Goal: Task Accomplishment & Management: Complete application form

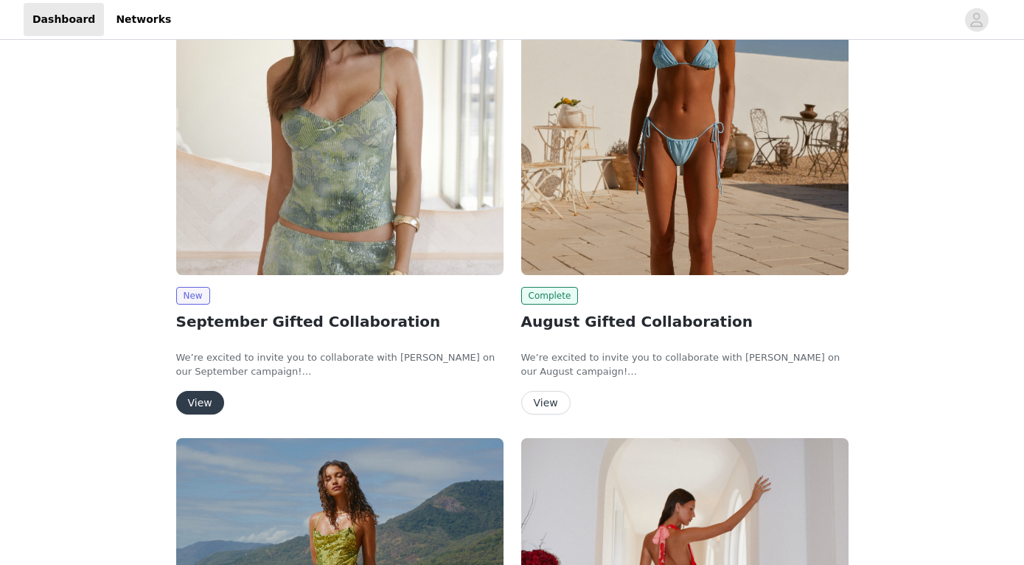
scroll to position [217, 0]
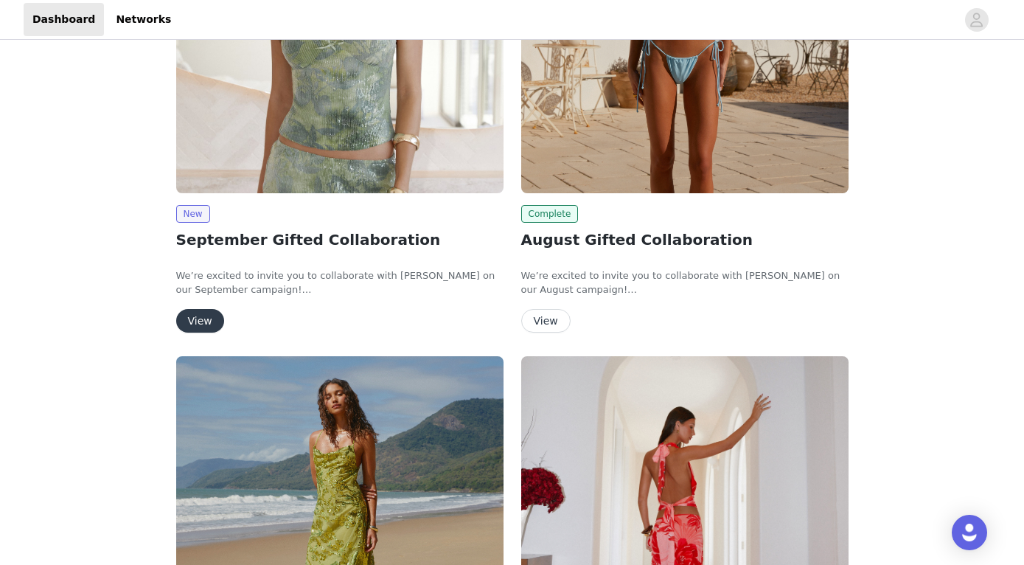
click at [208, 314] on button "View" at bounding box center [200, 321] width 48 height 24
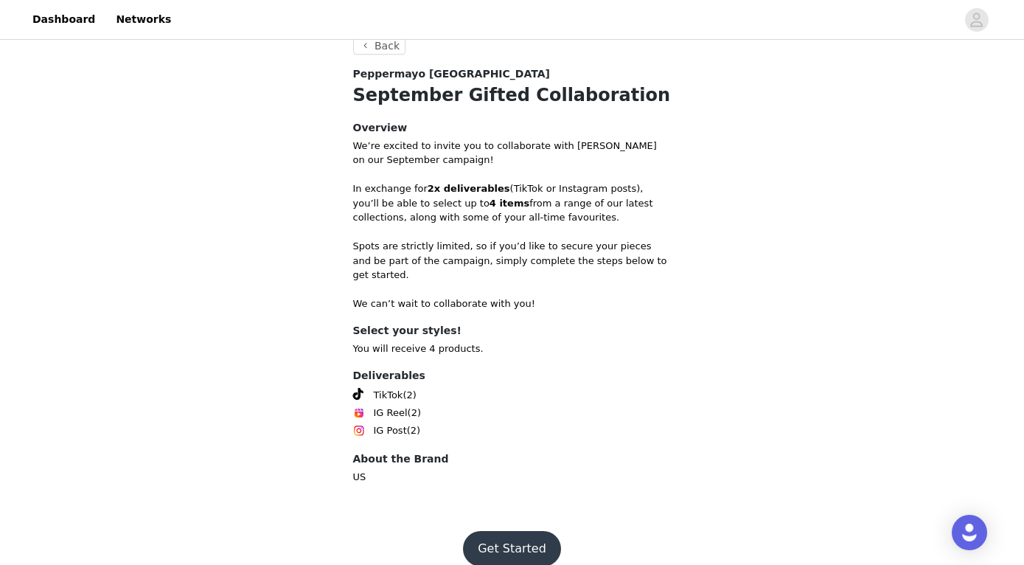
click at [500, 531] on button "Get Started" at bounding box center [512, 548] width 98 height 35
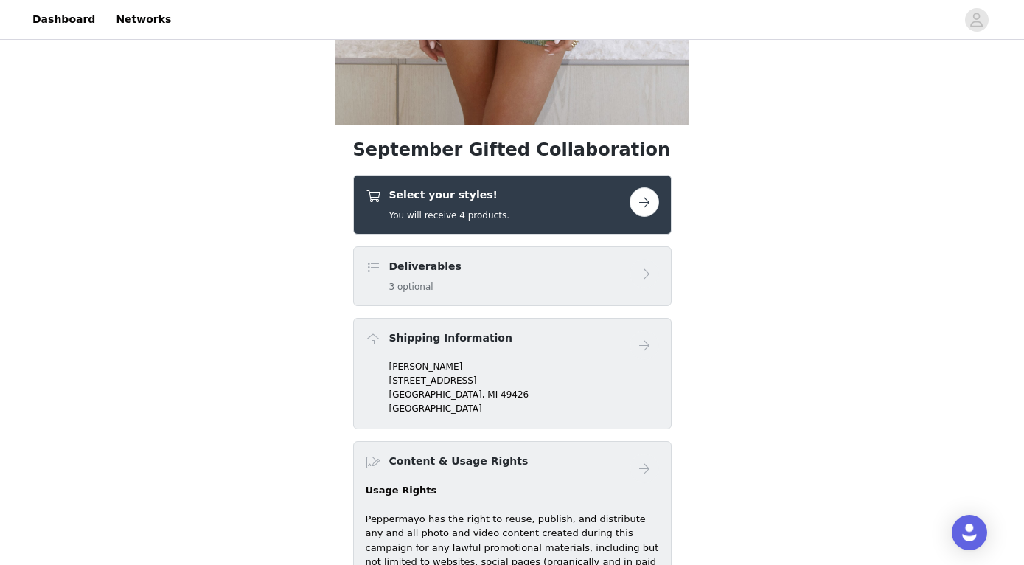
scroll to position [457, 0]
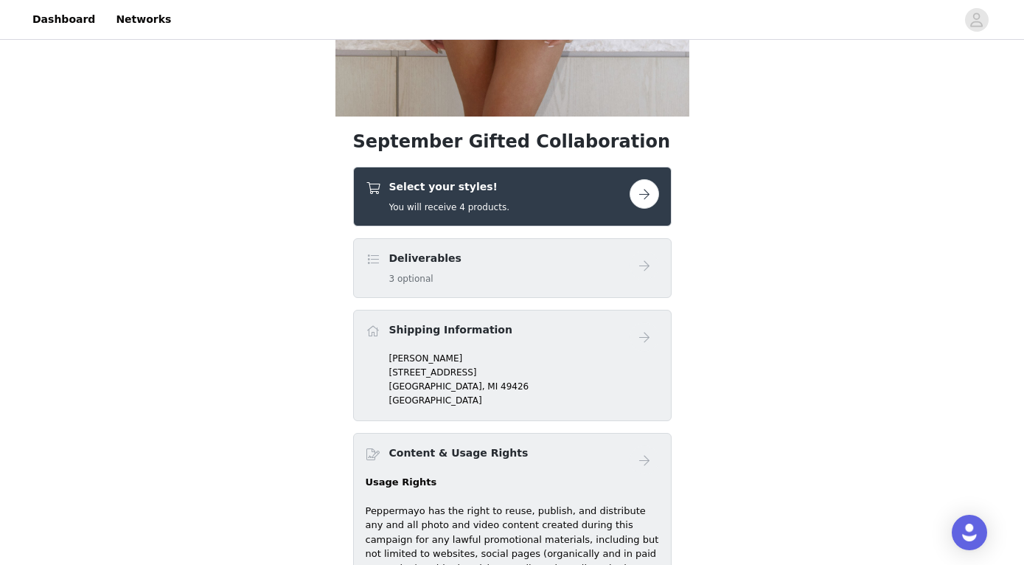
click at [555, 193] on div "Select your styles! You will receive 4 products." at bounding box center [498, 196] width 264 height 35
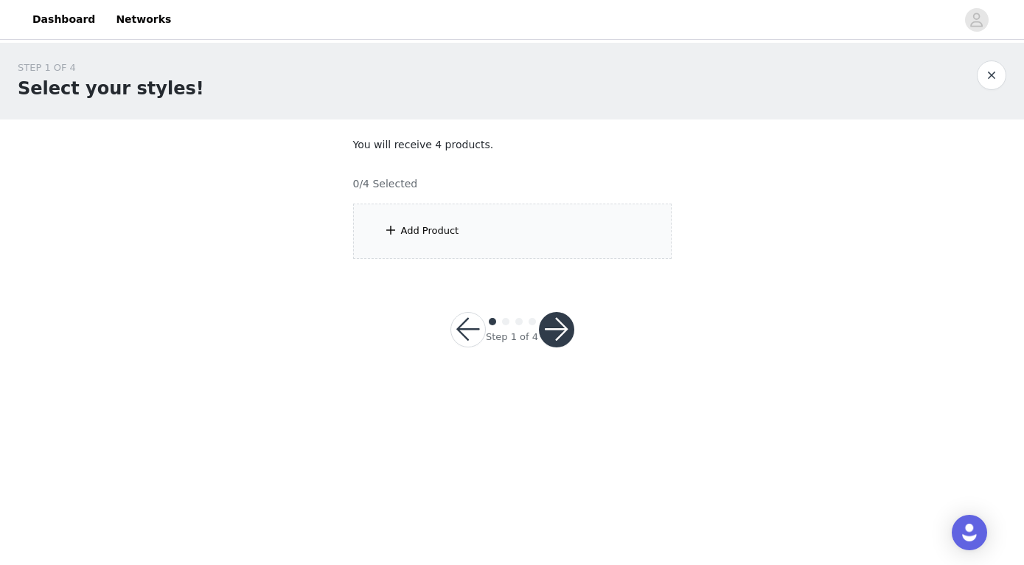
click at [501, 220] on div "Add Product" at bounding box center [512, 230] width 318 height 55
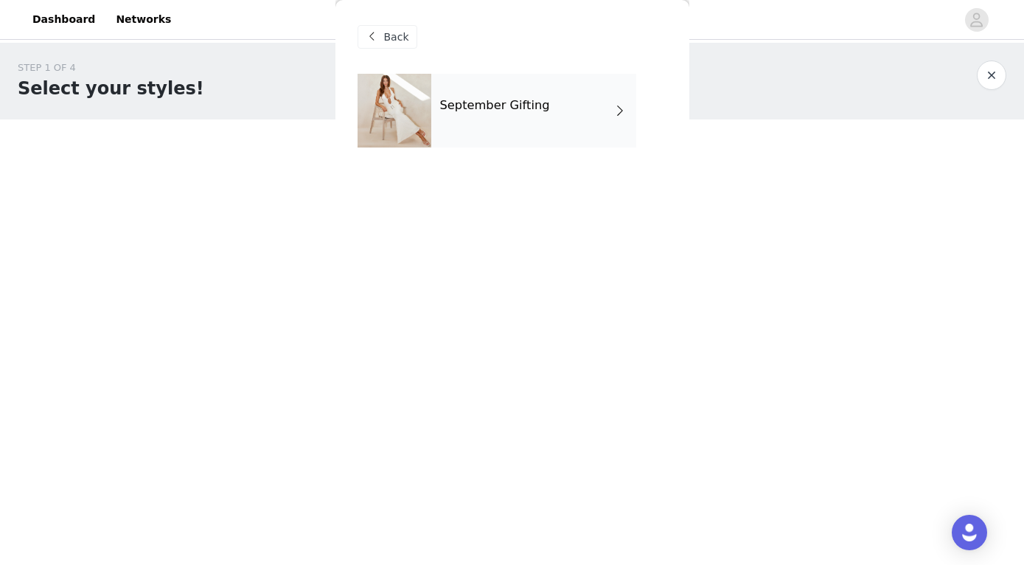
click at [455, 131] on div "September Gifting" at bounding box center [533, 111] width 205 height 74
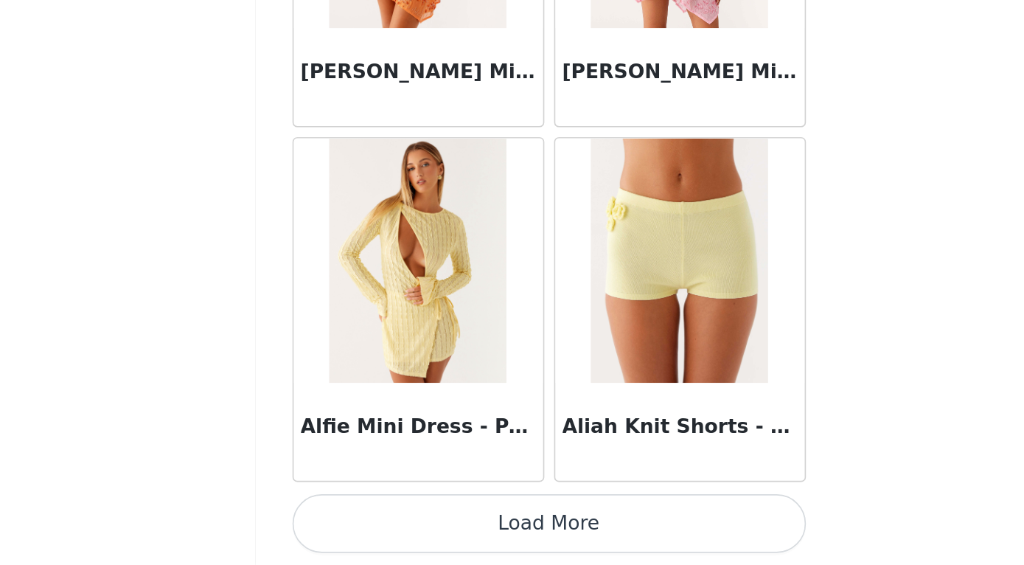
click at [358, 522] on button "Load More" at bounding box center [513, 539] width 310 height 35
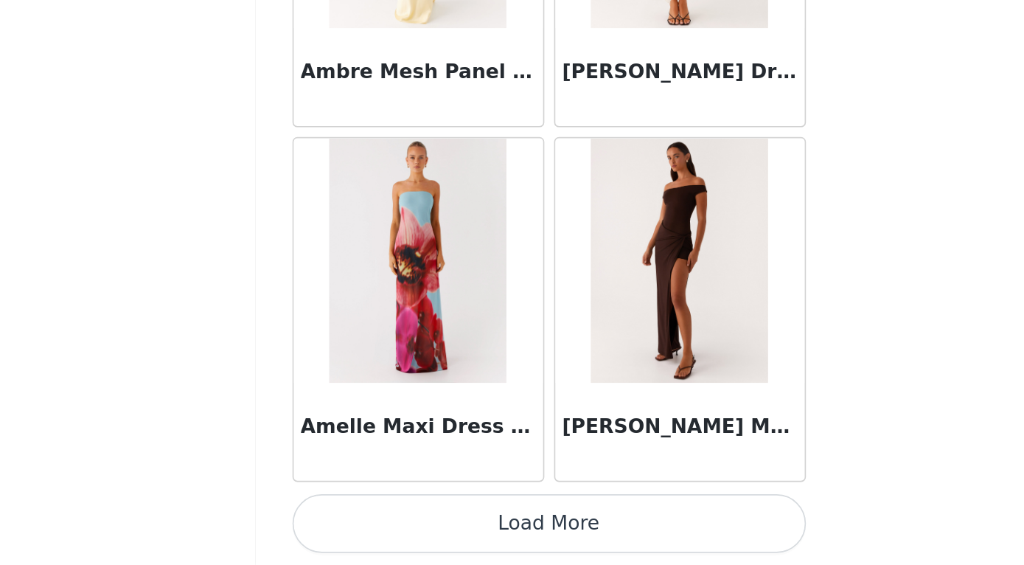
click at [358, 522] on button "Load More" at bounding box center [513, 539] width 310 height 35
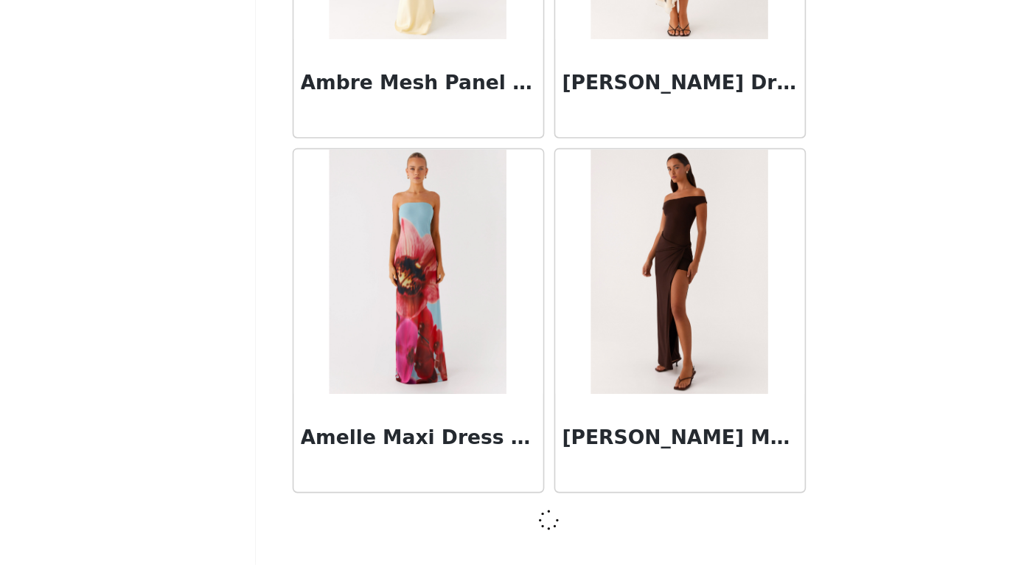
scroll to position [3822, 0]
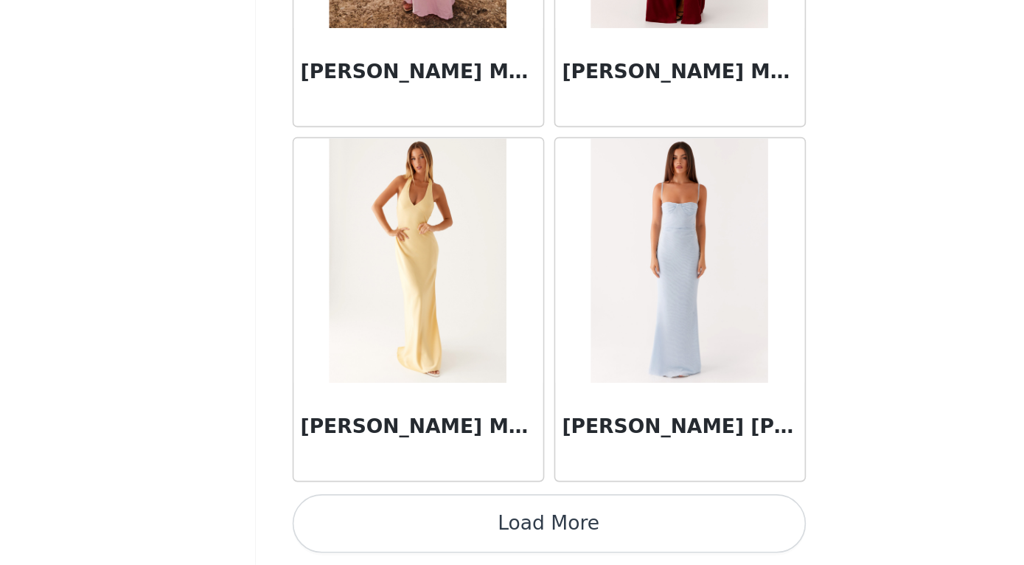
click at [358, 522] on button "Load More" at bounding box center [513, 539] width 310 height 35
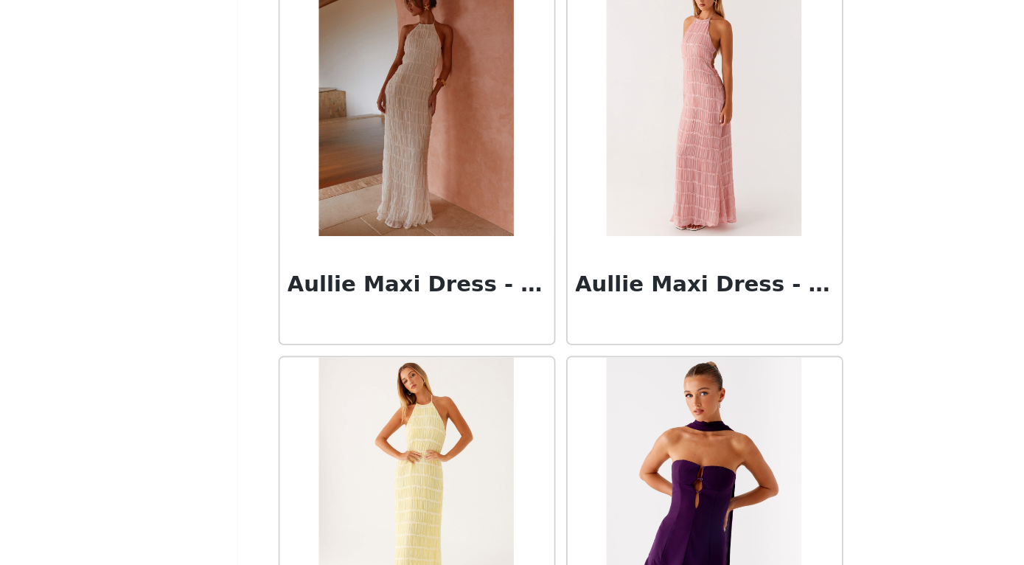
scroll to position [8105, 0]
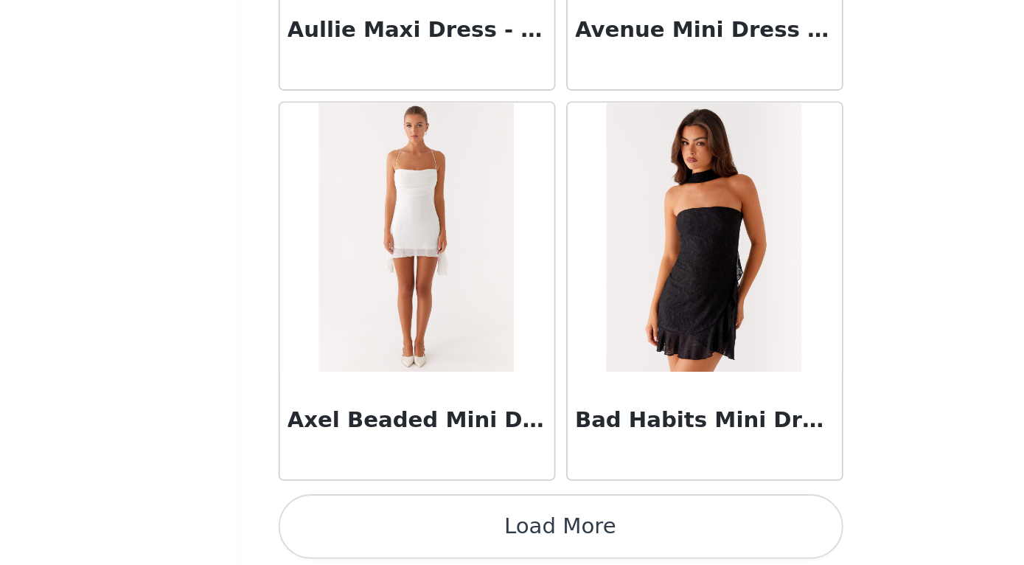
click at [358, 522] on button "Load More" at bounding box center [513, 539] width 310 height 35
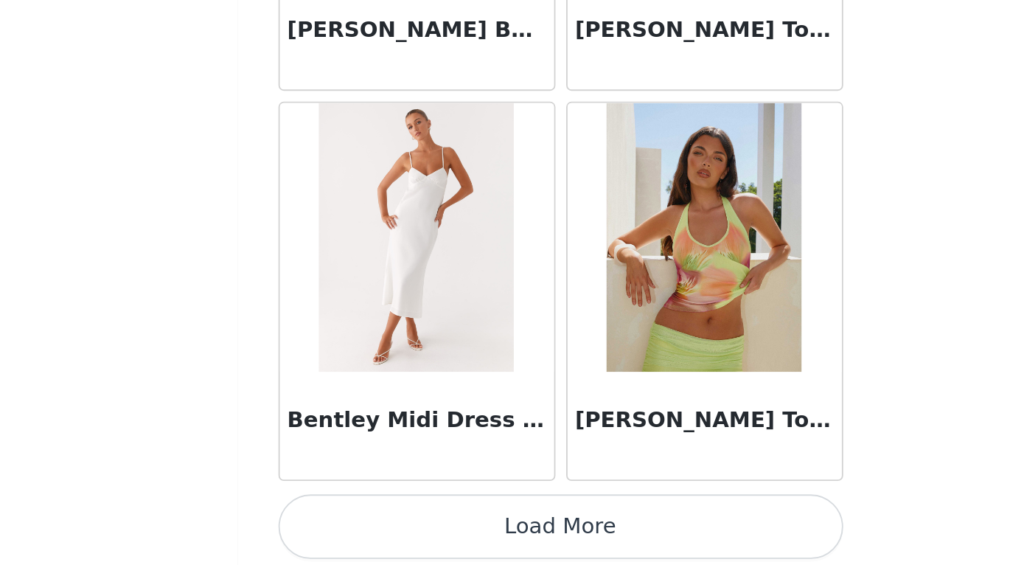
scroll to position [10243, 0]
click at [358, 522] on button "Load More" at bounding box center [513, 539] width 310 height 35
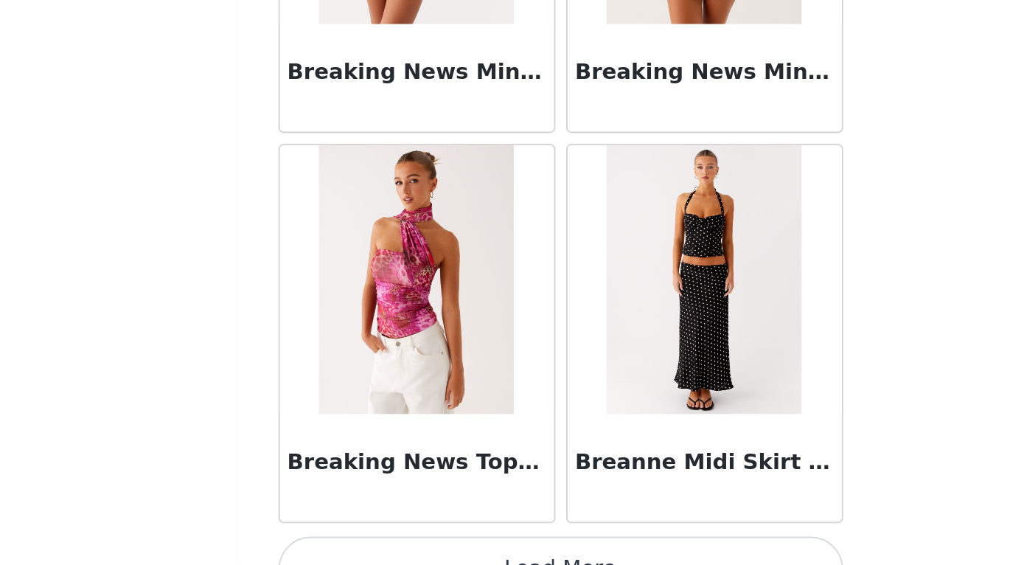
scroll to position [12358, 0]
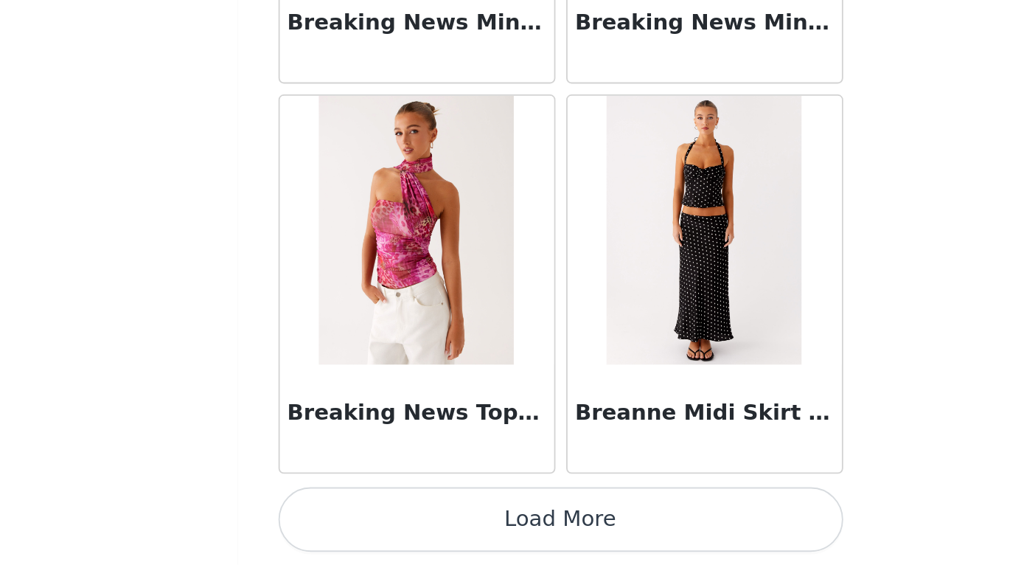
click at [358, 522] on button "Load More" at bounding box center [513, 539] width 310 height 35
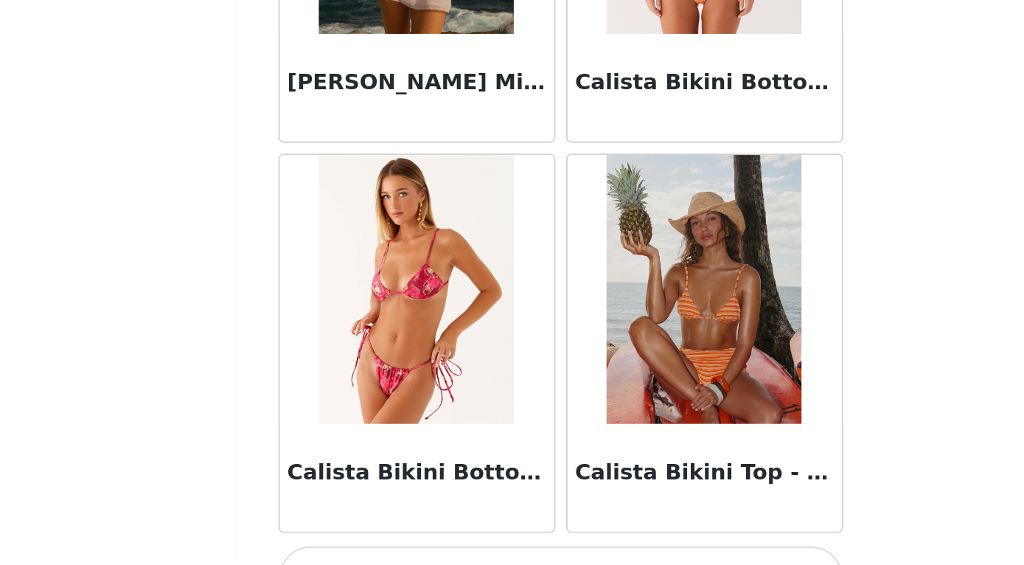
scroll to position [14495, 0]
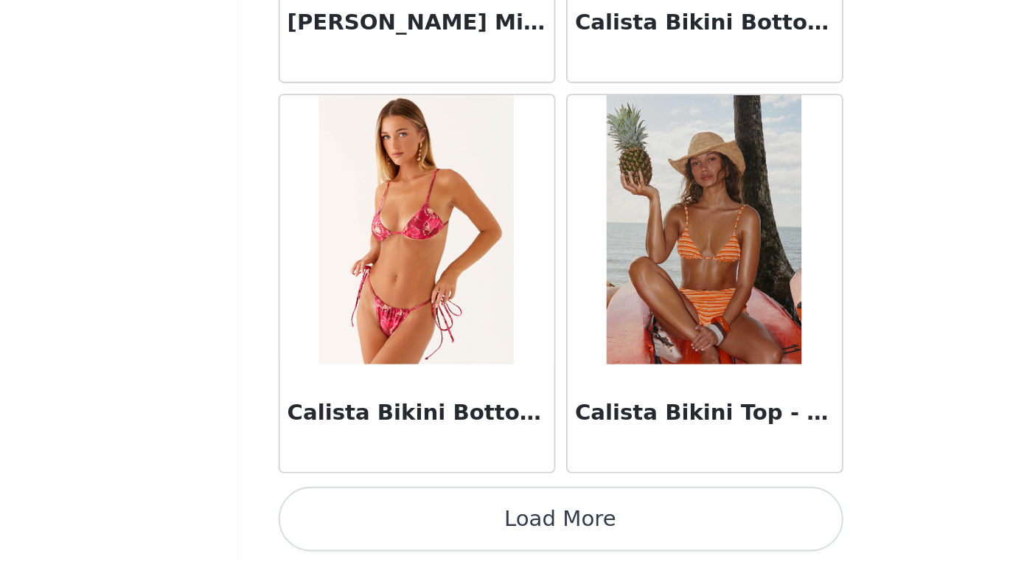
click at [358, 522] on button "Load More" at bounding box center [513, 539] width 310 height 35
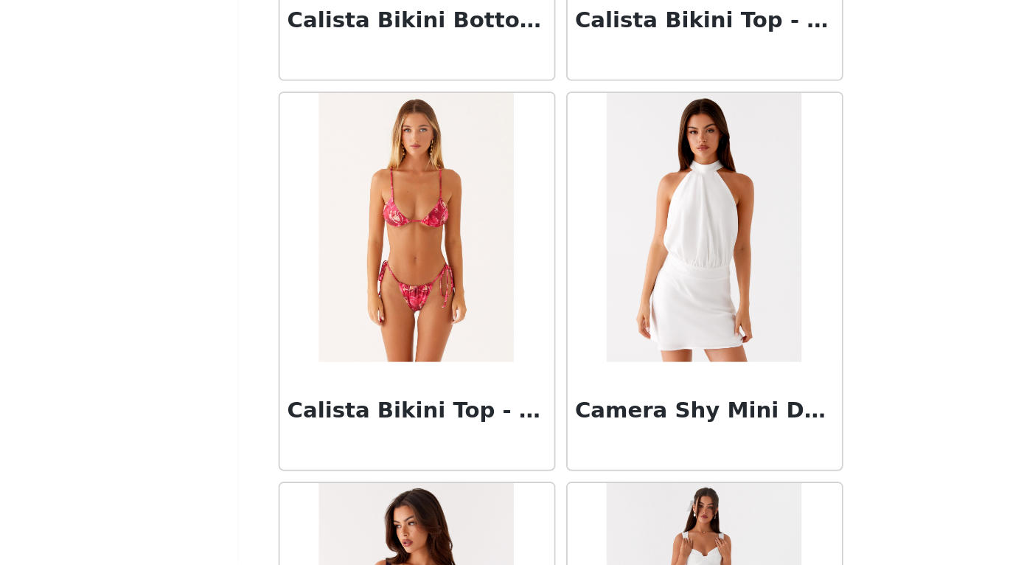
scroll to position [0, 0]
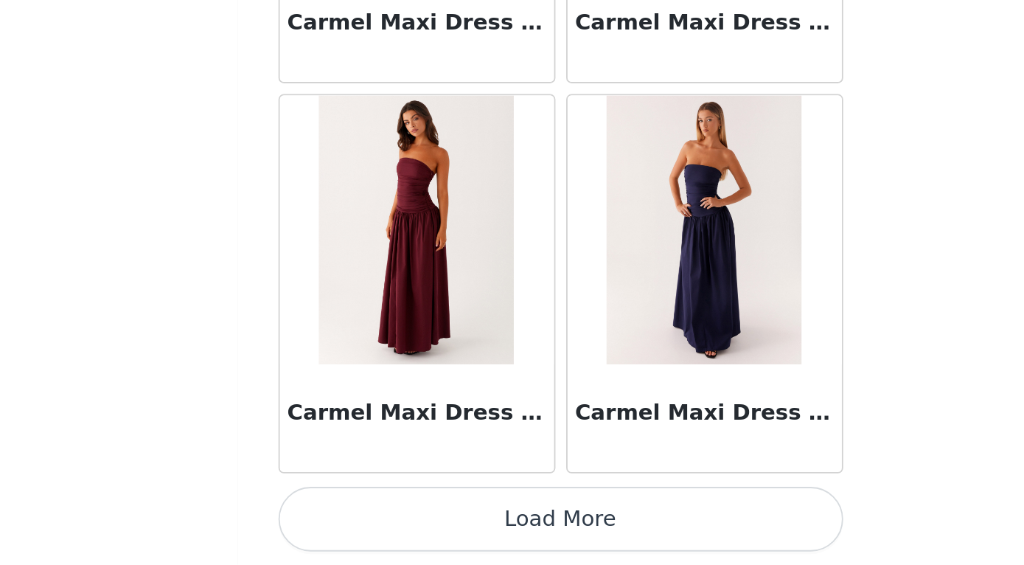
click at [358, 522] on button "Load More" at bounding box center [513, 539] width 310 height 35
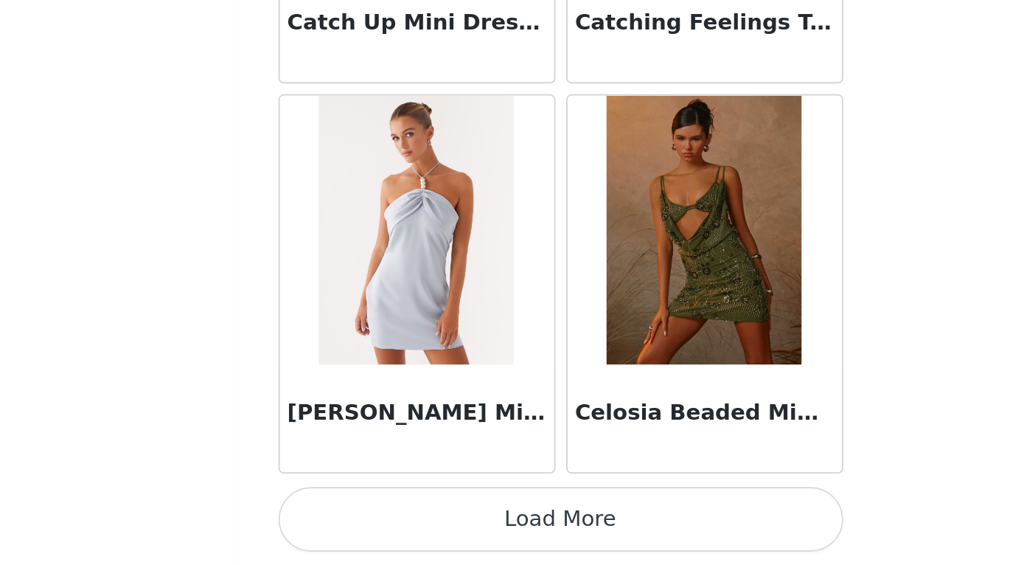
click at [358, 522] on button "Load More" at bounding box center [513, 539] width 310 height 35
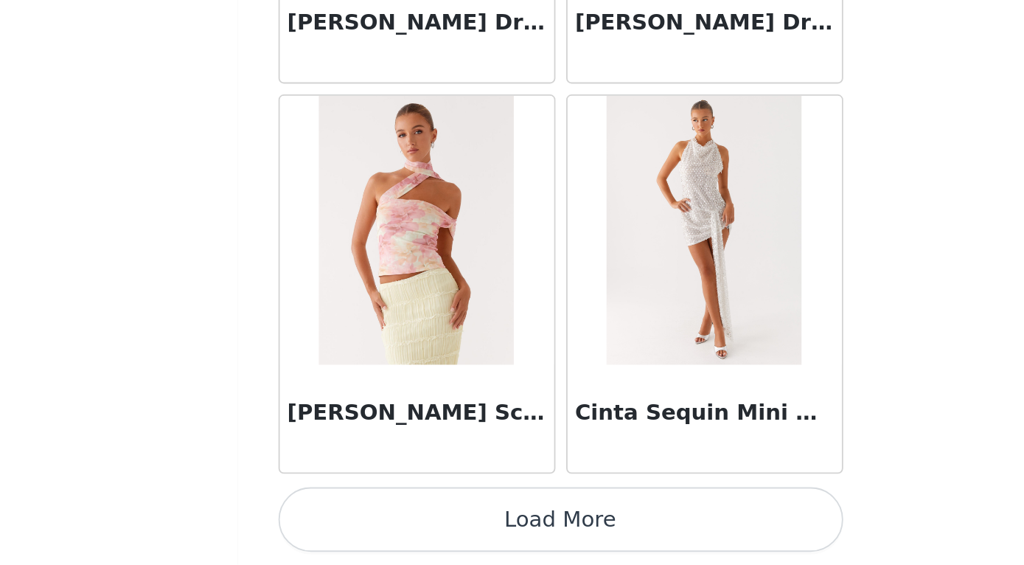
click at [358, 522] on button "Load More" at bounding box center [513, 539] width 310 height 35
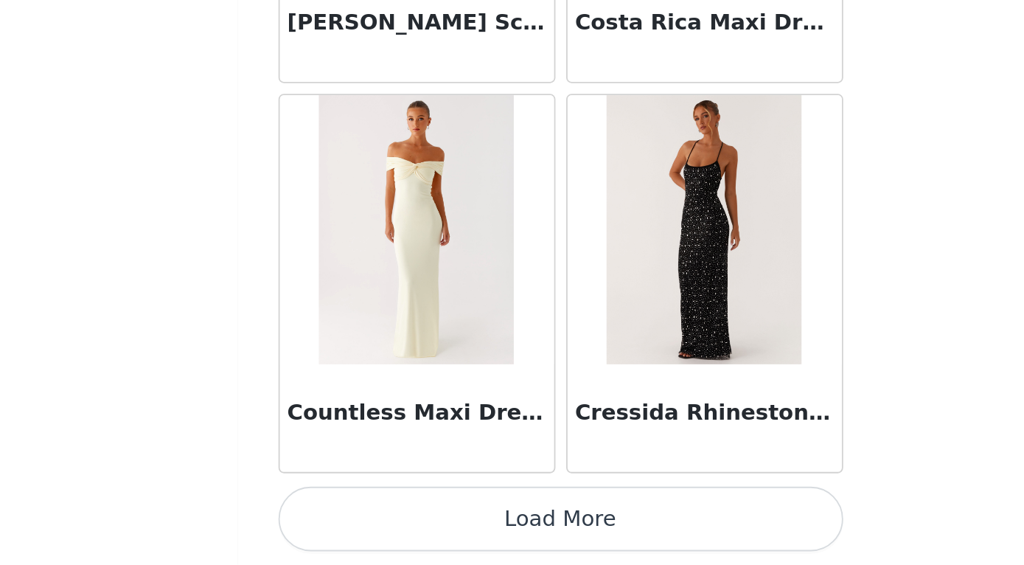
click at [358, 522] on button "Load More" at bounding box center [513, 539] width 310 height 35
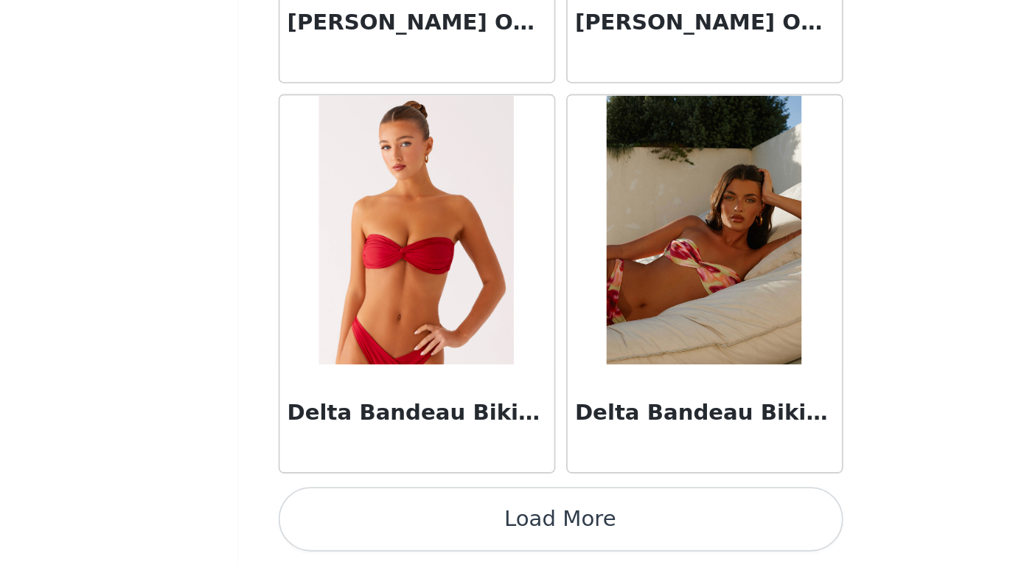
click at [358, 522] on button "Load More" at bounding box center [513, 539] width 310 height 35
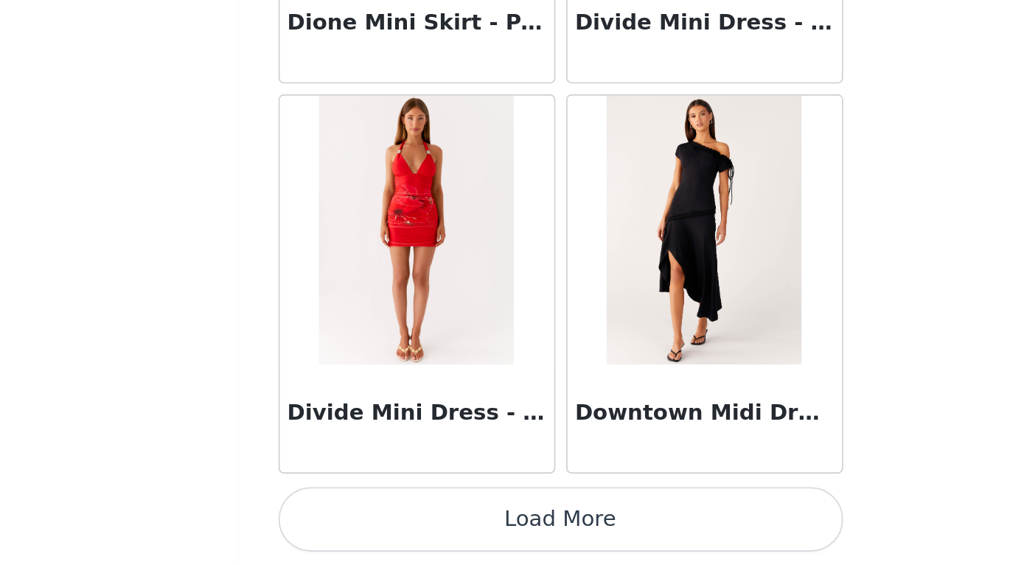
scroll to position [27346, 0]
click at [358, 522] on button "Load More" at bounding box center [513, 539] width 310 height 35
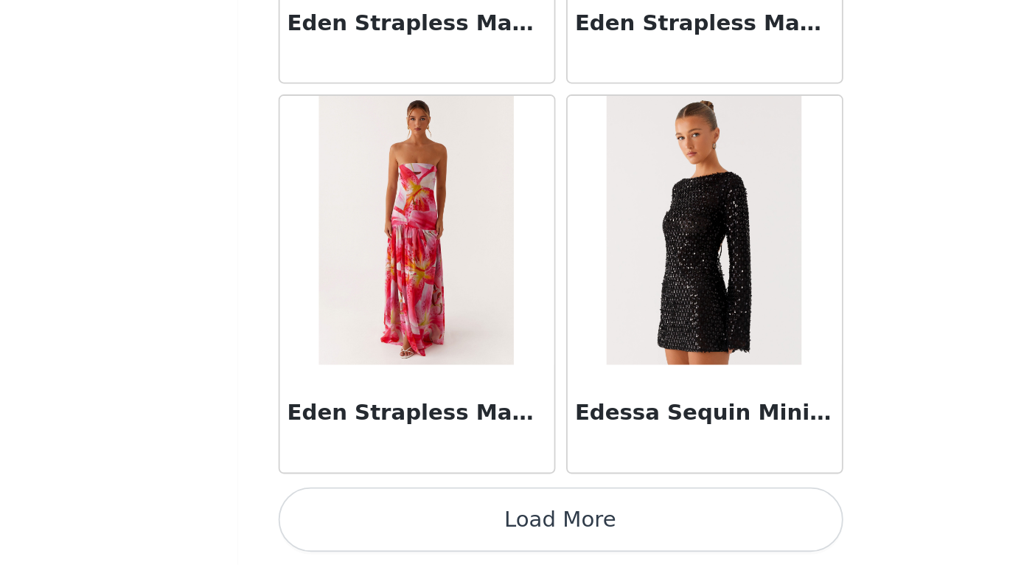
click at [358, 522] on button "Load More" at bounding box center [513, 539] width 310 height 35
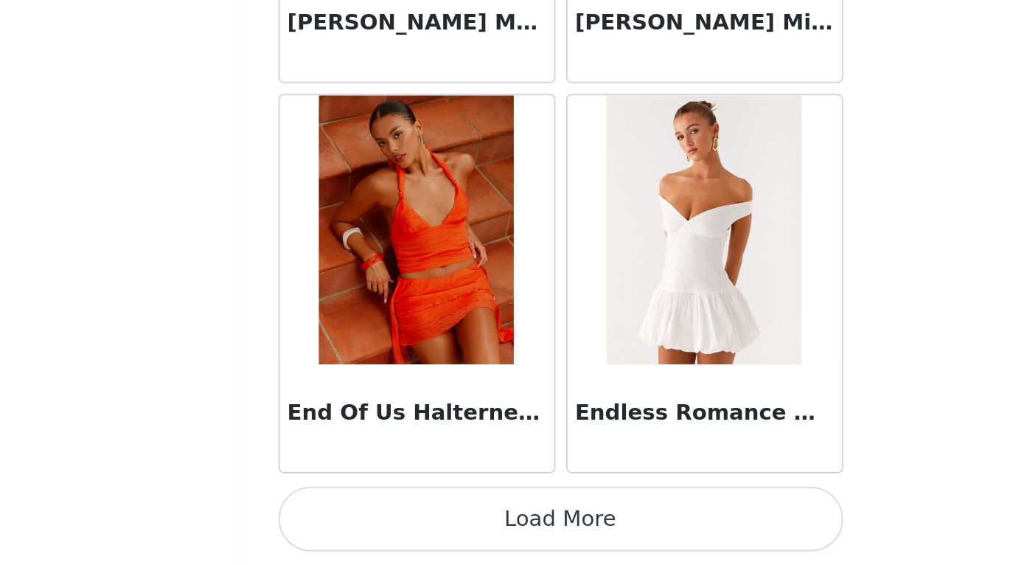
scroll to position [31621, 0]
click at [358, 522] on button "Load More" at bounding box center [513, 539] width 310 height 35
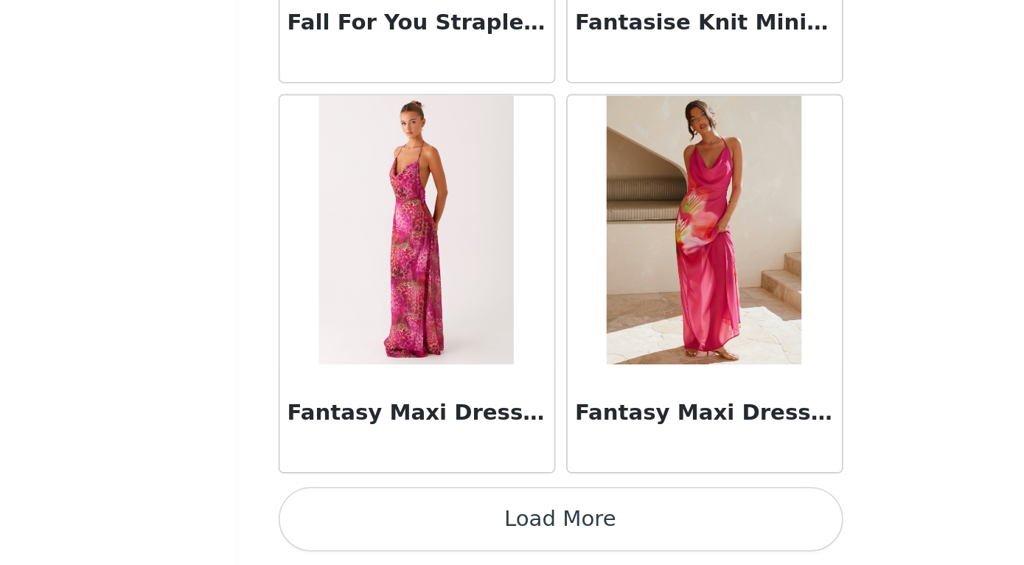
scroll to position [0, 0]
click at [358, 522] on button "Load More" at bounding box center [513, 539] width 310 height 35
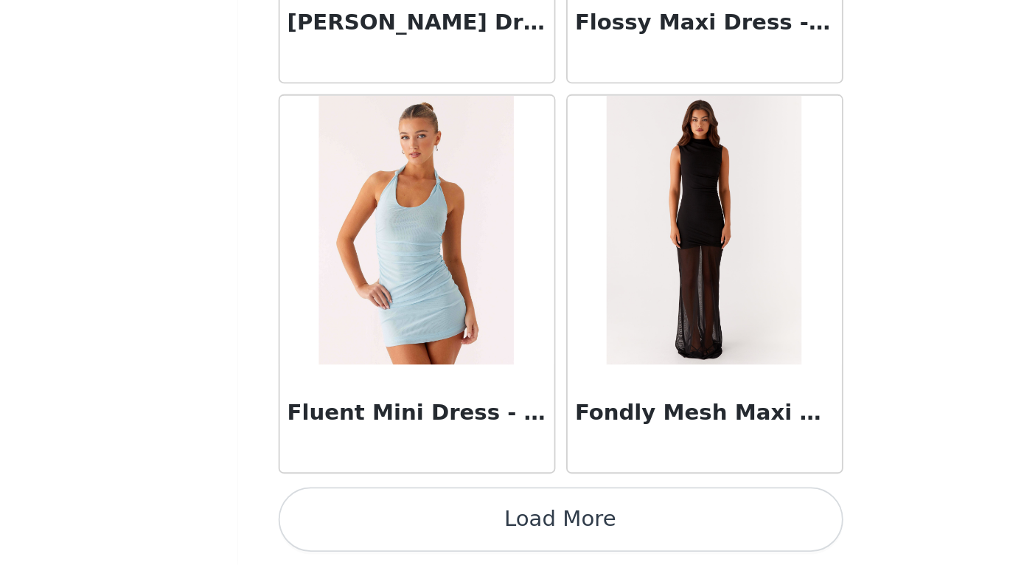
click at [358, 522] on button "Load More" at bounding box center [513, 539] width 310 height 35
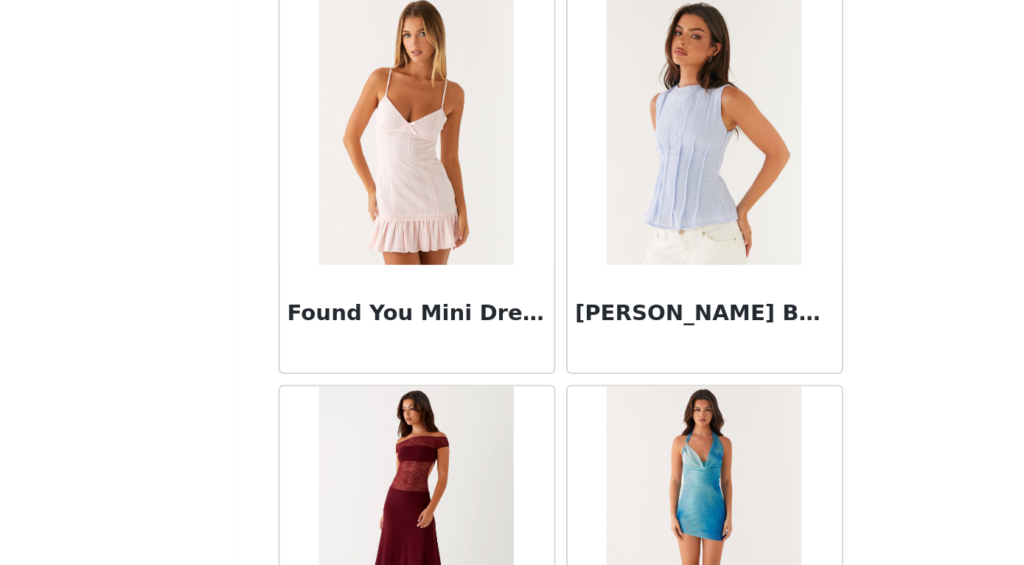
scroll to position [36165, 0]
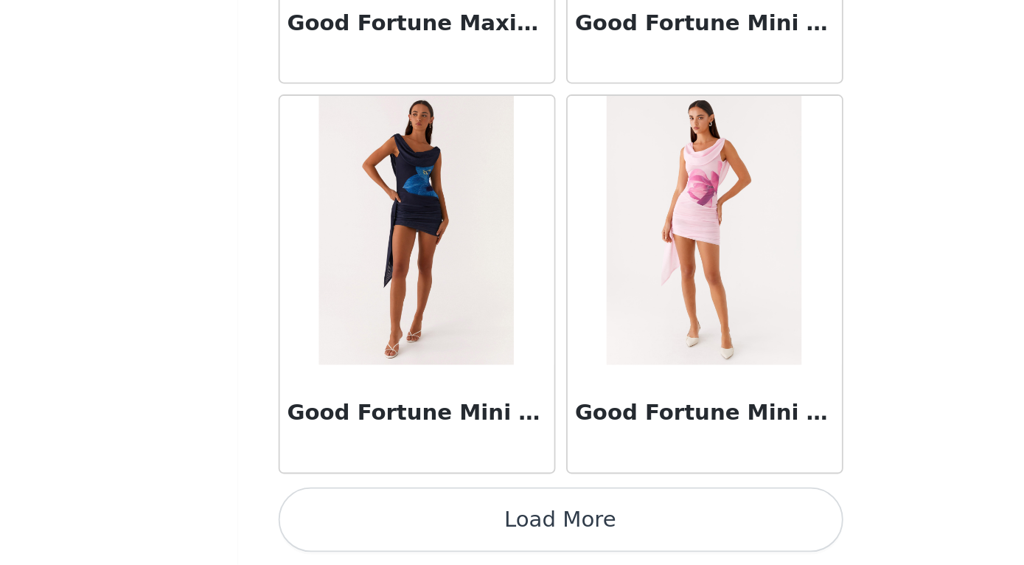
click at [358, 522] on button "Load More" at bounding box center [513, 539] width 310 height 35
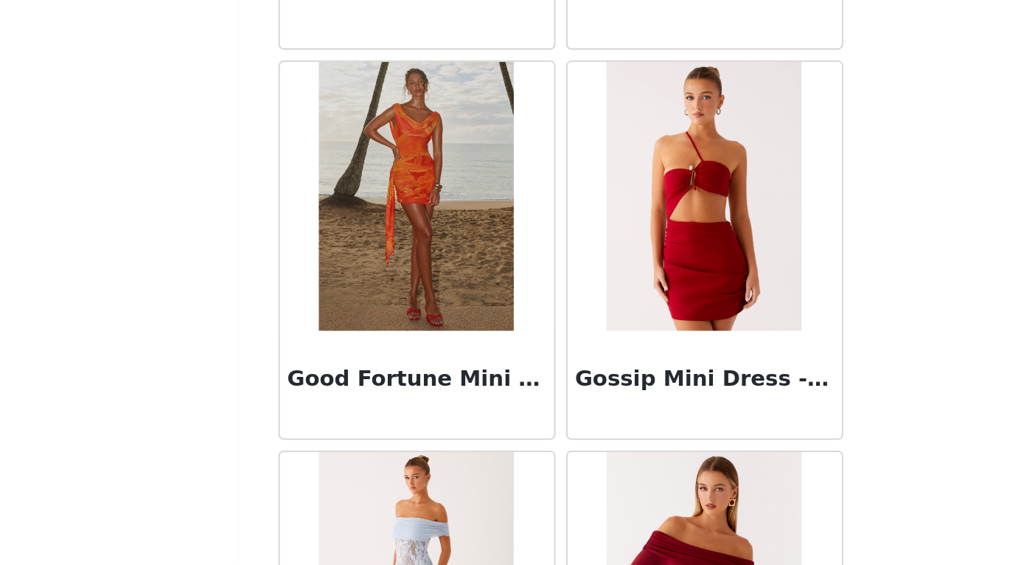
scroll to position [38579, 0]
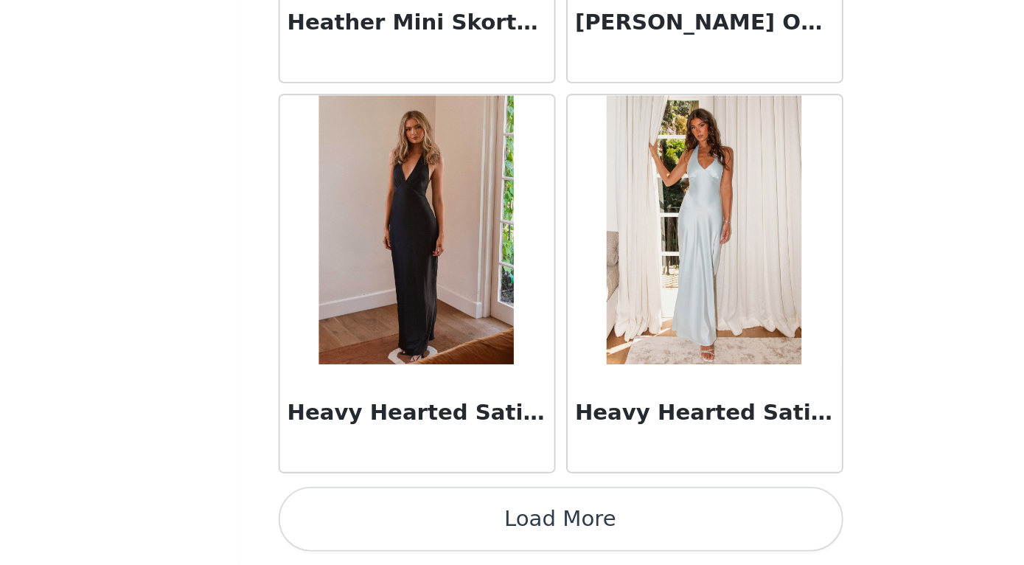
click at [358, 522] on button "Load More" at bounding box center [513, 539] width 310 height 35
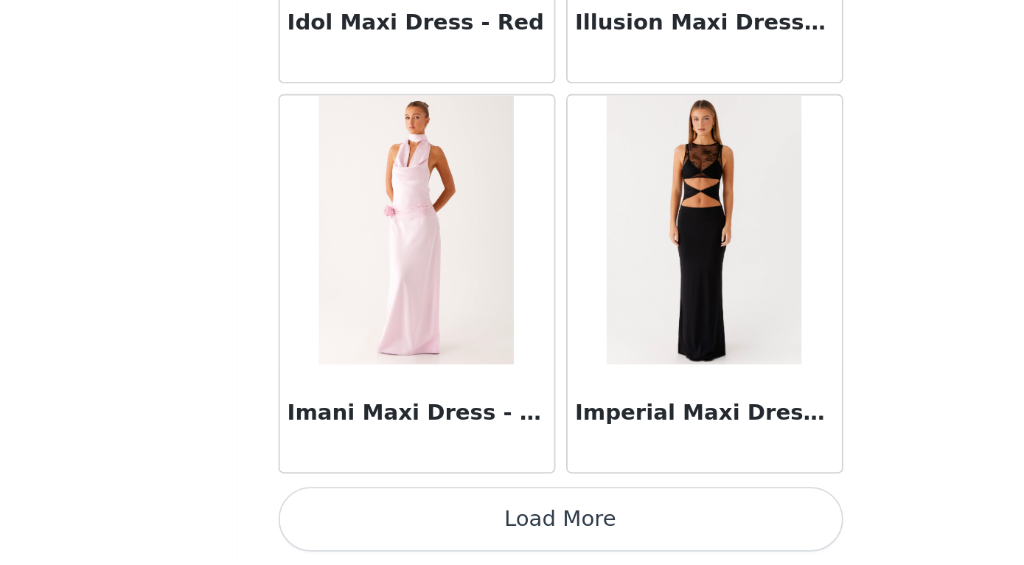
scroll to position [0, 0]
click at [358, 522] on button "Load More" at bounding box center [513, 539] width 310 height 35
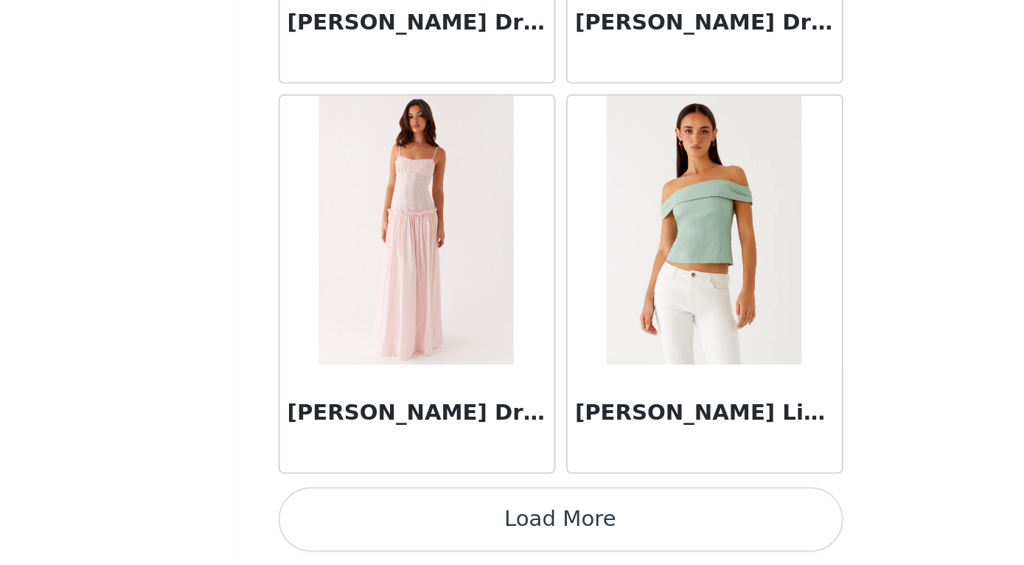
click at [358, 522] on button "Load More" at bounding box center [513, 539] width 310 height 35
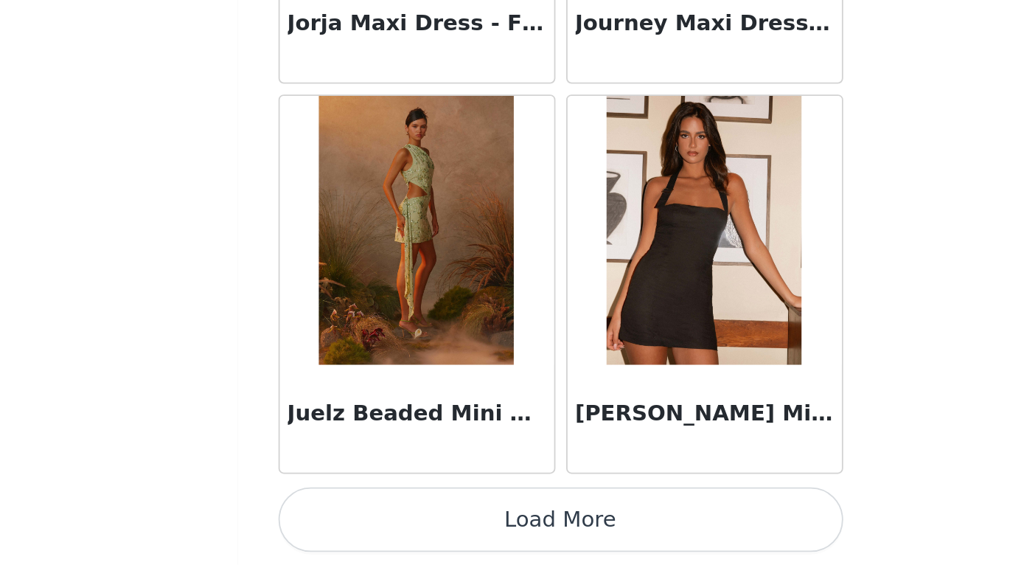
click at [358, 522] on button "Load More" at bounding box center [513, 539] width 310 height 35
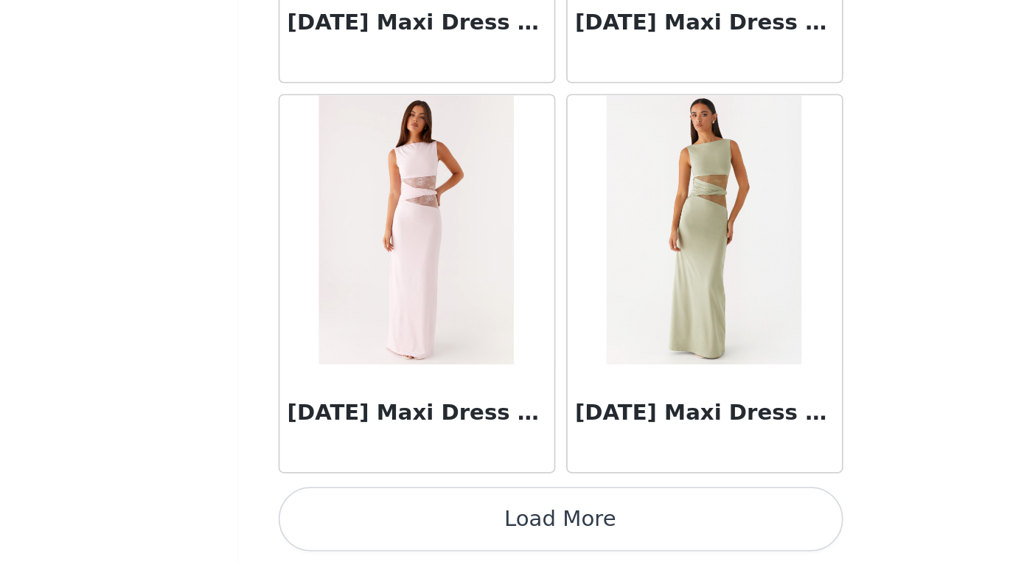
scroll to position [48725, 0]
click at [358, 522] on button "Load More" at bounding box center [513, 539] width 310 height 35
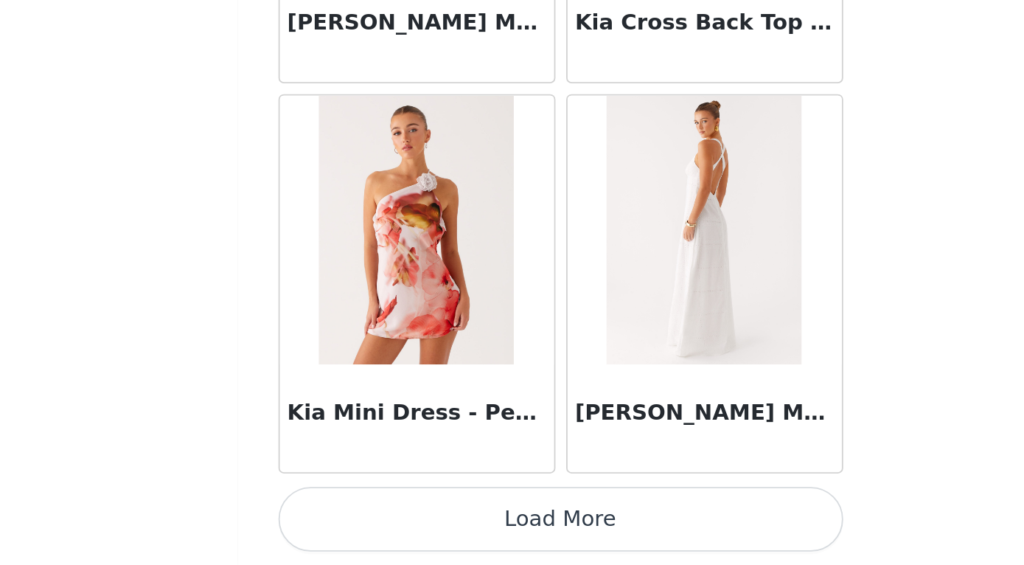
scroll to position [50862, 0]
click at [358, 522] on button "Load More" at bounding box center [513, 539] width 310 height 35
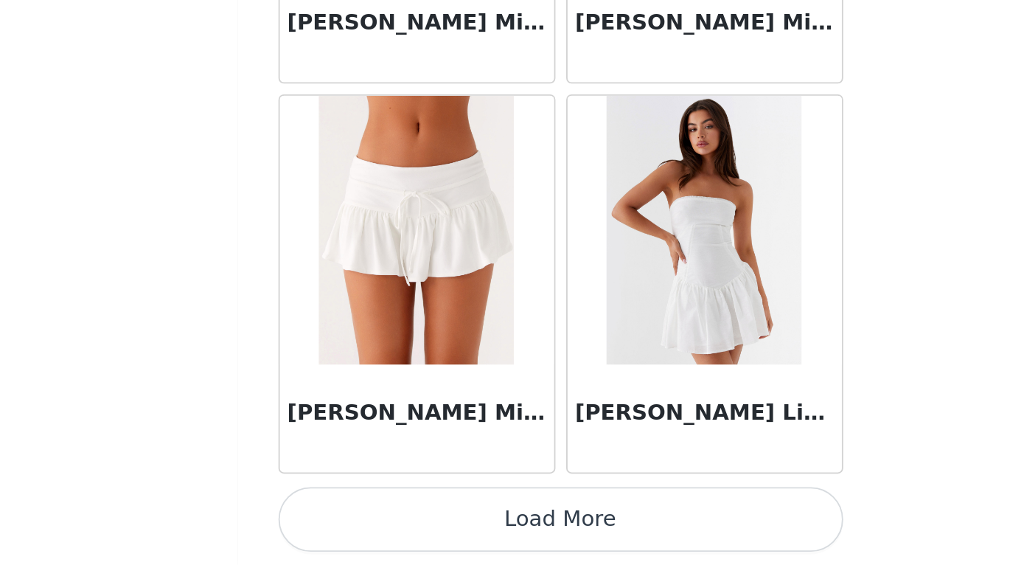
scroll to position [0, 0]
click at [358, 522] on button "Load More" at bounding box center [513, 539] width 310 height 35
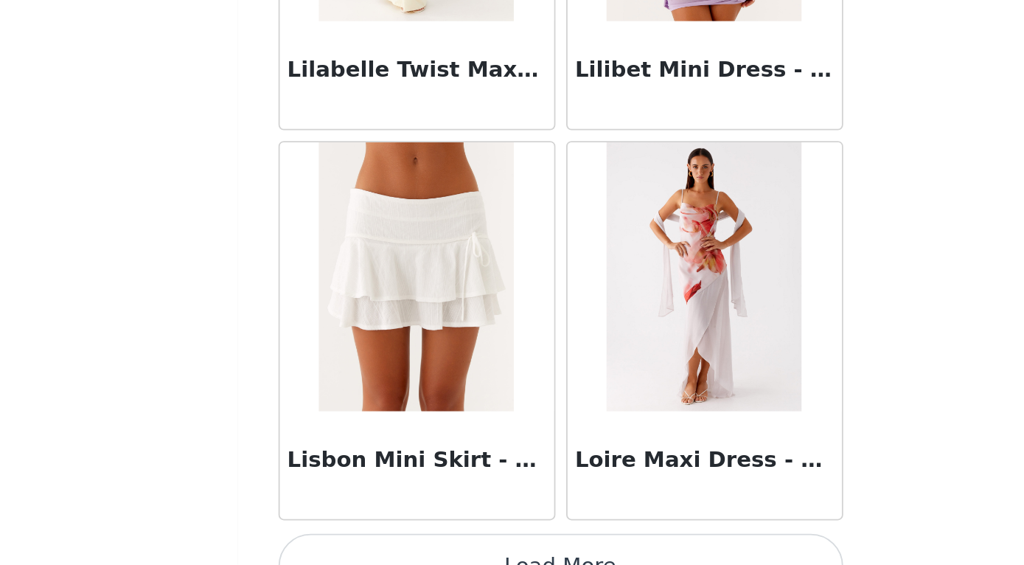
scroll to position [55125, 0]
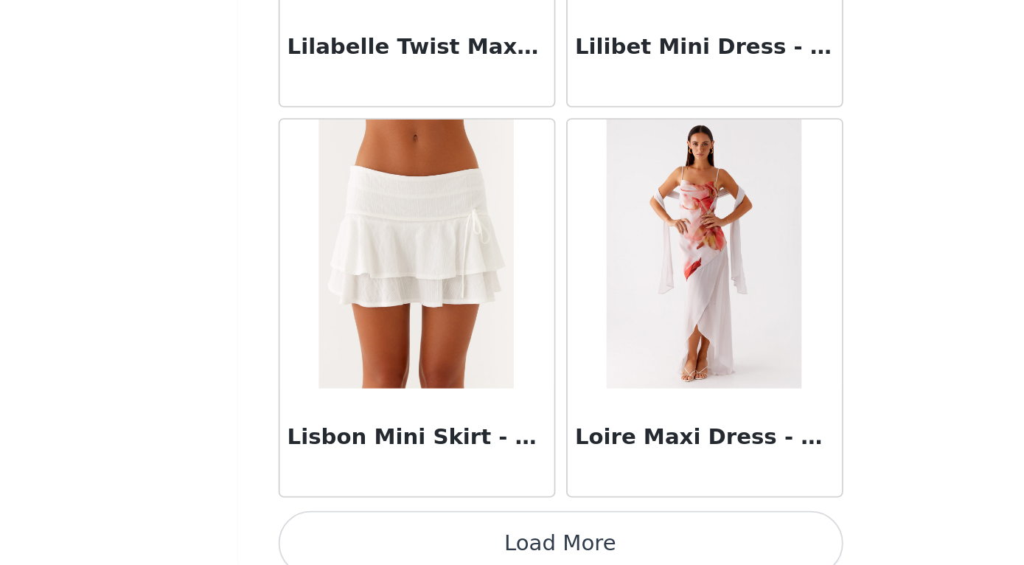
click at [358, 535] on button "Load More" at bounding box center [513, 552] width 310 height 35
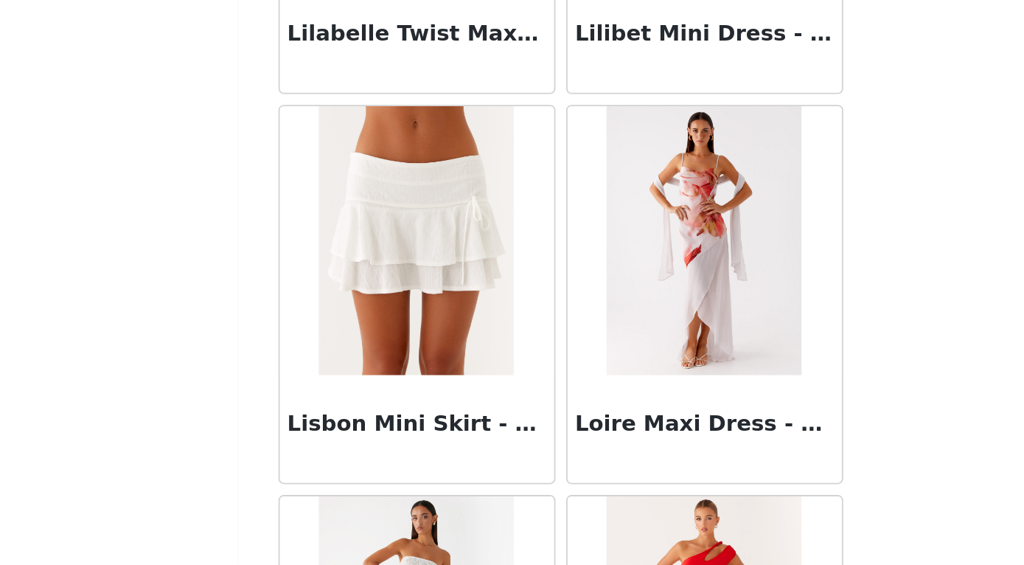
scroll to position [55132, 0]
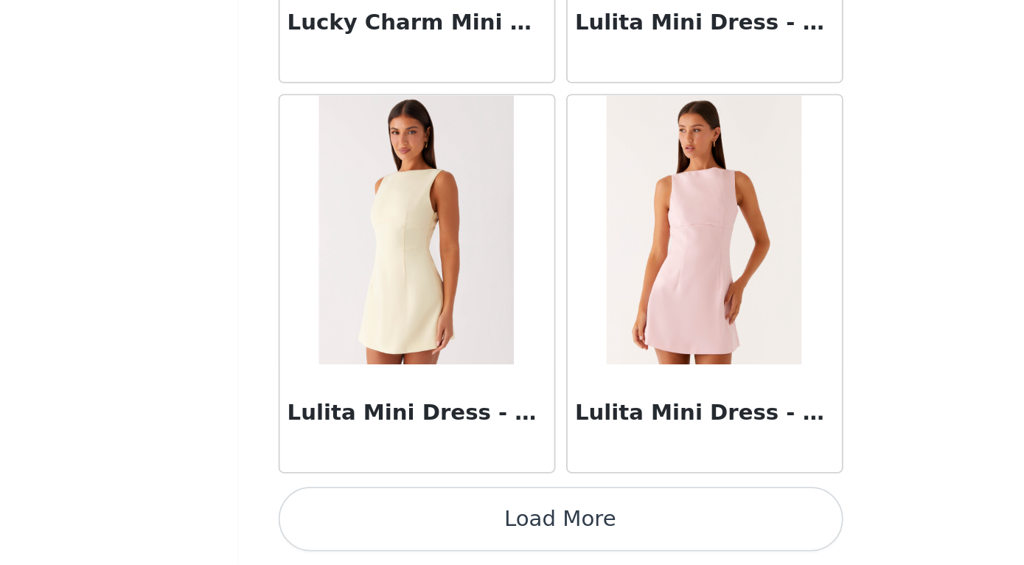
click at [358, 522] on button "Load More" at bounding box center [513, 539] width 310 height 35
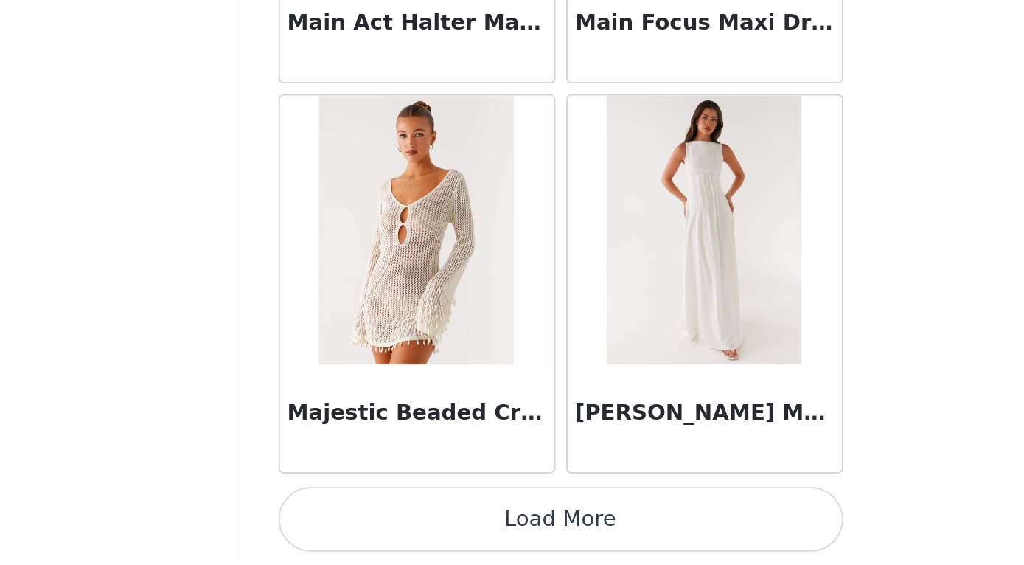
scroll to position [0, 0]
click at [358, 522] on button "Load More" at bounding box center [513, 539] width 310 height 35
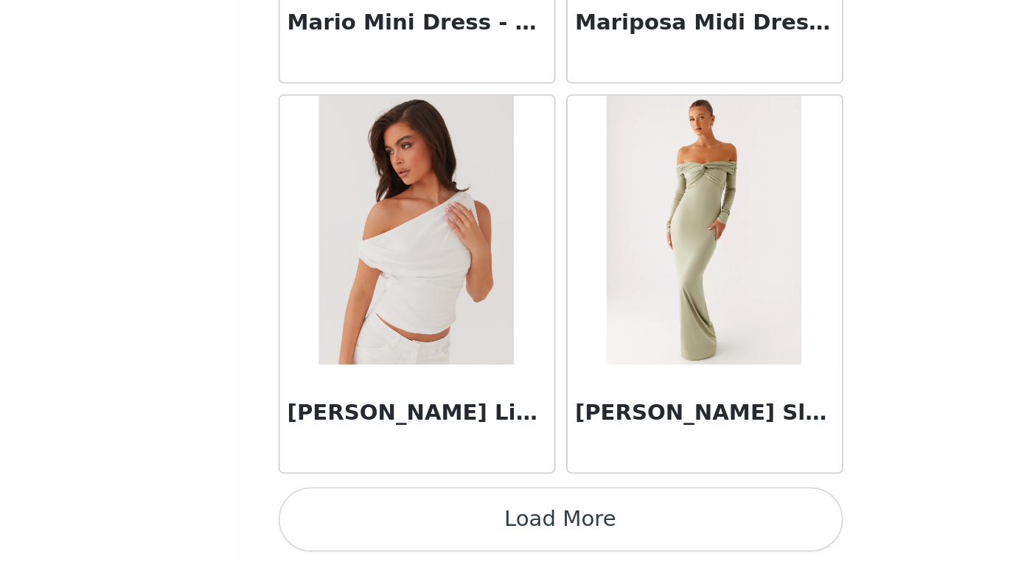
click at [358, 522] on button "Load More" at bounding box center [513, 539] width 310 height 35
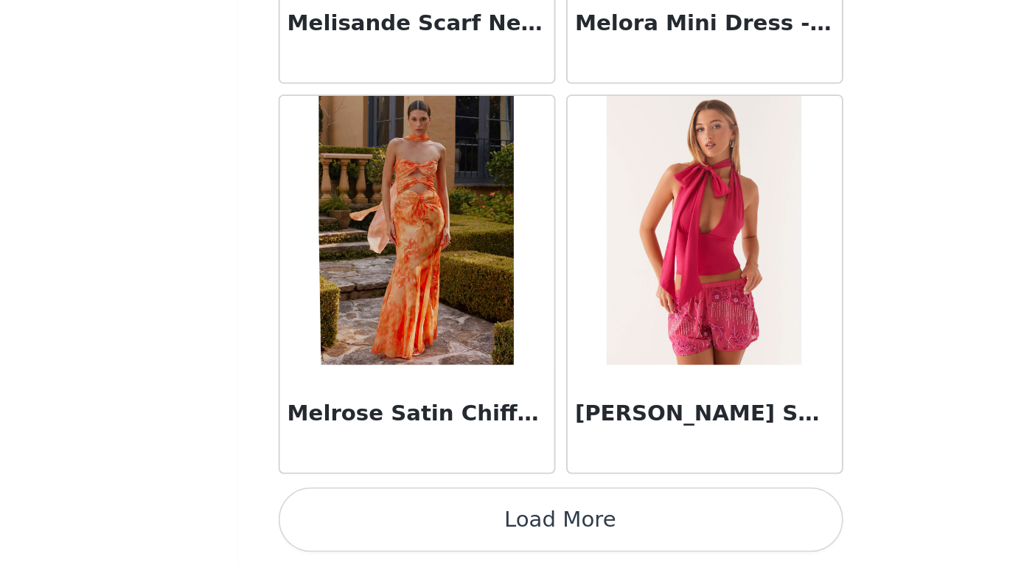
scroll to position [63690, 0]
click at [358, 522] on button "Load More" at bounding box center [513, 539] width 310 height 35
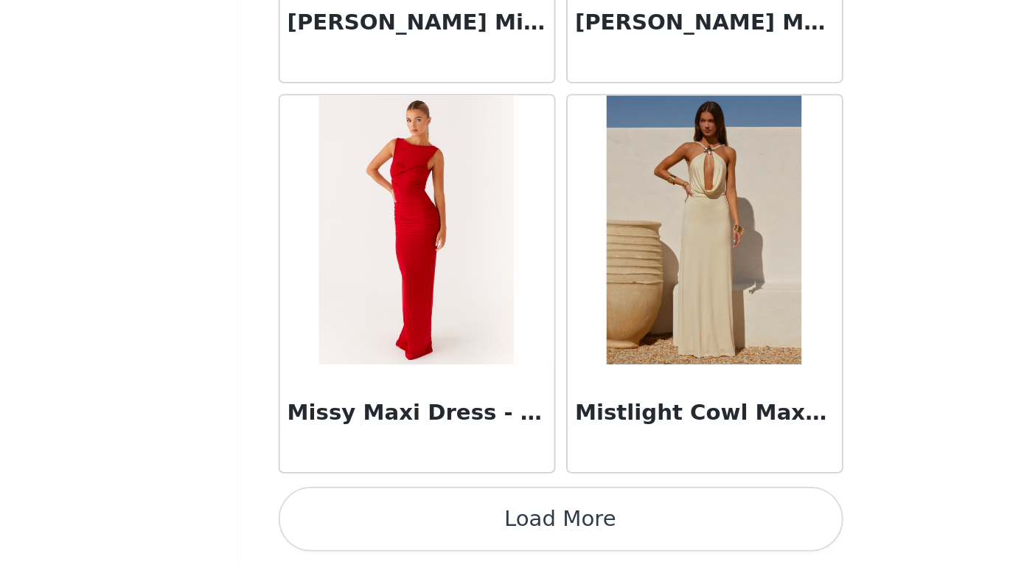
scroll to position [0, 0]
click at [358, 522] on button "Load More" at bounding box center [513, 539] width 310 height 35
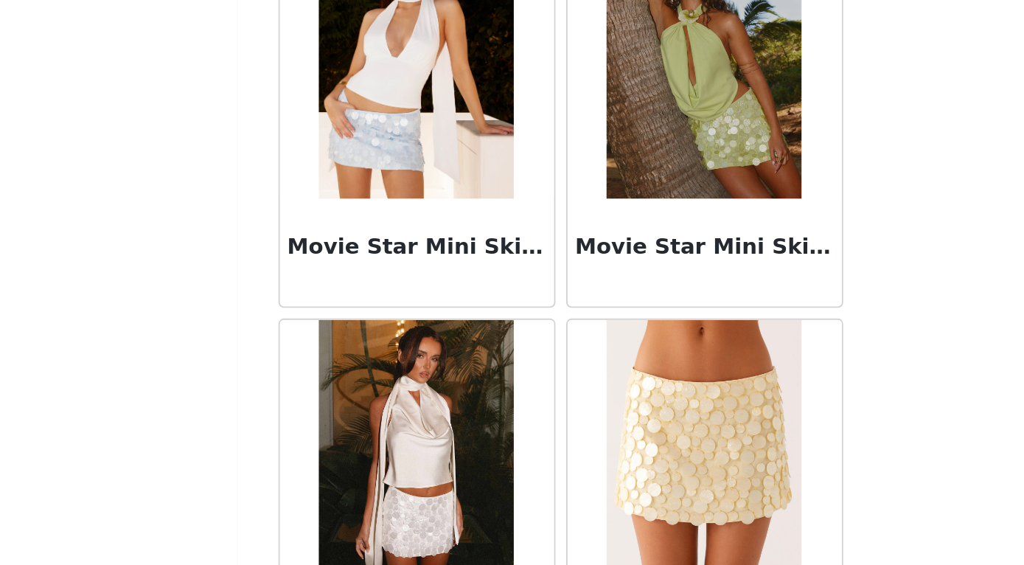
scroll to position [67258, 0]
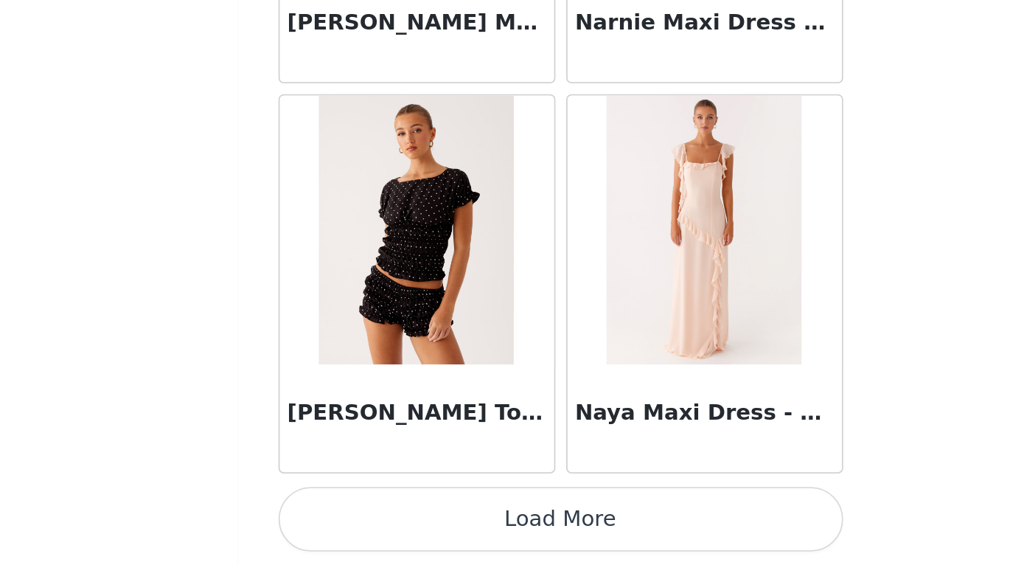
click at [358, 522] on button "Load More" at bounding box center [513, 539] width 310 height 35
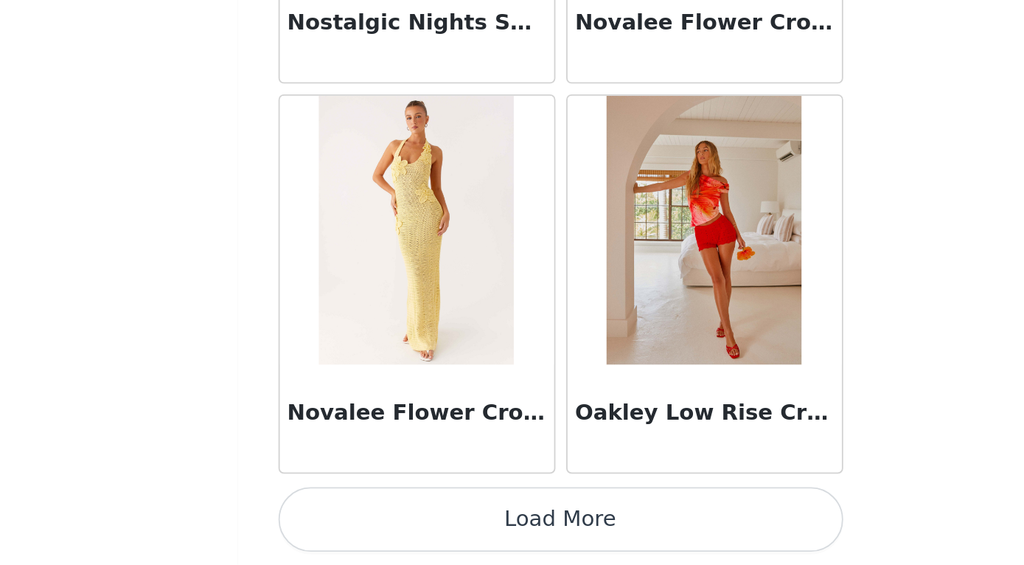
scroll to position [0, 0]
click at [358, 522] on button "Load More" at bounding box center [513, 539] width 310 height 35
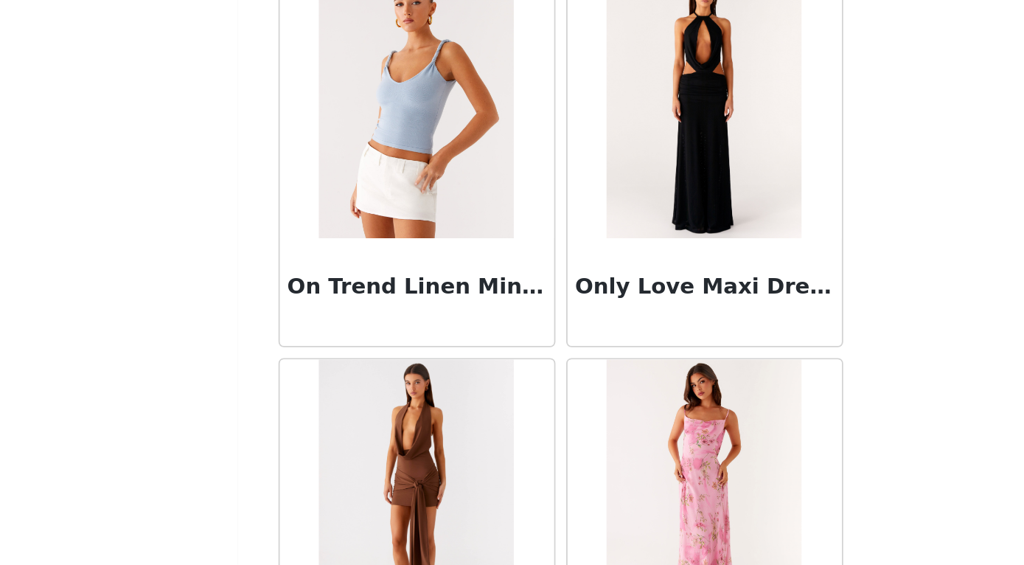
scroll to position [71444, 0]
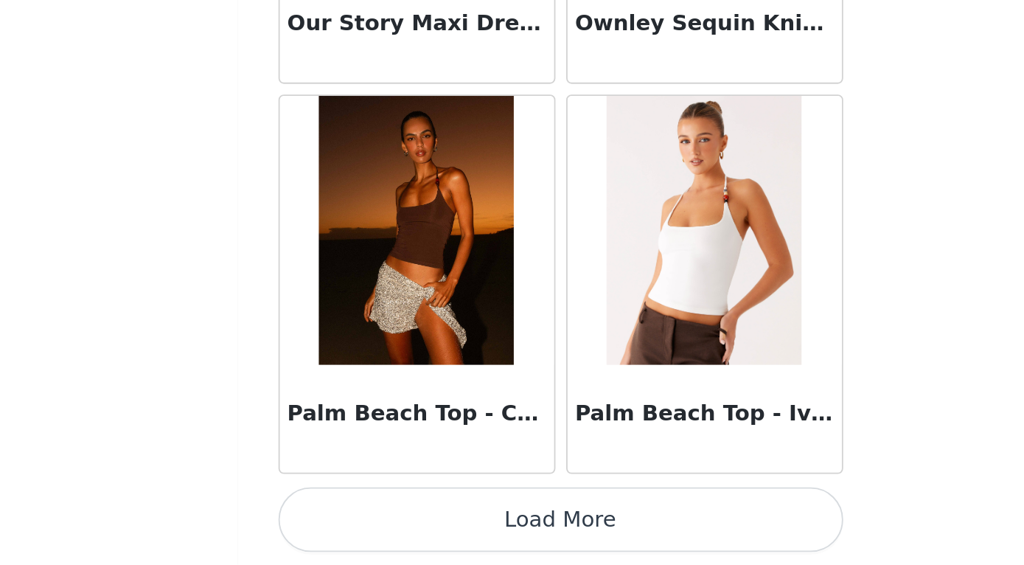
click at [358, 522] on button "Load More" at bounding box center [513, 539] width 310 height 35
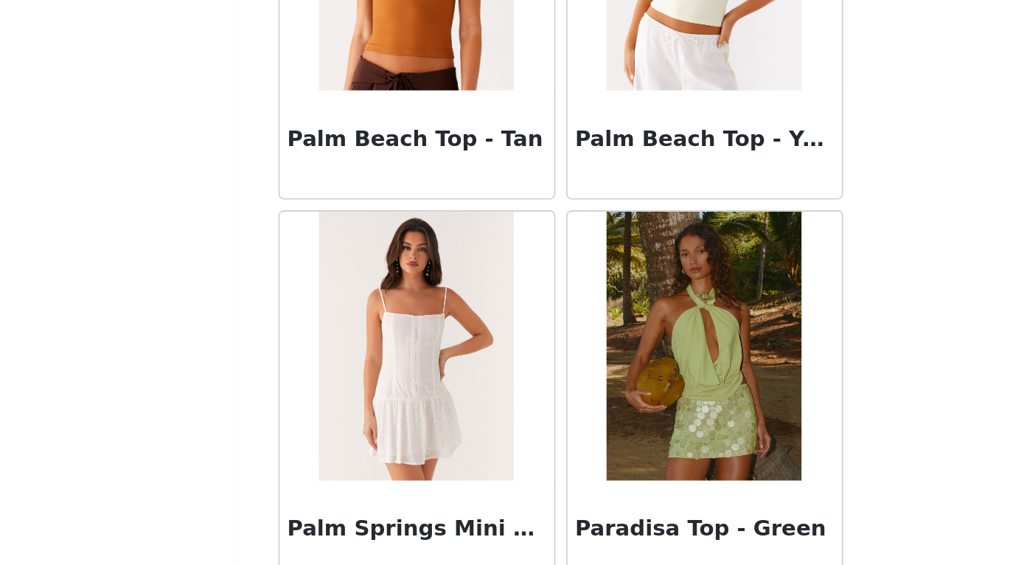
scroll to position [72701, 0]
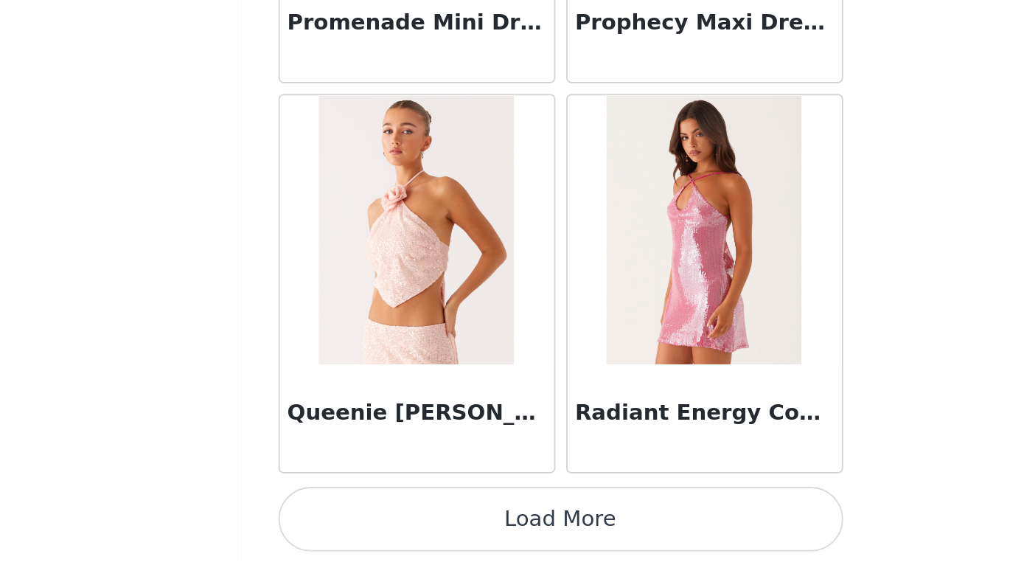
click at [358, 522] on button "Load More" at bounding box center [513, 539] width 310 height 35
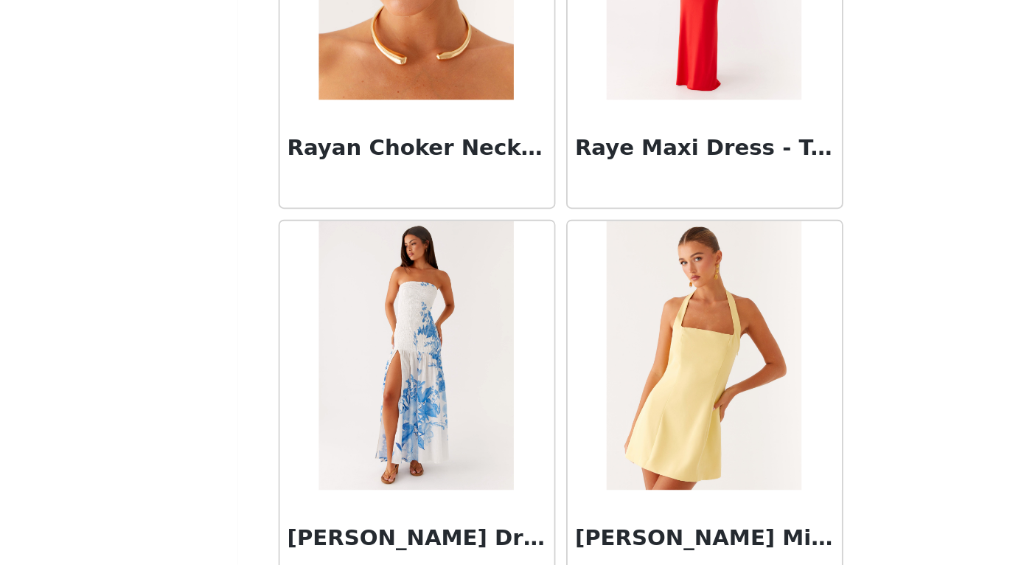
scroll to position [76258, 0]
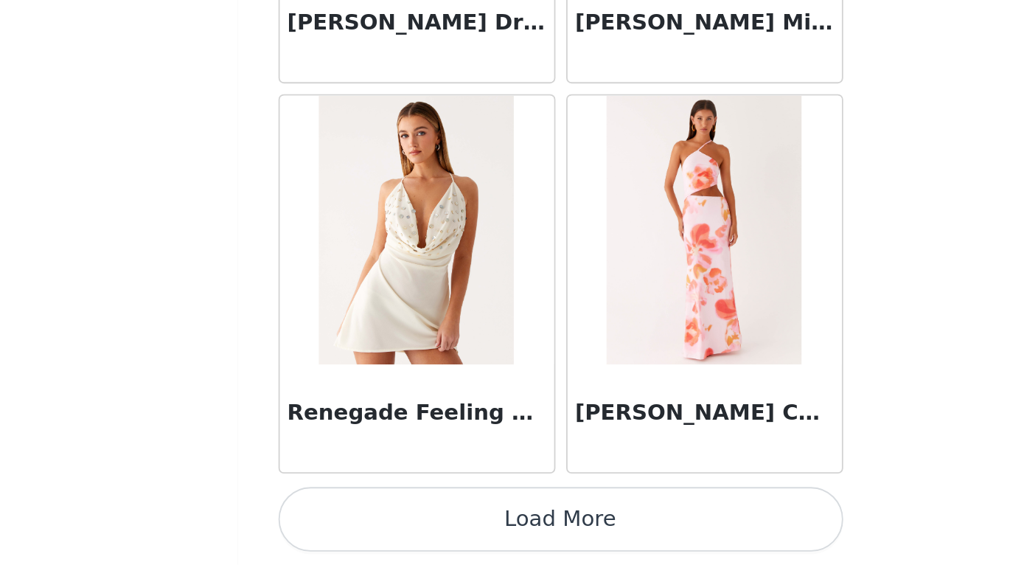
click at [358, 522] on button "Load More" at bounding box center [513, 539] width 310 height 35
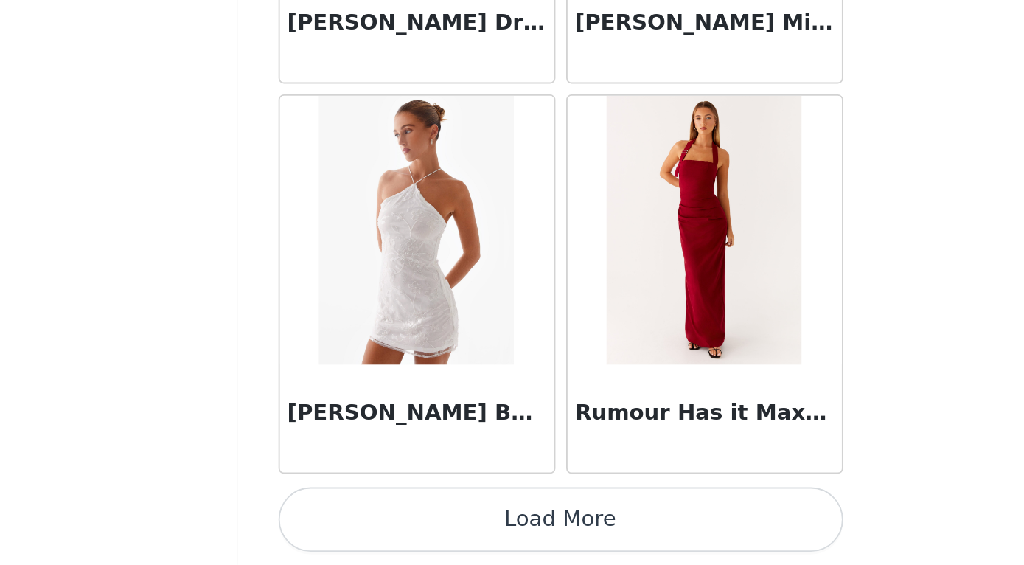
scroll to position [0, 0]
click at [358, 522] on button "Load More" at bounding box center [513, 539] width 310 height 35
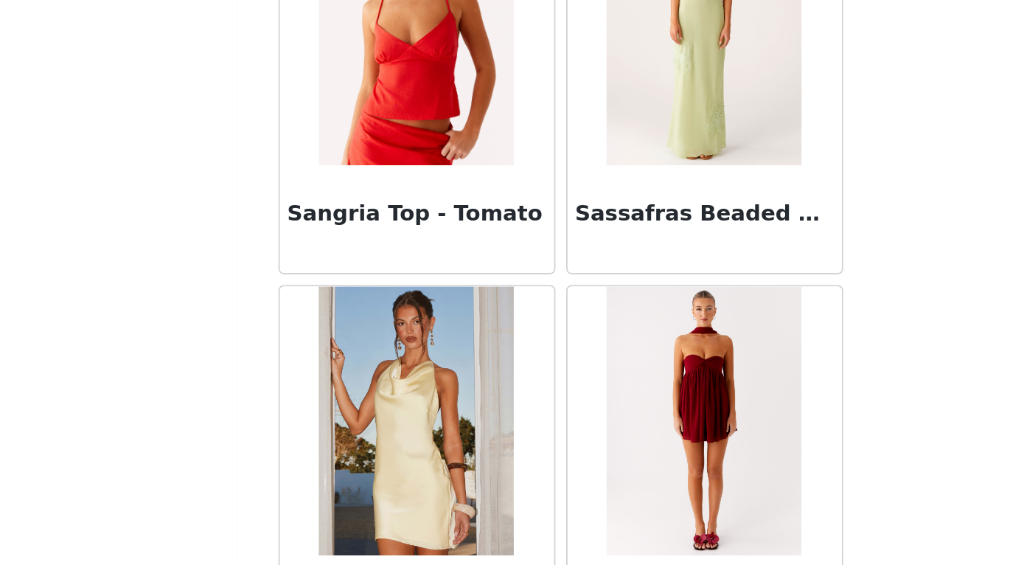
scroll to position [80045, 0]
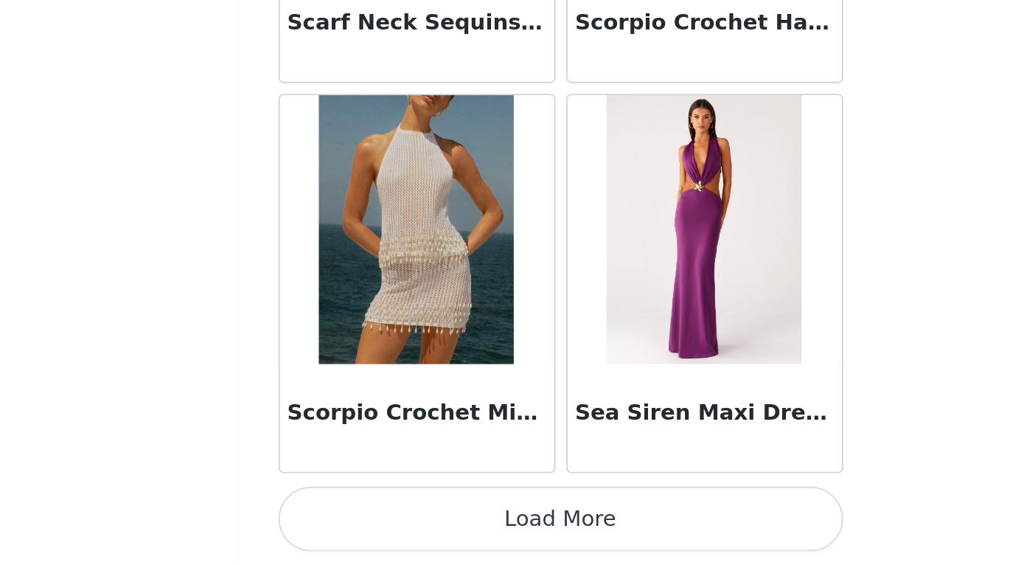
click at [358, 522] on button "Load More" at bounding box center [513, 539] width 310 height 35
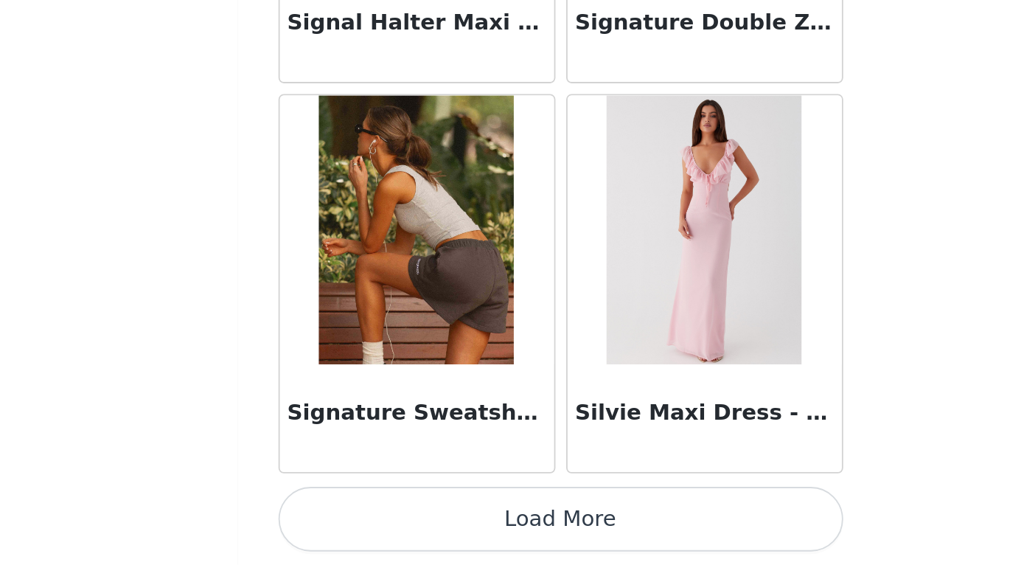
scroll to position [82931, 0]
click at [358, 522] on button "Load More" at bounding box center [513, 539] width 310 height 35
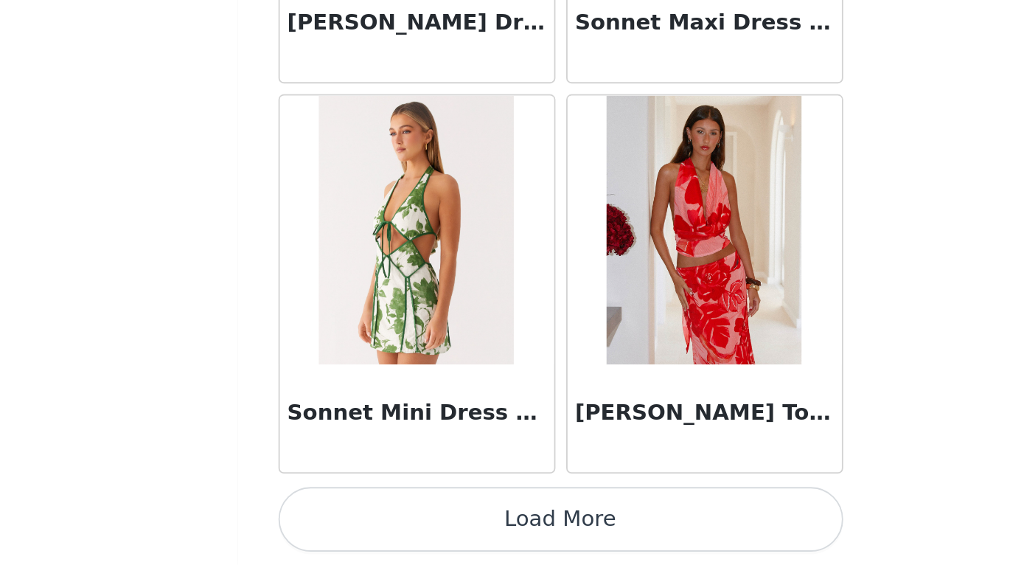
scroll to position [85069, 0]
click at [358, 522] on button "Load More" at bounding box center [513, 539] width 310 height 35
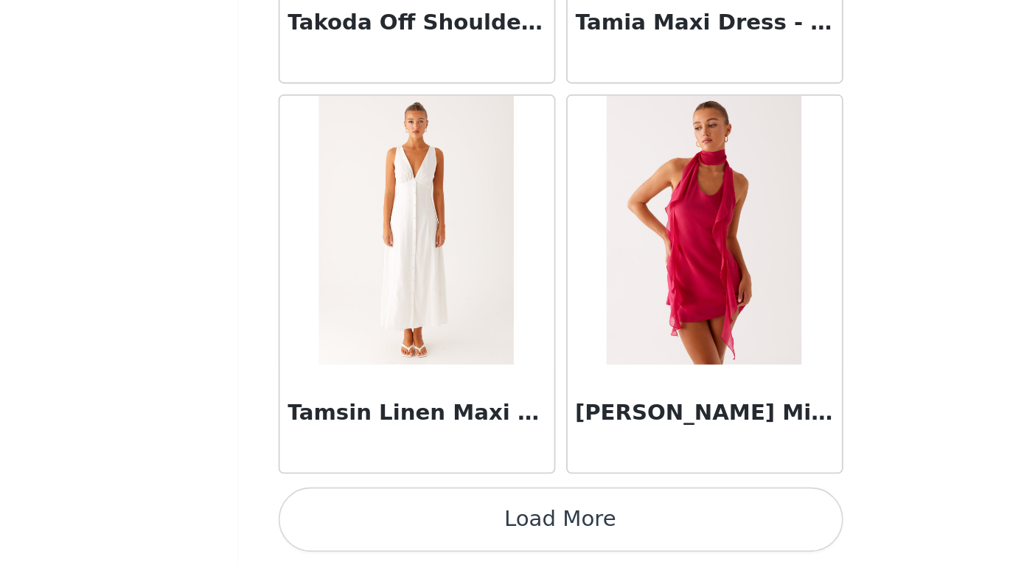
scroll to position [0, 0]
click at [358, 522] on button "Load More" at bounding box center [513, 539] width 310 height 35
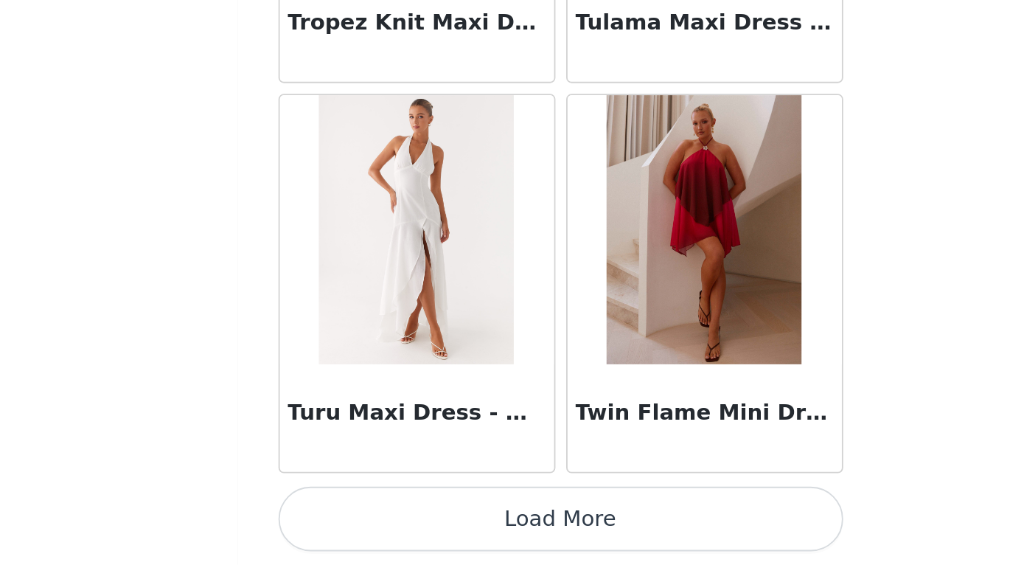
click at [358, 522] on button "Load More" at bounding box center [513, 539] width 310 height 35
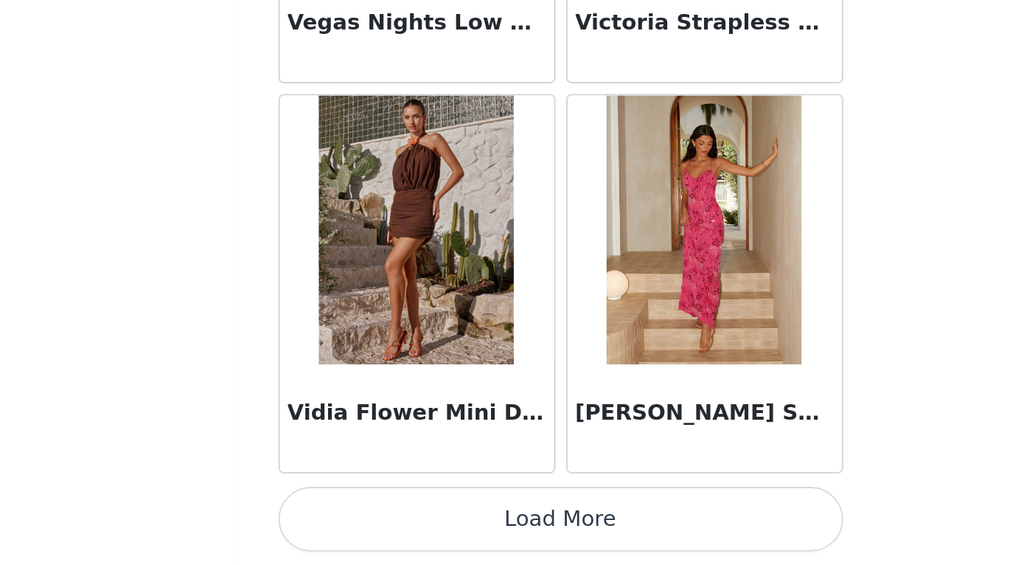
click at [358, 522] on button "Load More" at bounding box center [513, 539] width 310 height 35
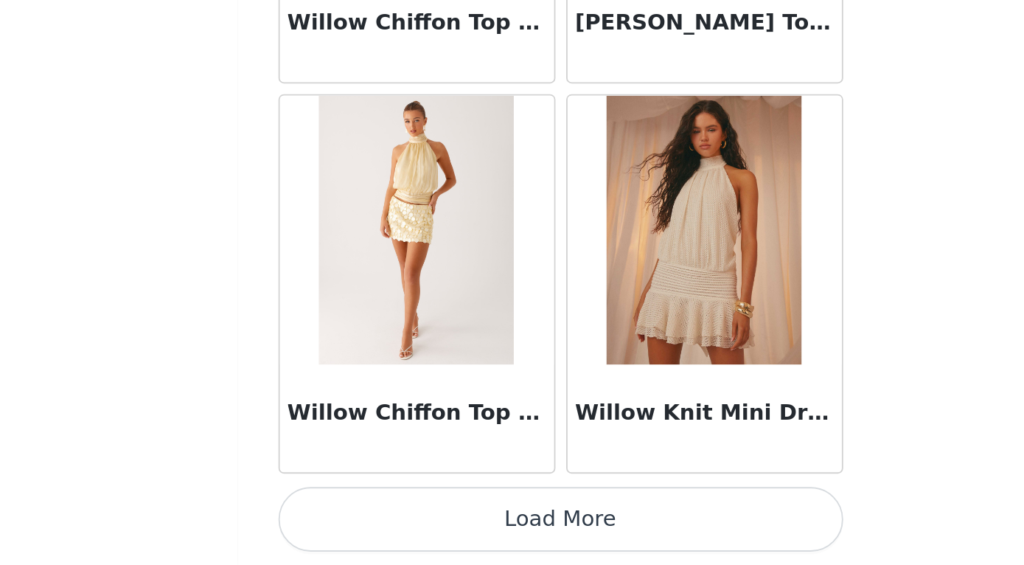
click at [358, 522] on button "Load More" at bounding box center [513, 539] width 310 height 35
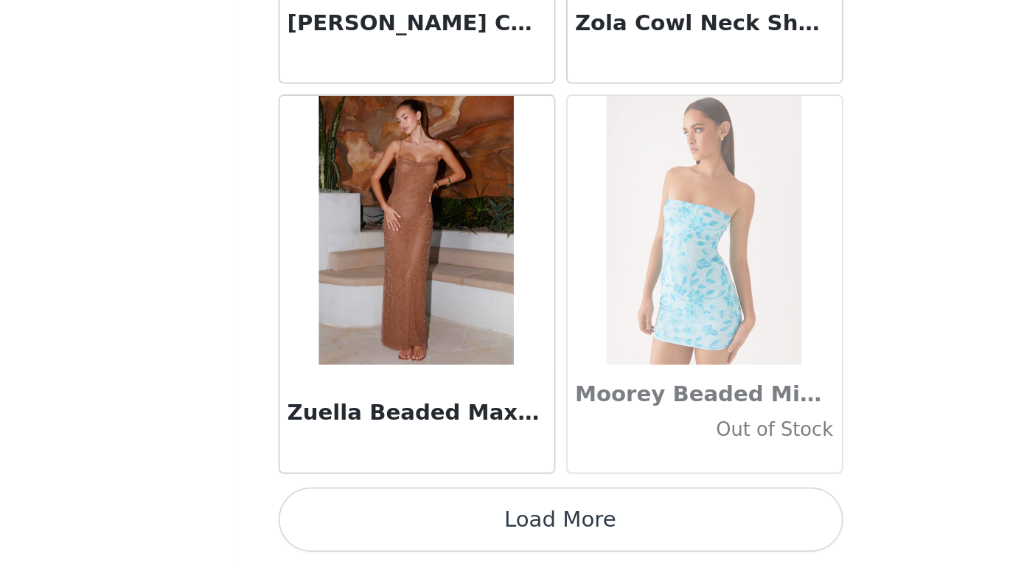
click at [358, 522] on button "Load More" at bounding box center [513, 539] width 310 height 35
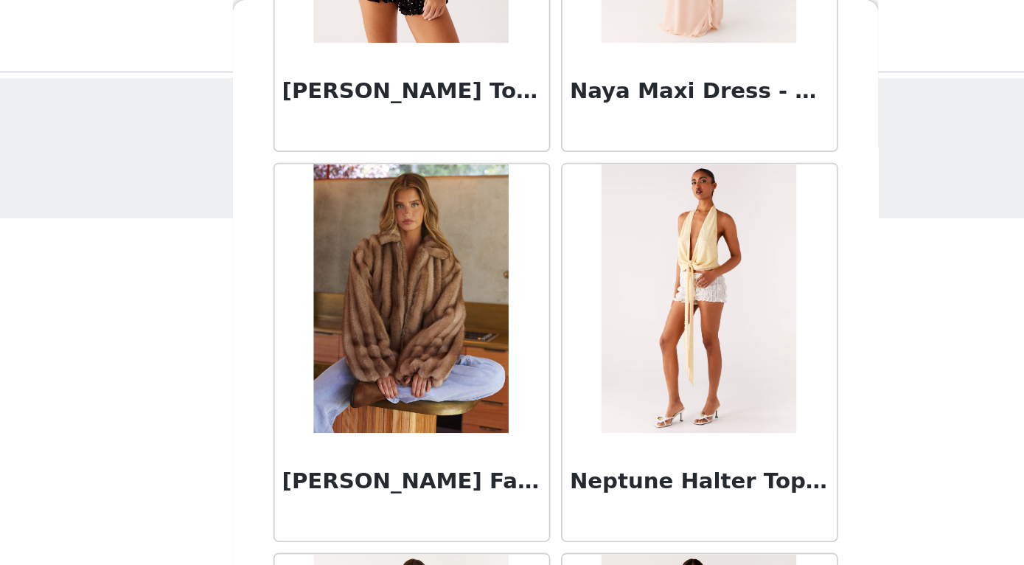
scroll to position [68378, 0]
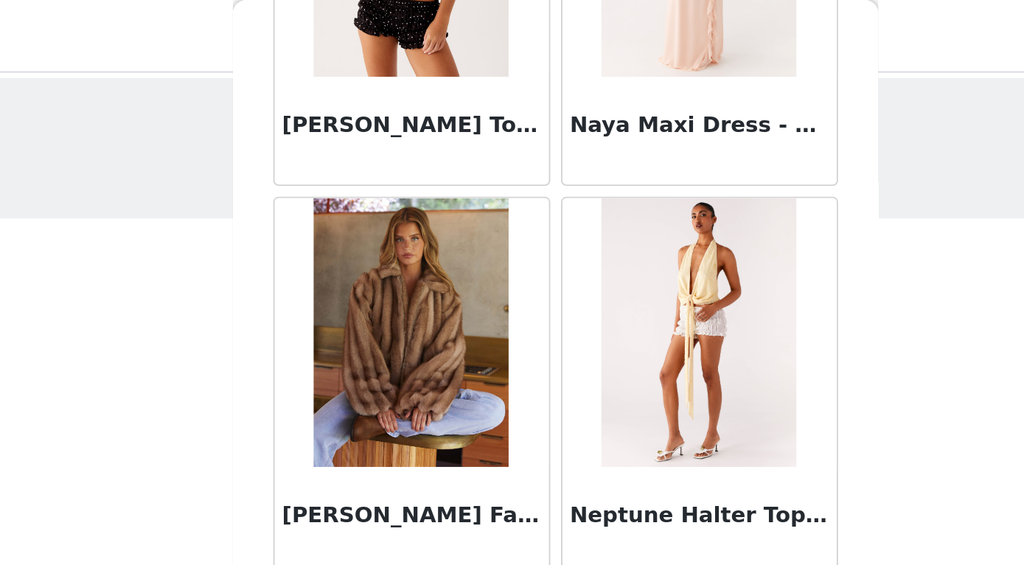
click at [380, 178] on img at bounding box center [433, 181] width 107 height 147
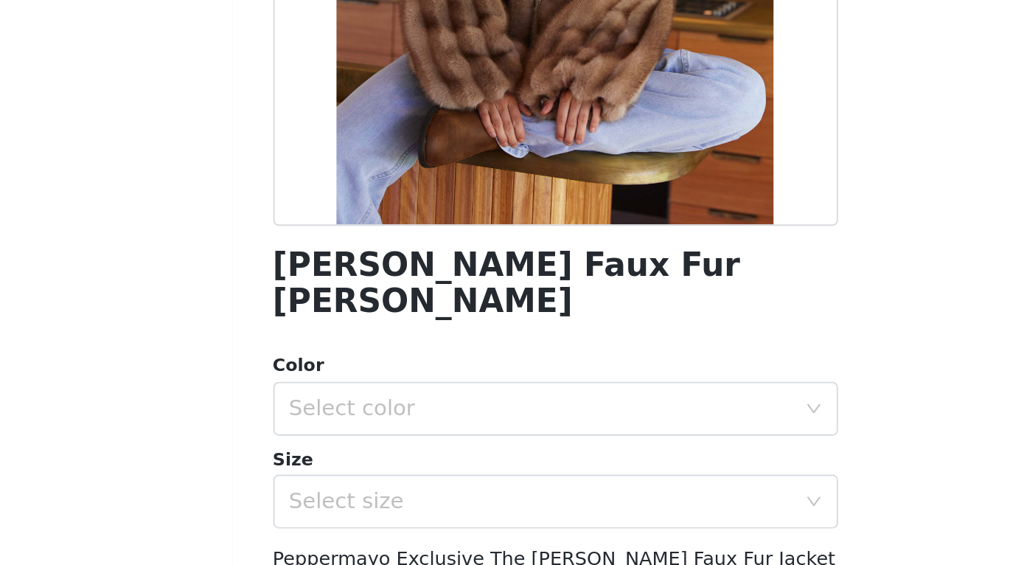
scroll to position [100, 0]
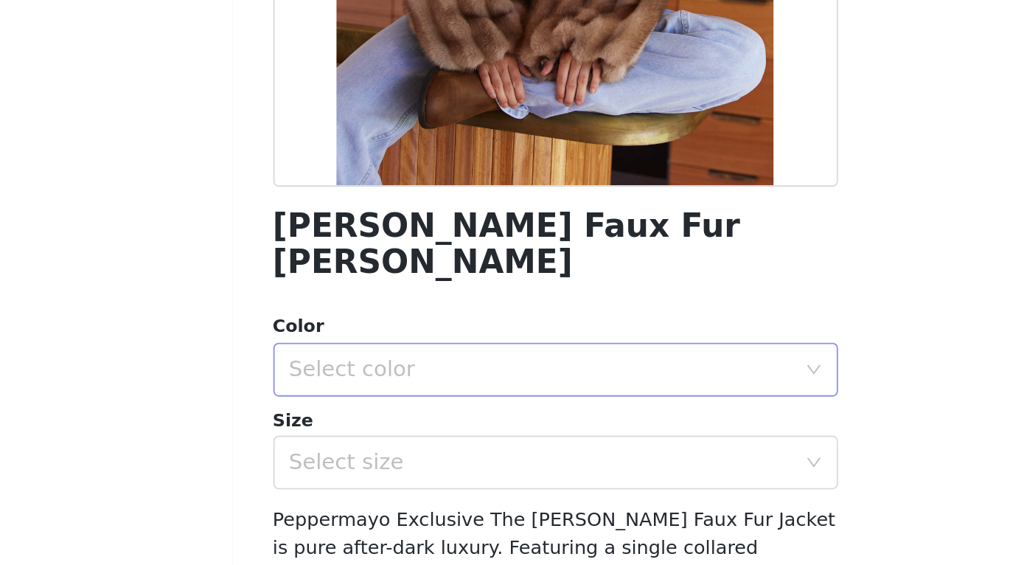
click at [366, 392] on div "Select color" at bounding box center [507, 406] width 282 height 28
click at [358, 406] on li "Brown" at bounding box center [513, 418] width 310 height 24
click at [366, 450] on div "Select size" at bounding box center [504, 457] width 276 height 15
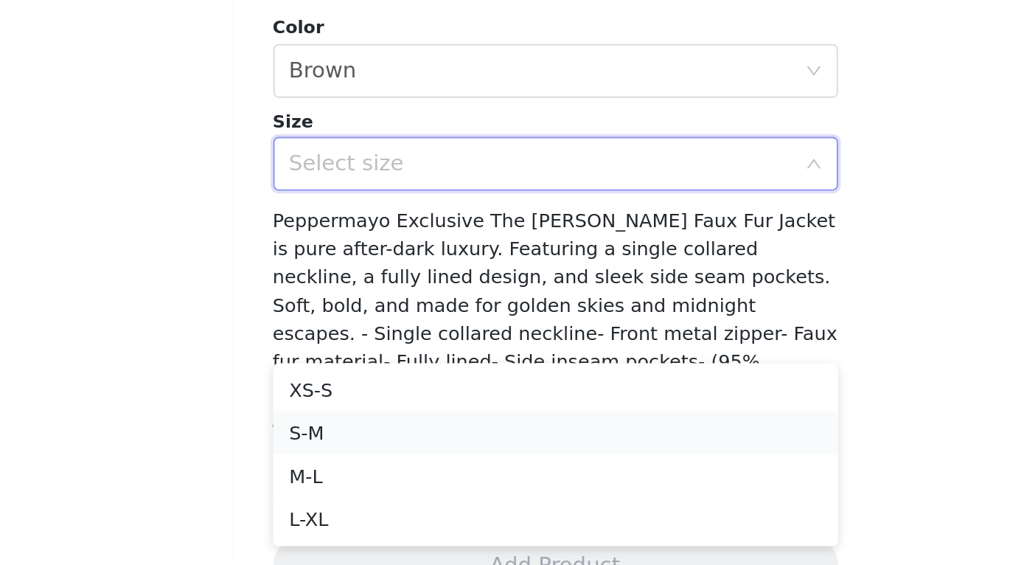
scroll to position [0, 0]
click at [358, 504] on li "M-L" at bounding box center [513, 516] width 310 height 24
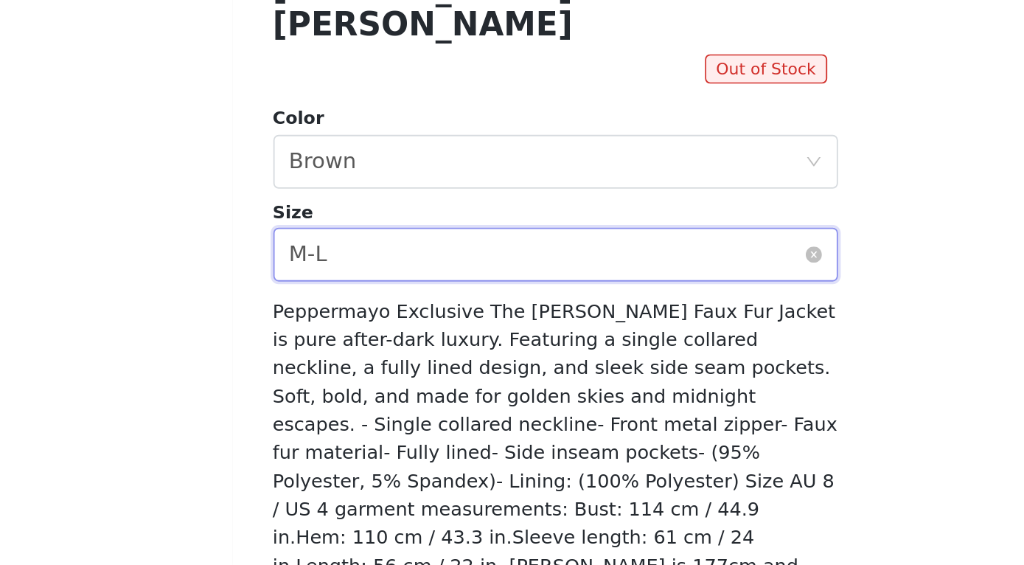
scroll to position [2, 0]
click at [366, 380] on div "Select size M-L" at bounding box center [507, 394] width 282 height 28
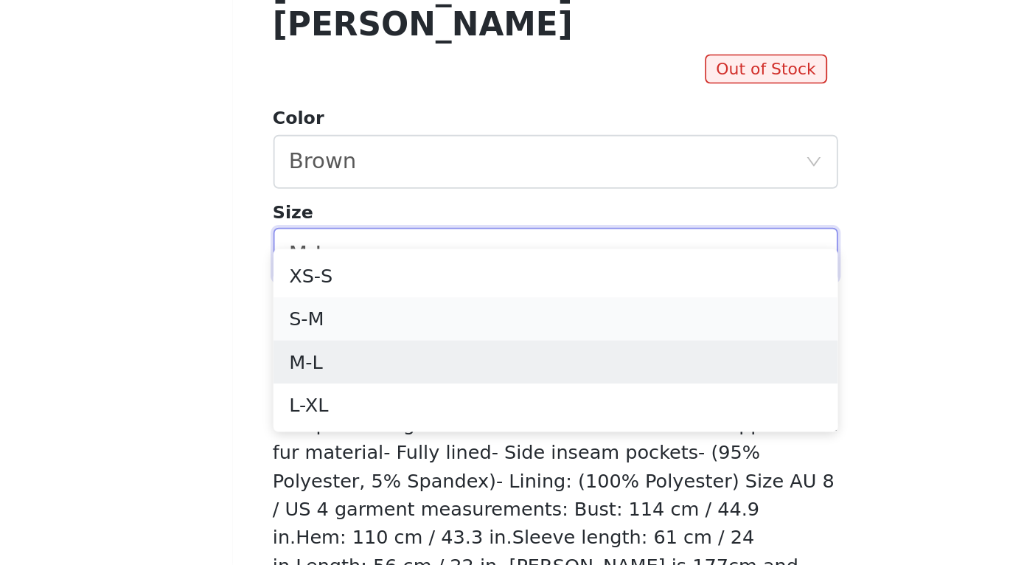
click at [358, 418] on li "S-M" at bounding box center [513, 430] width 310 height 24
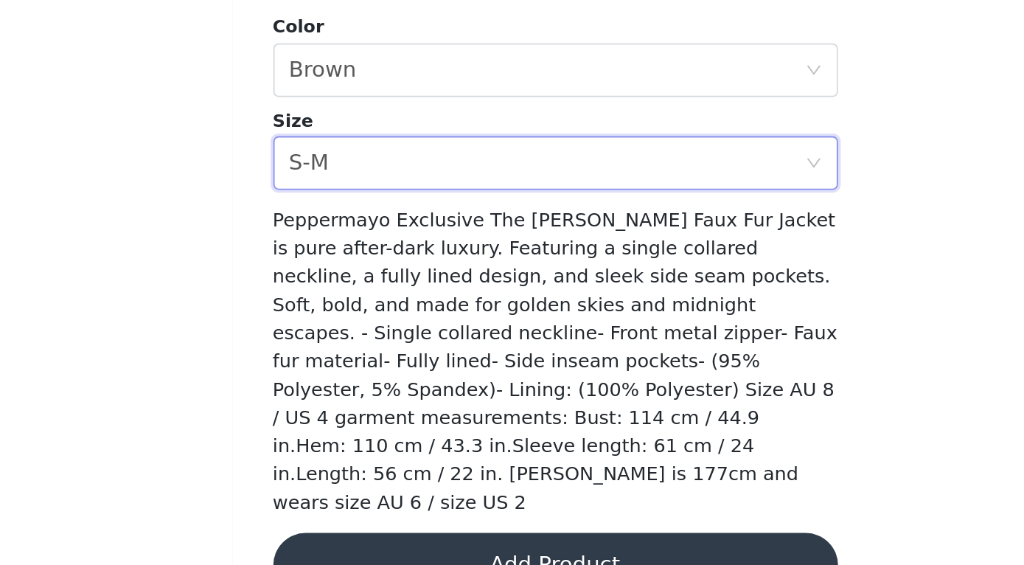
scroll to position [212, 0]
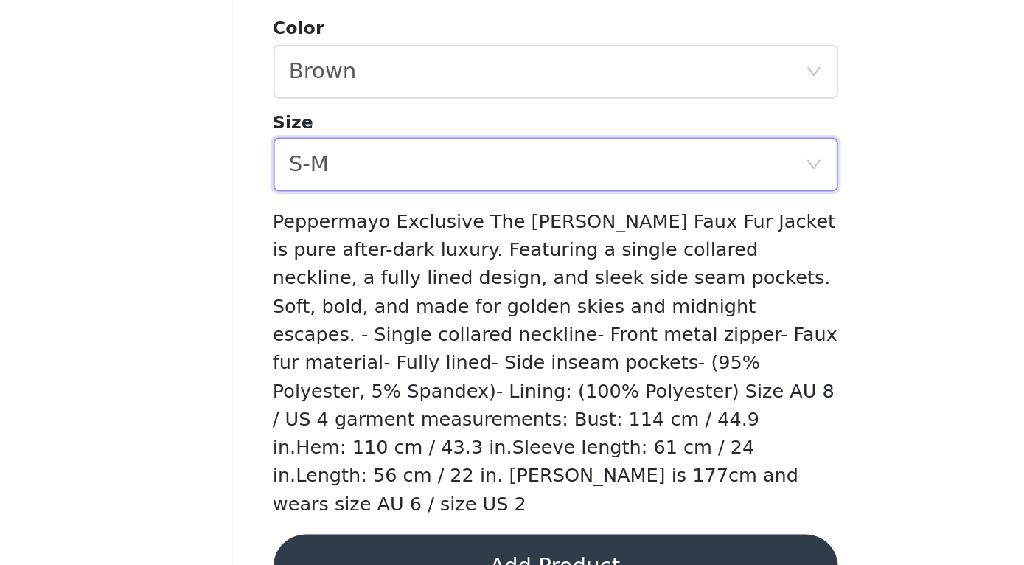
click at [358, 548] on button "Add Product" at bounding box center [513, 565] width 310 height 35
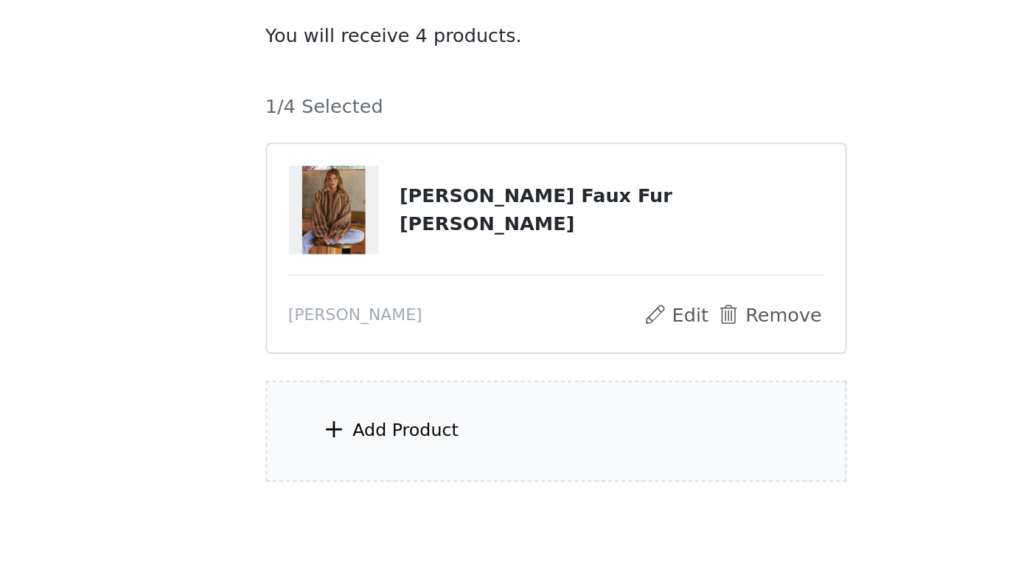
click at [353, 334] on div "Add Product" at bounding box center [512, 361] width 318 height 55
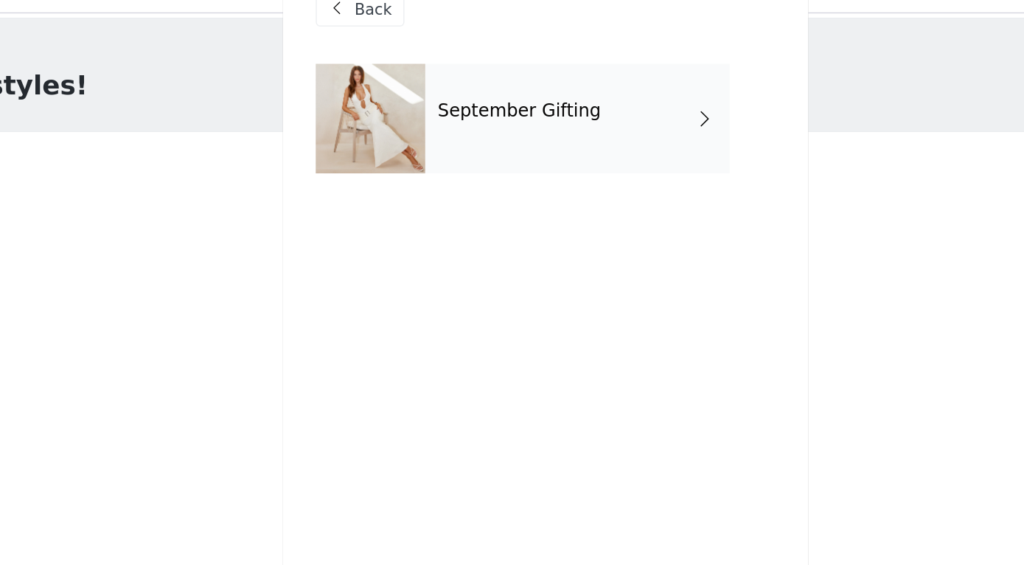
click at [431, 98] on div "September Gifting" at bounding box center [533, 111] width 205 height 74
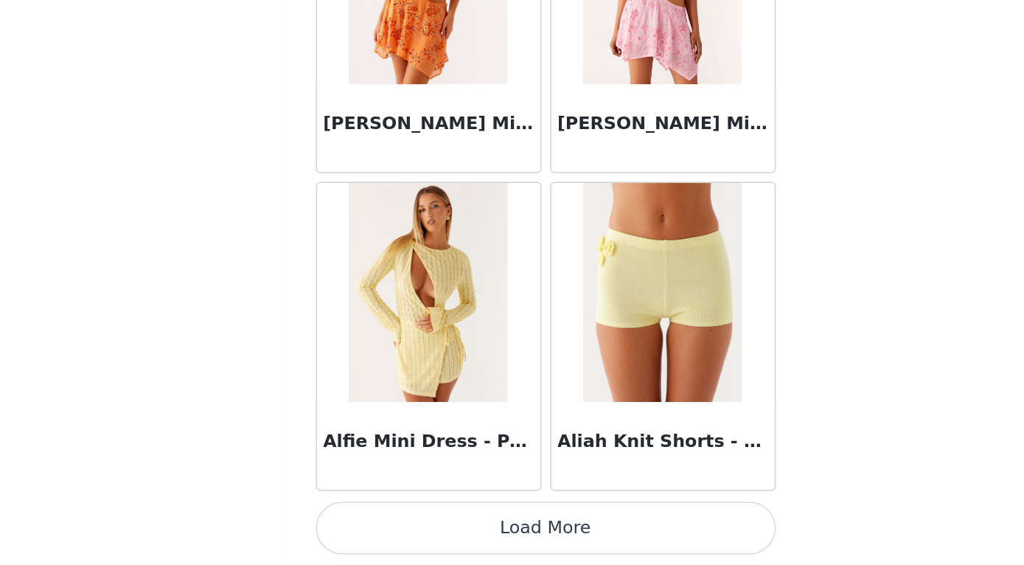
scroll to position [0, 0]
click at [358, 522] on button "Load More" at bounding box center [513, 539] width 310 height 35
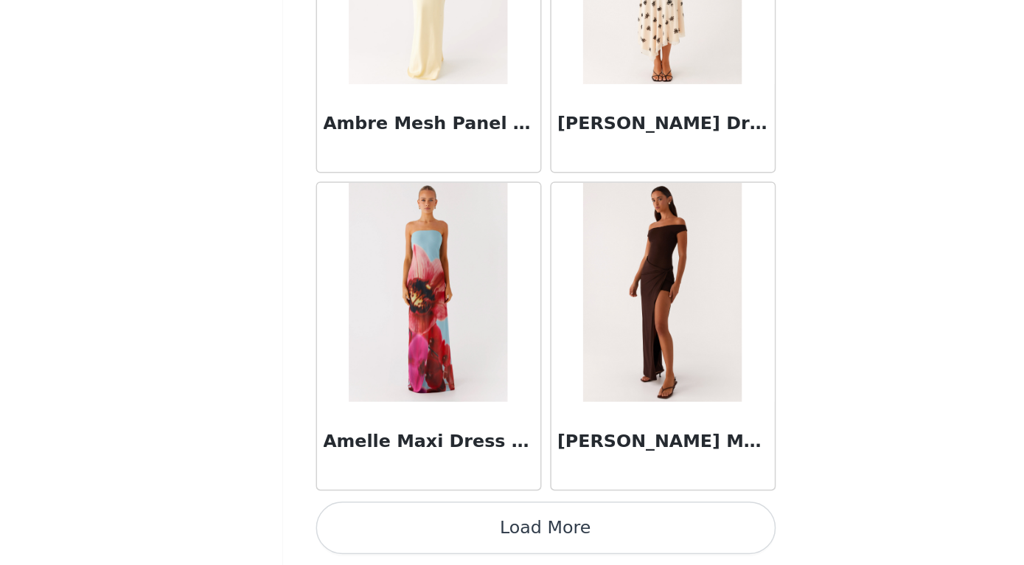
click at [358, 522] on button "Load More" at bounding box center [513, 539] width 310 height 35
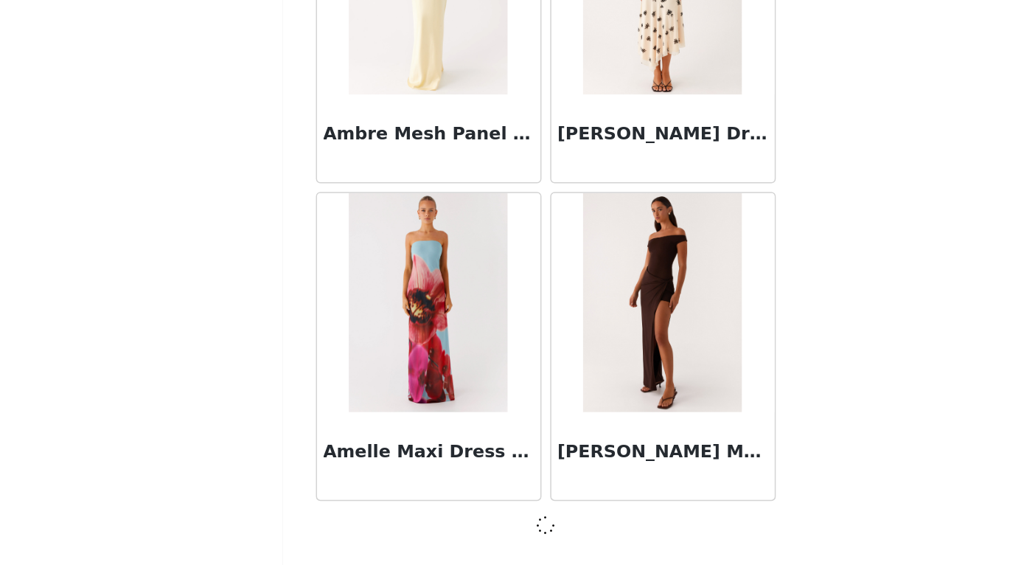
scroll to position [3822, 0]
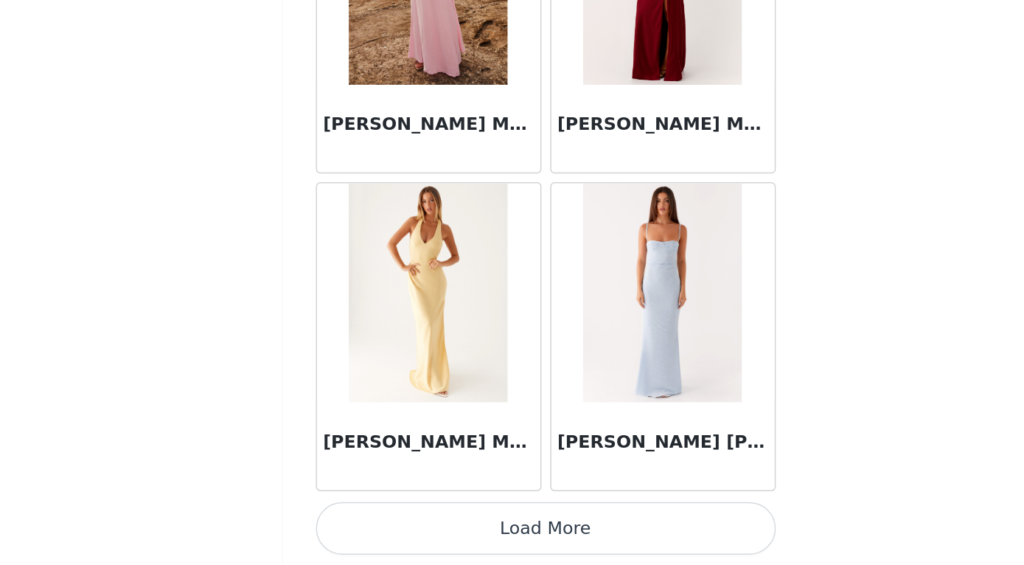
click at [358, 522] on button "Load More" at bounding box center [513, 539] width 310 height 35
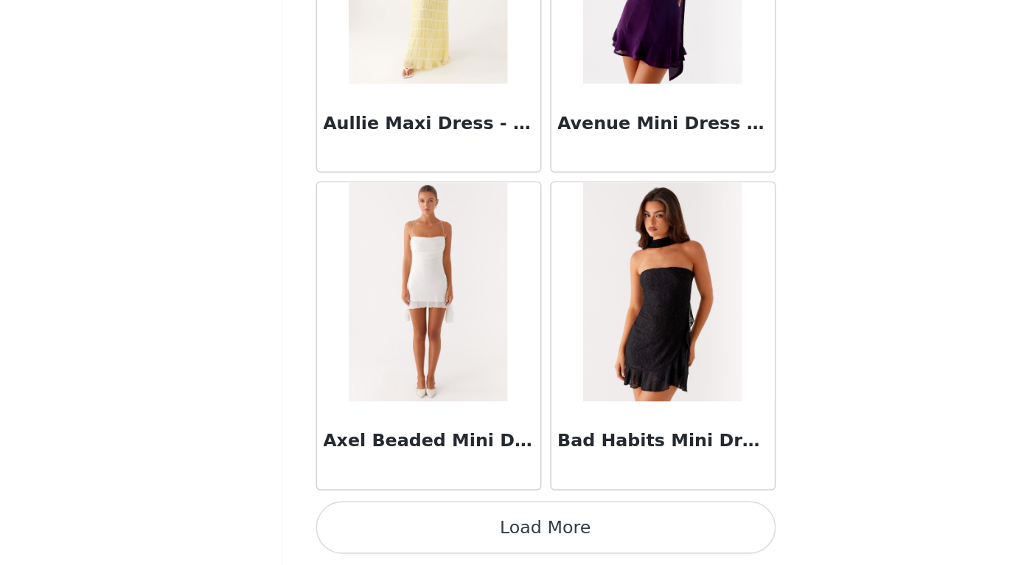
scroll to position [0, 0]
click at [358, 522] on button "Load More" at bounding box center [513, 539] width 310 height 35
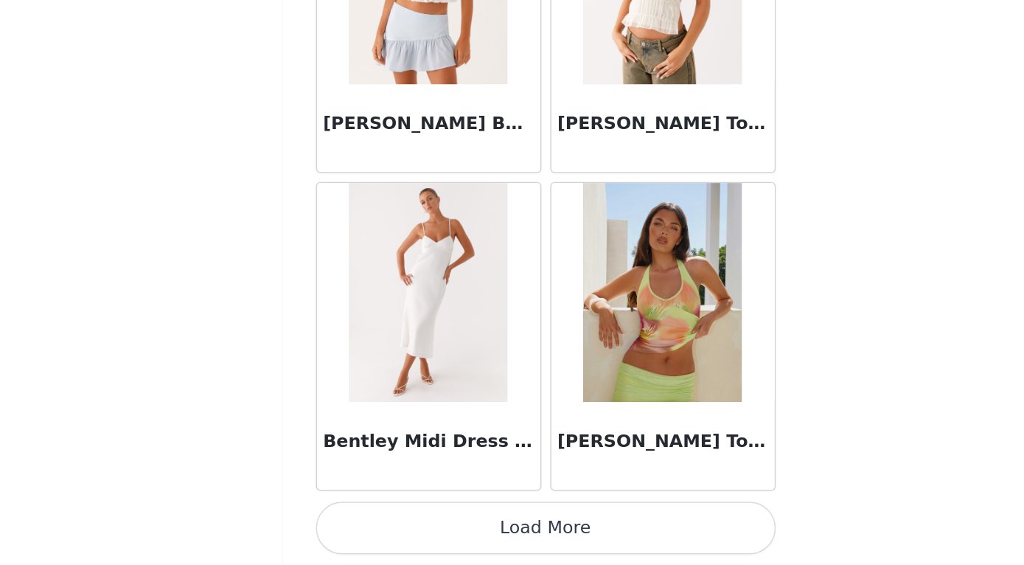
click at [358, 522] on button "Load More" at bounding box center [513, 539] width 310 height 35
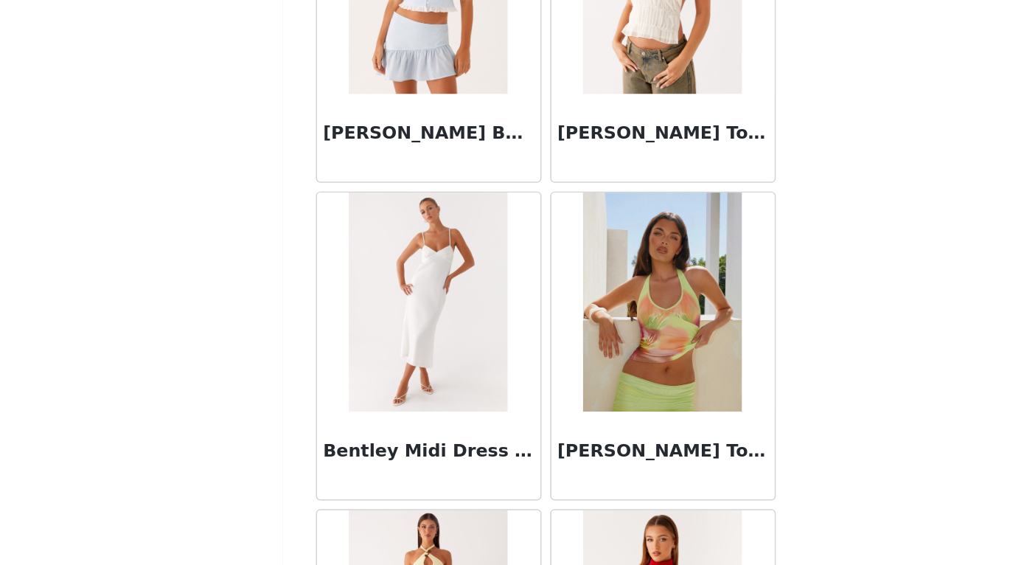
scroll to position [10313, 0]
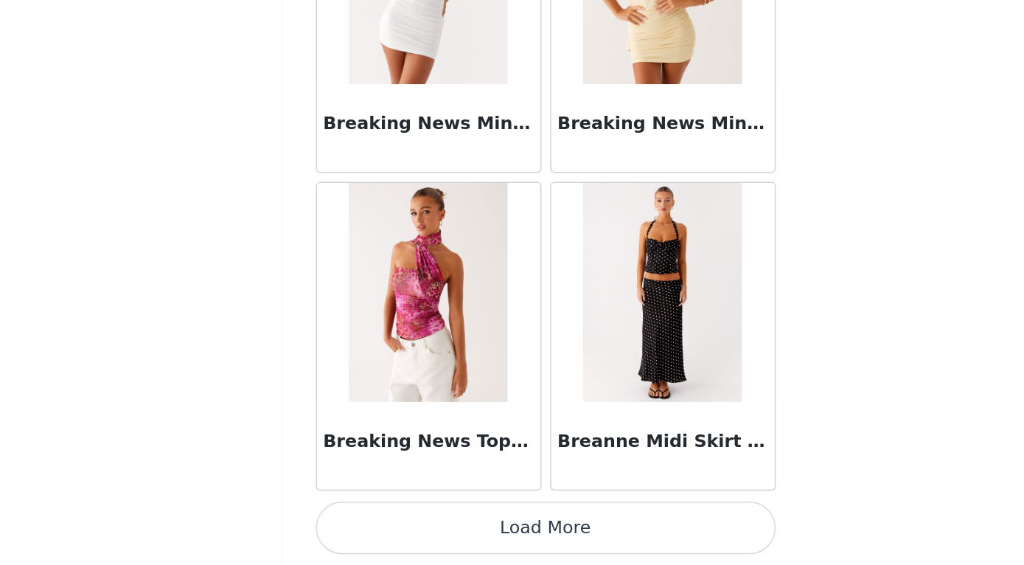
click at [358, 522] on button "Load More" at bounding box center [513, 539] width 310 height 35
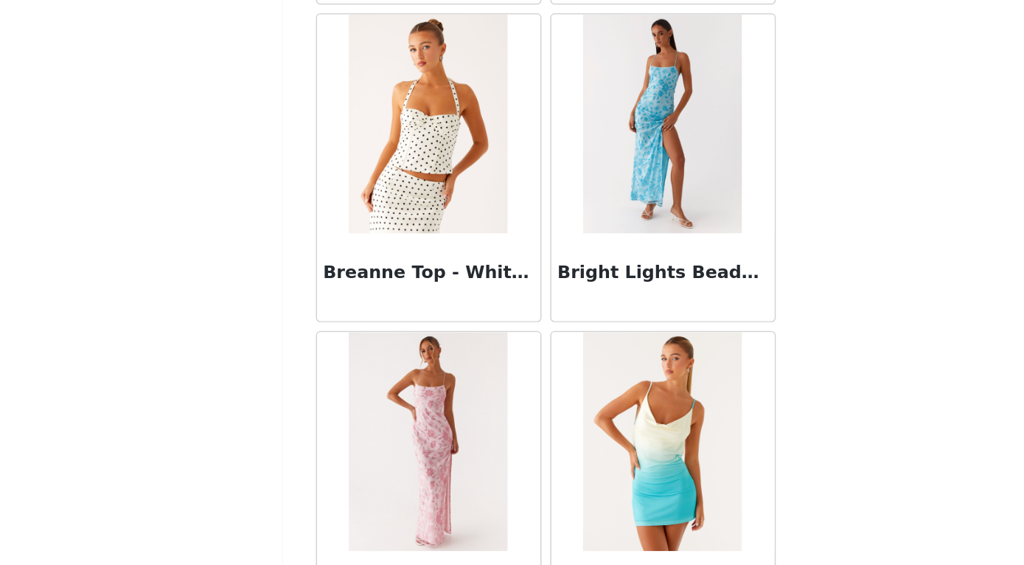
click at [380, 194] on img at bounding box center [433, 267] width 107 height 147
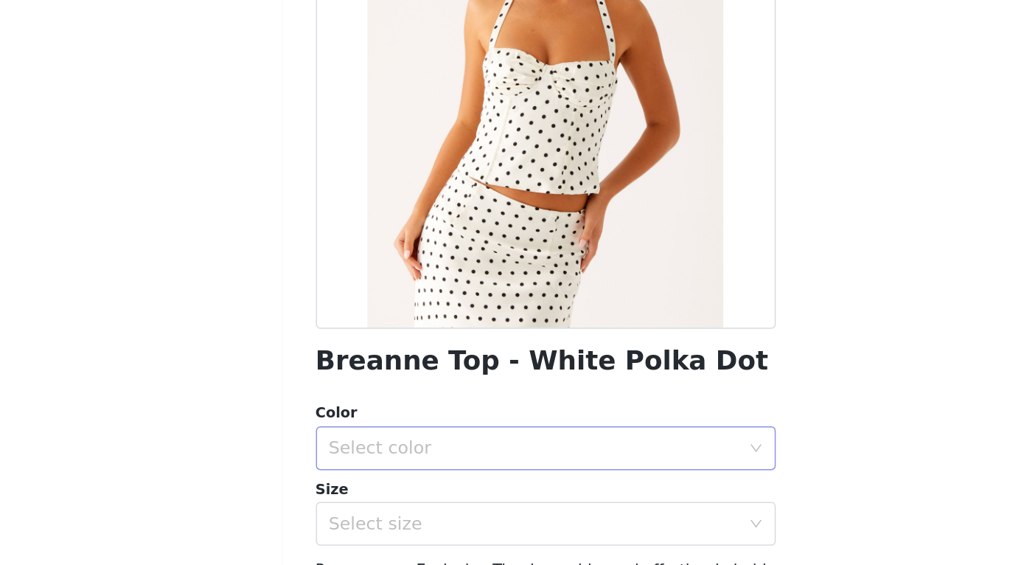
click at [366, 472] on div "Select color" at bounding box center [507, 486] width 282 height 28
click at [358, 506] on li "White Polka Dot" at bounding box center [513, 518] width 310 height 24
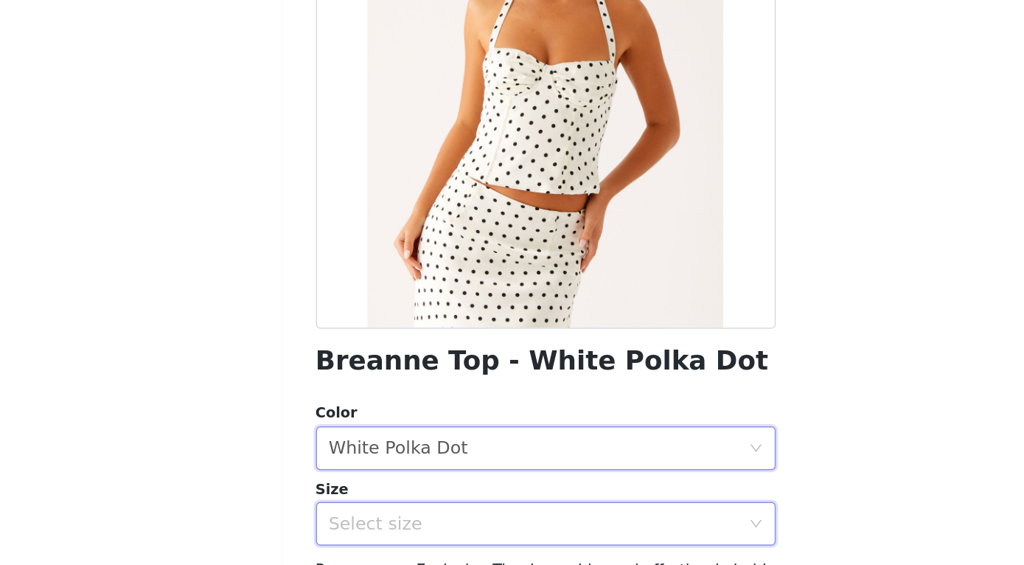
click at [366, 523] on div "Select size" at bounding box center [507, 537] width 282 height 28
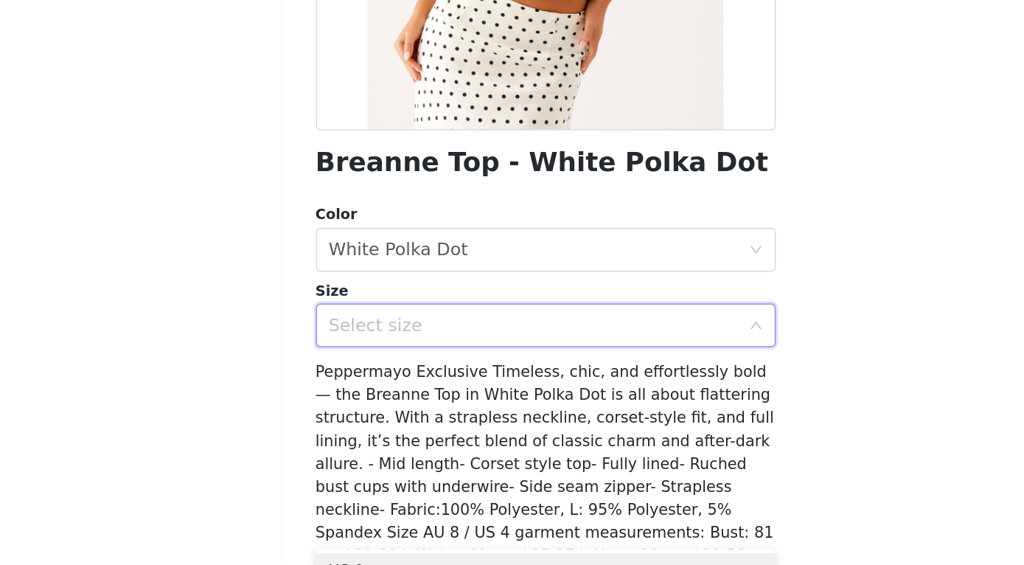
click at [366, 396] on div "Select size" at bounding box center [504, 403] width 276 height 15
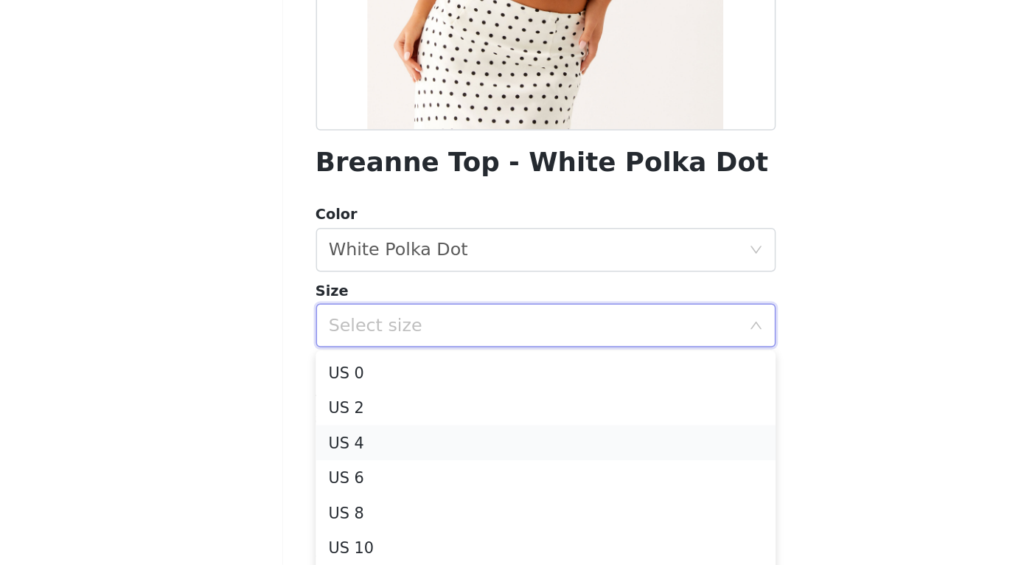
click at [358, 470] on li "US 4" at bounding box center [513, 482] width 310 height 24
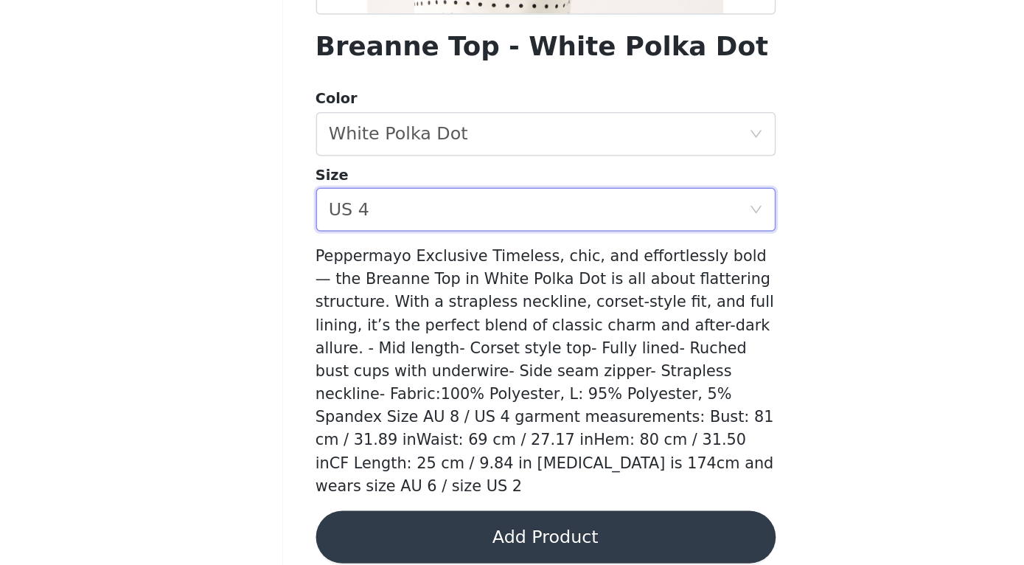
click at [358, 528] on button "Add Product" at bounding box center [513, 545] width 310 height 35
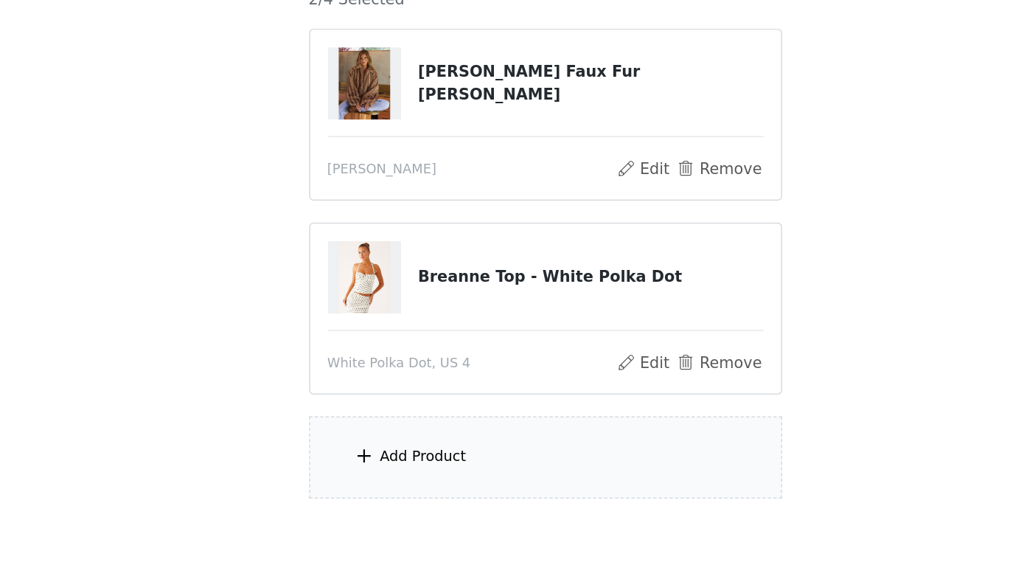
click at [353, 464] on div "Add Product" at bounding box center [512, 491] width 318 height 55
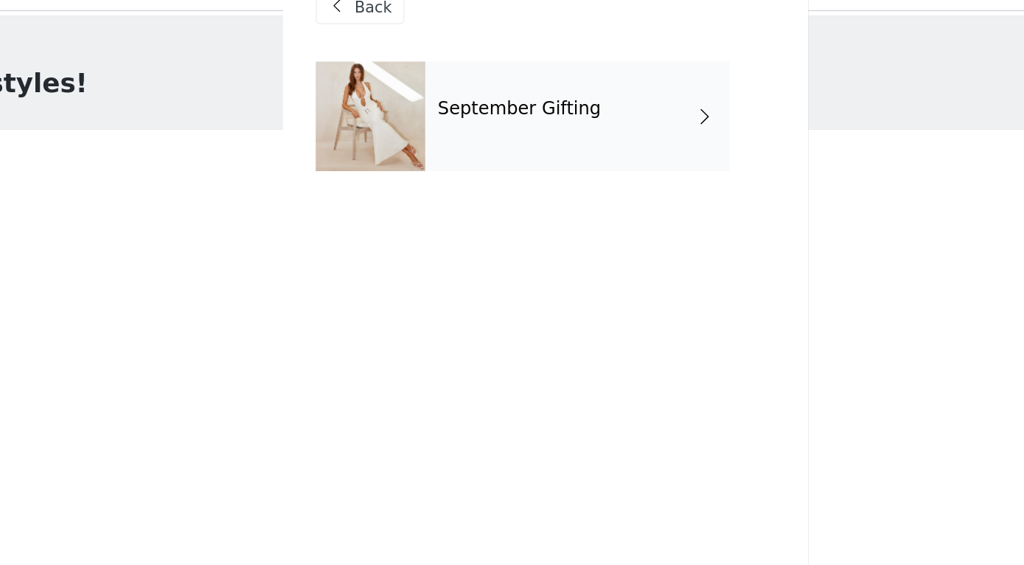
click at [431, 89] on div "September Gifting" at bounding box center [533, 111] width 205 height 74
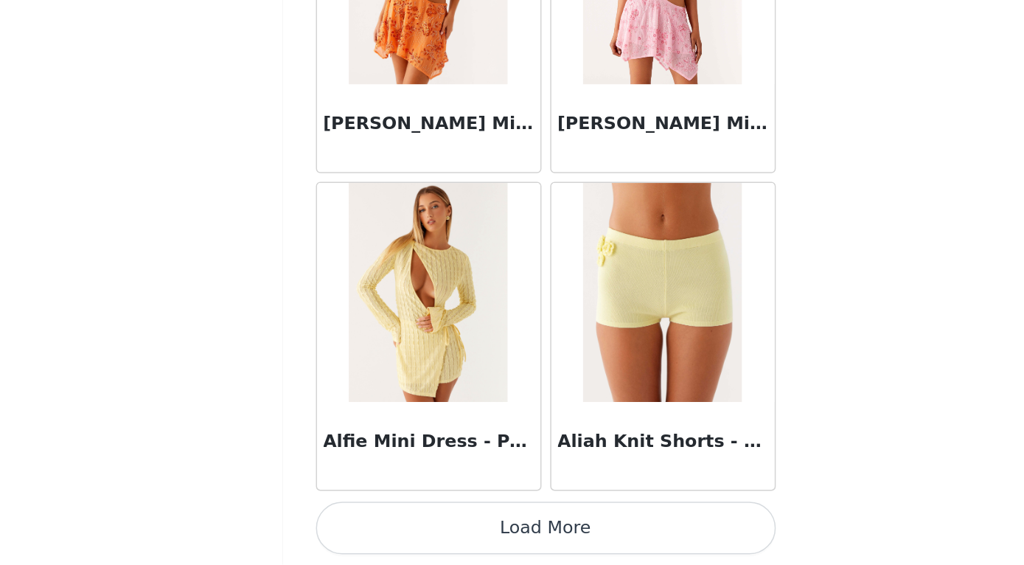
click at [358, 522] on button "Load More" at bounding box center [513, 539] width 310 height 35
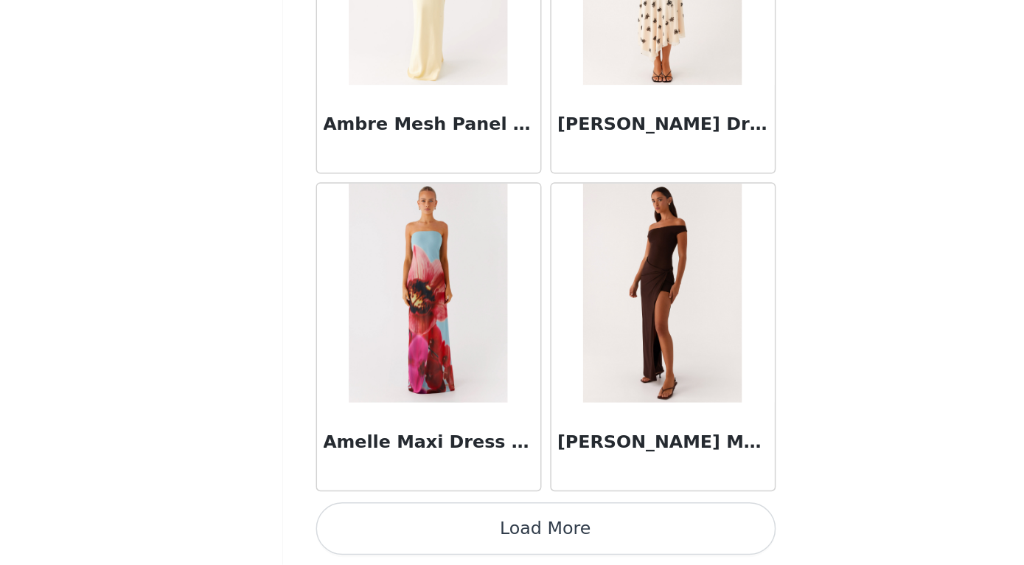
click at [358, 522] on button "Load More" at bounding box center [513, 539] width 310 height 35
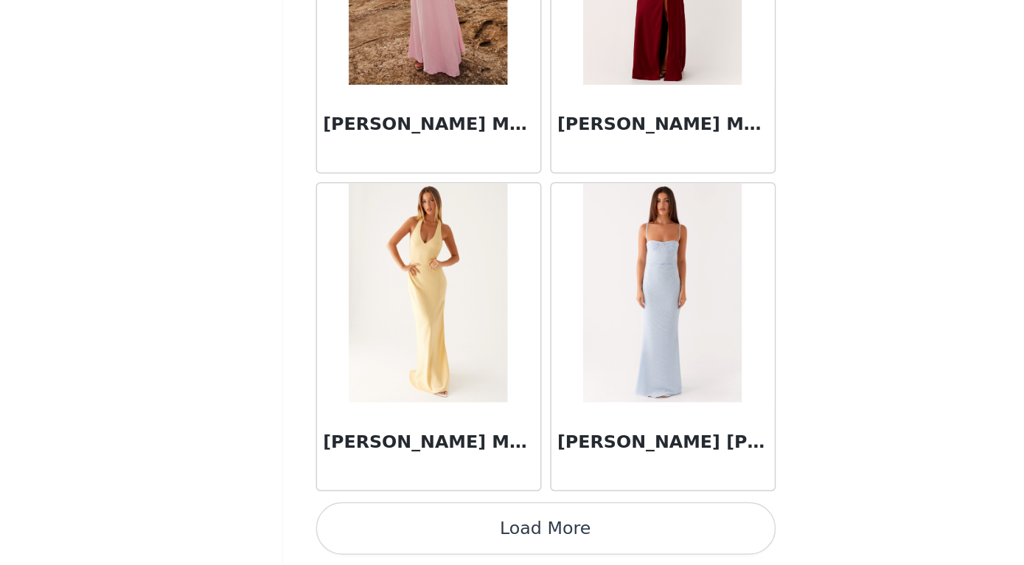
click at [358, 522] on button "Load More" at bounding box center [513, 539] width 310 height 35
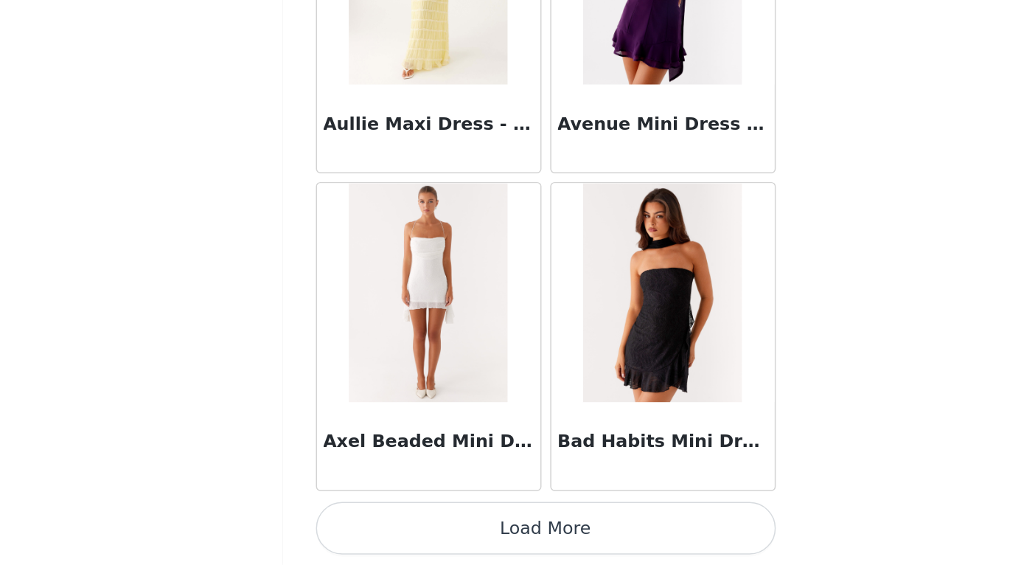
click at [358, 522] on button "Load More" at bounding box center [513, 539] width 310 height 35
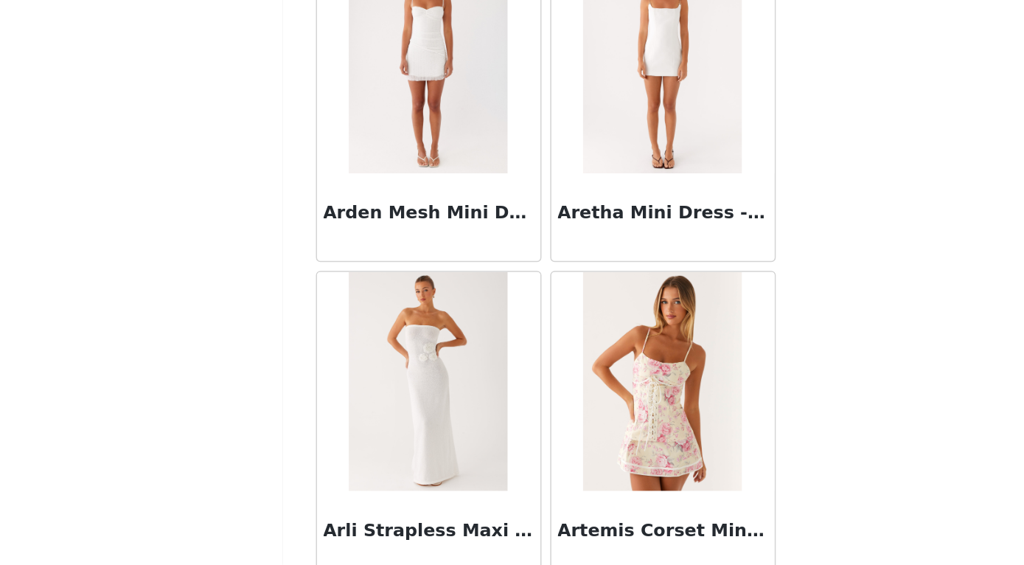
scroll to position [6794, 0]
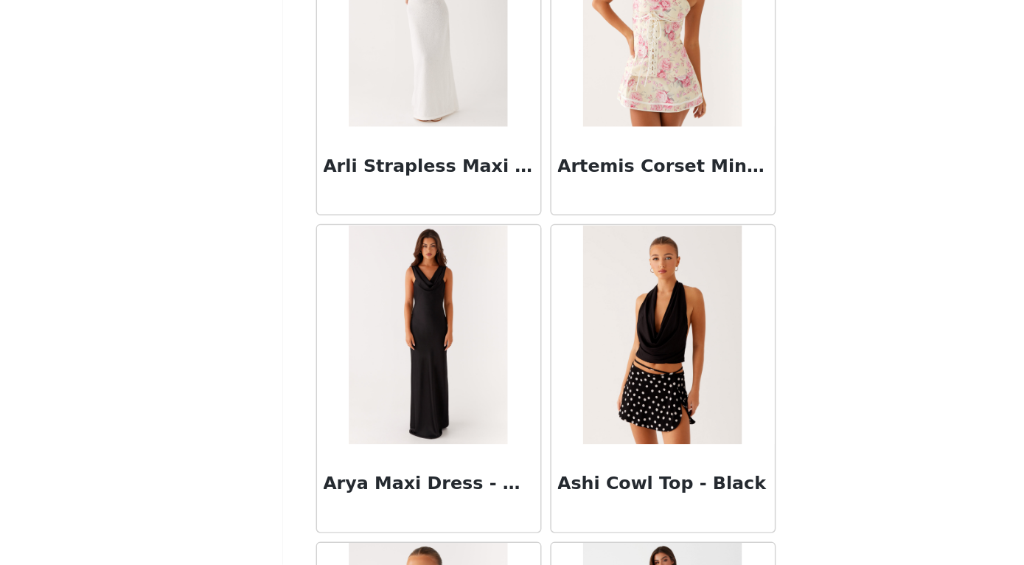
click at [520, 287] on h3 "Artemis Corset Mini Dress - Vintage Pink Floral" at bounding box center [591, 296] width 142 height 18
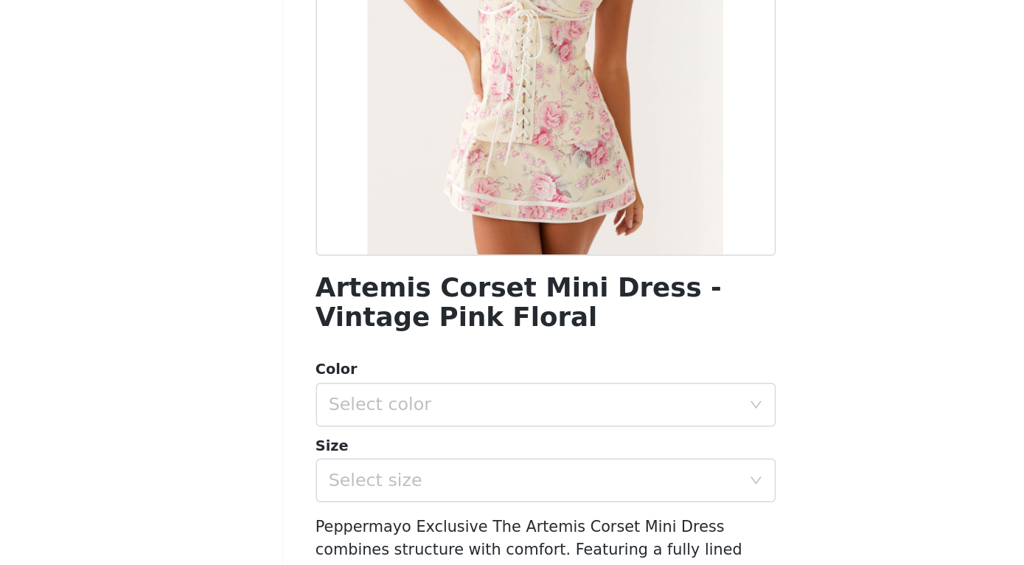
scroll to position [88, 0]
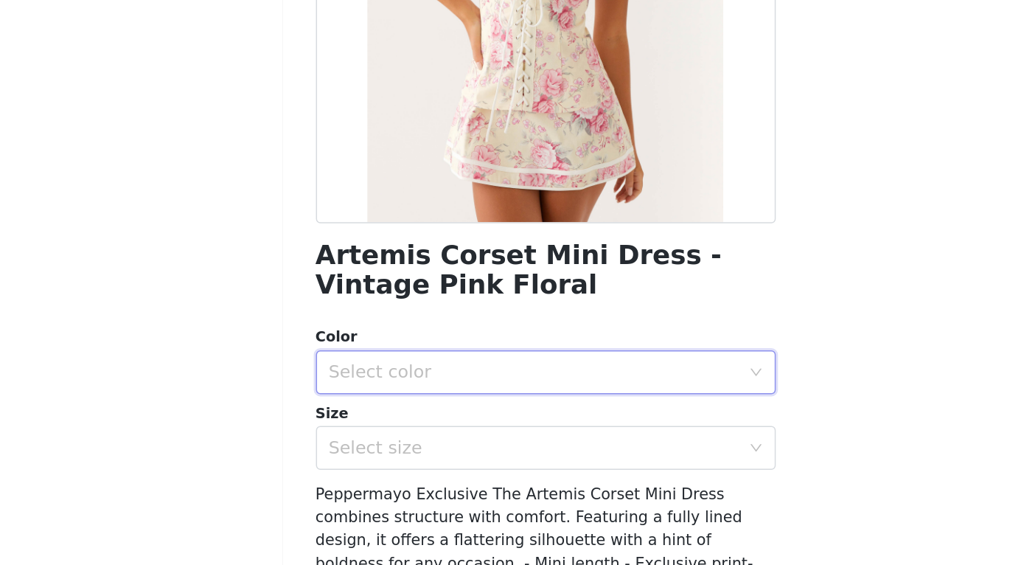
click at [366, 404] on div "Select color" at bounding box center [507, 418] width 282 height 28
click at [358, 438] on li "Vintage Pink Floral" at bounding box center [513, 450] width 310 height 24
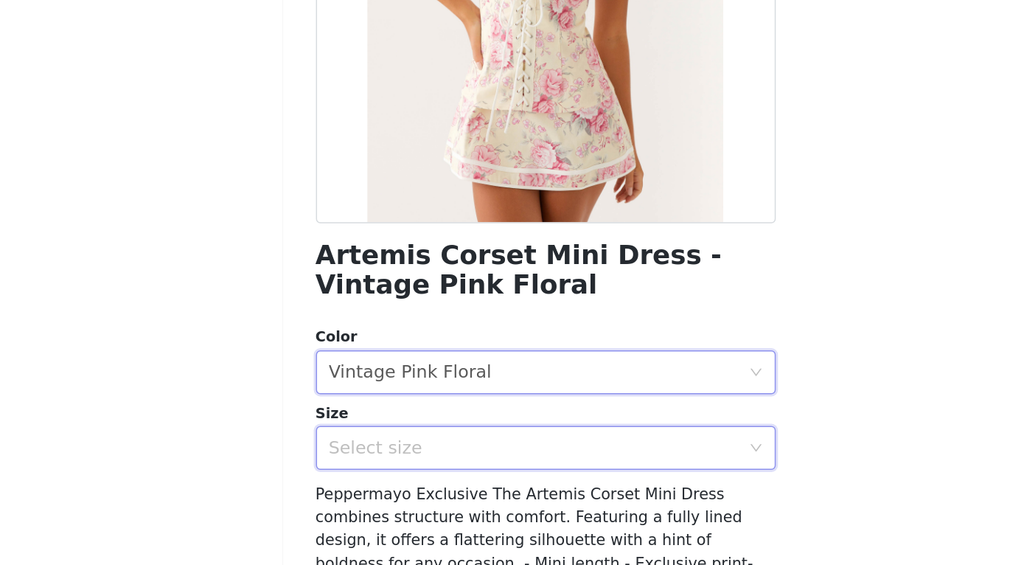
click at [366, 455] on div "Select size" at bounding box center [507, 469] width 282 height 28
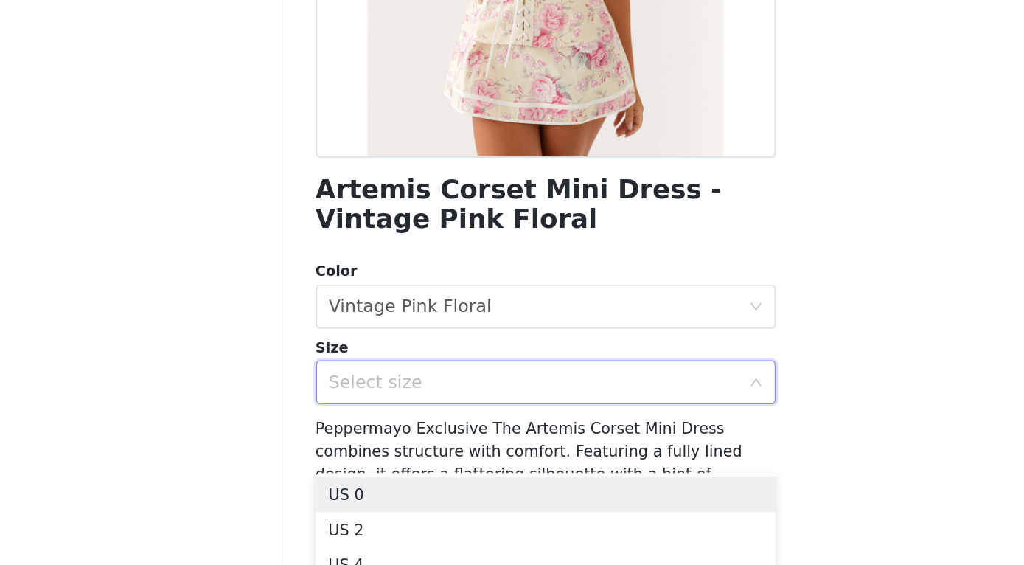
scroll to position [151, 0]
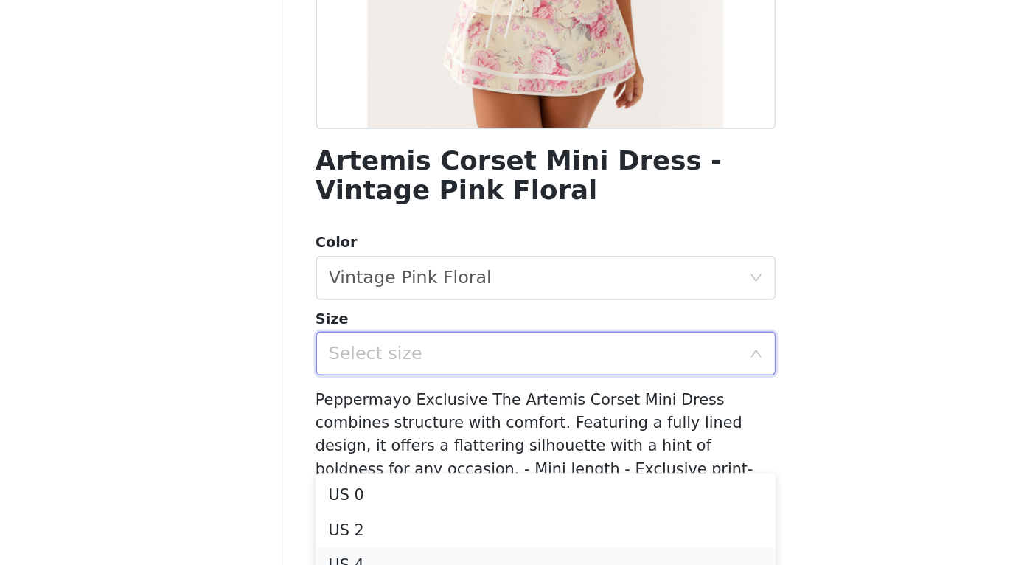
click at [358, 536] on li "US 4" at bounding box center [513, 548] width 310 height 24
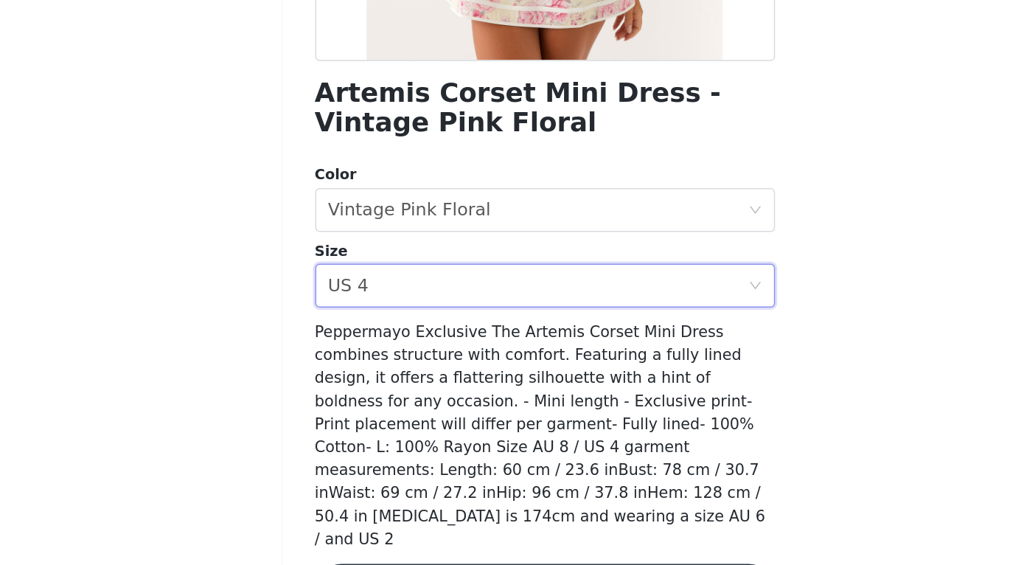
scroll to position [201, 0]
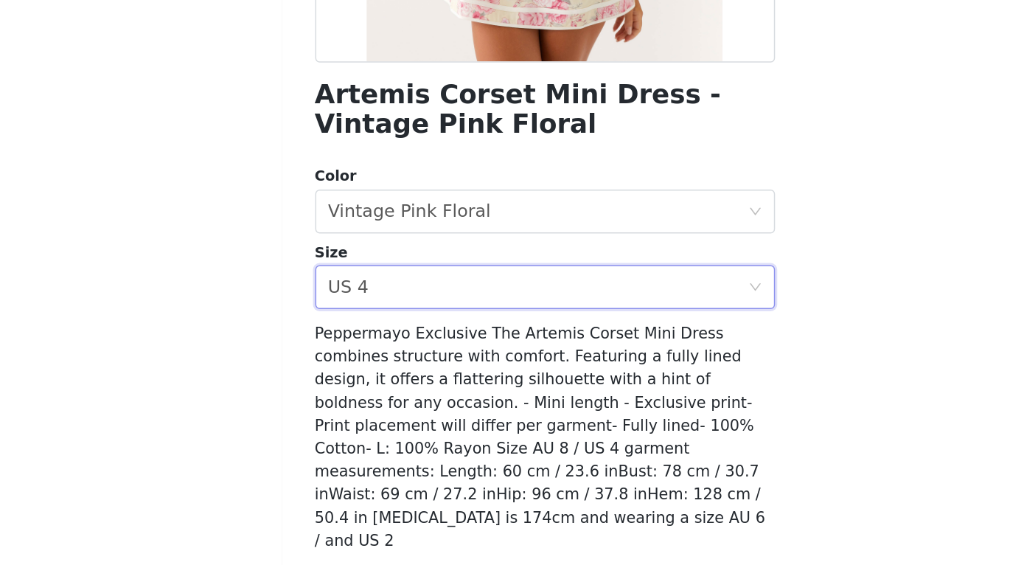
click at [358, 543] on button "Add Product" at bounding box center [513, 560] width 310 height 35
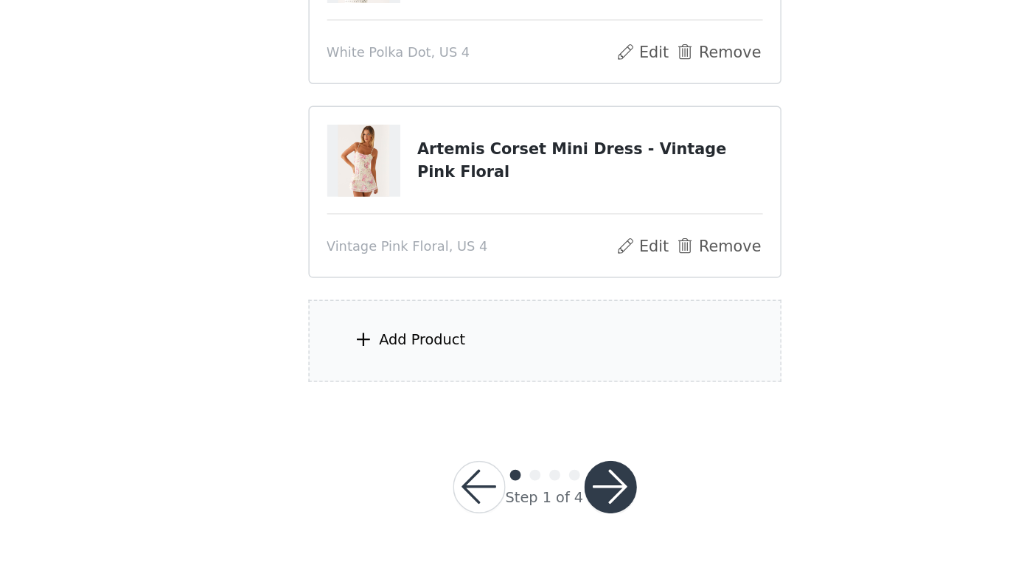
scroll to position [209, 0]
click at [353, 386] on div "Add Product" at bounding box center [512, 413] width 318 height 55
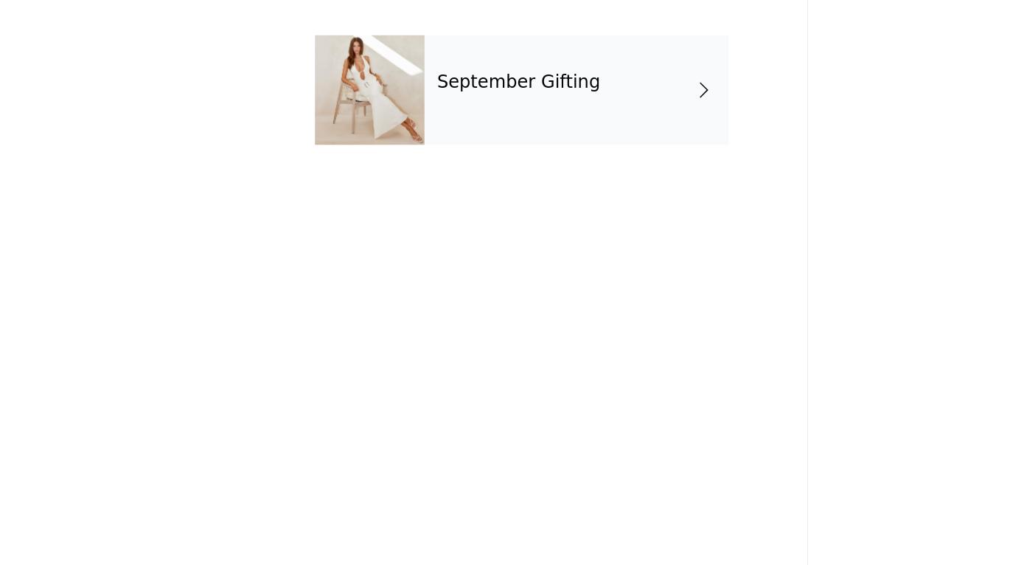
scroll to position [194, 0]
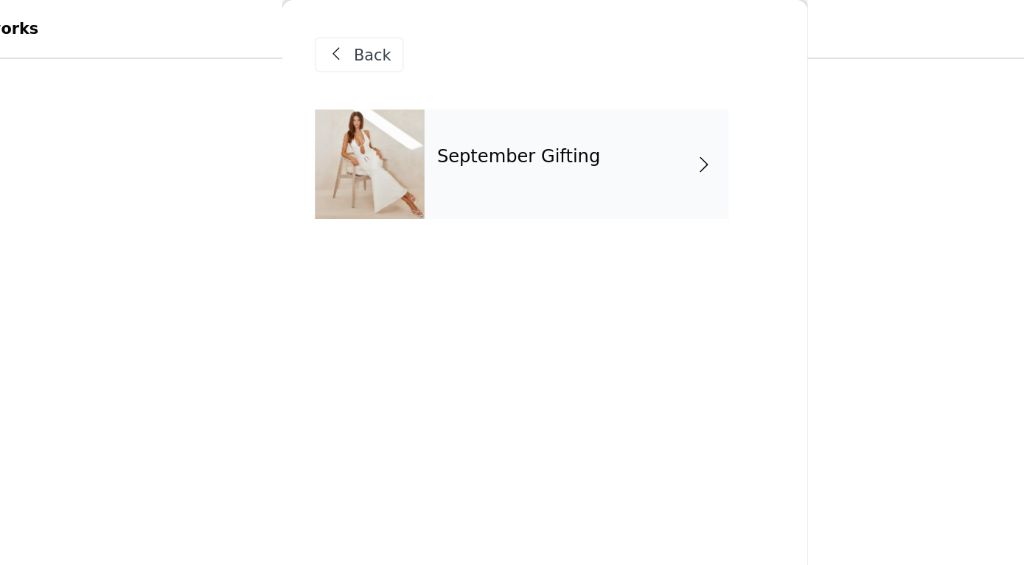
click at [431, 97] on div "September Gifting" at bounding box center [533, 111] width 205 height 74
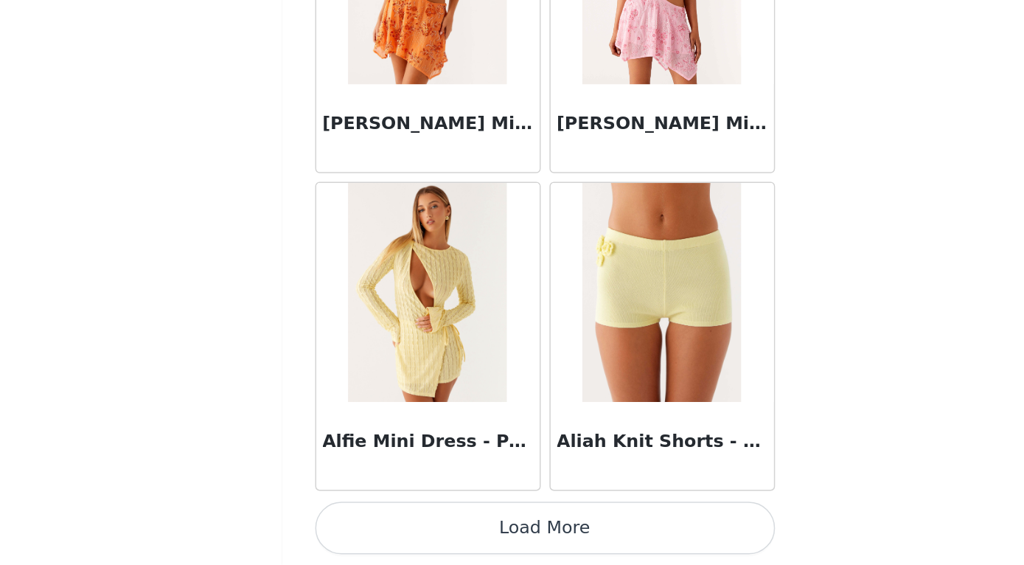
scroll to position [209, 0]
click at [355, 330] on div "Alfie Mini Dress - Pastel Yellow" at bounding box center [434, 411] width 158 height 214
click at [358, 522] on button "Load More" at bounding box center [513, 539] width 310 height 35
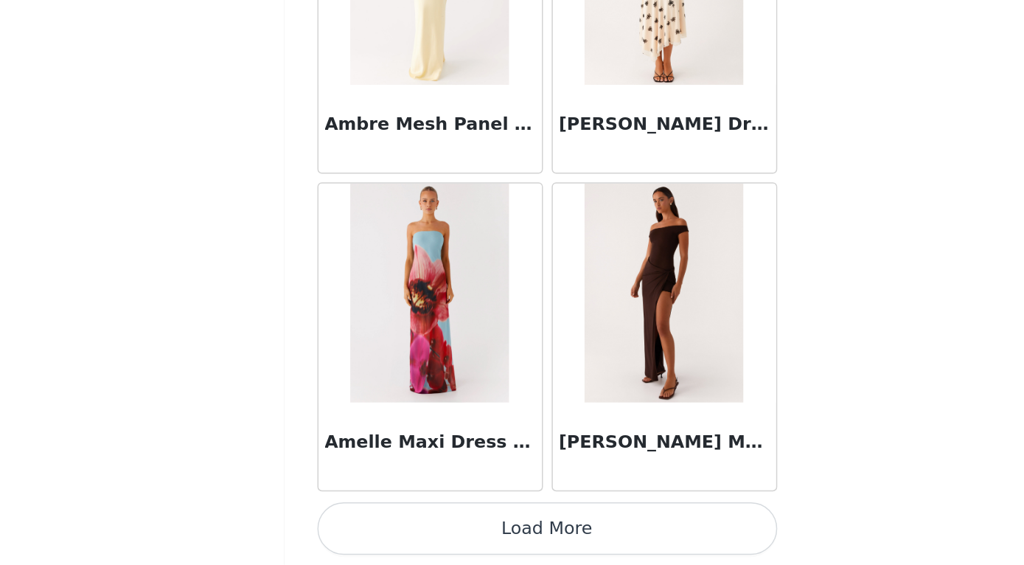
click at [358, 522] on button "Load More" at bounding box center [513, 539] width 310 height 35
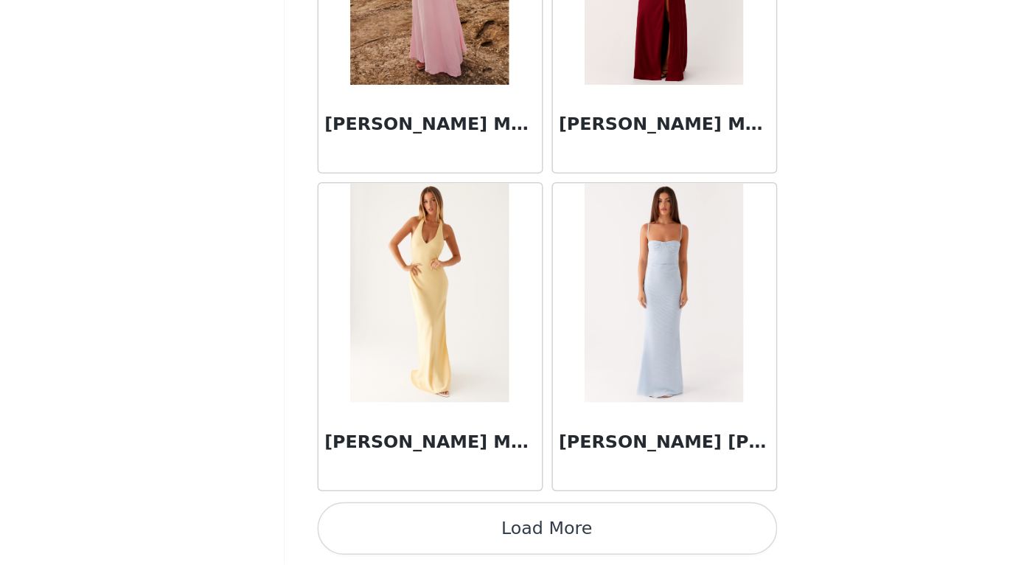
click at [358, 522] on button "Load More" at bounding box center [513, 539] width 310 height 35
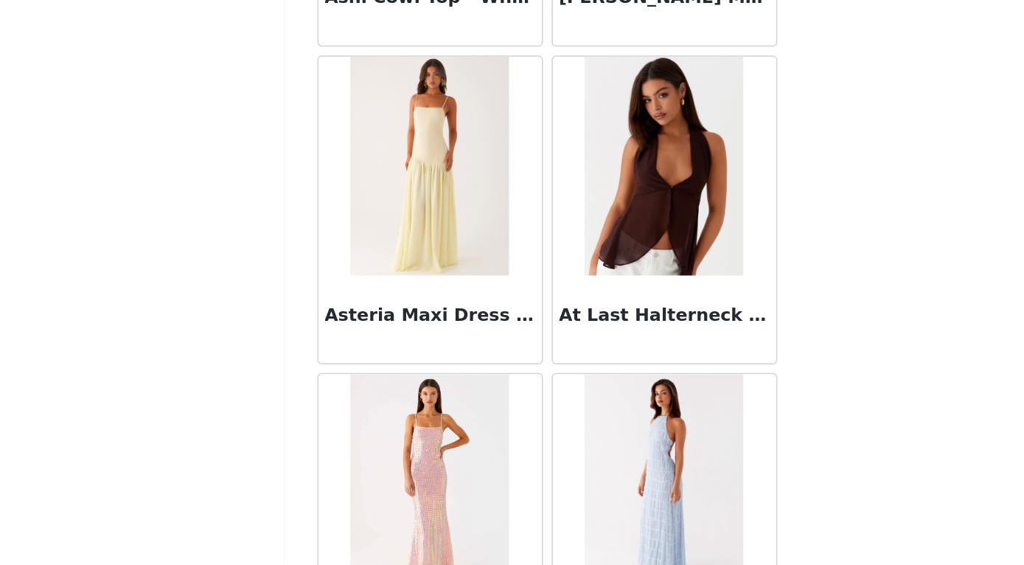
scroll to position [7339, 0]
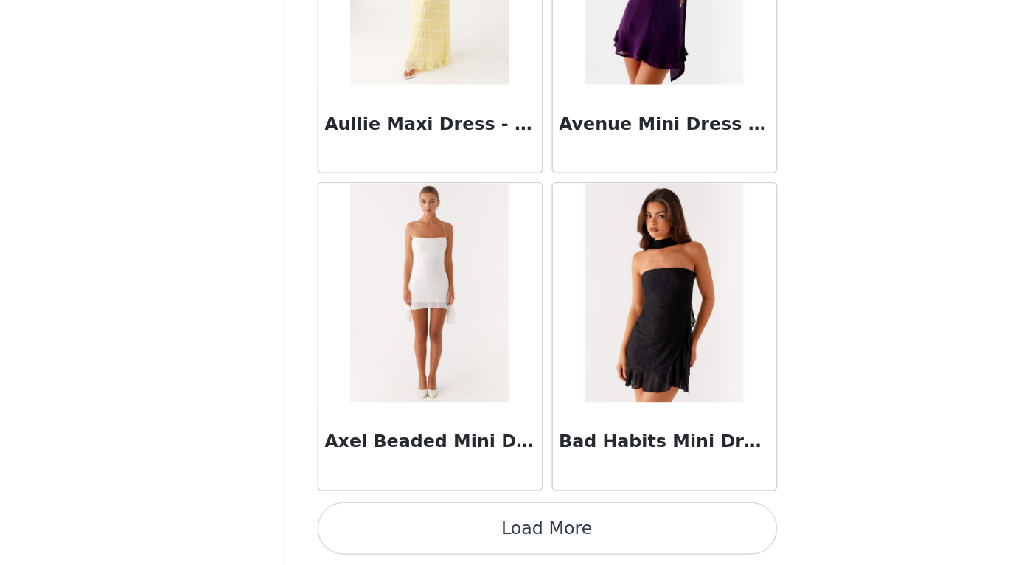
click at [358, 522] on button "Load More" at bounding box center [513, 539] width 310 height 35
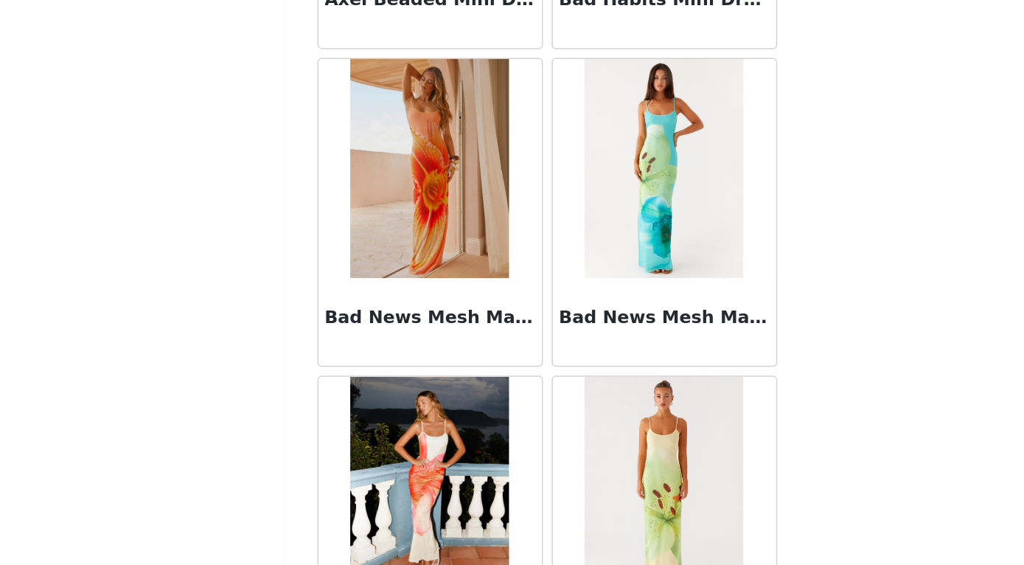
scroll to position [209, 0]
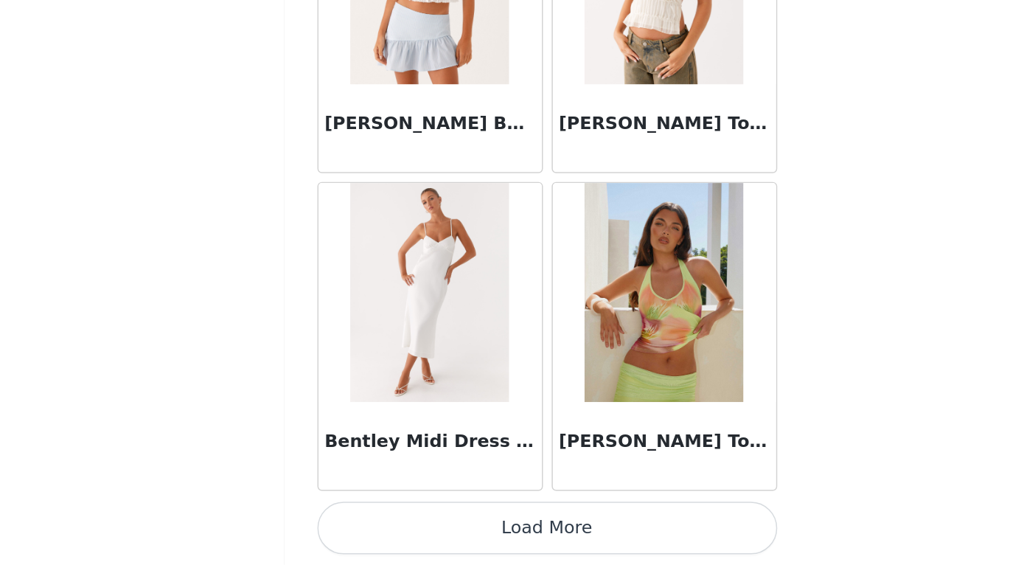
click at [358, 522] on button "Load More" at bounding box center [513, 539] width 310 height 35
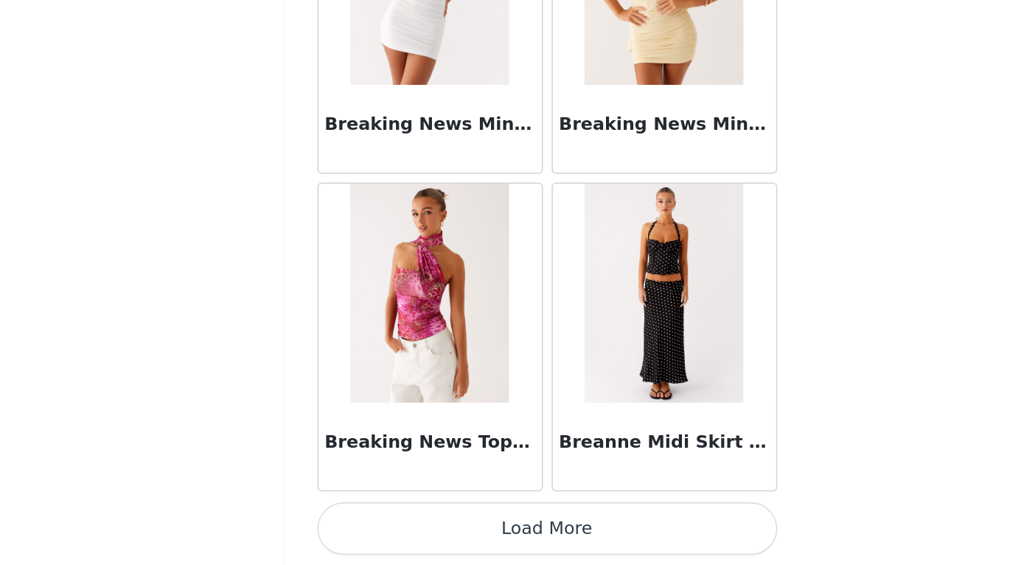
click at [358, 522] on button "Load More" at bounding box center [513, 539] width 310 height 35
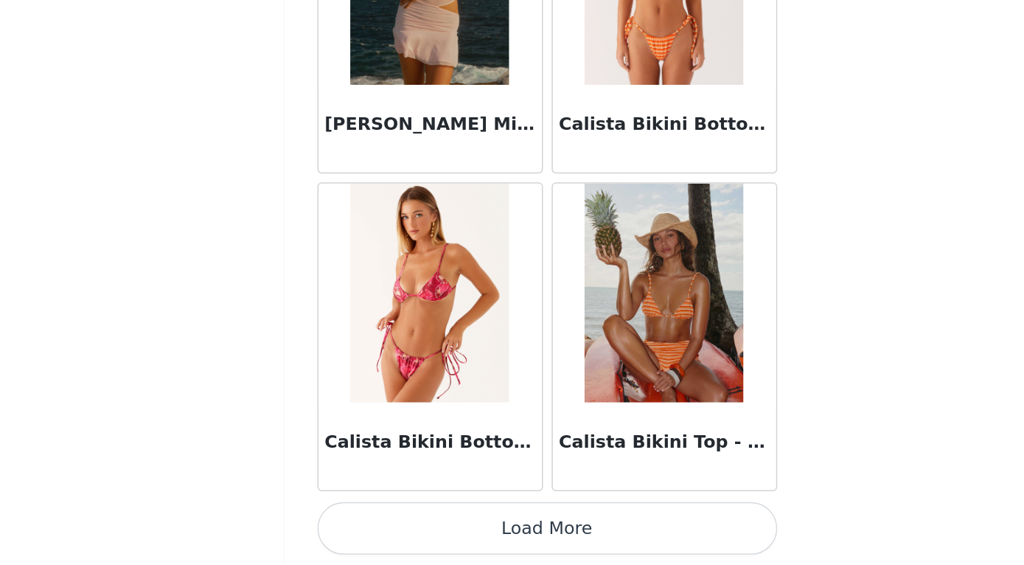
click at [358, 522] on button "Load More" at bounding box center [513, 539] width 310 height 35
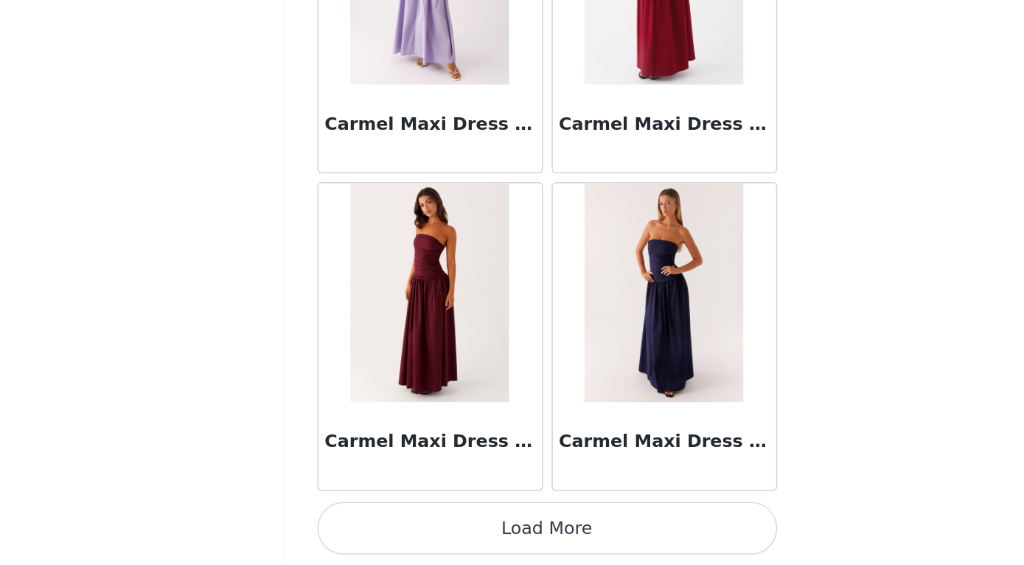
click at [358, 522] on button "Load More" at bounding box center [513, 539] width 310 height 35
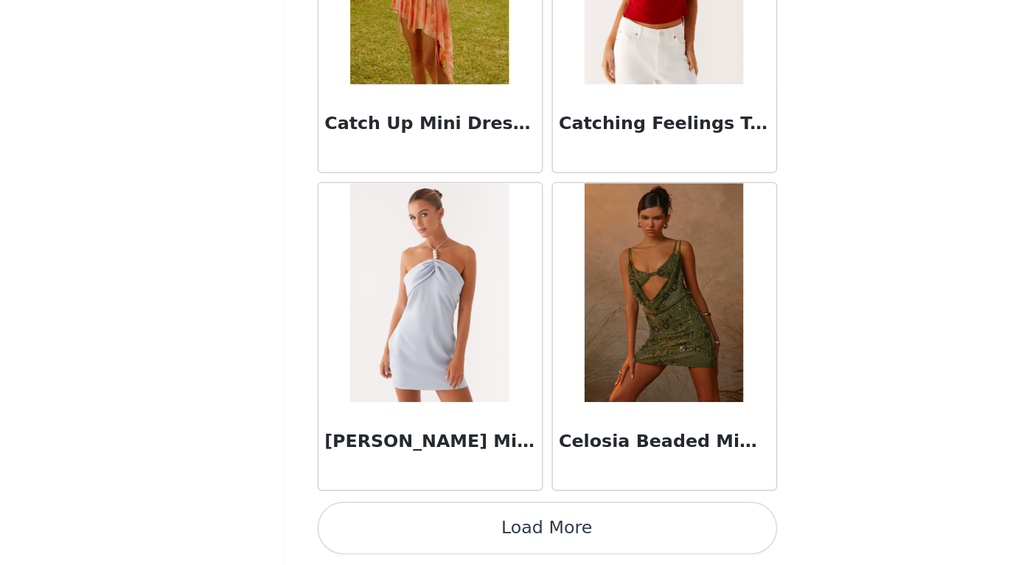
click at [358, 522] on button "Load More" at bounding box center [513, 539] width 310 height 35
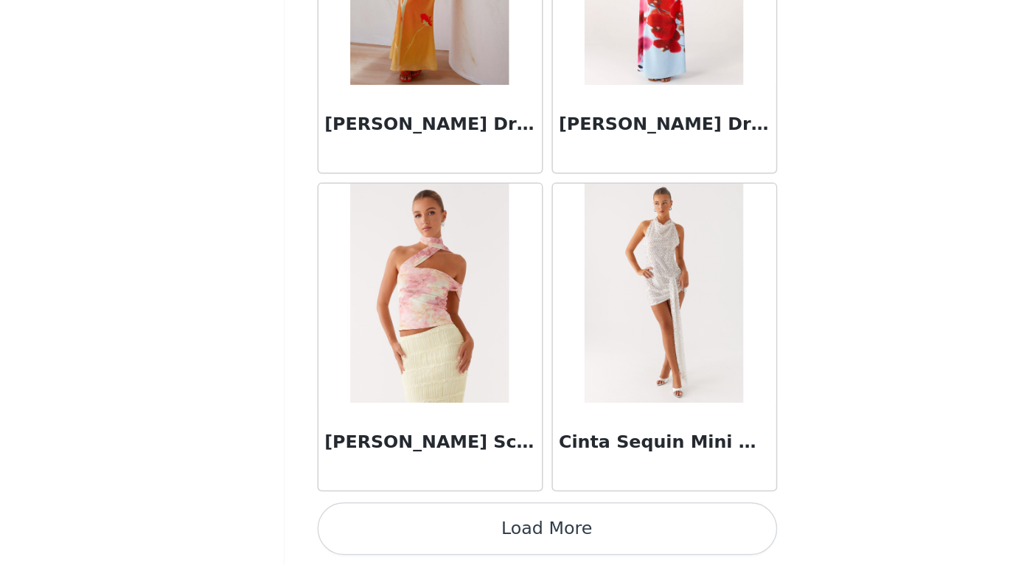
click at [358, 522] on button "Load More" at bounding box center [513, 539] width 310 height 35
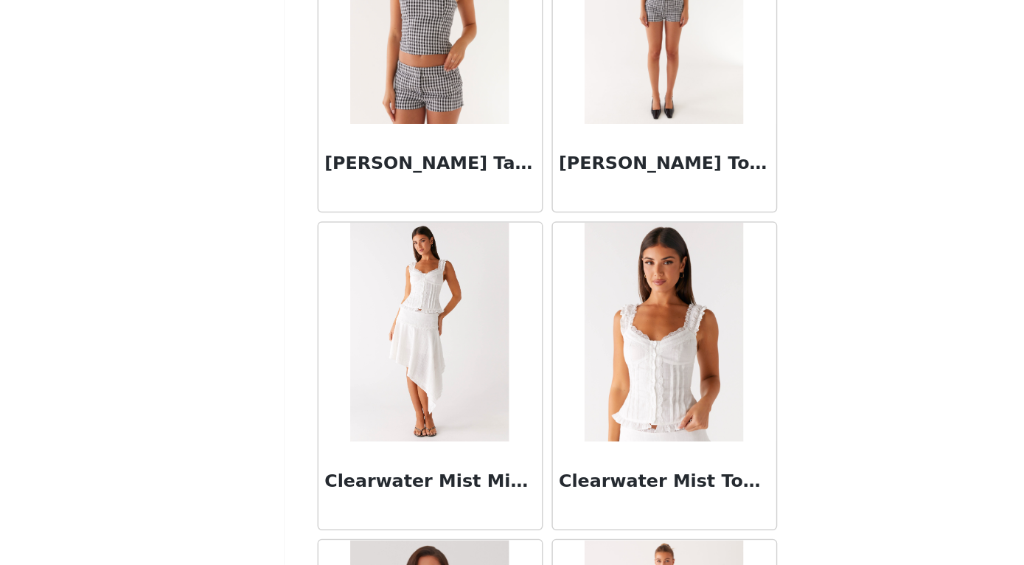
scroll to position [21848, 0]
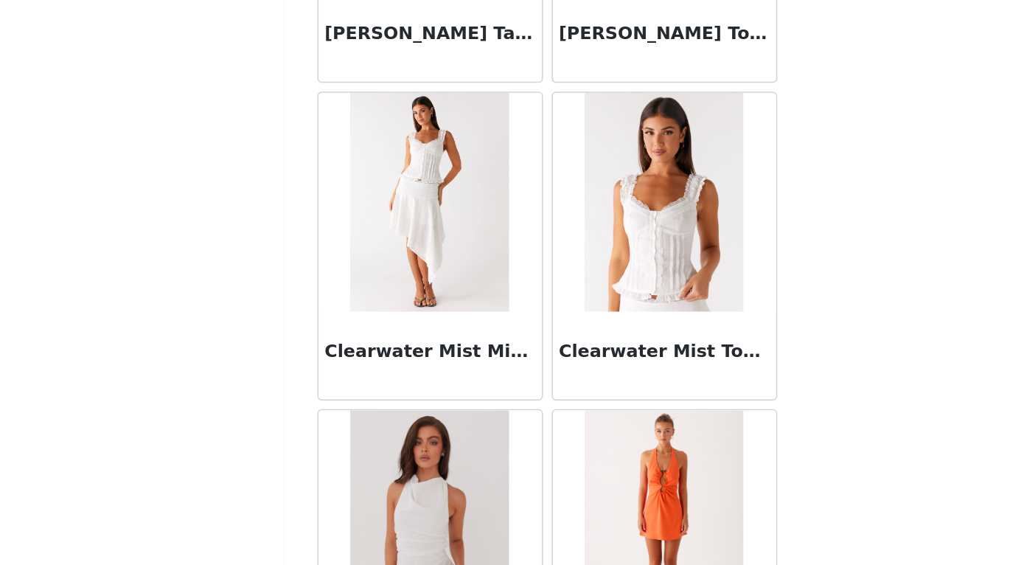
click at [88, 1] on div "STEP 1 OF 4 Select your styles! You will receive 4 products. 3/4 Selected [PERS…" at bounding box center [512, 146] width 1024 height 625
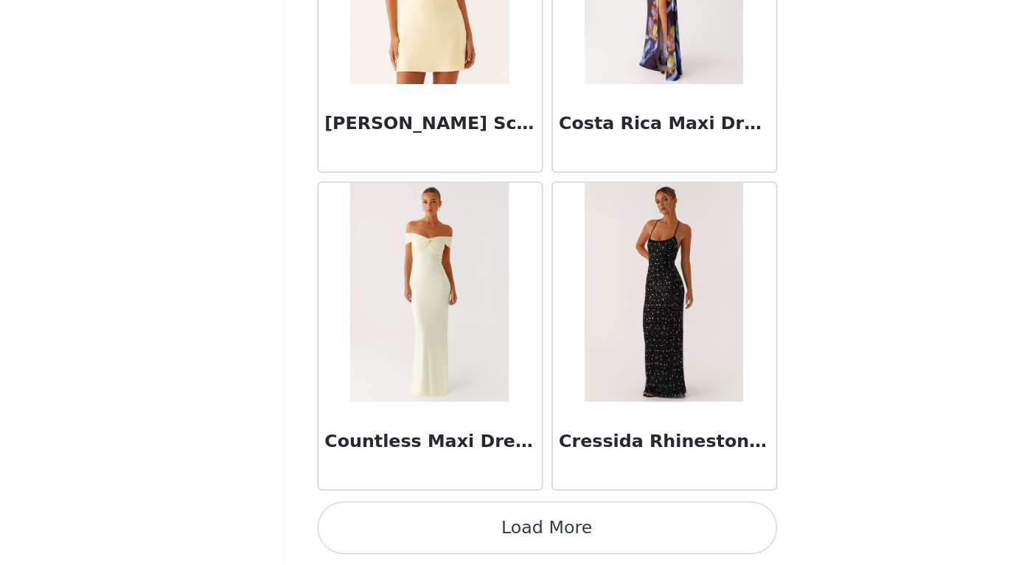
scroll to position [209, 0]
click at [358, 522] on button "Load More" at bounding box center [513, 539] width 310 height 35
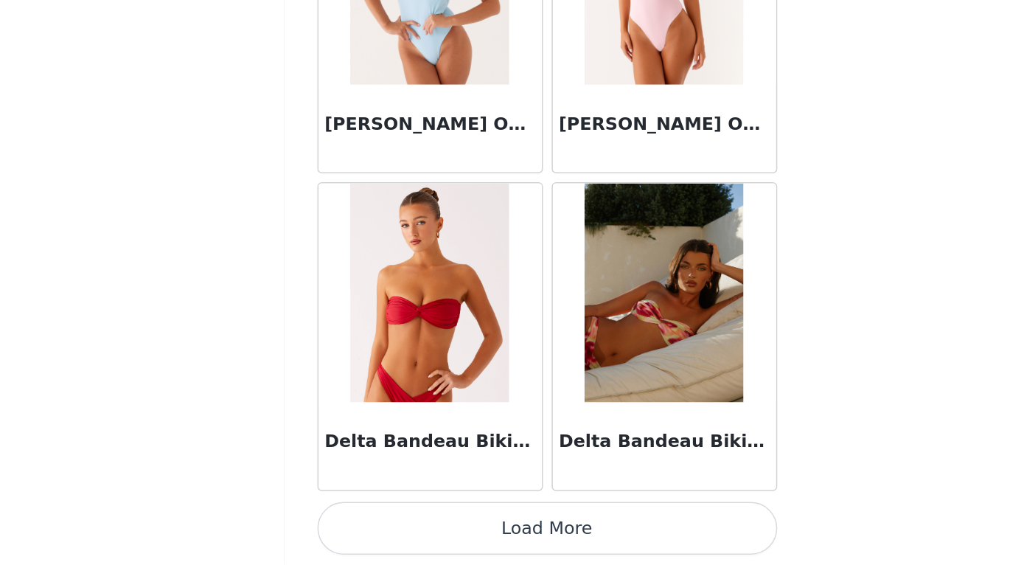
click at [358, 522] on button "Load More" at bounding box center [513, 539] width 310 height 35
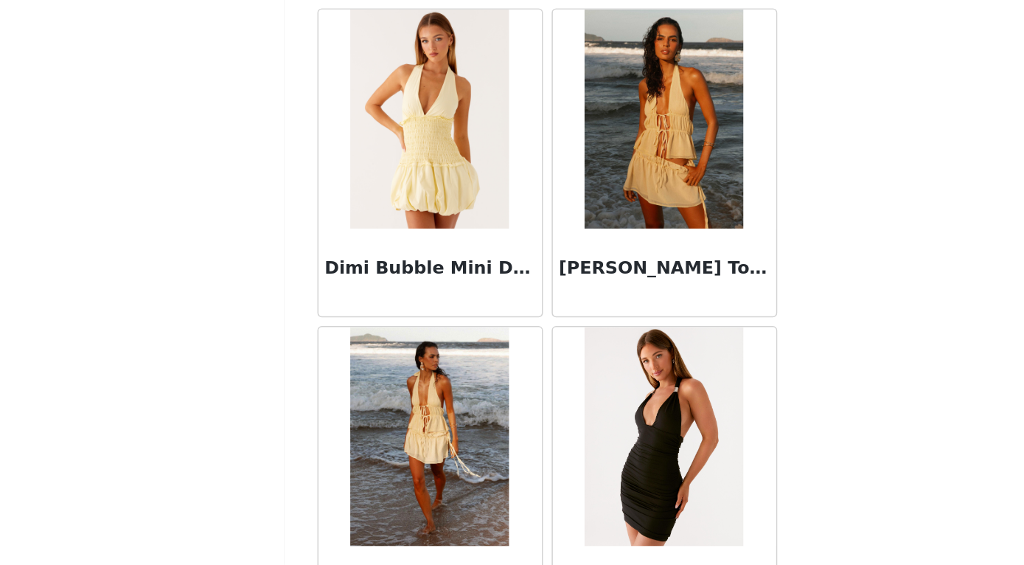
scroll to position [27037, 0]
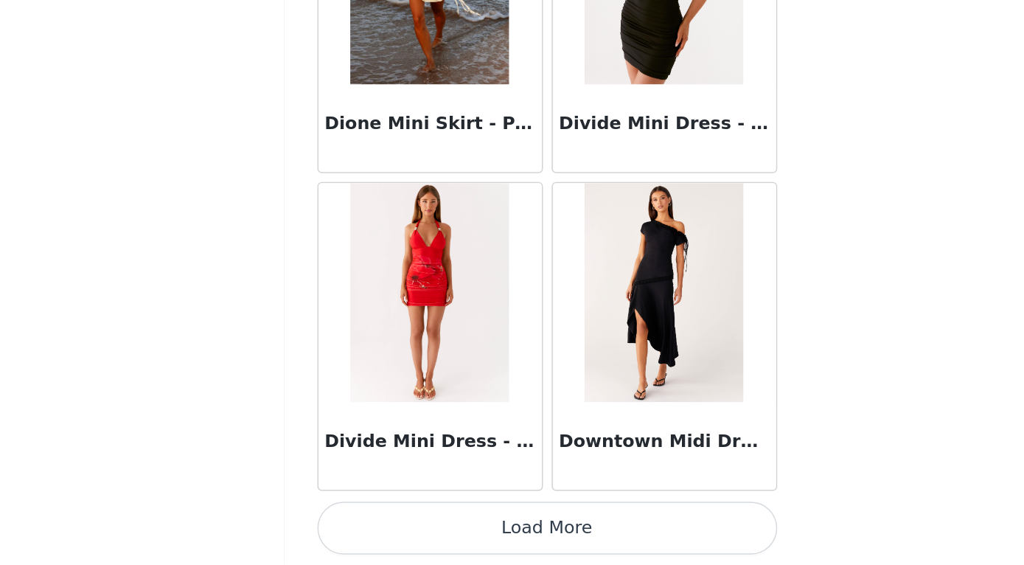
click at [358, 522] on button "Load More" at bounding box center [513, 539] width 310 height 35
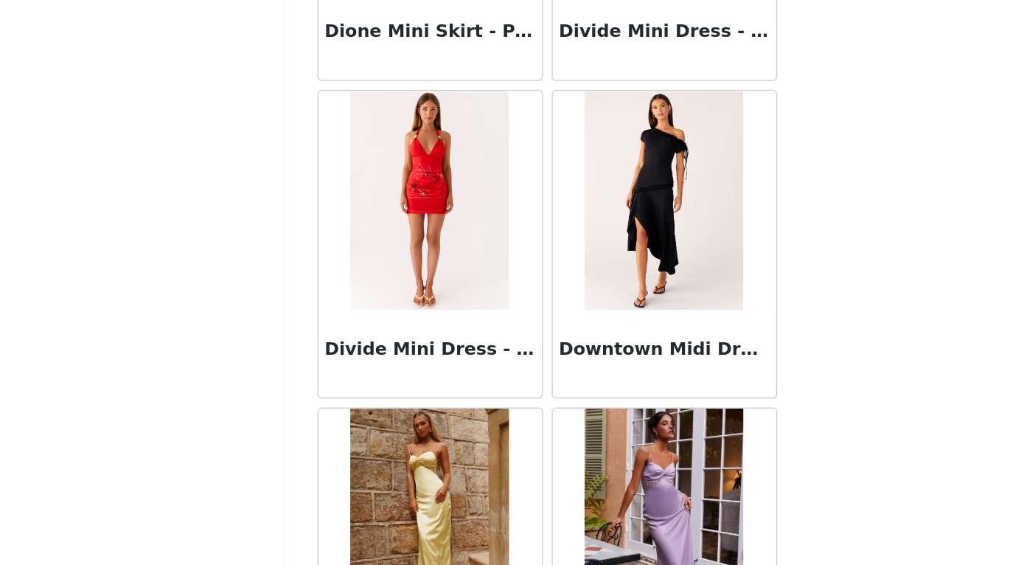
scroll to position [209, 0]
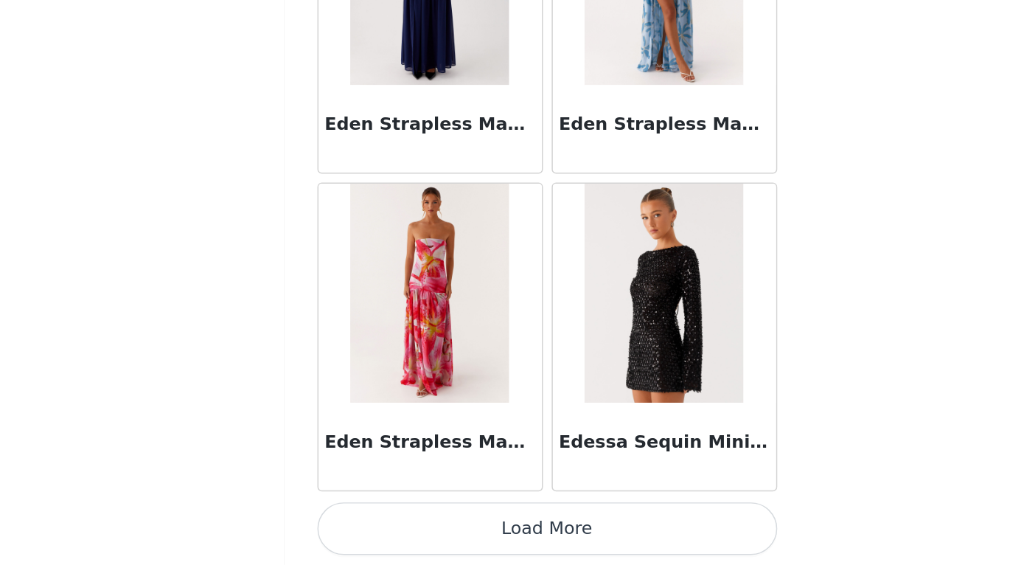
click at [358, 522] on button "Load More" at bounding box center [513, 539] width 310 height 35
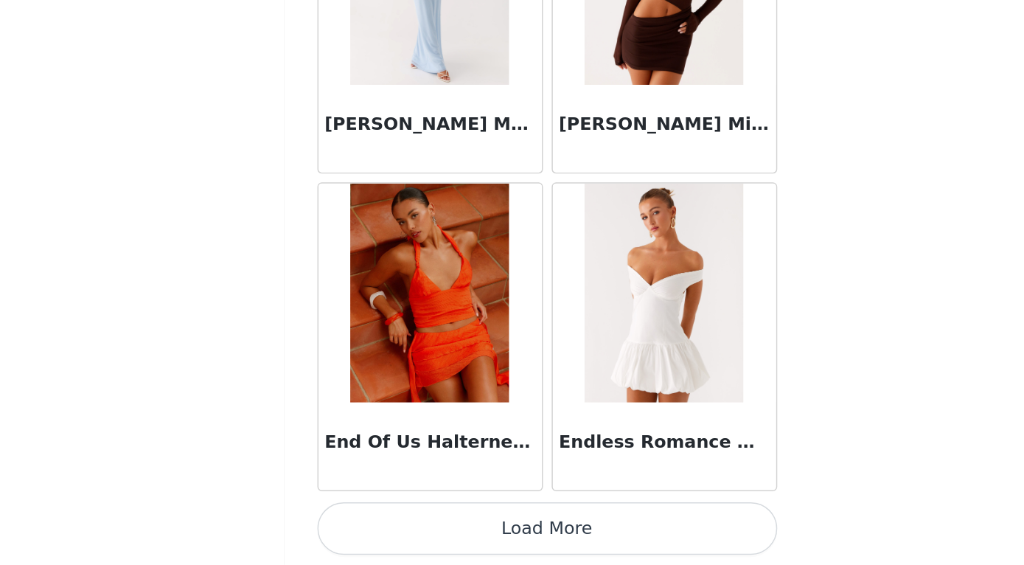
click at [537, 307] on img at bounding box center [590, 380] width 107 height 147
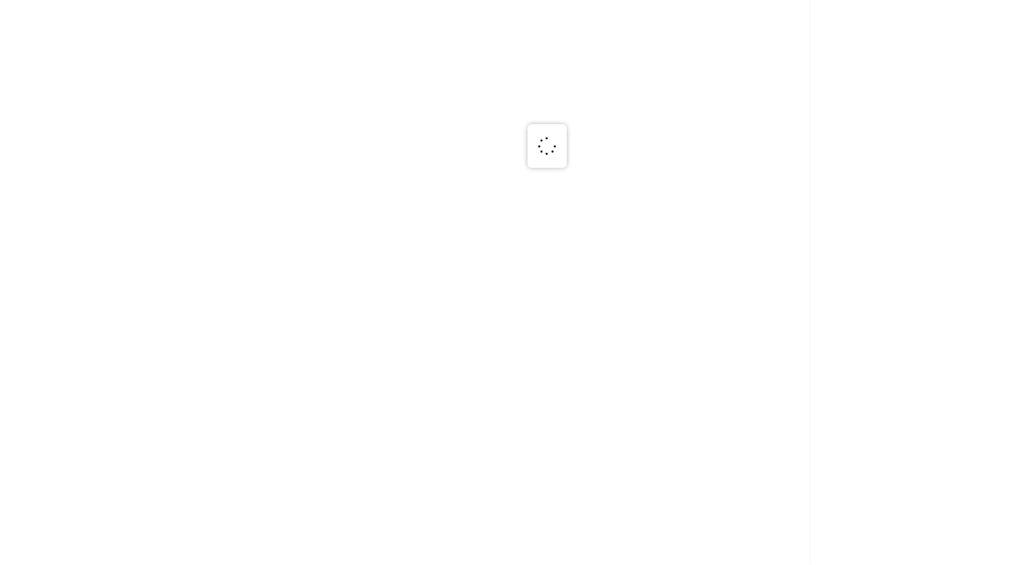
scroll to position [0, 0]
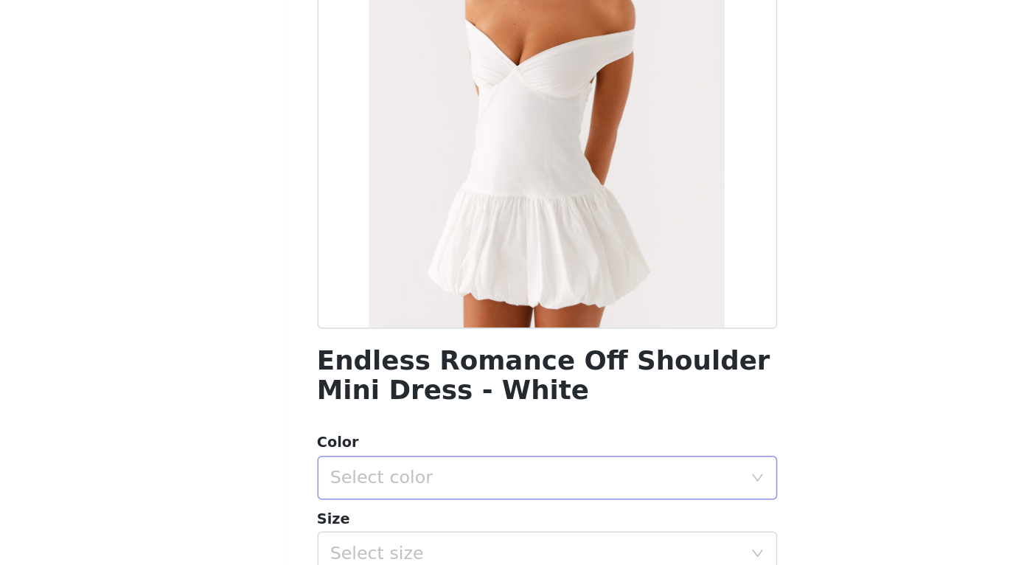
click at [366, 498] on div "Select color" at bounding box center [504, 505] width 276 height 15
click at [357, 526] on li "White" at bounding box center [512, 538] width 310 height 24
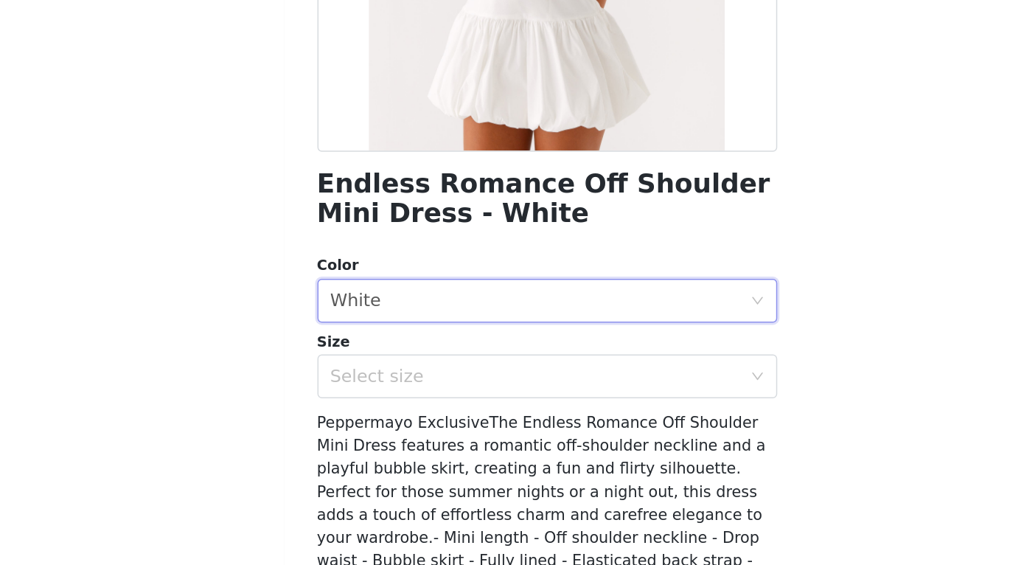
scroll to position [121, 0]
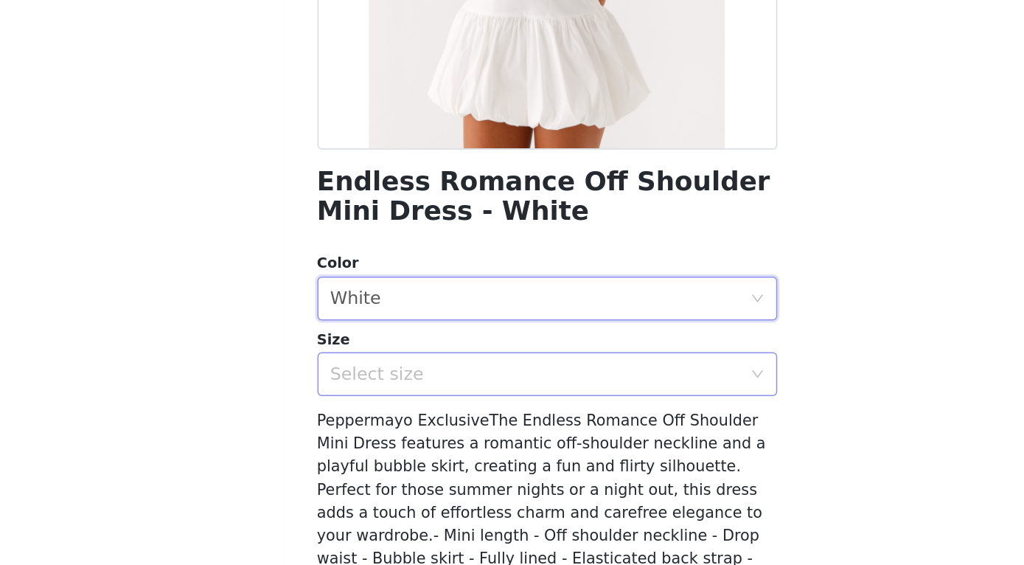
click at [366, 428] on div "Select size" at bounding box center [504, 435] width 276 height 15
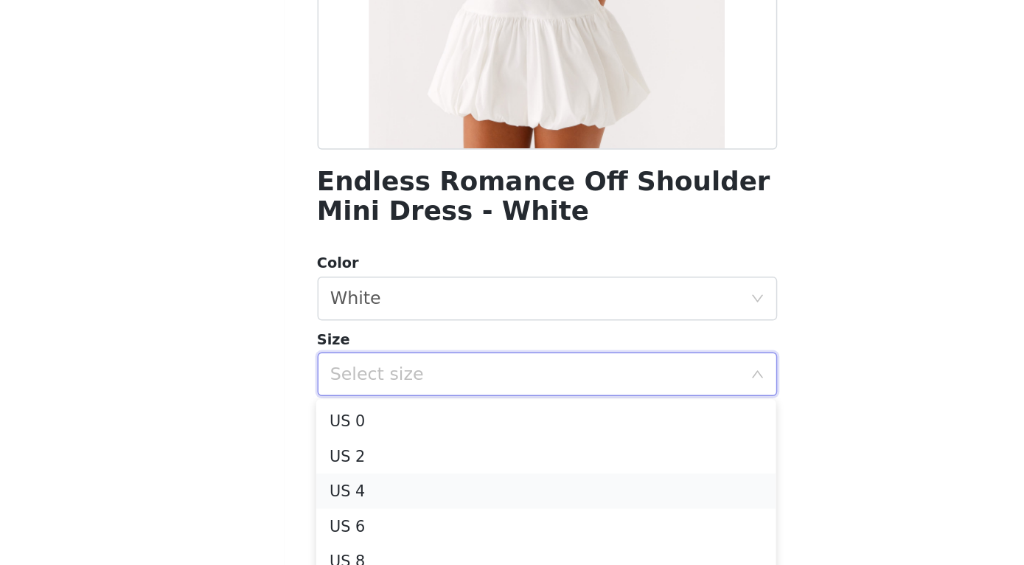
click at [357, 503] on li "US 4" at bounding box center [512, 515] width 310 height 24
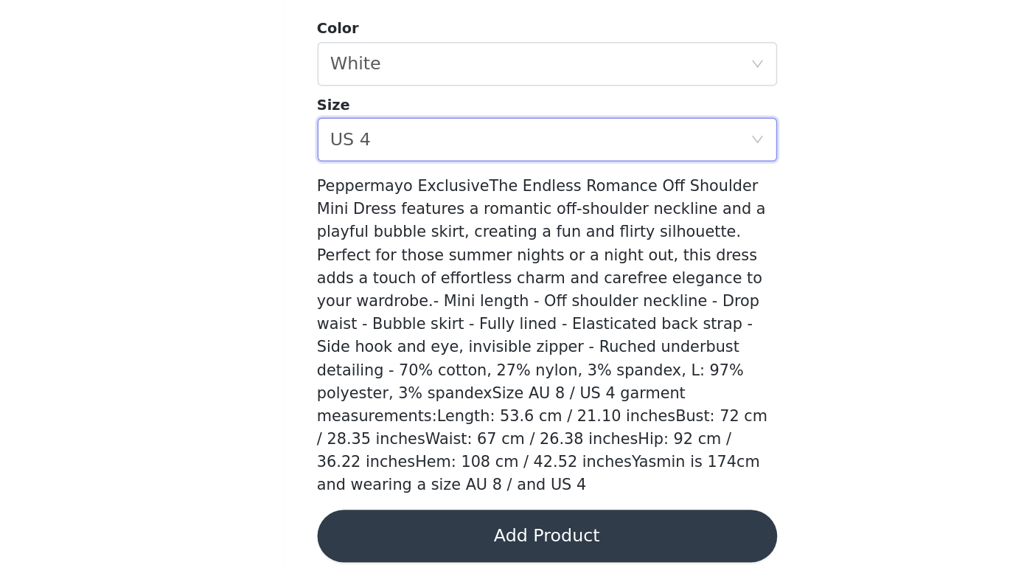
scroll to position [278, 0]
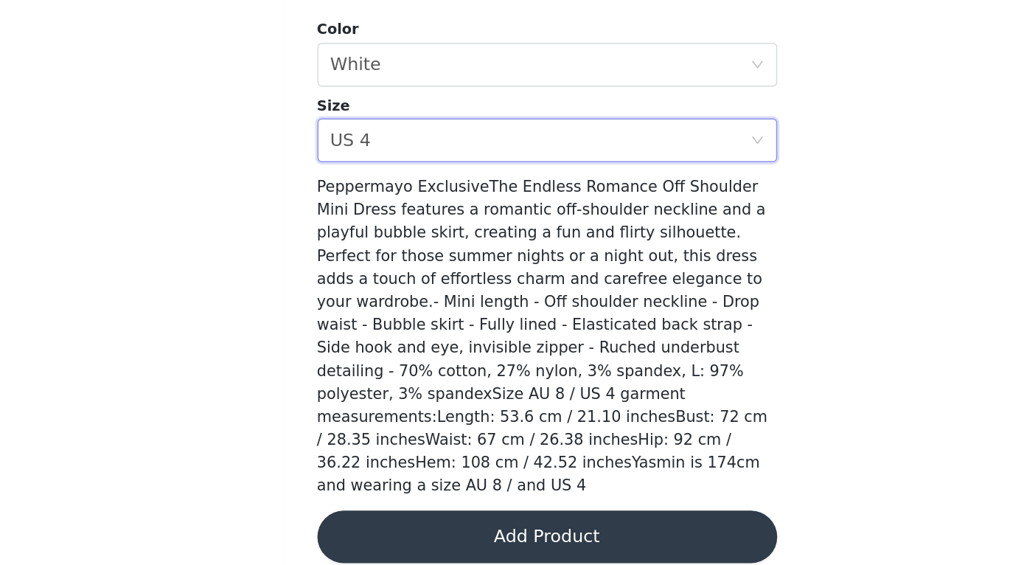
click at [358, 528] on button "Add Product" at bounding box center [513, 545] width 310 height 35
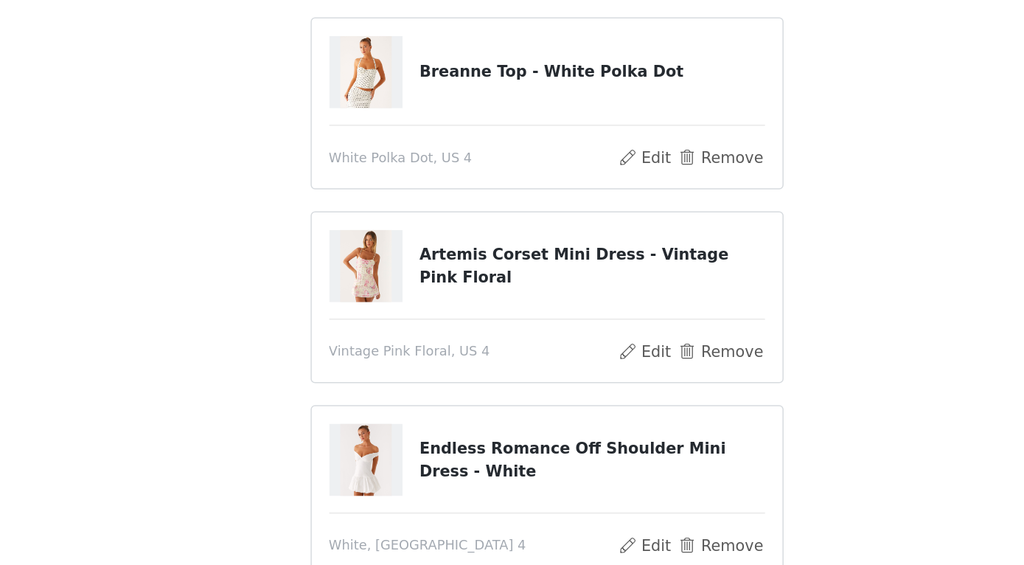
scroll to position [99, 0]
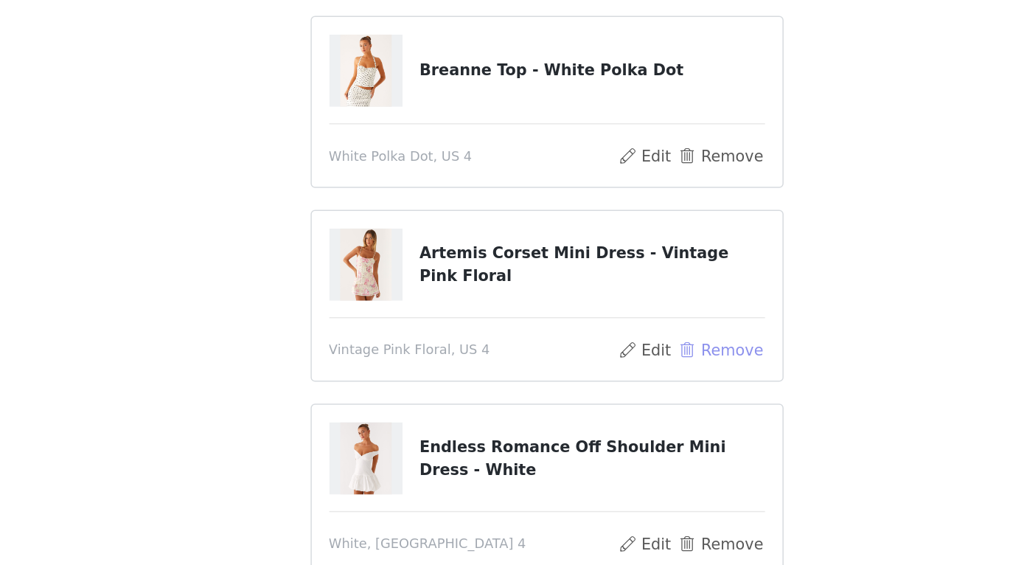
click at [599, 411] on button "Remove" at bounding box center [628, 420] width 59 height 18
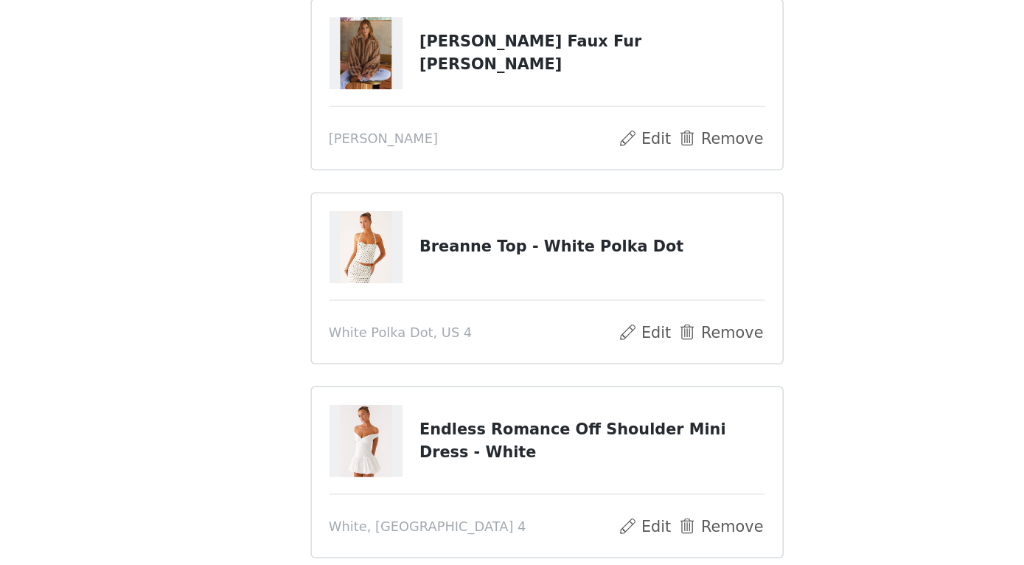
scroll to position [208, 0]
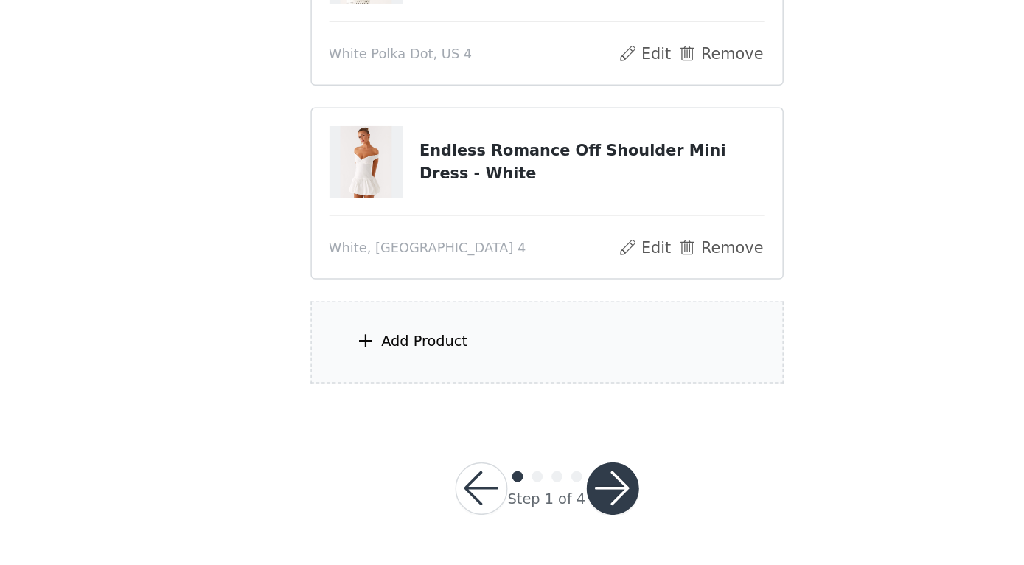
click at [387, 387] on div "Add Product" at bounding box center [512, 414] width 318 height 55
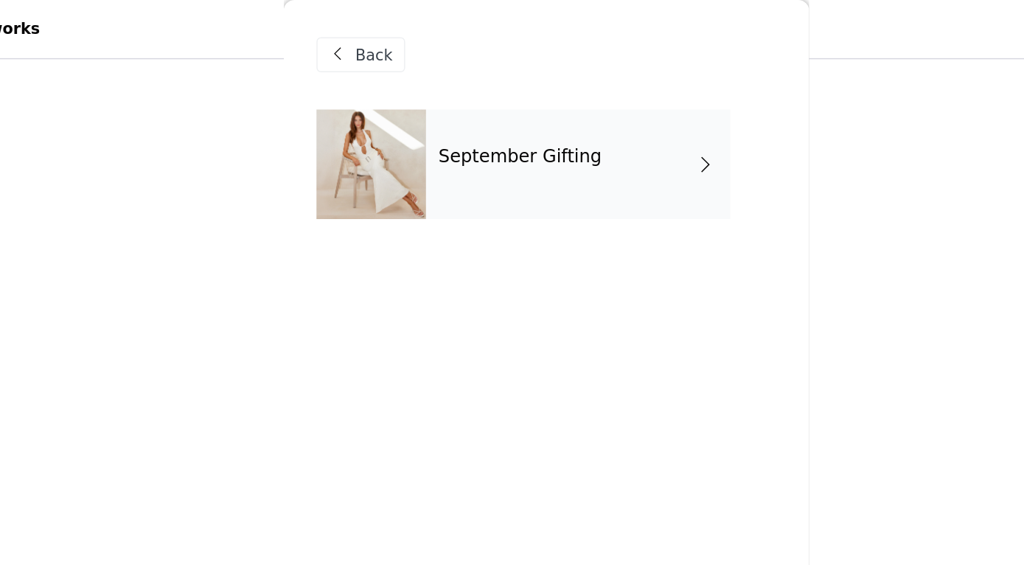
scroll to position [138, 0]
click at [431, 118] on div "September Gifting" at bounding box center [533, 111] width 205 height 74
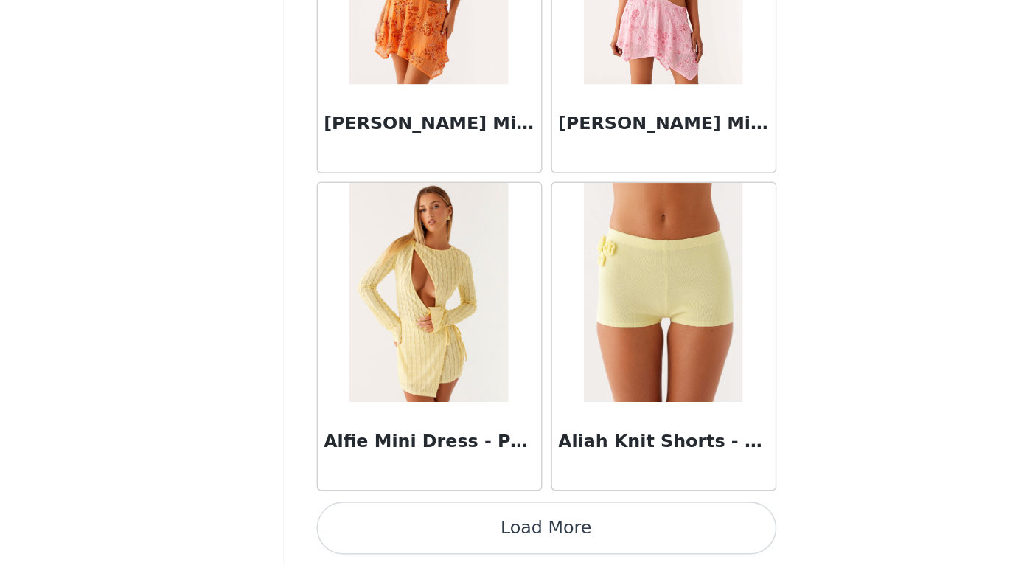
scroll to position [209, 0]
click at [377, 522] on button "Load More" at bounding box center [513, 539] width 310 height 35
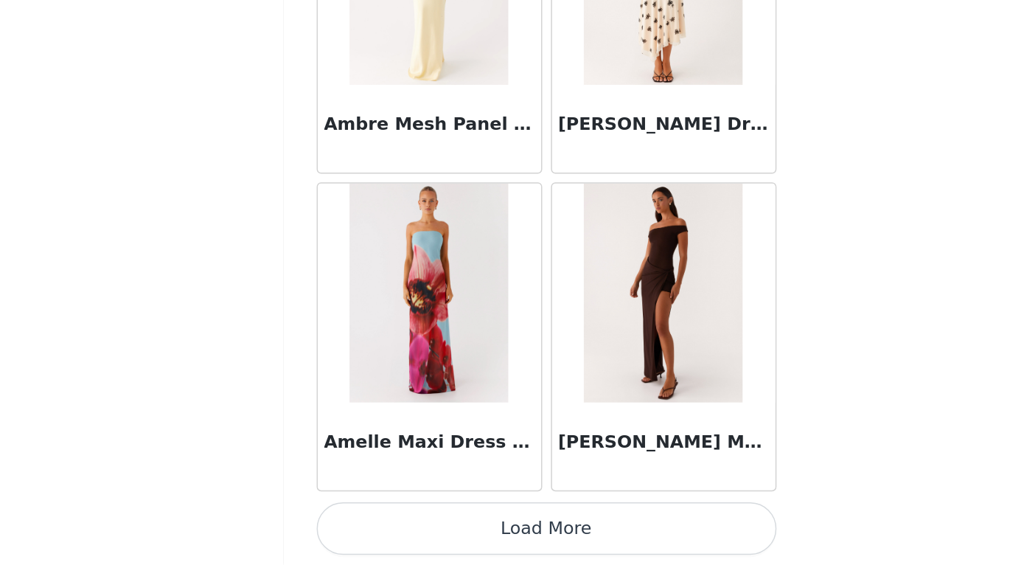
scroll to position [3829, 0]
click at [388, 522] on button "Load More" at bounding box center [513, 539] width 310 height 35
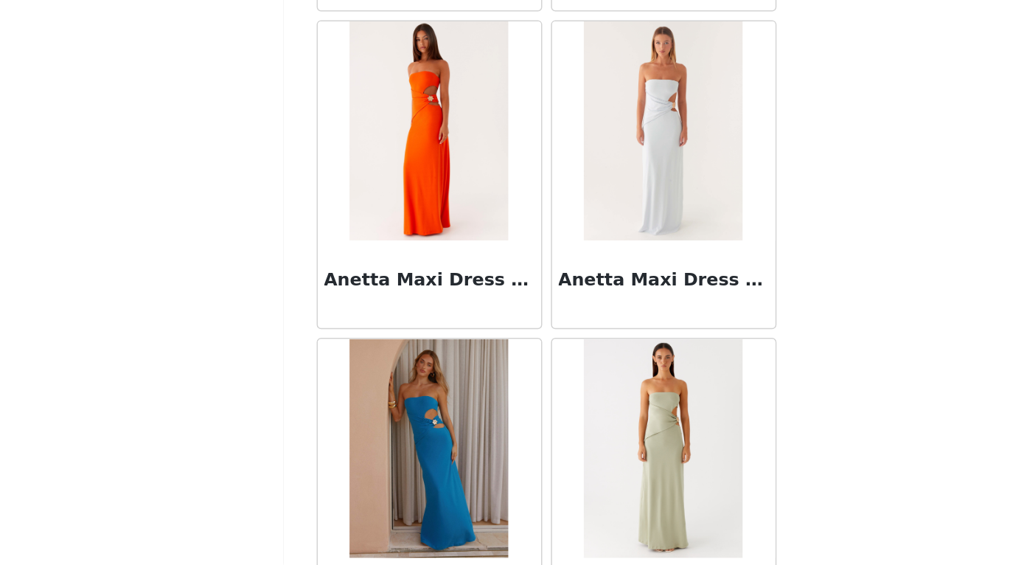
scroll to position [5264, 0]
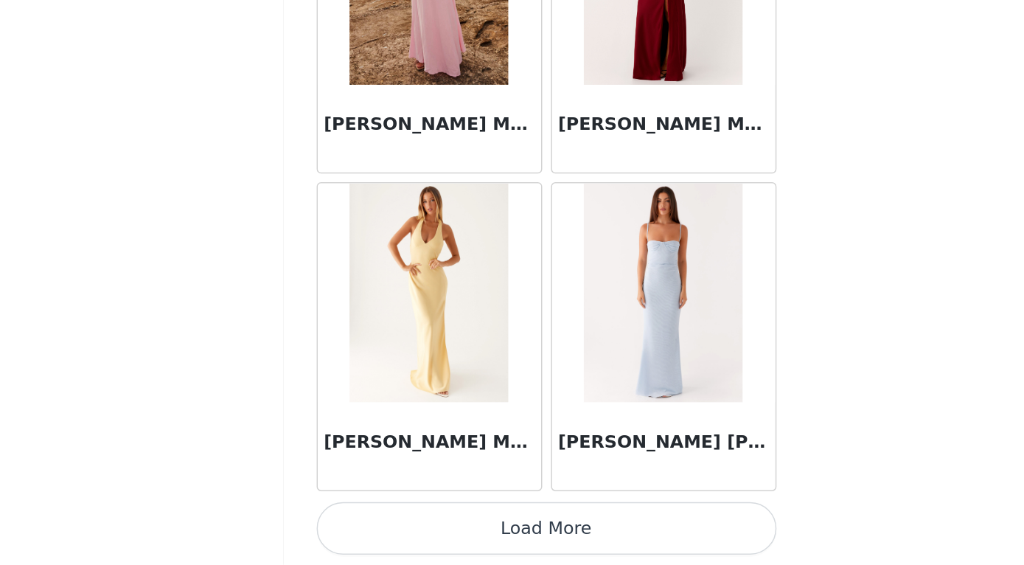
click at [386, 522] on button "Load More" at bounding box center [513, 539] width 310 height 35
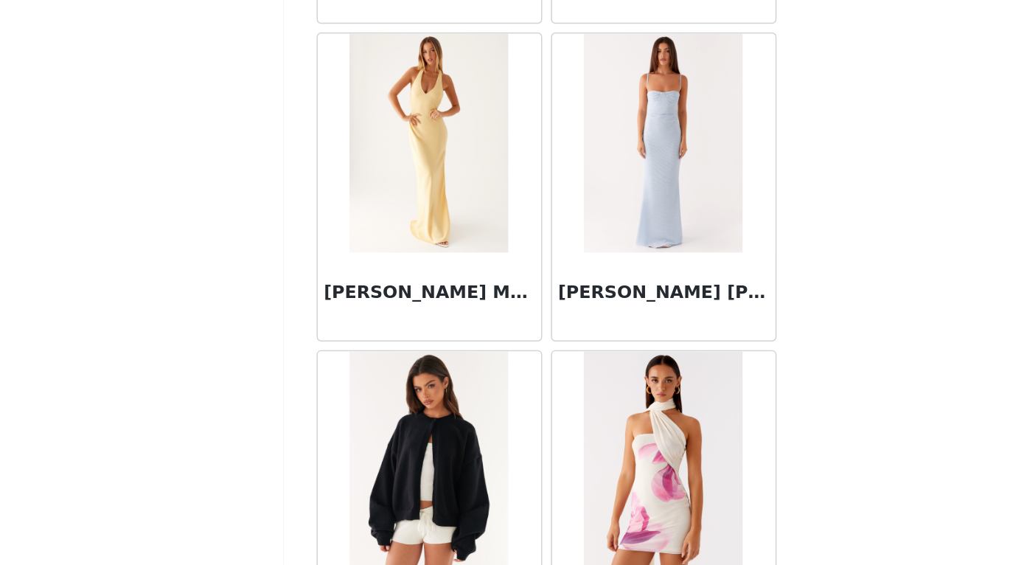
scroll to position [209, 0]
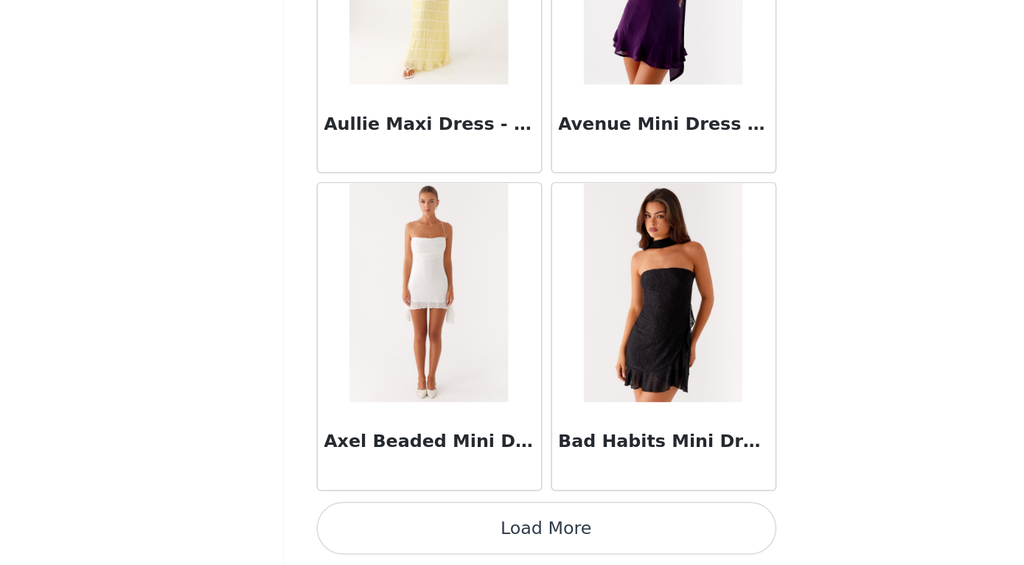
click at [399, 522] on button "Load More" at bounding box center [513, 539] width 310 height 35
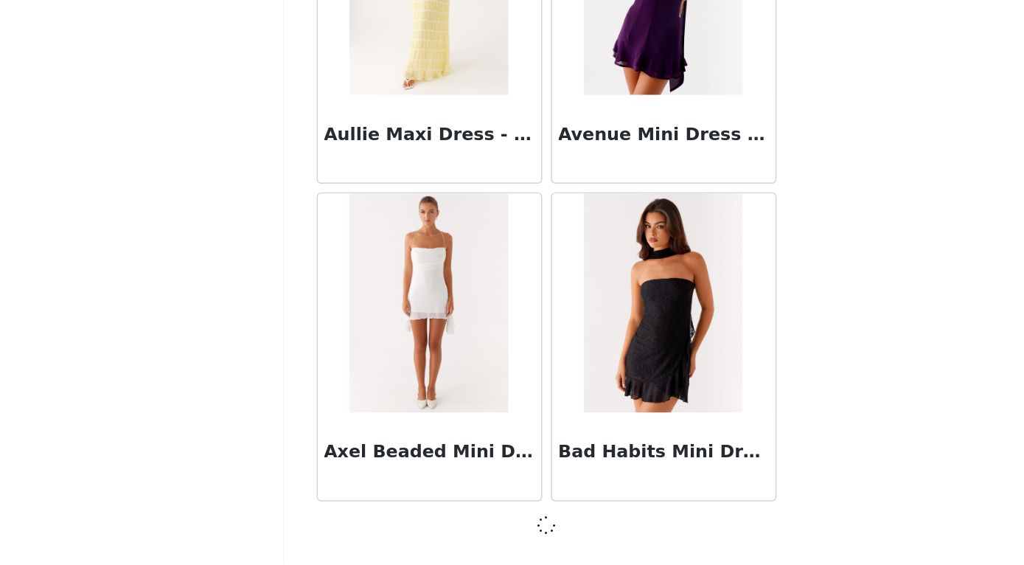
scroll to position [8098, 0]
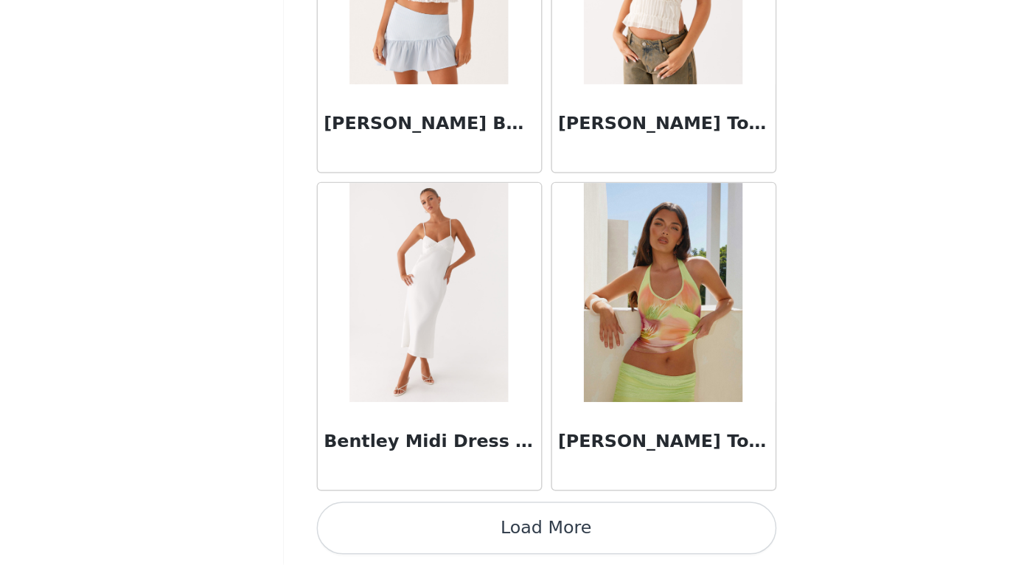
click at [390, 522] on button "Load More" at bounding box center [513, 539] width 310 height 35
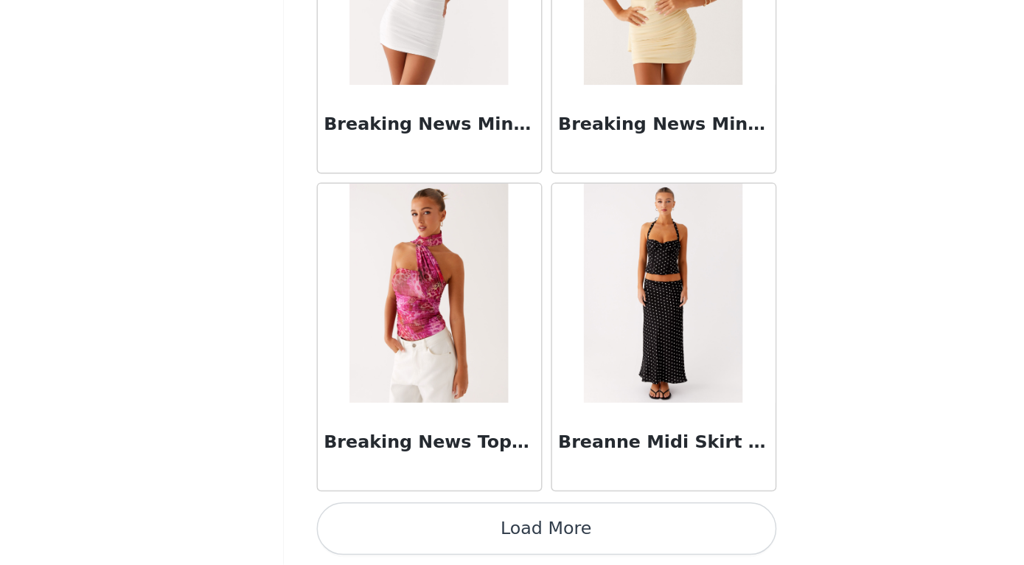
scroll to position [12381, 0]
click at [386, 522] on button "Load More" at bounding box center [513, 539] width 310 height 35
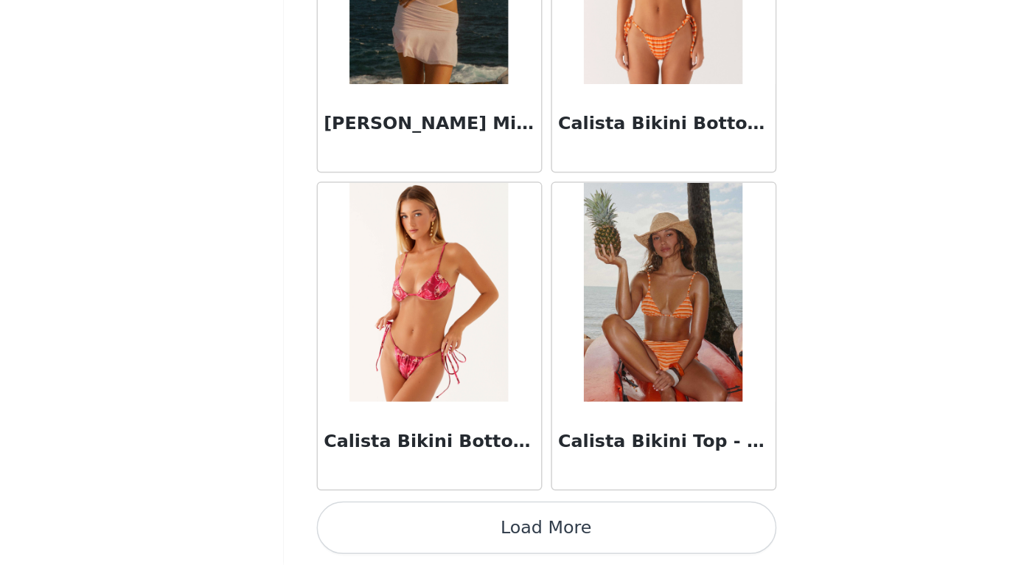
scroll to position [209, 0]
click at [377, 522] on button "Load More" at bounding box center [513, 539] width 310 height 35
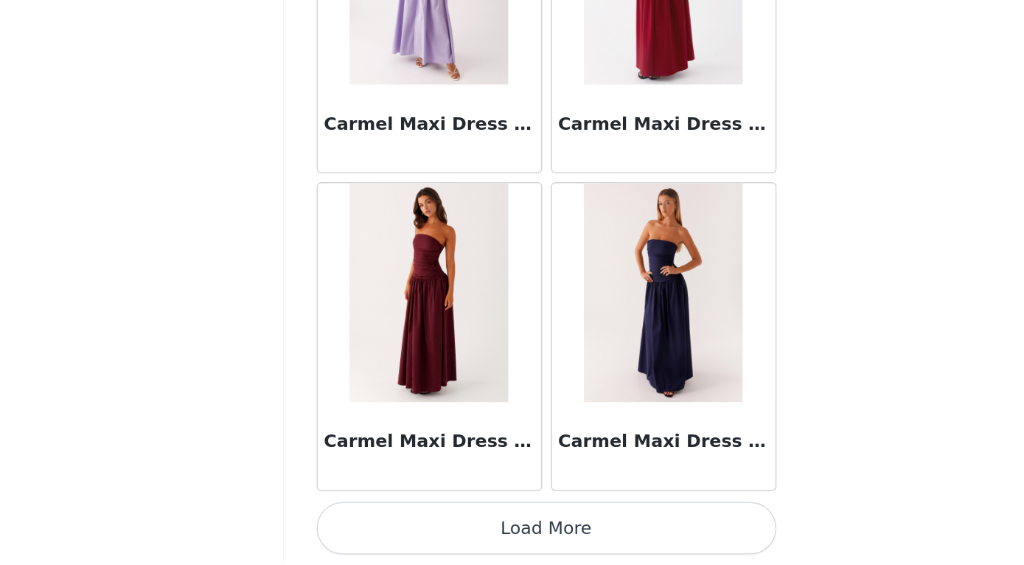
click at [366, 522] on button "Load More" at bounding box center [513, 539] width 310 height 35
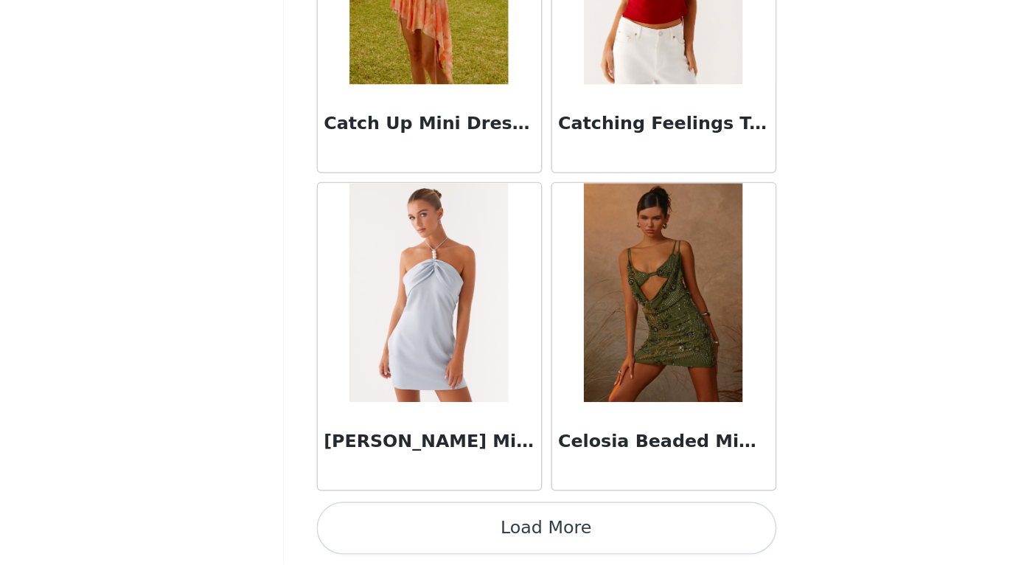
click at [364, 522] on button "Load More" at bounding box center [513, 539] width 310 height 35
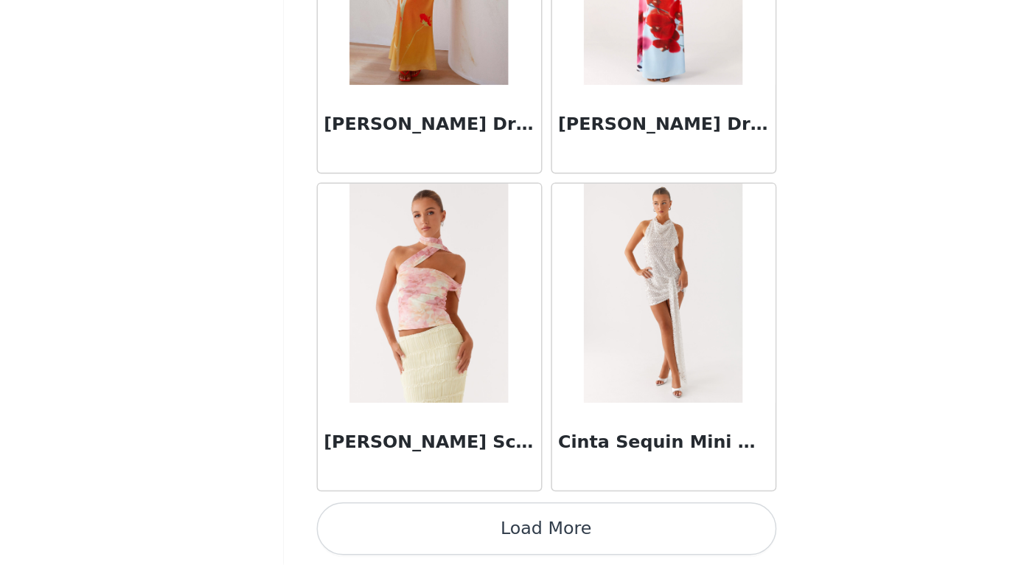
scroll to position [20932, 0]
click at [358, 522] on button "Load More" at bounding box center [513, 539] width 310 height 35
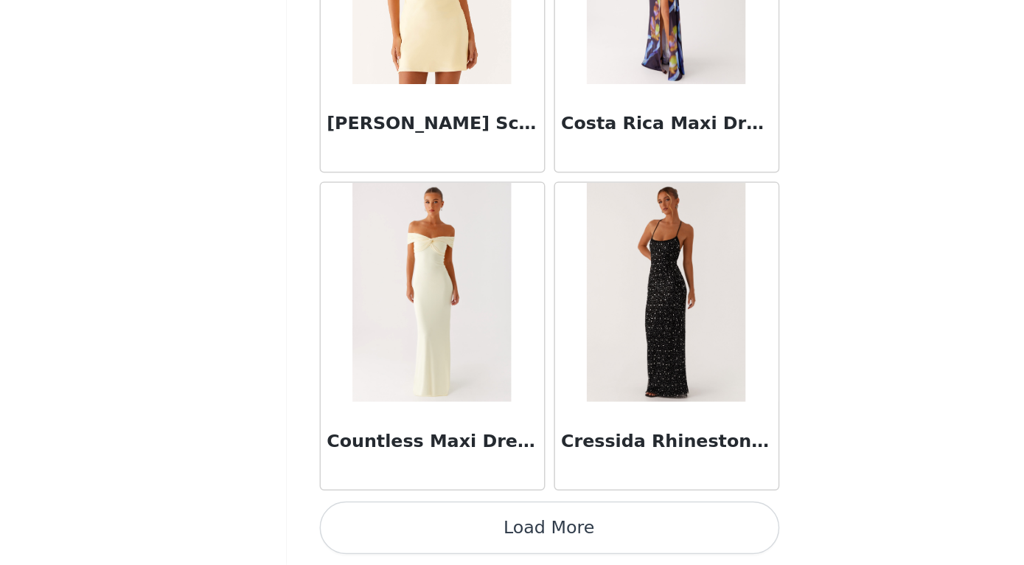
scroll to position [209, 0]
click at [358, 522] on button "Load More" at bounding box center [513, 539] width 310 height 35
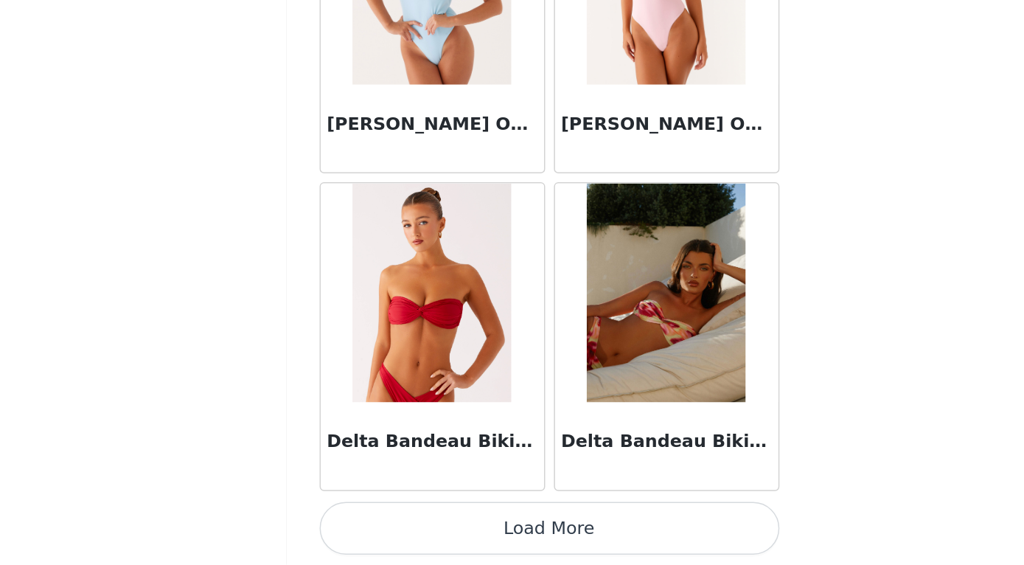
click at [358, 522] on button "Load More" at bounding box center [513, 539] width 310 height 35
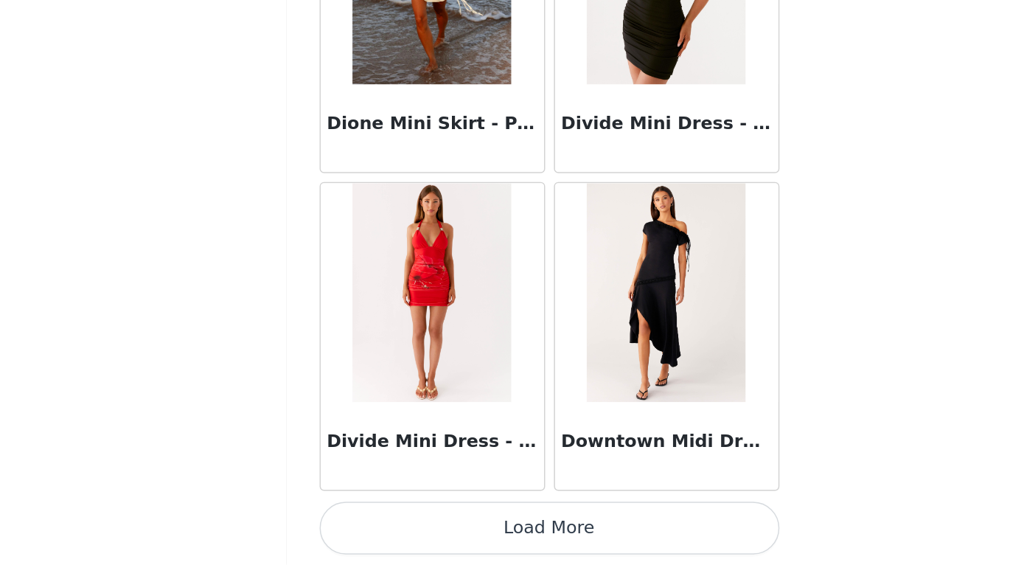
click at [358, 522] on button "Load More" at bounding box center [513, 539] width 310 height 35
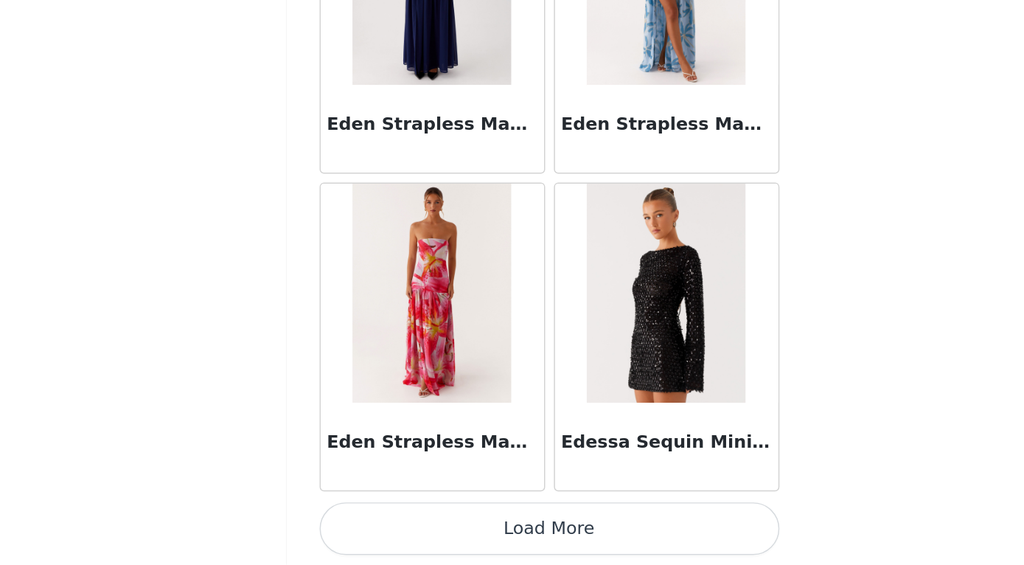
click at [358, 522] on button "Load More" at bounding box center [513, 539] width 310 height 35
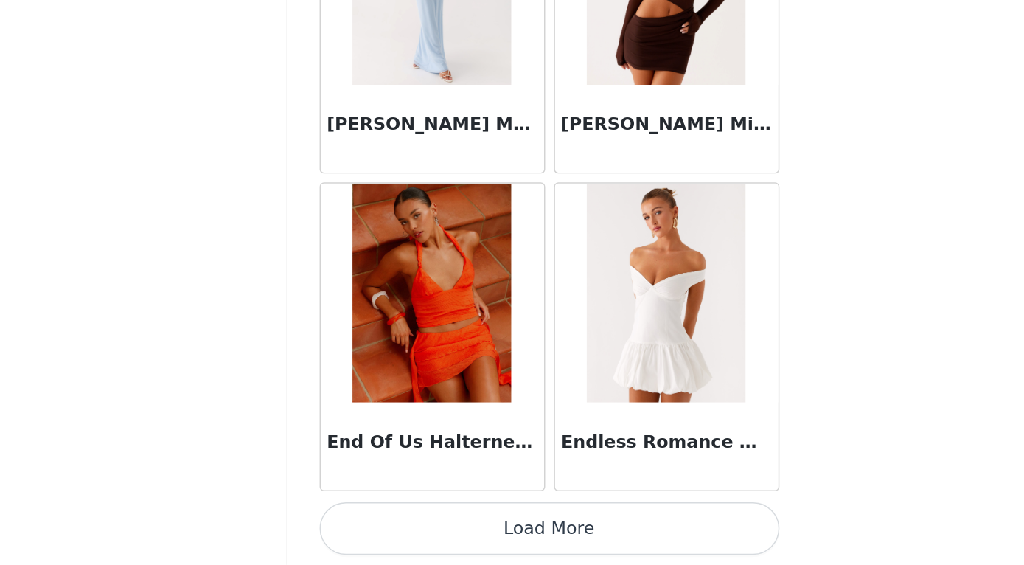
click at [358, 522] on button "Load More" at bounding box center [513, 539] width 310 height 35
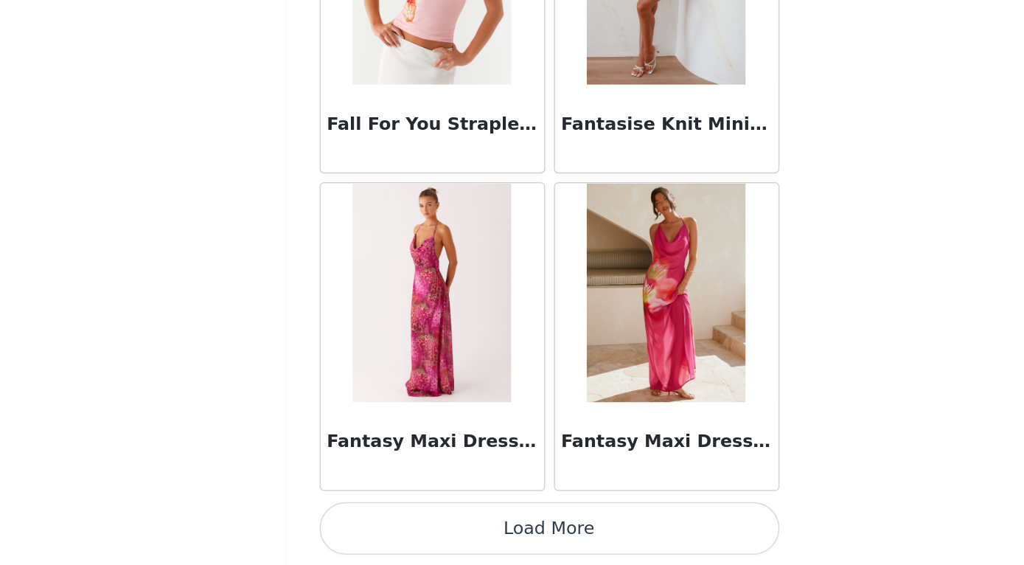
click at [358, 522] on button "Load More" at bounding box center [513, 539] width 310 height 35
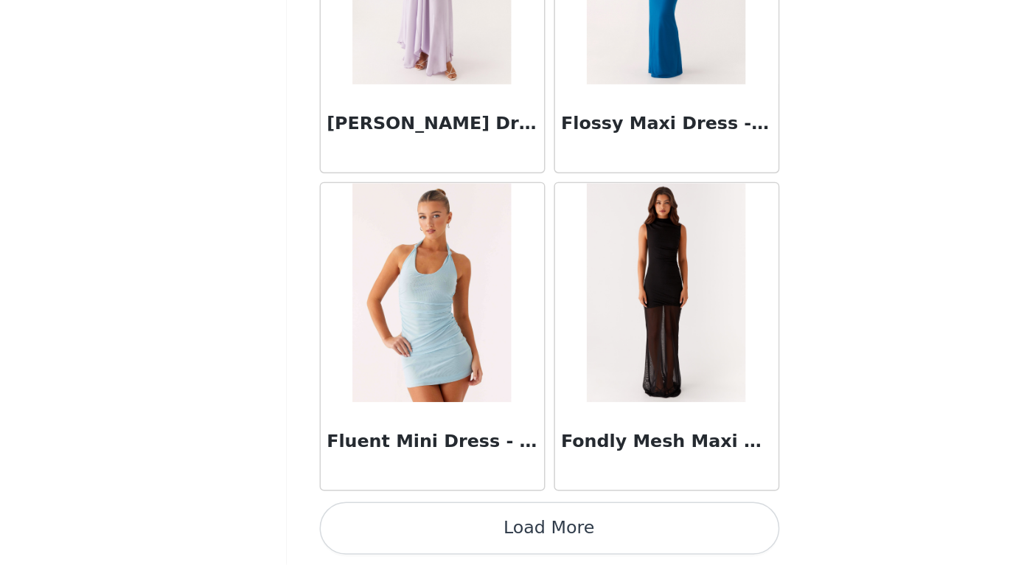
click at [358, 522] on button "Load More" at bounding box center [513, 539] width 310 height 35
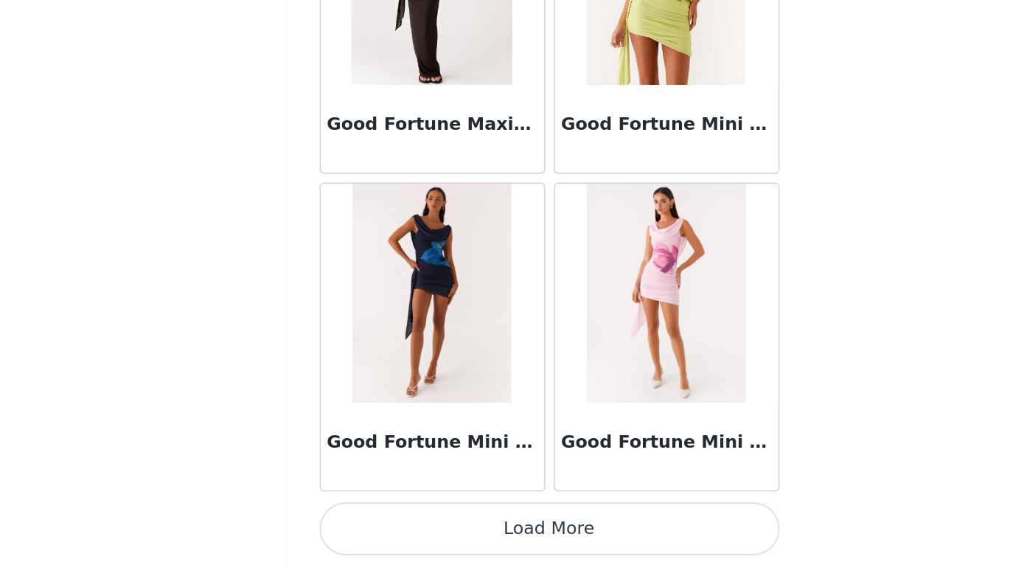
click at [376, 522] on button "Load More" at bounding box center [513, 539] width 310 height 35
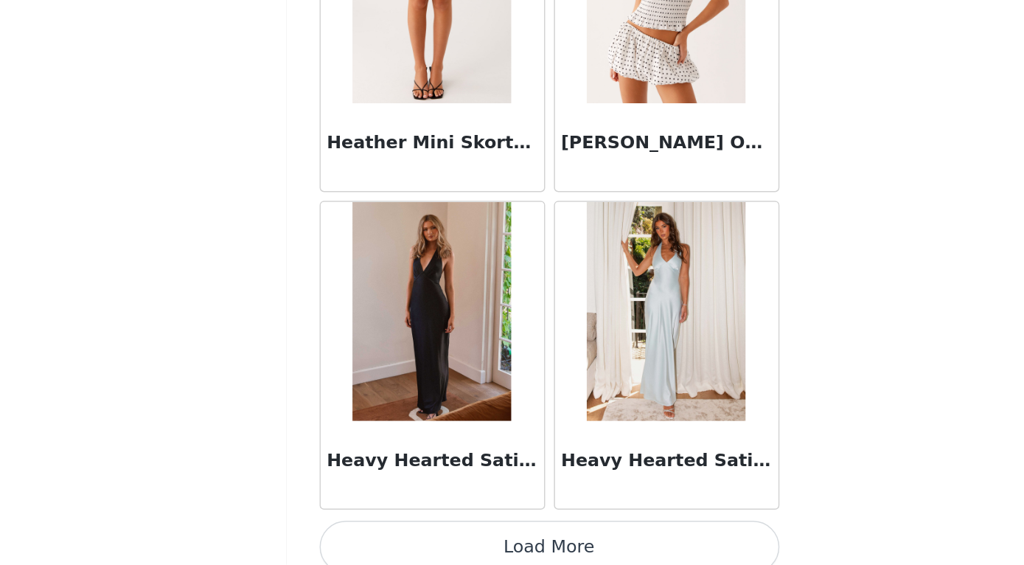
scroll to position [40162, 0]
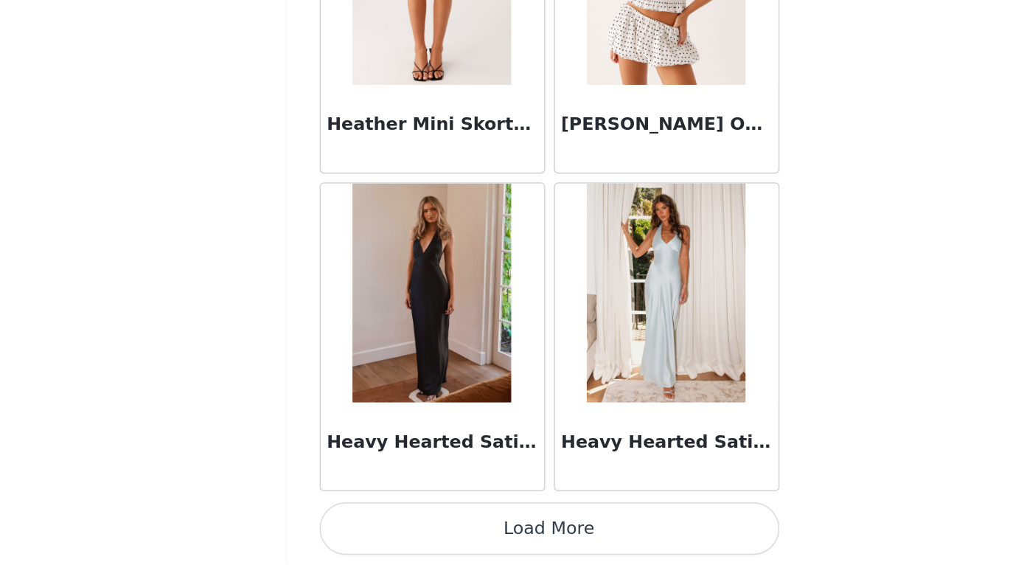
click at [358, 522] on button "Load More" at bounding box center [513, 539] width 310 height 35
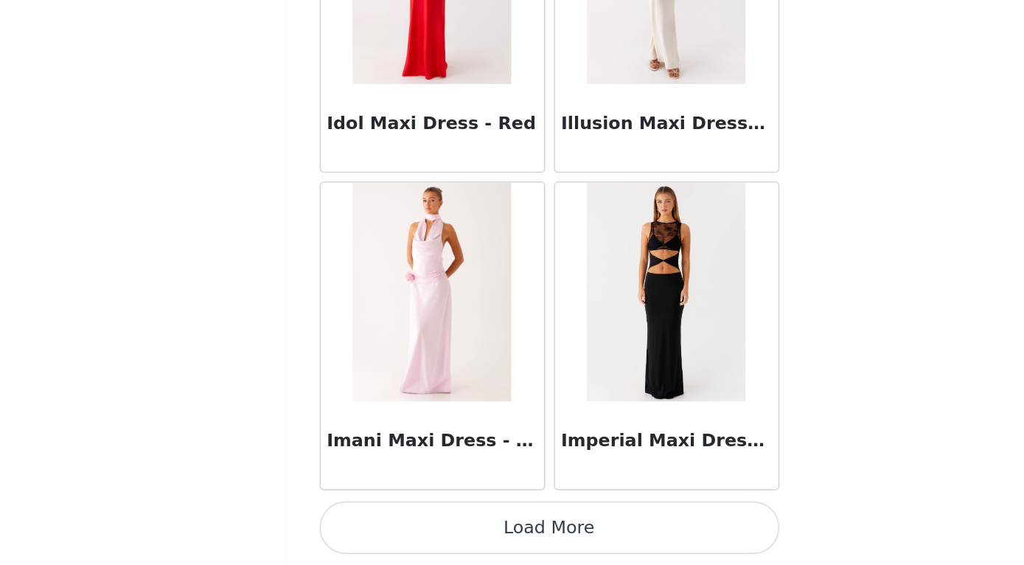
scroll to position [209, 0]
click at [358, 330] on article "Imani Maxi Dress - Pink" at bounding box center [434, 411] width 152 height 208
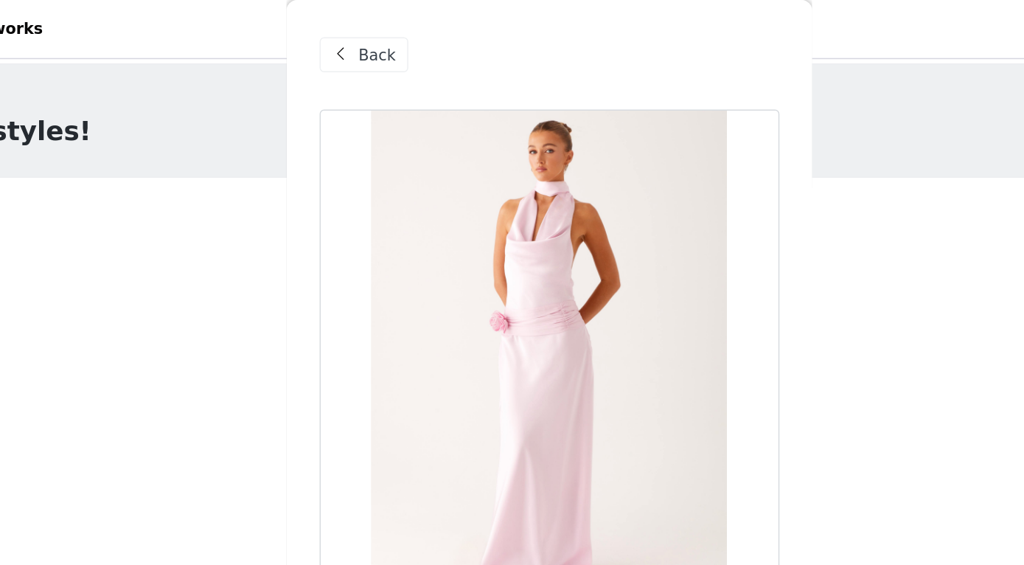
scroll to position [0, 0]
click at [384, 41] on span "Back" at bounding box center [396, 36] width 25 height 15
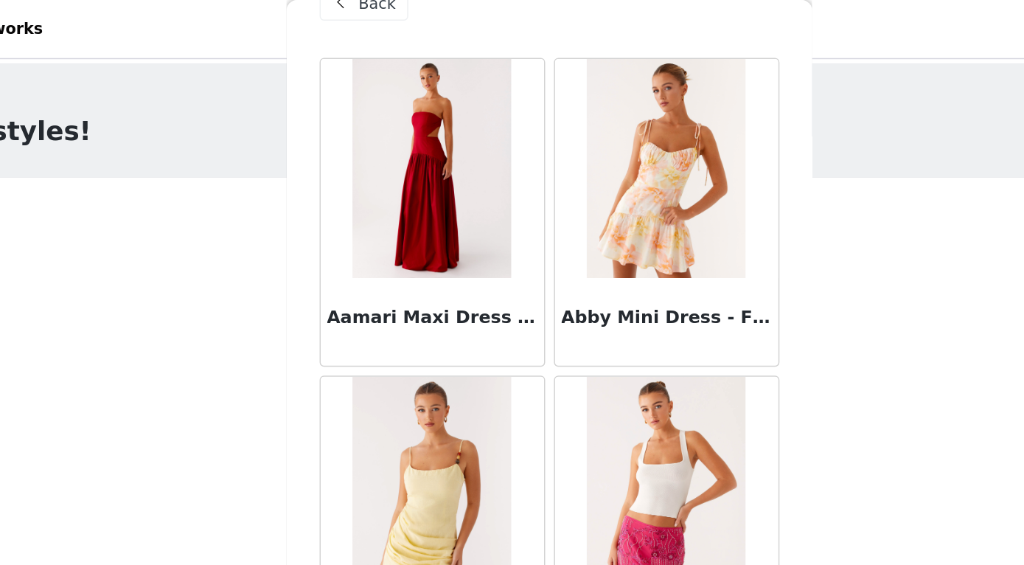
scroll to position [37, 0]
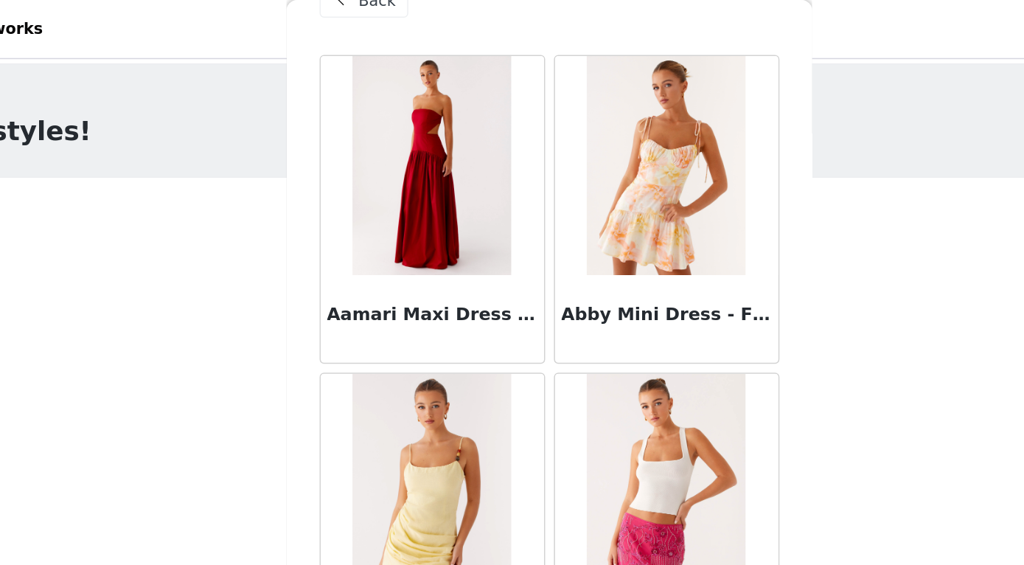
click at [358, 10] on div "Back" at bounding box center [388, 0] width 60 height 24
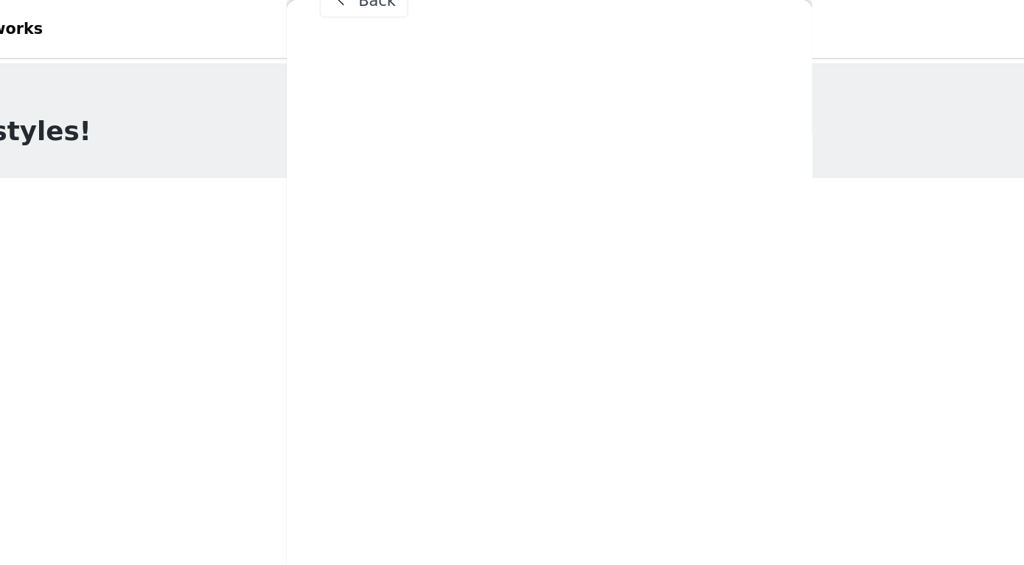
scroll to position [0, 0]
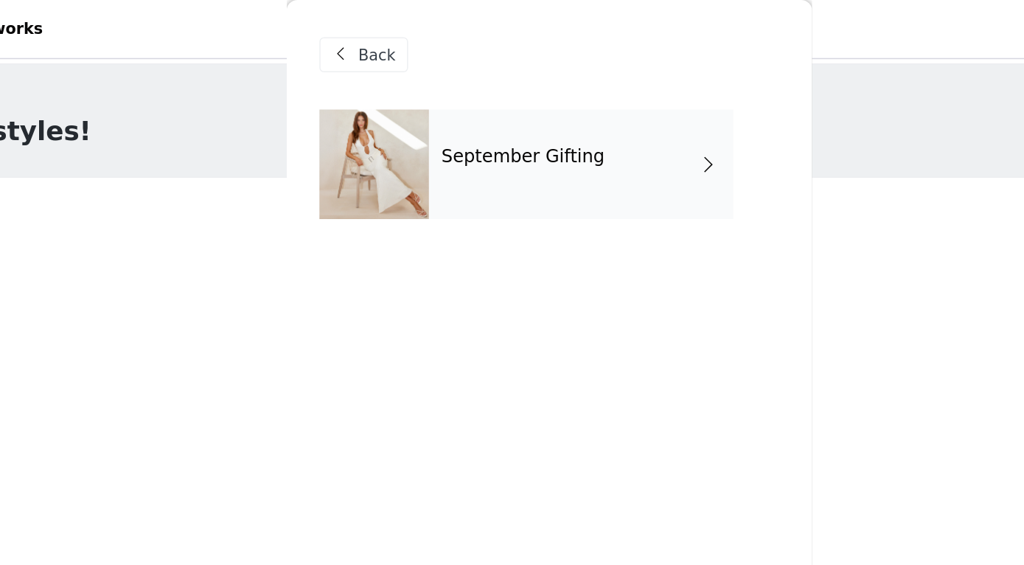
click at [384, 41] on span "Back" at bounding box center [396, 36] width 25 height 15
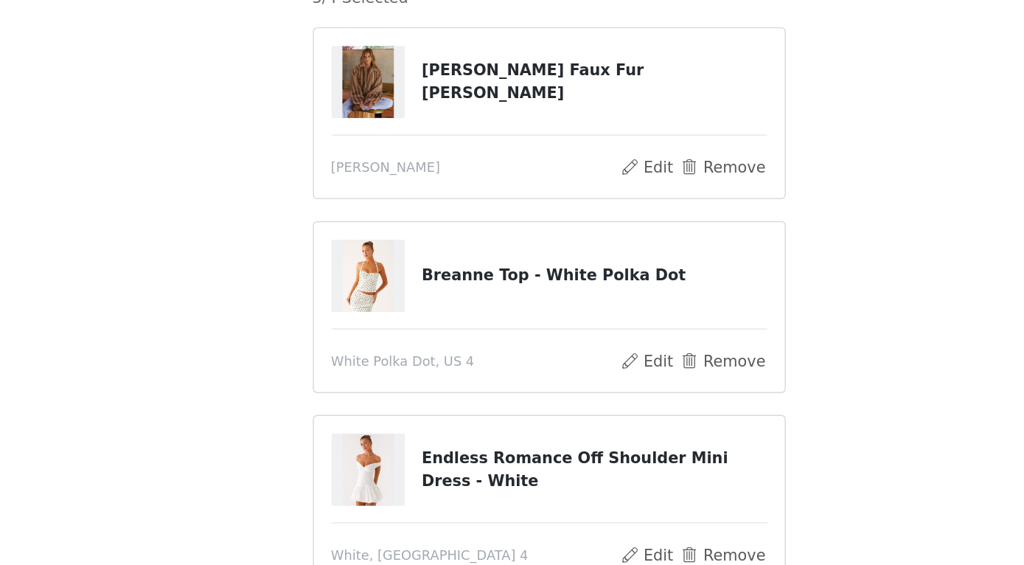
scroll to position [1, 0]
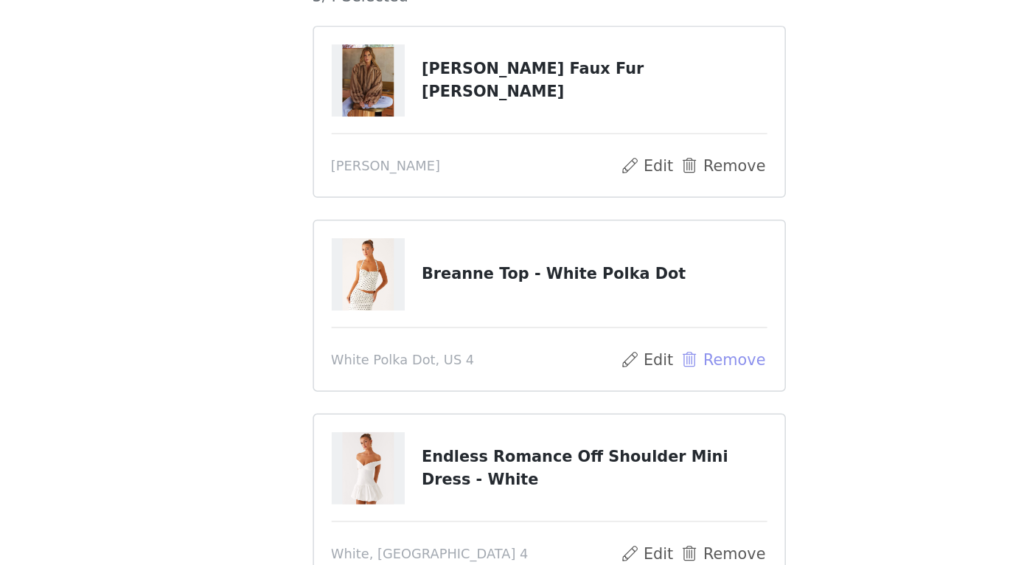
click at [599, 418] on button "Remove" at bounding box center [628, 427] width 59 height 18
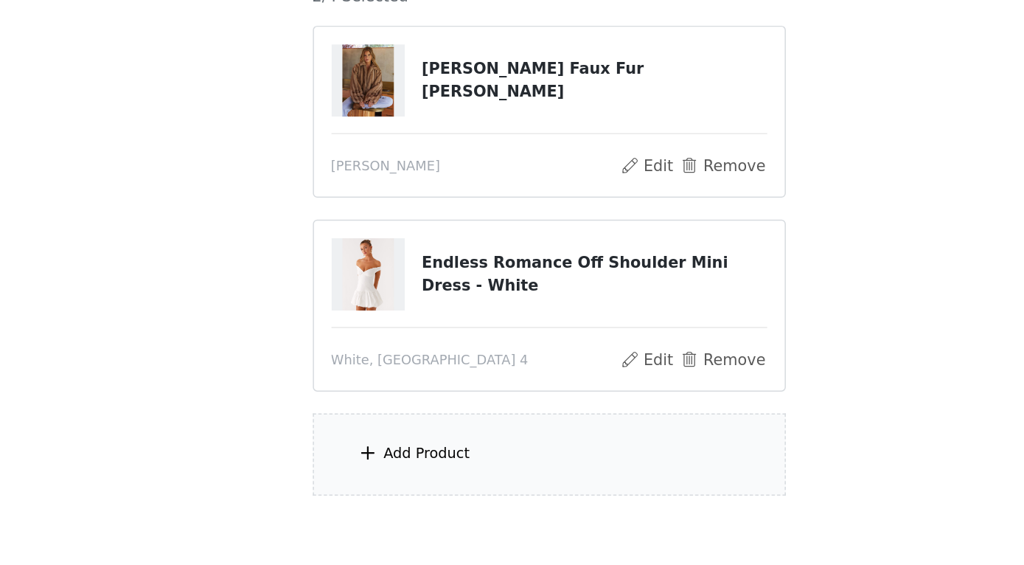
click at [353, 463] on div "Add Product" at bounding box center [512, 490] width 318 height 55
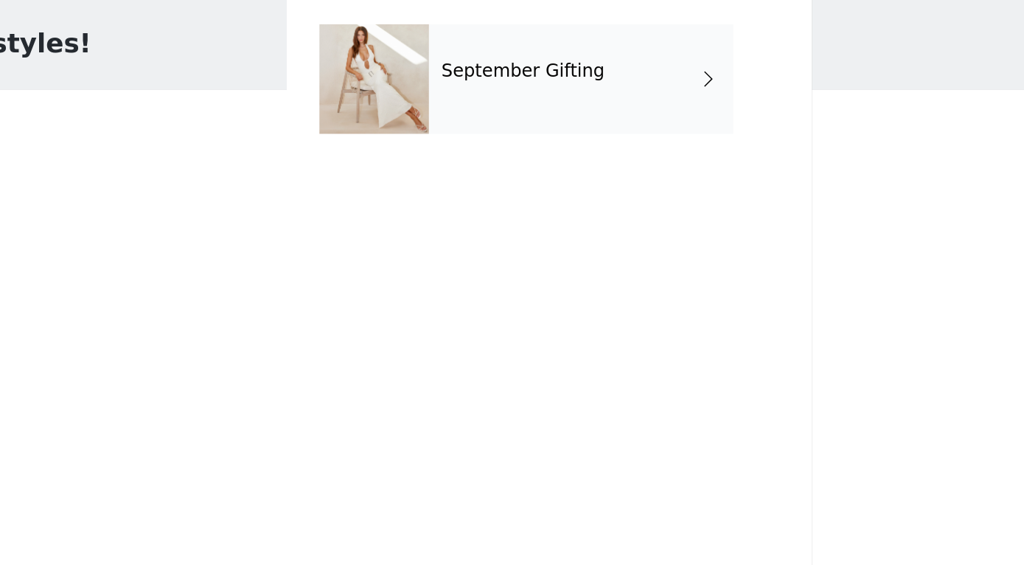
click at [431, 83] on div "September Gifting" at bounding box center [533, 111] width 205 height 74
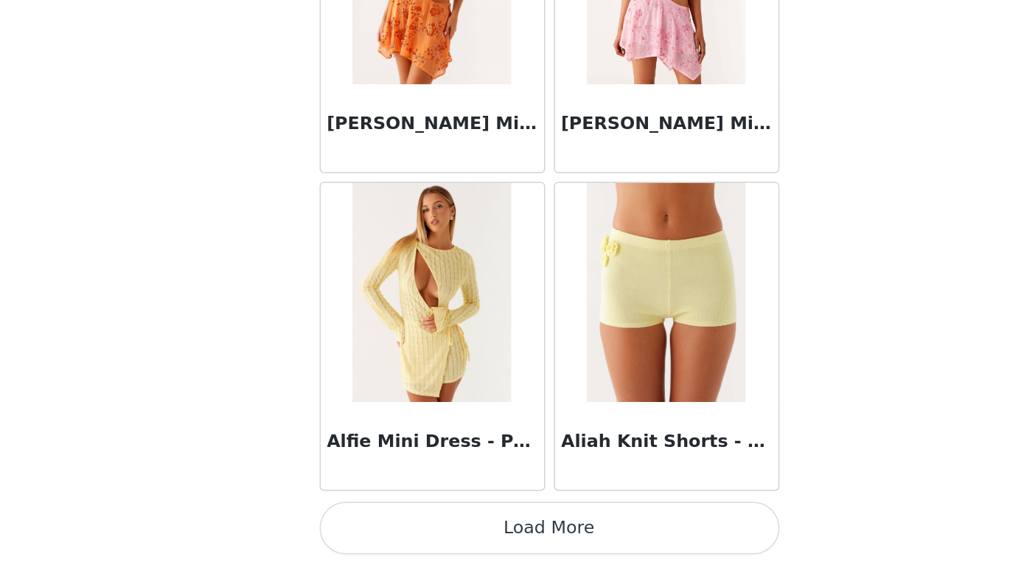
scroll to position [78, 0]
click at [358, 522] on button "Load More" at bounding box center [513, 539] width 310 height 35
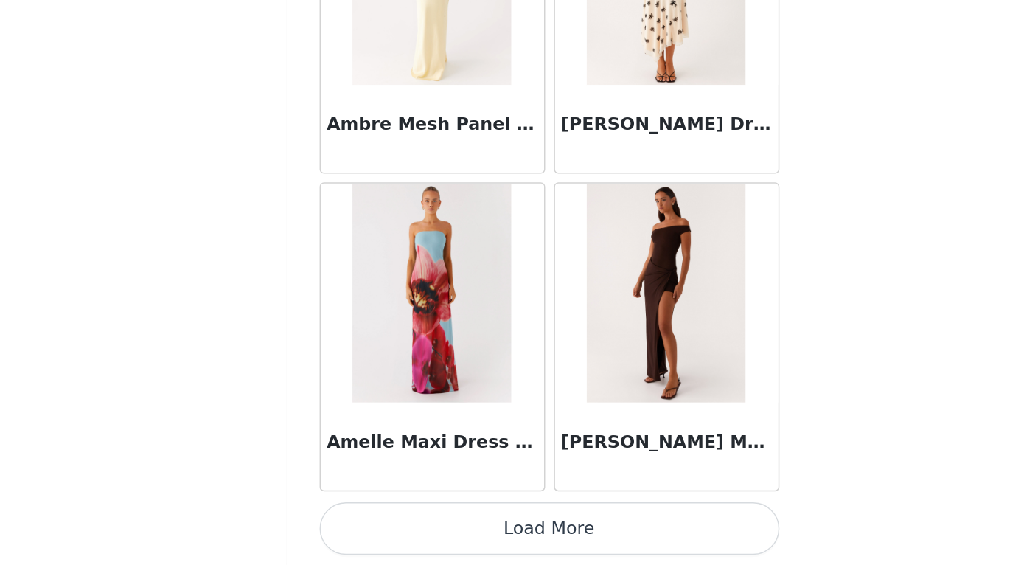
scroll to position [3829, 0]
click at [358, 522] on button "Load More" at bounding box center [513, 539] width 310 height 35
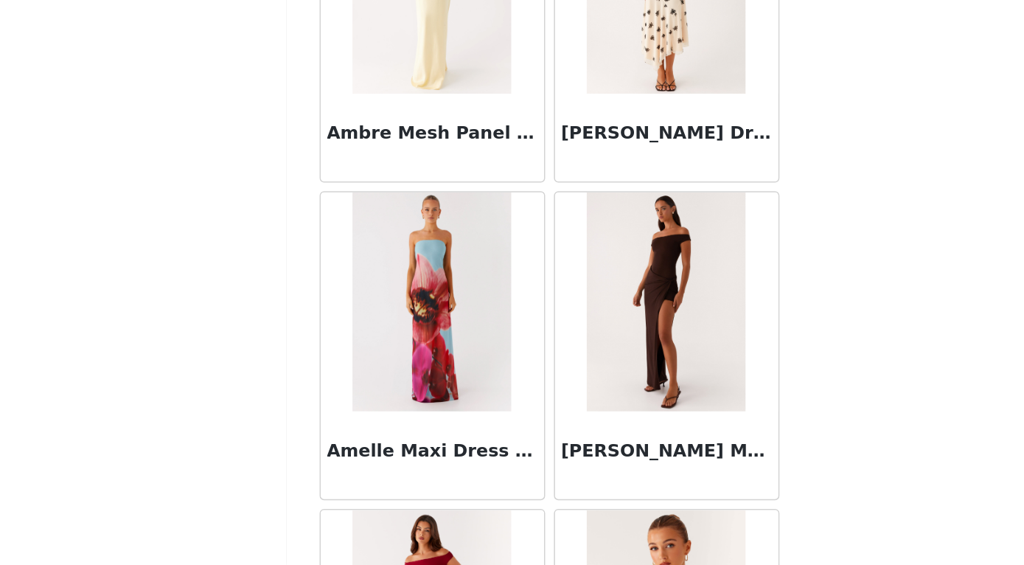
scroll to position [78, 0]
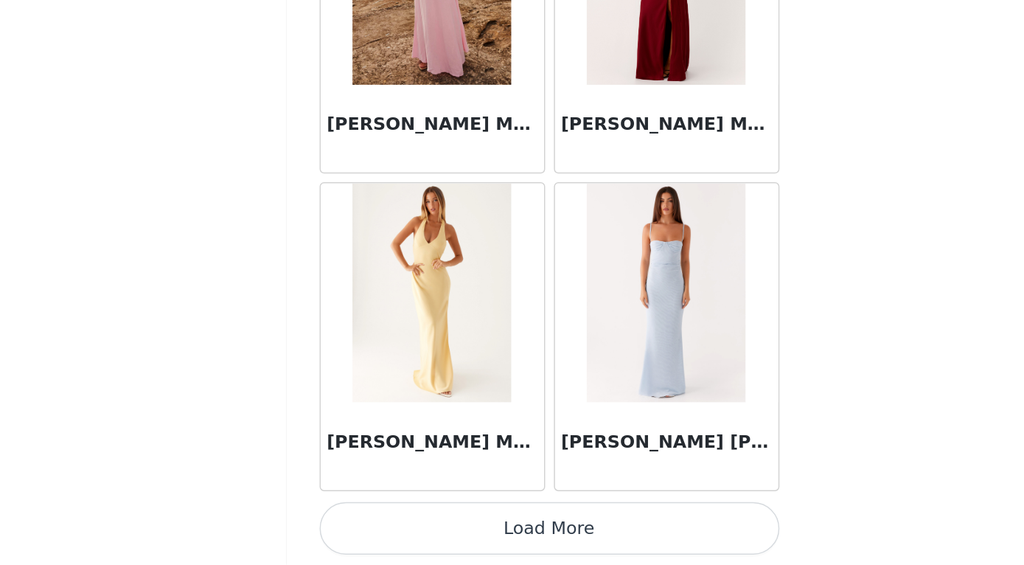
click at [358, 522] on button "Load More" at bounding box center [513, 539] width 310 height 35
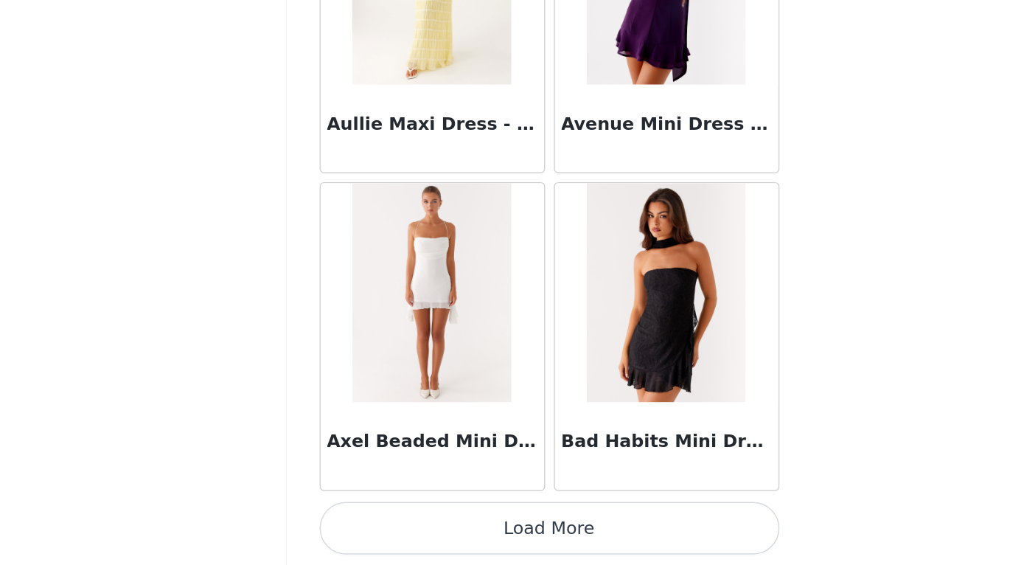
click at [358, 522] on button "Load More" at bounding box center [513, 539] width 310 height 35
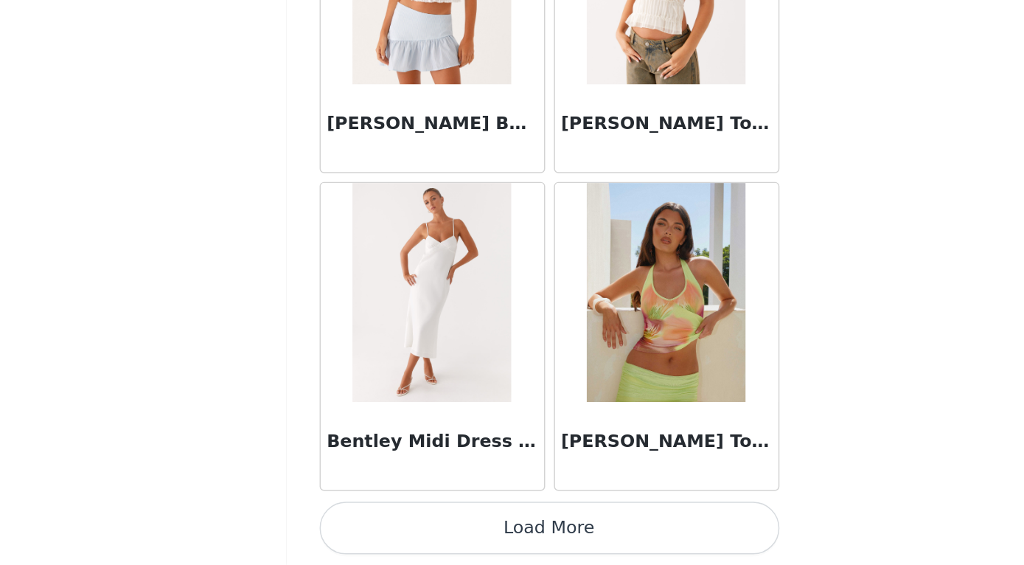
scroll to position [78, 0]
click at [358, 522] on button "Load More" at bounding box center [513, 539] width 310 height 35
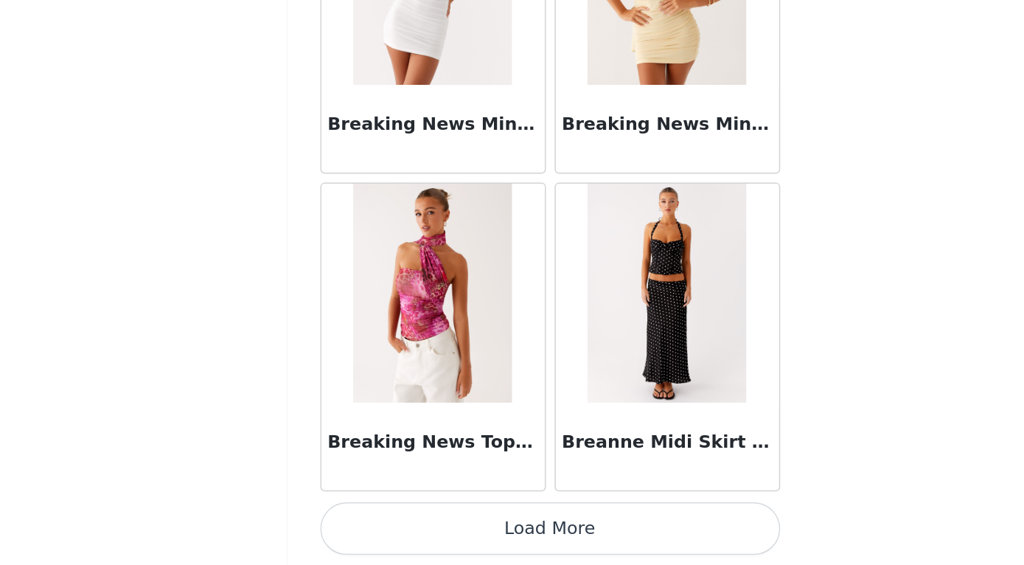
click at [360, 522] on button "Load More" at bounding box center [513, 539] width 310 height 35
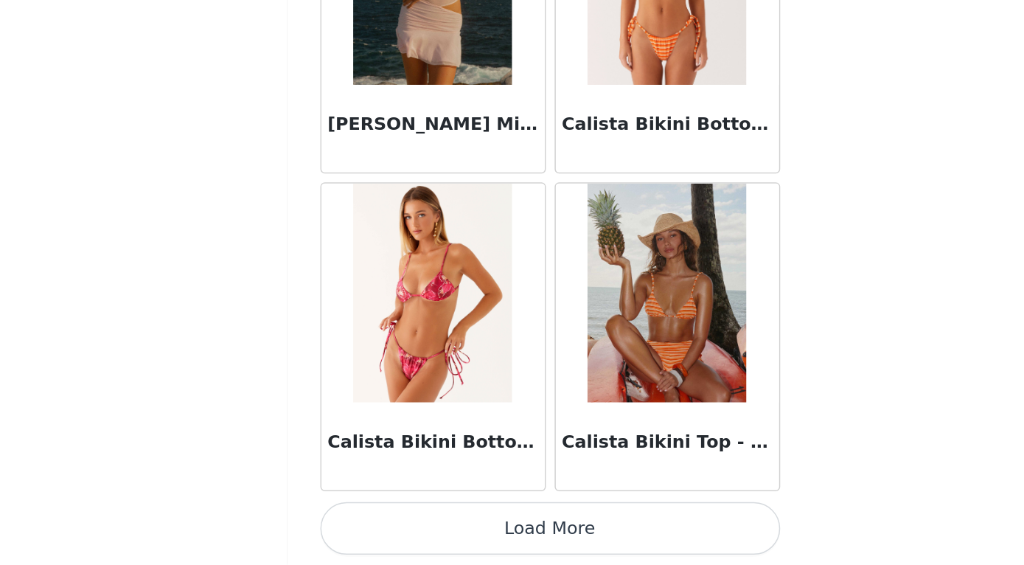
click at [358, 522] on button "Load More" at bounding box center [513, 539] width 310 height 35
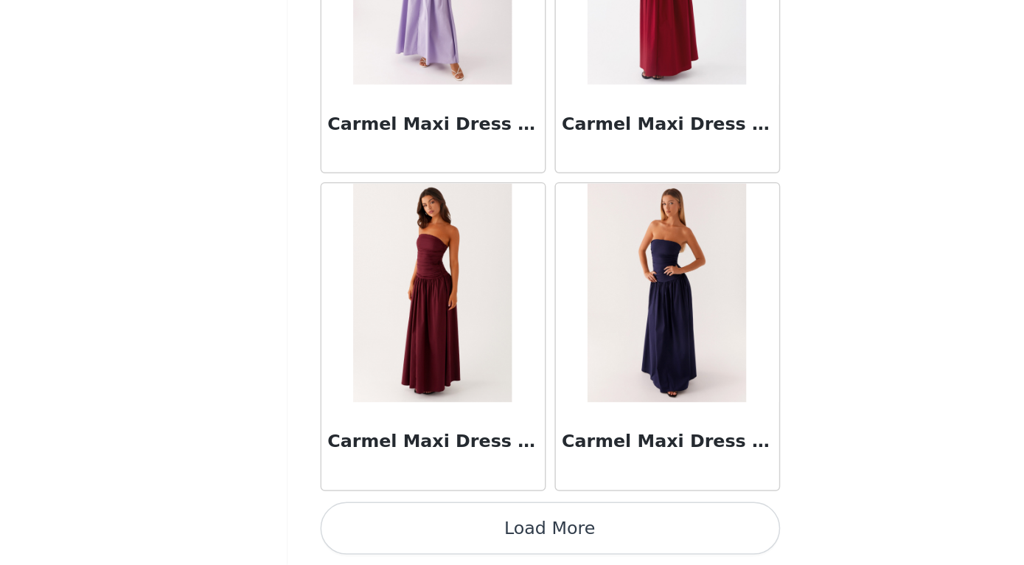
click at [358, 522] on button "Load More" at bounding box center [513, 539] width 310 height 35
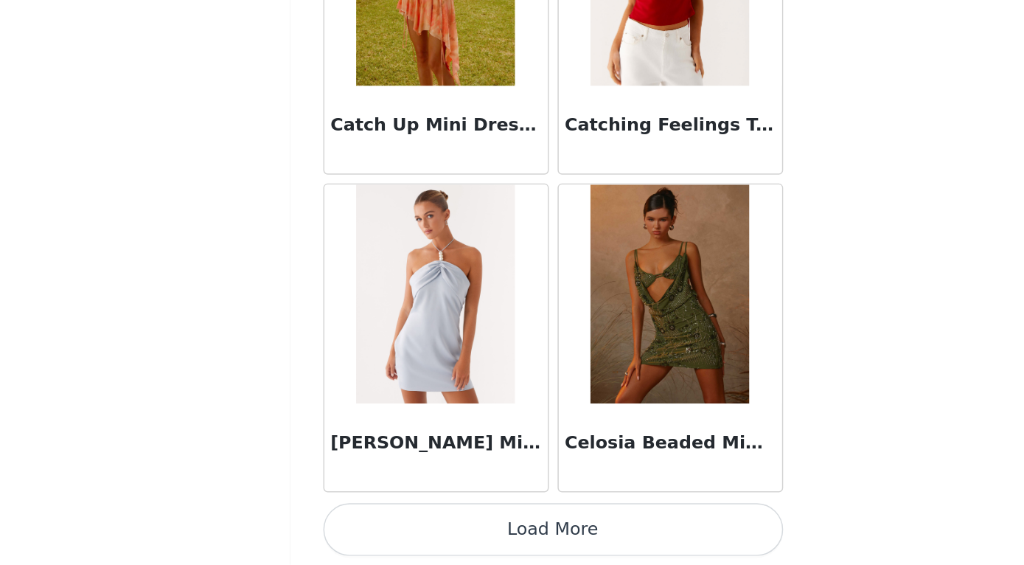
click at [383, 523] on button "Load More" at bounding box center [513, 540] width 310 height 35
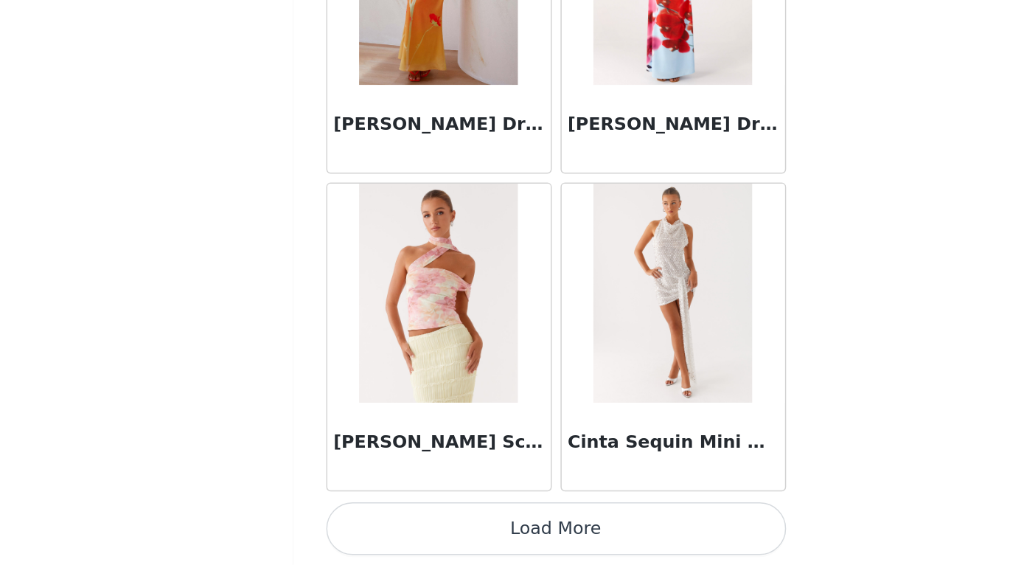
scroll to position [20932, 0]
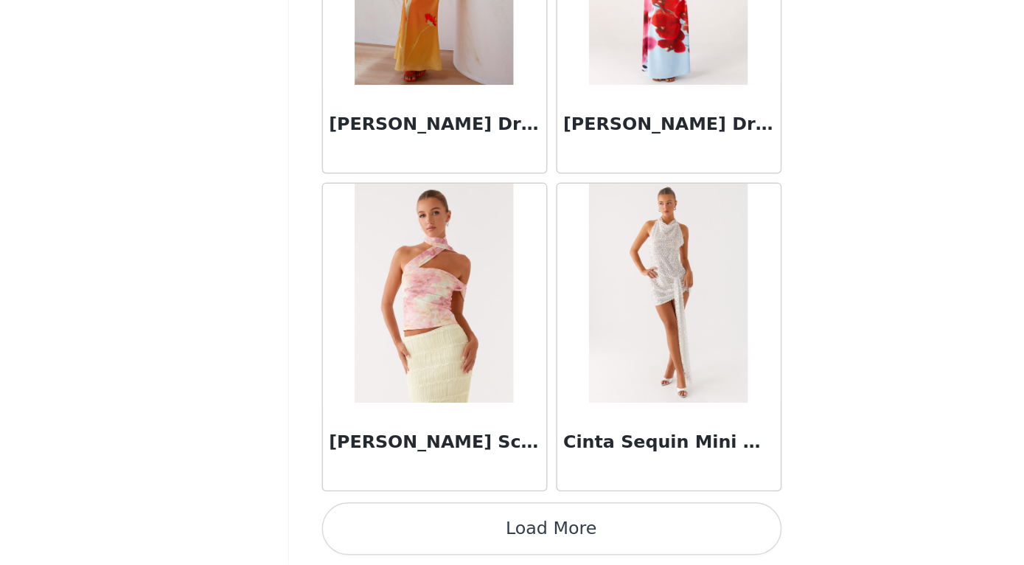
click at [400, 522] on button "Load More" at bounding box center [513, 539] width 310 height 35
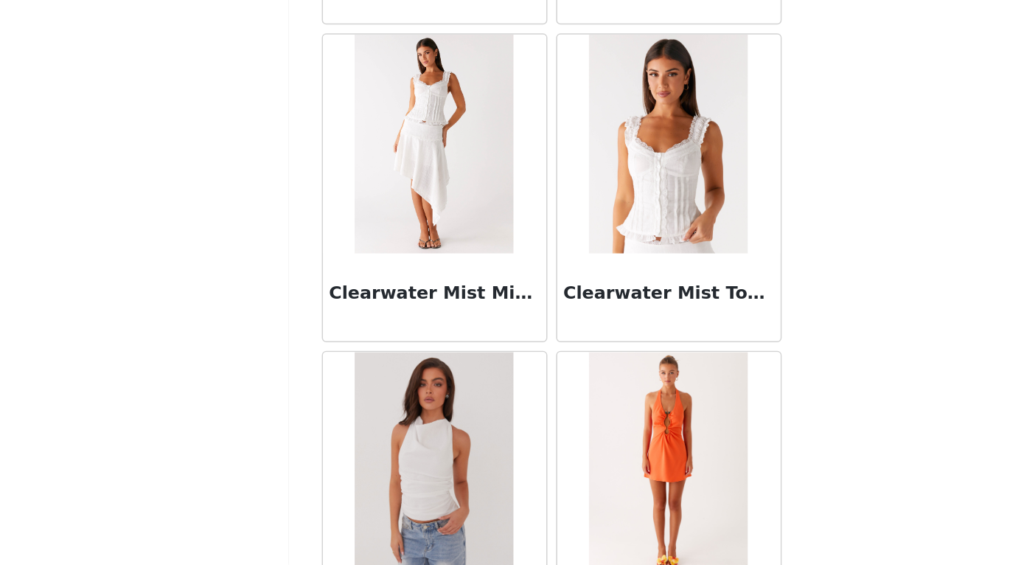
scroll to position [21886, 0]
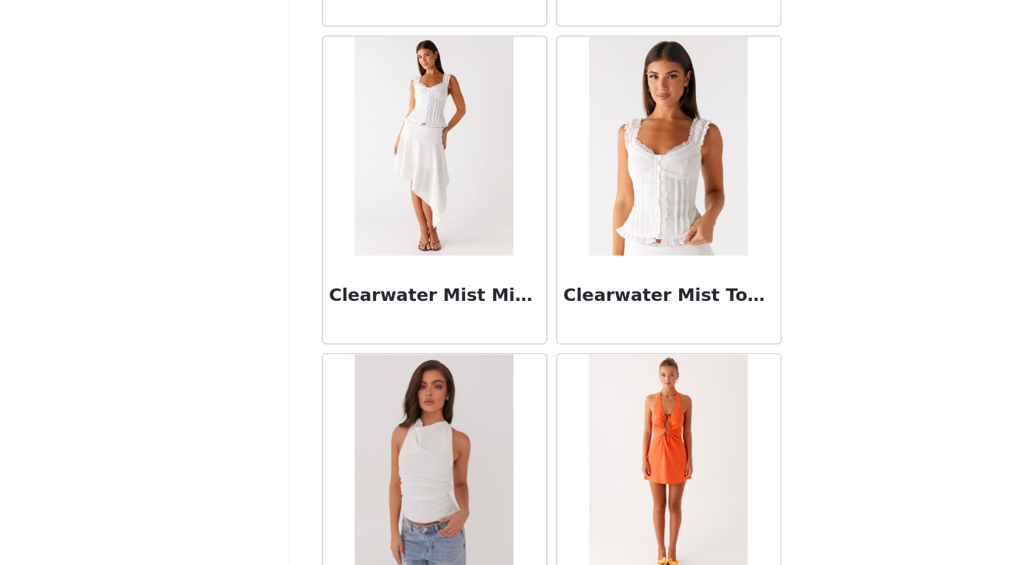
click at [537, 209] on img at bounding box center [590, 282] width 107 height 147
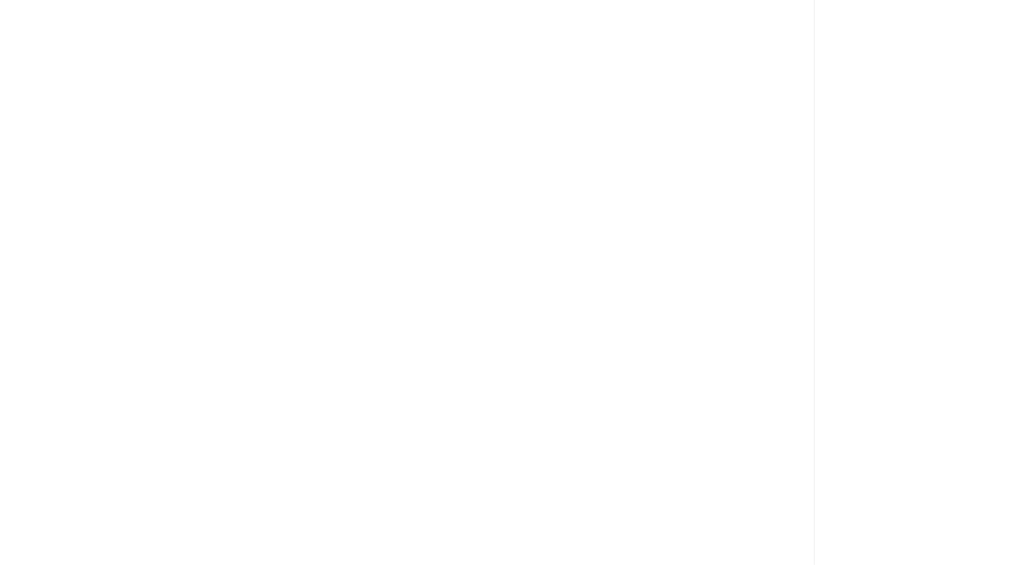
scroll to position [0, 0]
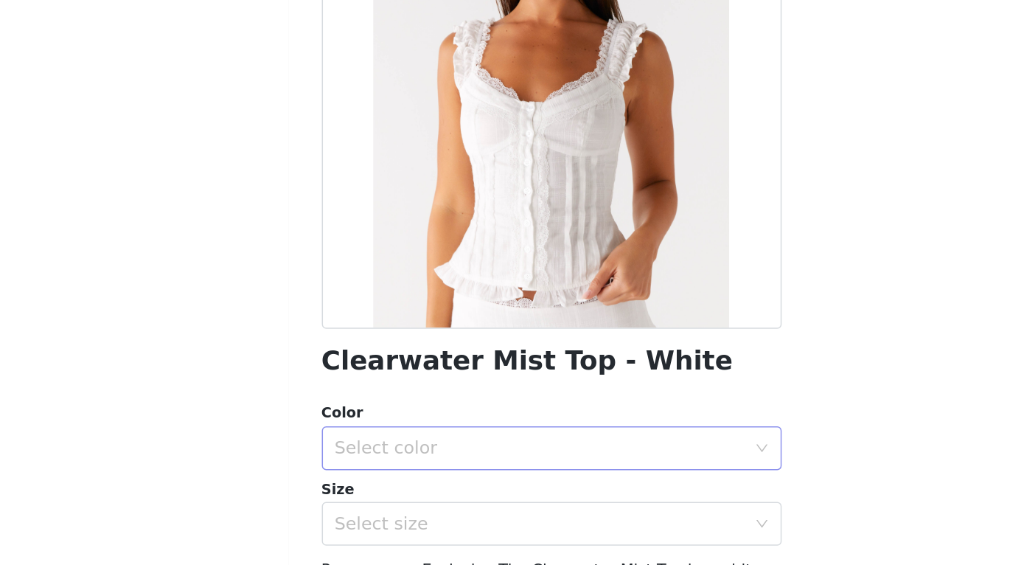
click at [366, 478] on div "Select color" at bounding box center [504, 485] width 276 height 15
click at [357, 506] on li "White" at bounding box center [512, 518] width 310 height 24
click at [366, 529] on div "Select size" at bounding box center [504, 536] width 276 height 15
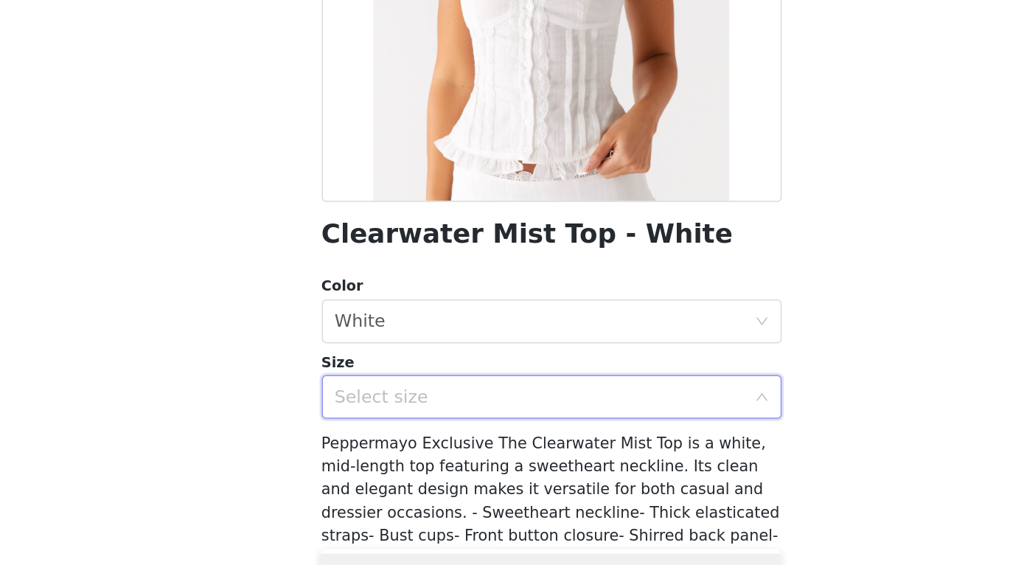
scroll to position [89, 0]
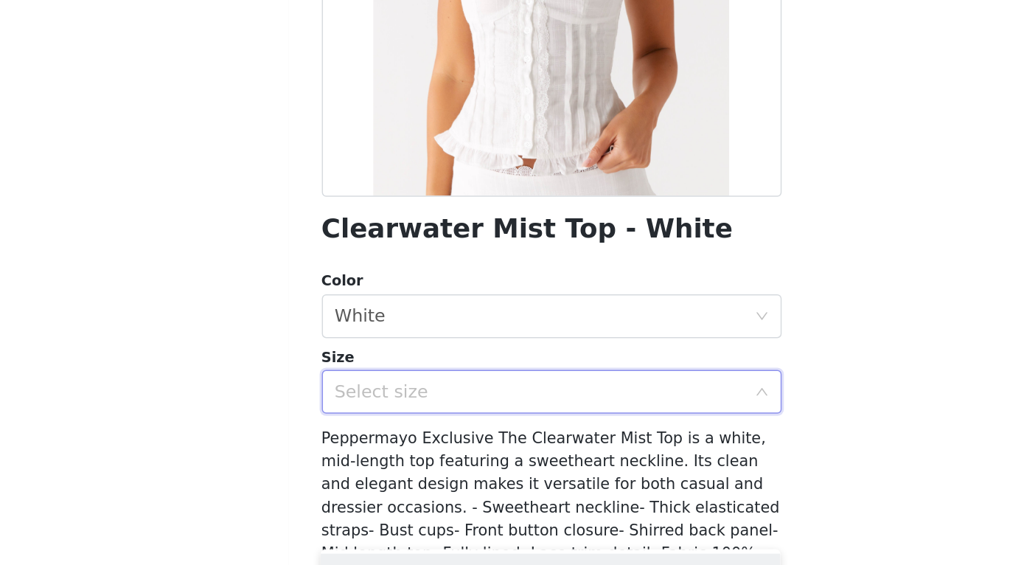
click at [366, 433] on div "Select size" at bounding box center [507, 447] width 282 height 28
click at [366, 440] on div "Select size" at bounding box center [504, 447] width 276 height 15
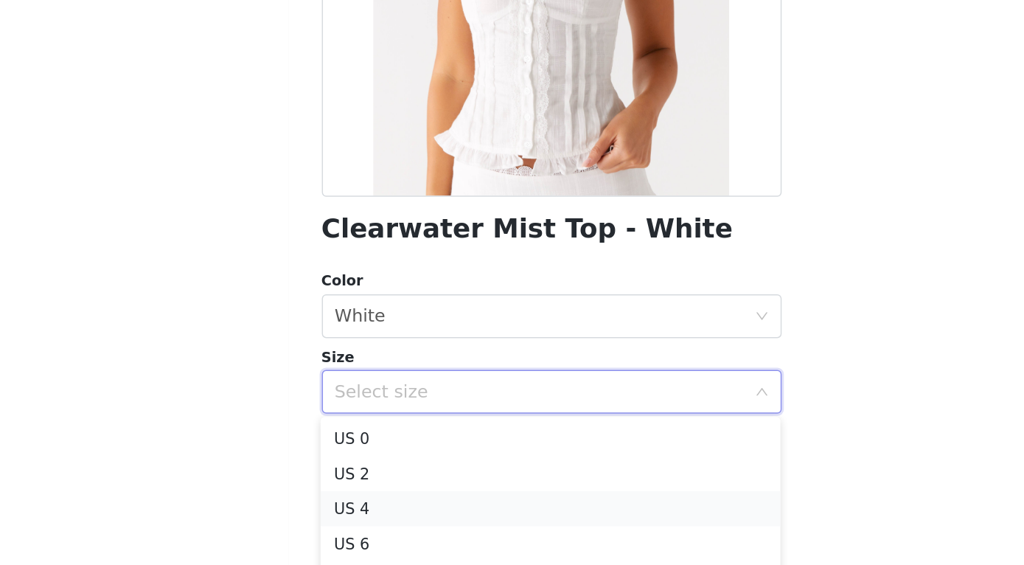
click at [357, 515] on li "US 4" at bounding box center [512, 527] width 310 height 24
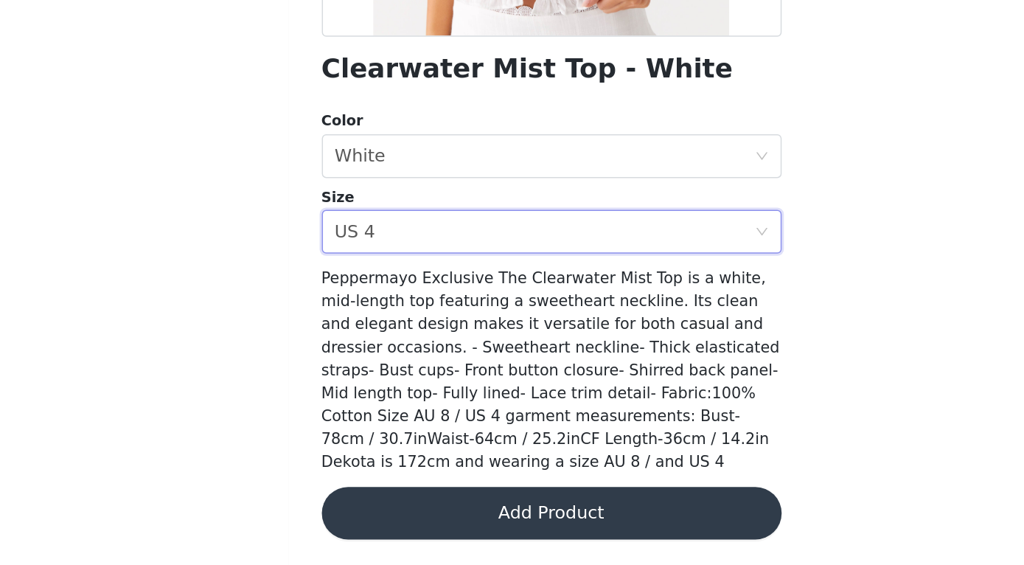
scroll to position [196, 0]
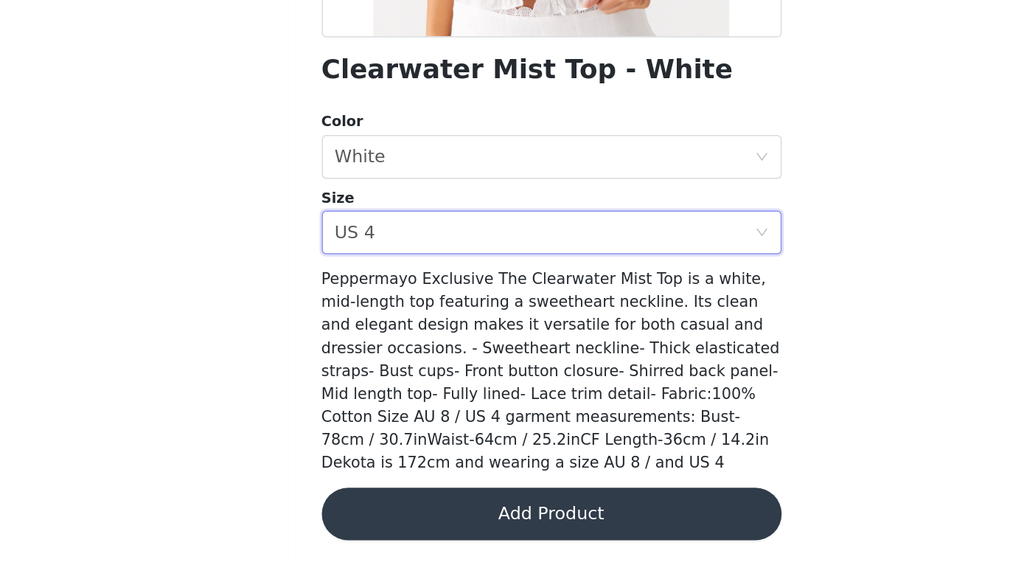
click at [358, 512] on button "Add Product" at bounding box center [513, 529] width 310 height 35
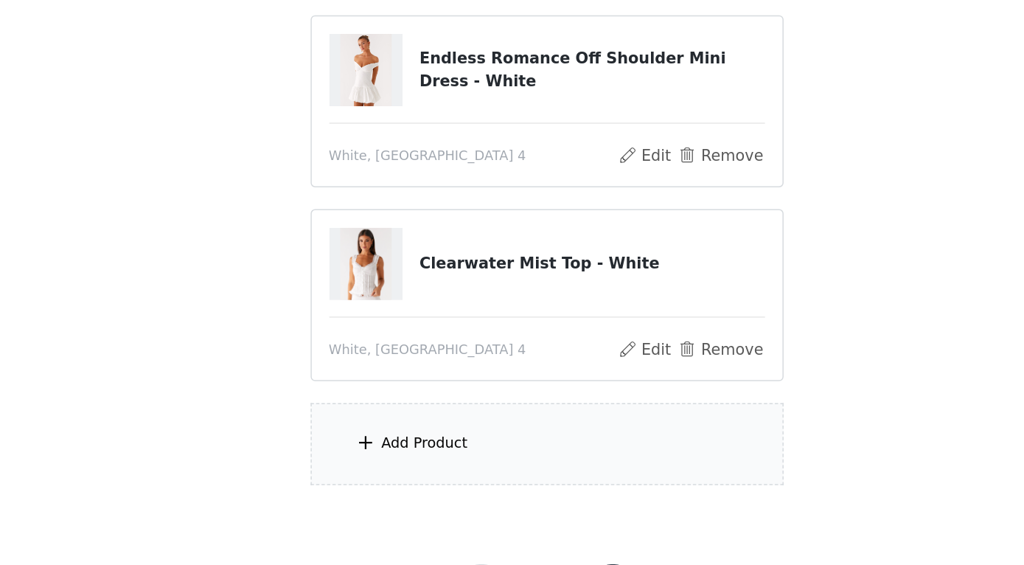
scroll to position [191, 0]
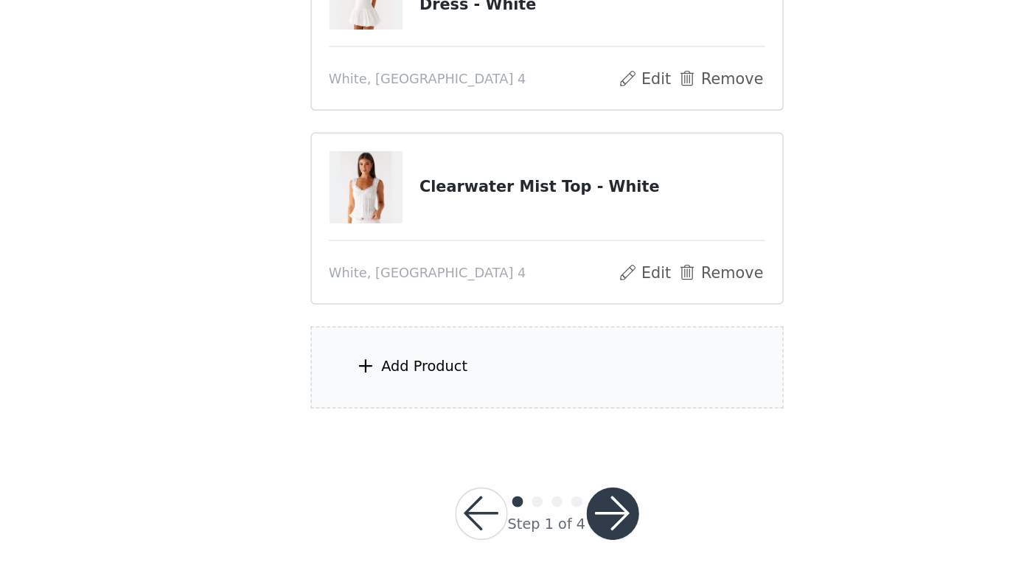
click at [353, 404] on div "Add Product" at bounding box center [512, 431] width 318 height 55
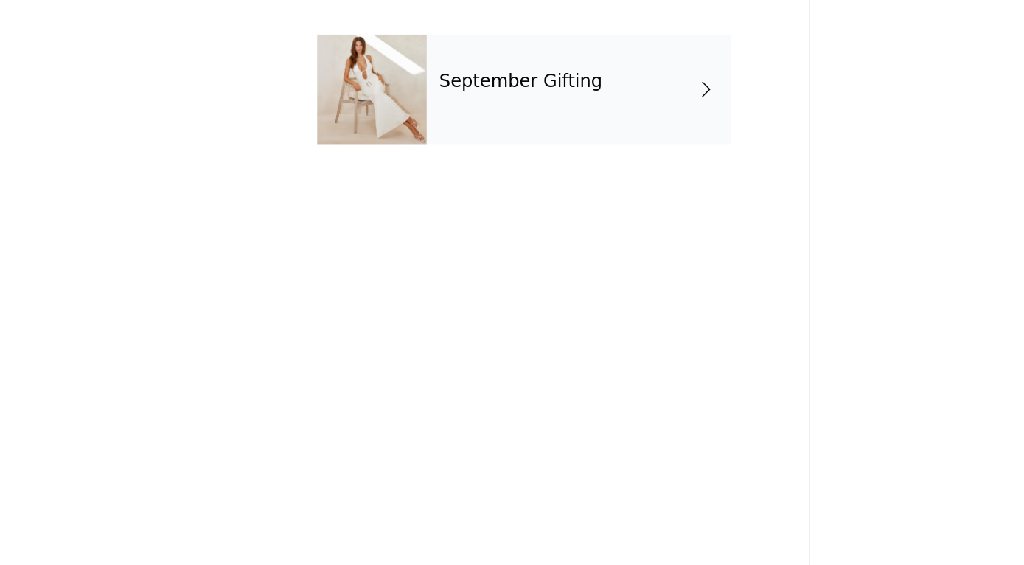
click at [431, 74] on div "September Gifting" at bounding box center [533, 111] width 205 height 74
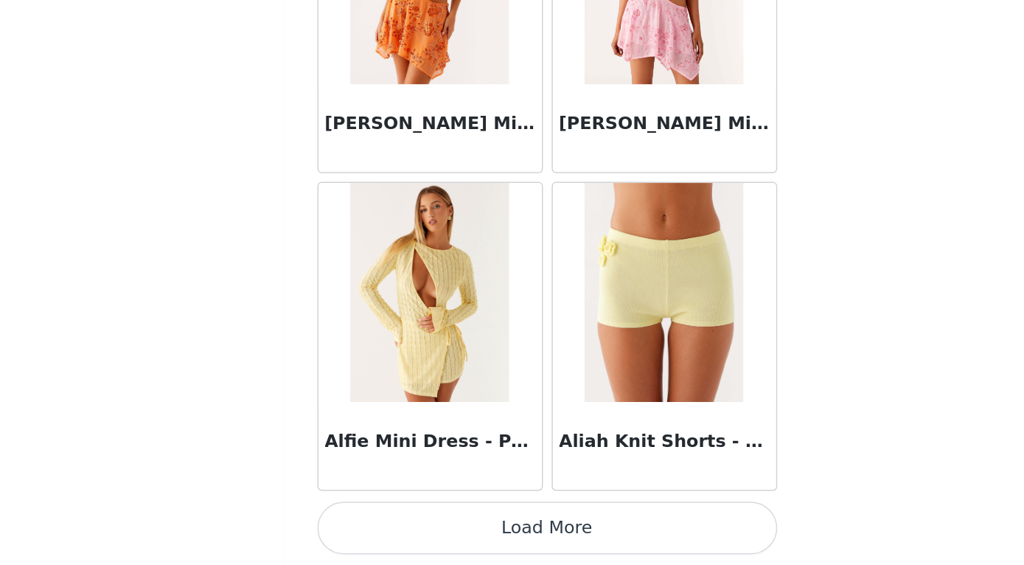
scroll to position [209, 0]
click at [358, 522] on button "Load More" at bounding box center [513, 539] width 310 height 35
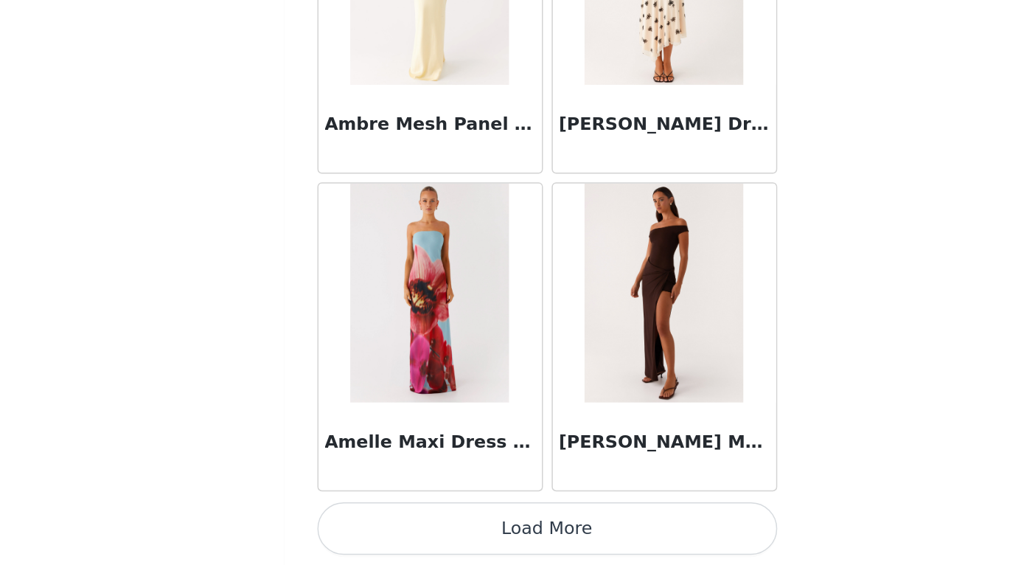
click at [358, 522] on button "Load More" at bounding box center [513, 539] width 310 height 35
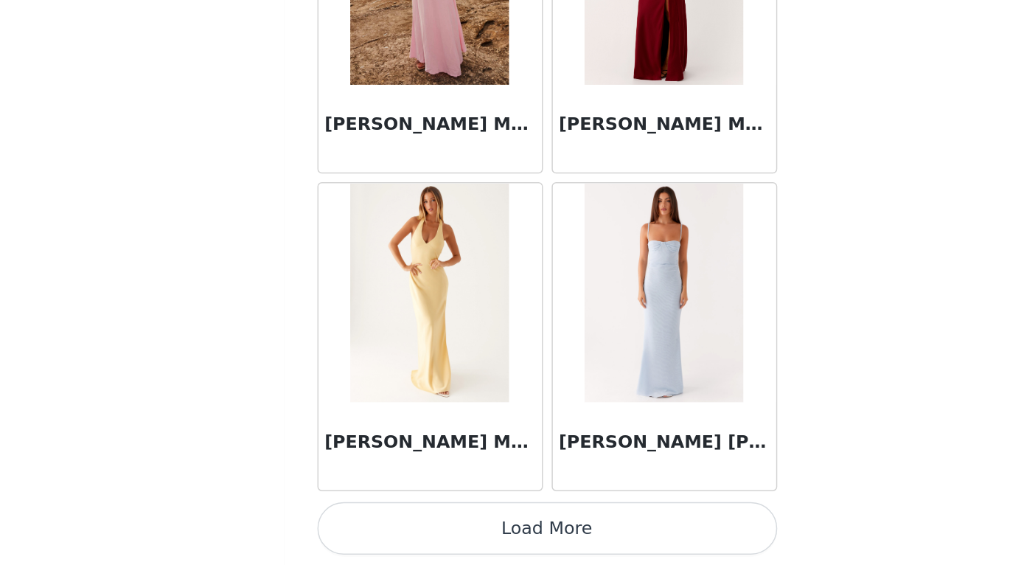
click at [358, 522] on button "Load More" at bounding box center [513, 539] width 310 height 35
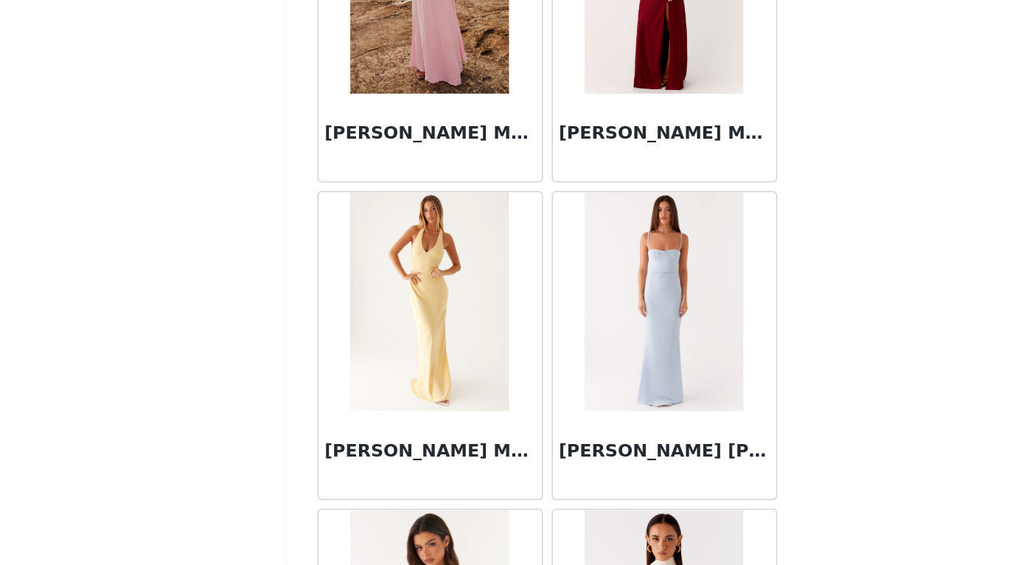
scroll to position [6582, 0]
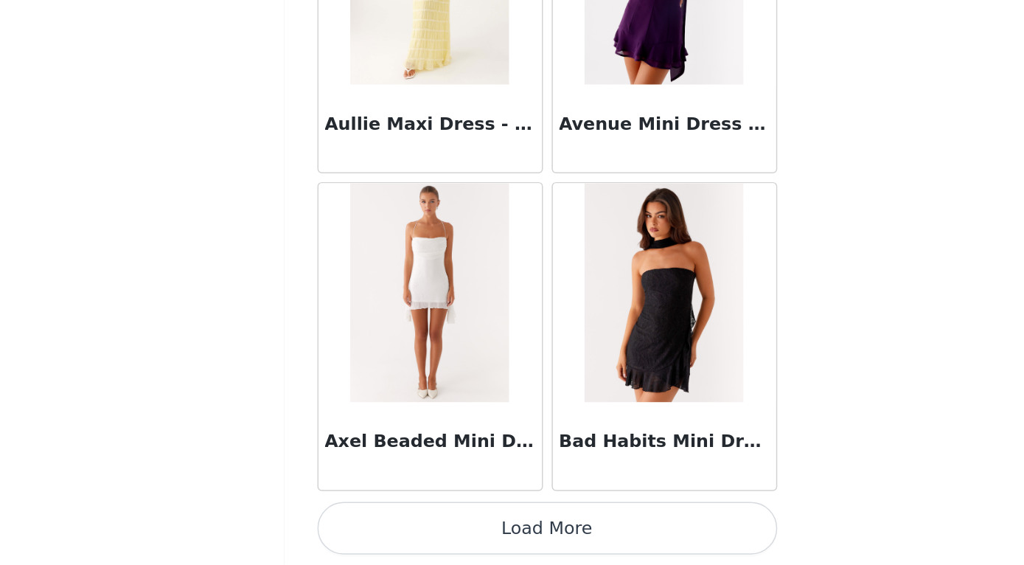
click at [358, 522] on button "Load More" at bounding box center [513, 539] width 310 height 35
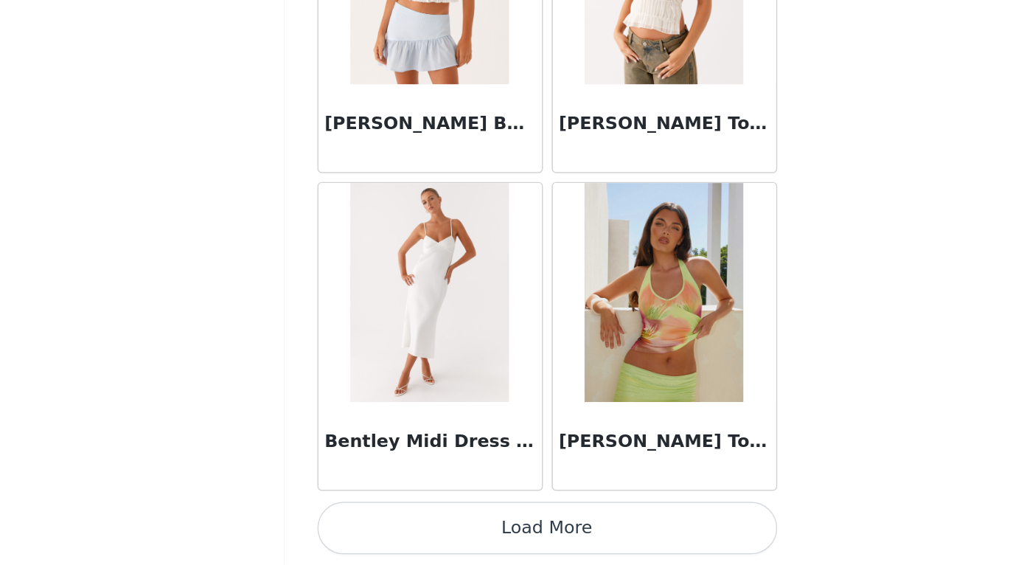
click at [358, 522] on button "Load More" at bounding box center [513, 539] width 310 height 35
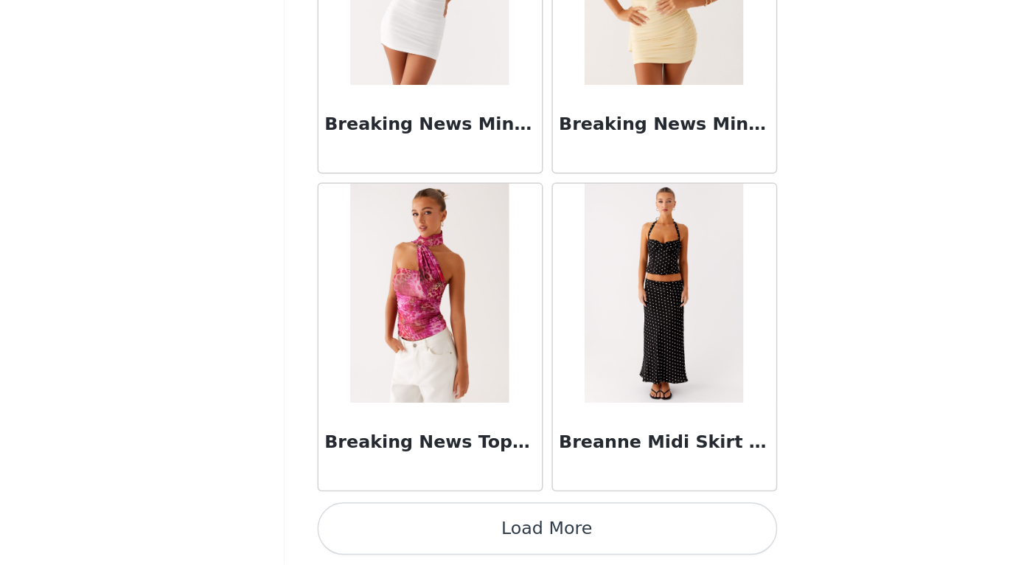
click at [358, 522] on button "Load More" at bounding box center [513, 539] width 310 height 35
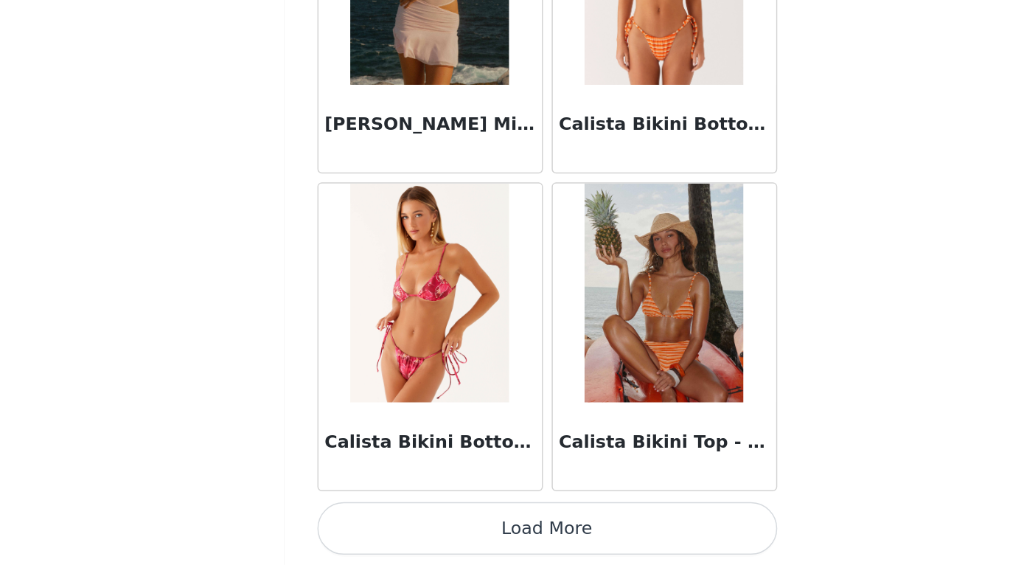
click at [358, 522] on button "Load More" at bounding box center [513, 539] width 310 height 35
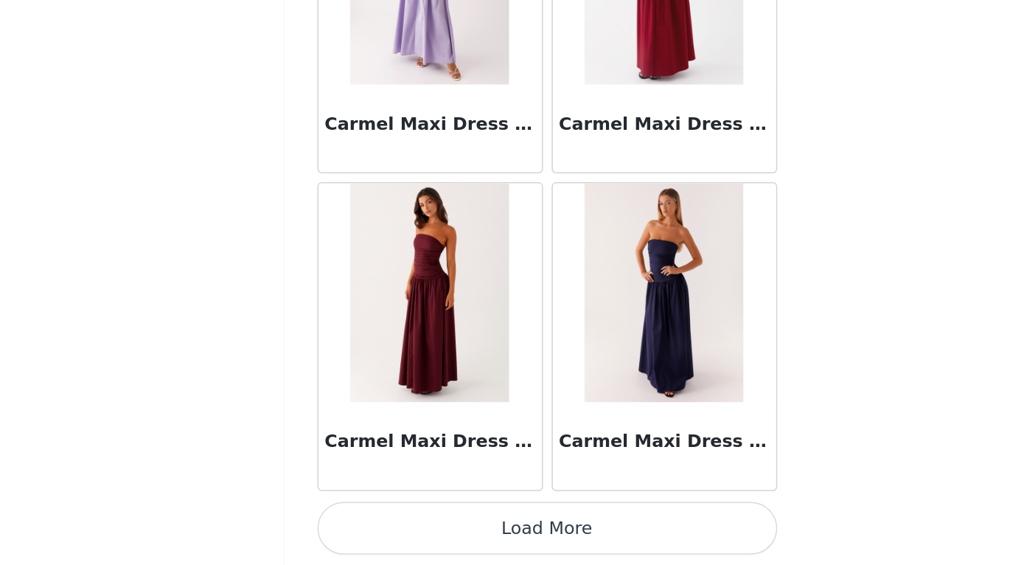
click at [358, 522] on button "Load More" at bounding box center [513, 539] width 310 height 35
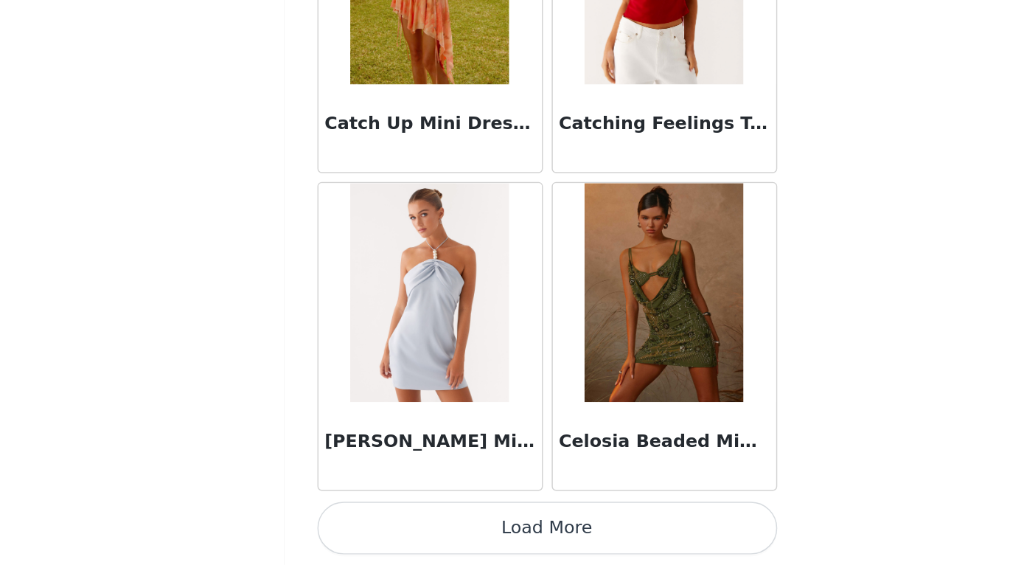
click at [358, 522] on button "Load More" at bounding box center [513, 539] width 310 height 35
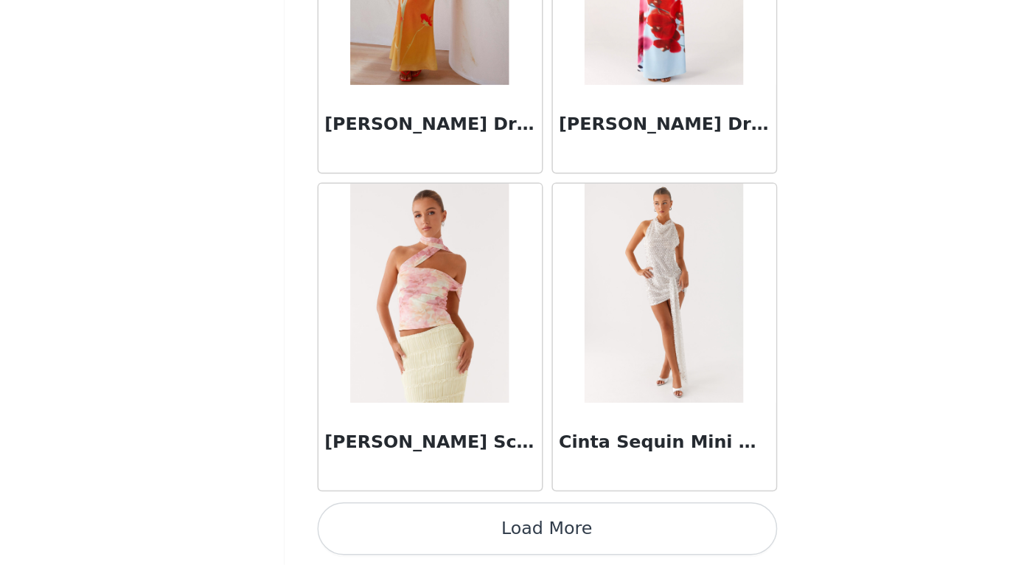
click at [358, 522] on button "Load More" at bounding box center [513, 539] width 310 height 35
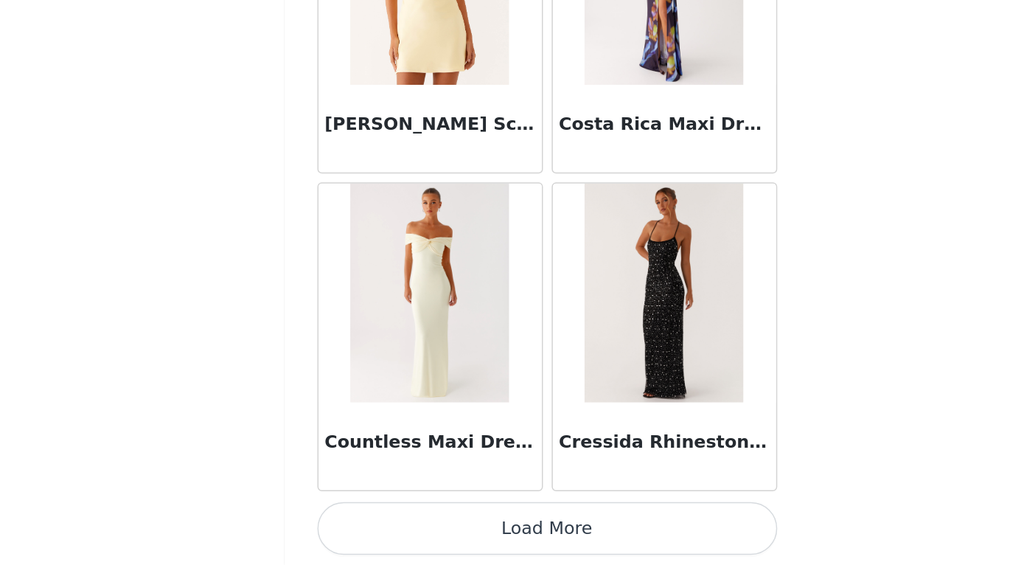
click at [358, 522] on button "Load More" at bounding box center [513, 539] width 310 height 35
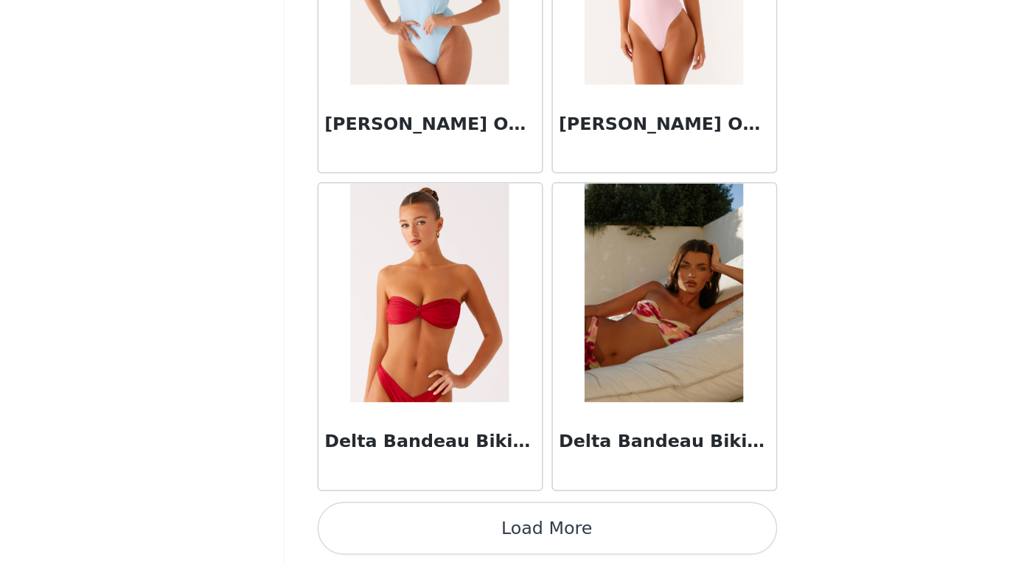
click at [358, 522] on button "Load More" at bounding box center [513, 539] width 310 height 35
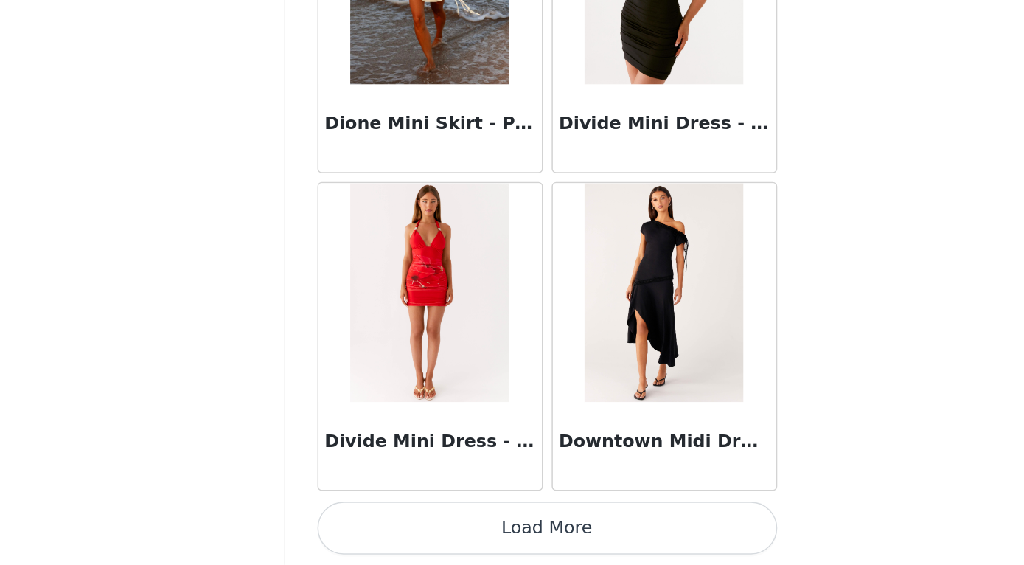
click at [358, 522] on button "Load More" at bounding box center [513, 539] width 310 height 35
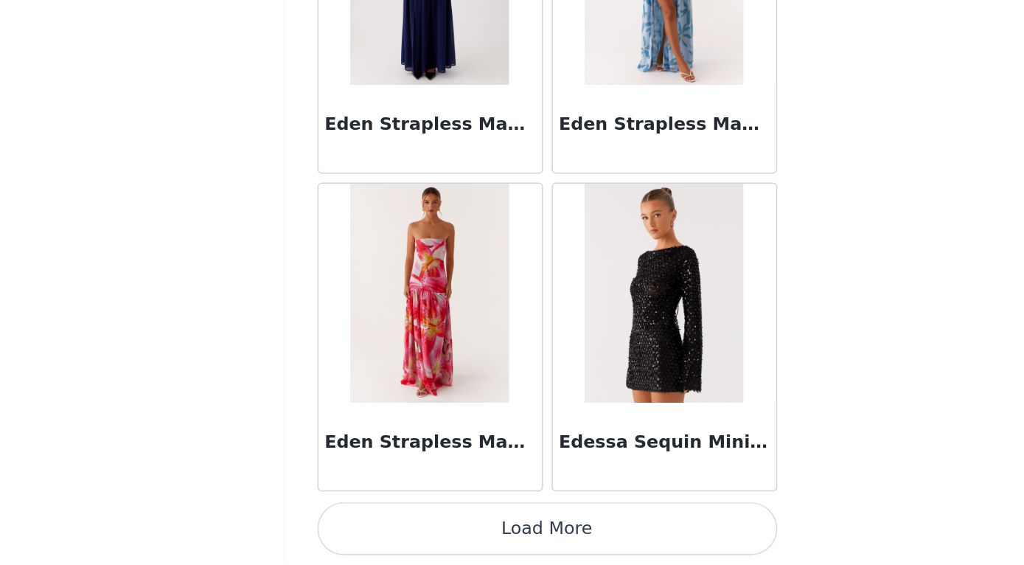
click at [358, 522] on button "Load More" at bounding box center [513, 539] width 310 height 35
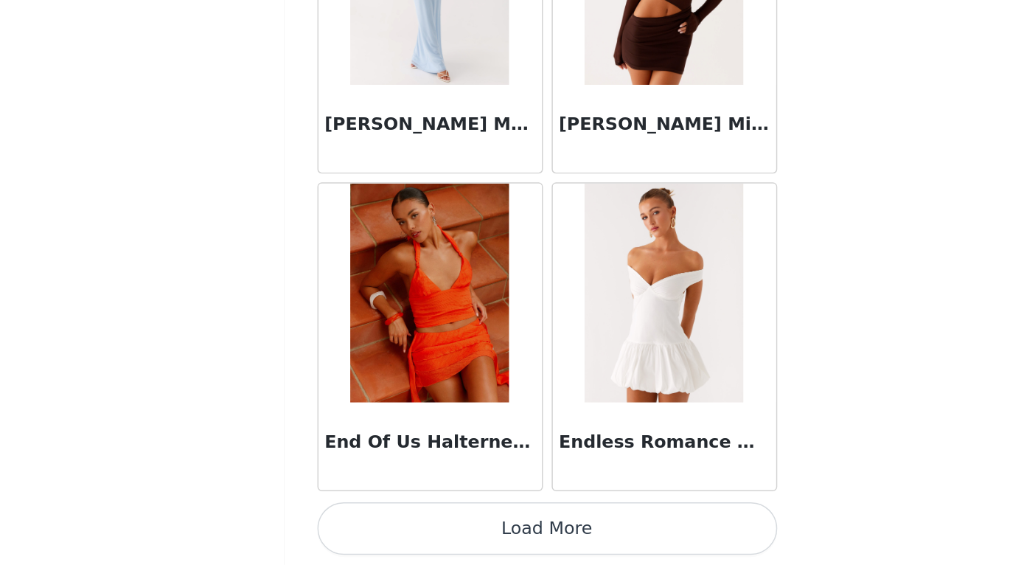
click at [358, 522] on button "Load More" at bounding box center [513, 539] width 310 height 35
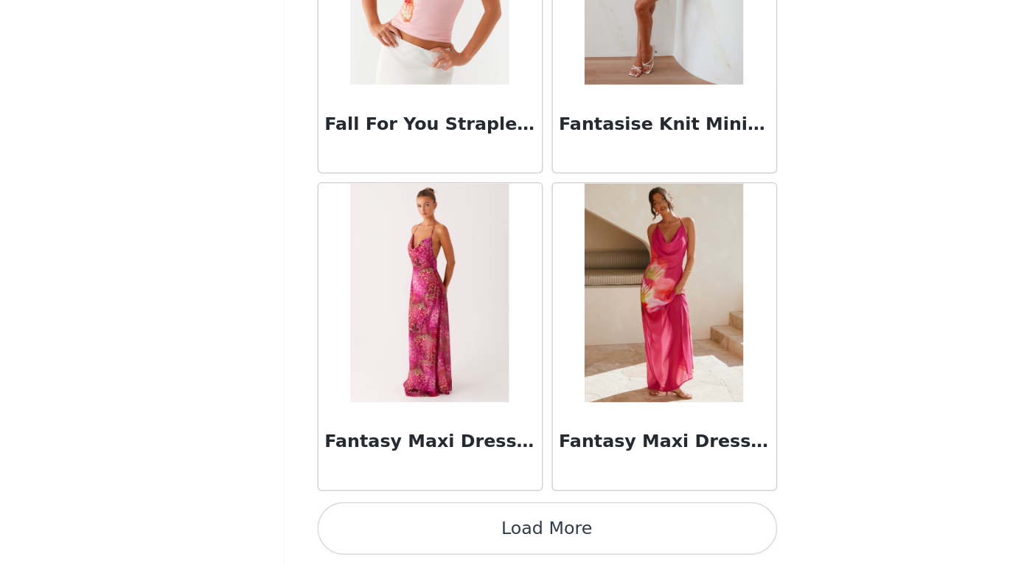
click at [358, 522] on button "Load More" at bounding box center [513, 539] width 310 height 35
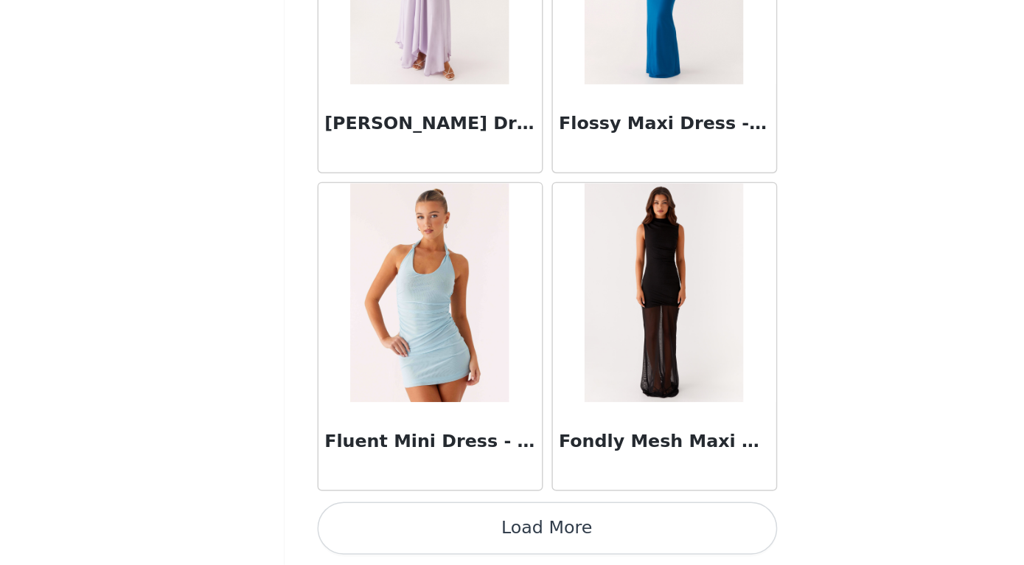
click at [358, 522] on button "Load More" at bounding box center [513, 539] width 310 height 35
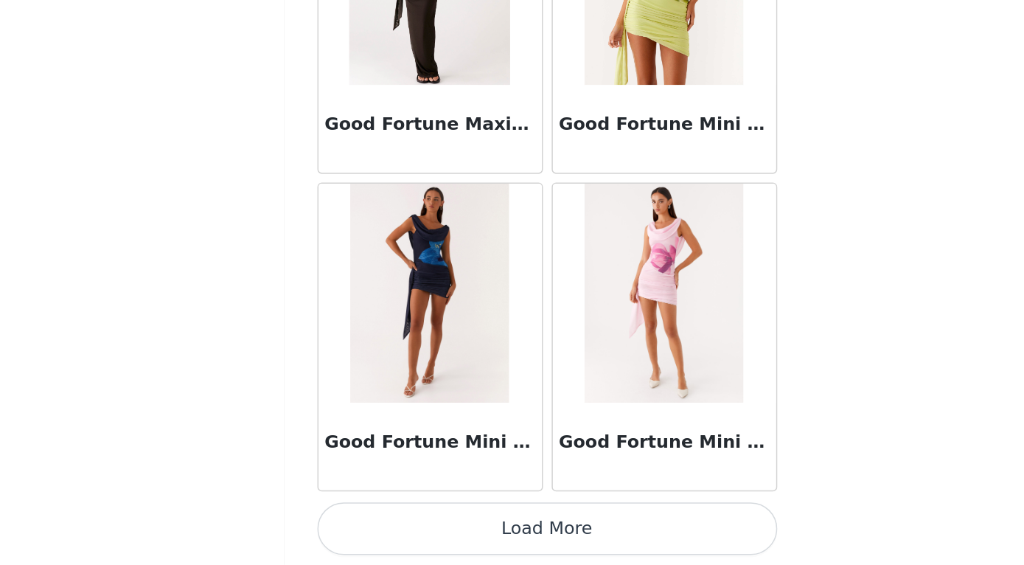
click at [358, 522] on button "Load More" at bounding box center [513, 539] width 310 height 35
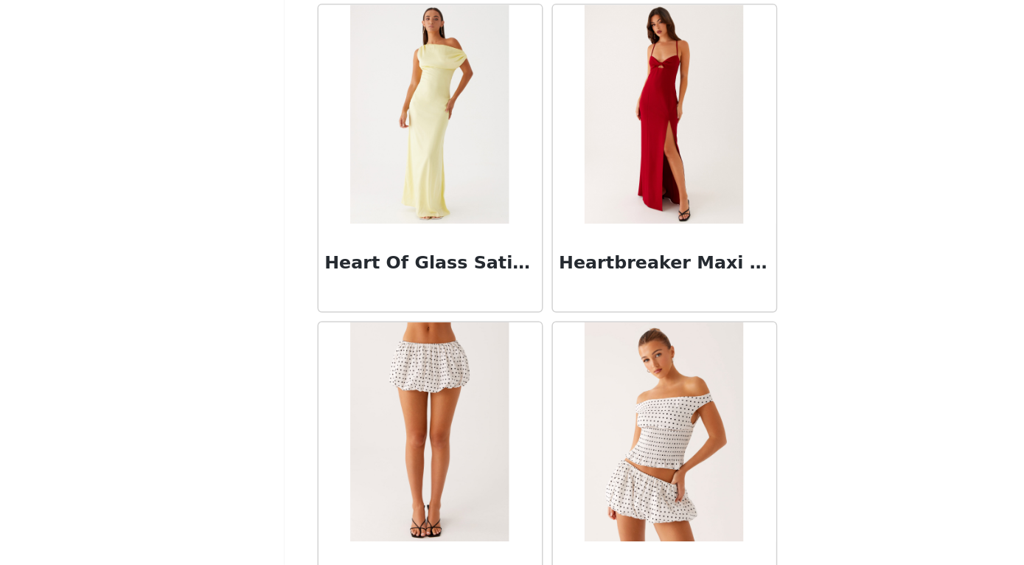
scroll to position [39869, 0]
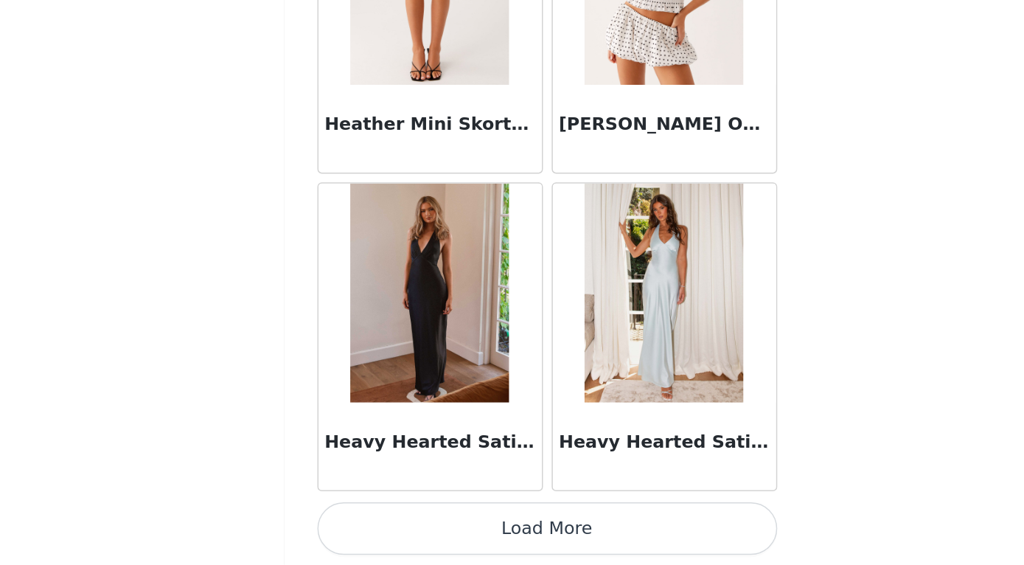
click at [358, 522] on button "Load More" at bounding box center [513, 539] width 310 height 35
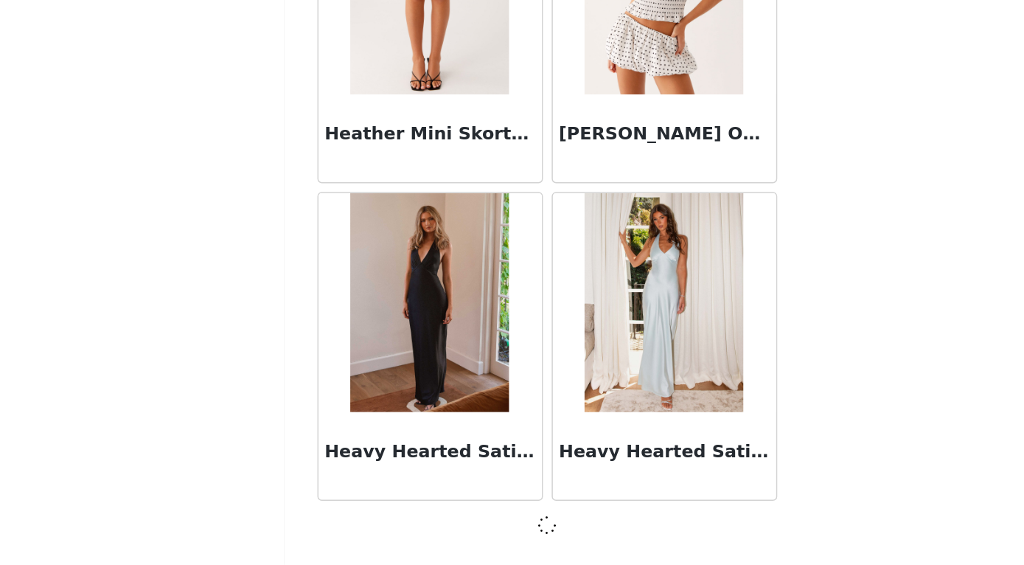
scroll to position [40166, 0]
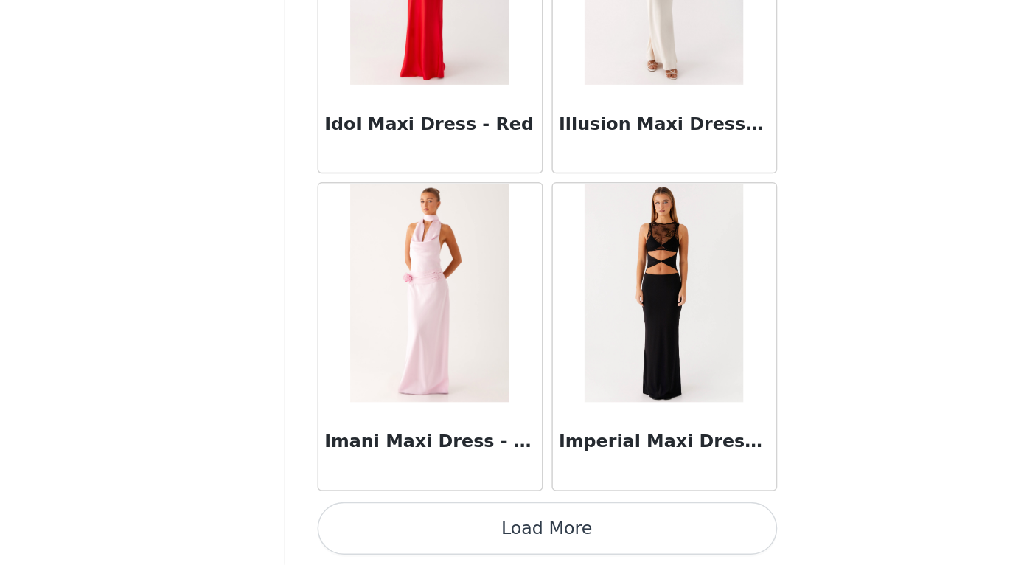
click at [358, 522] on button "Load More" at bounding box center [513, 539] width 310 height 35
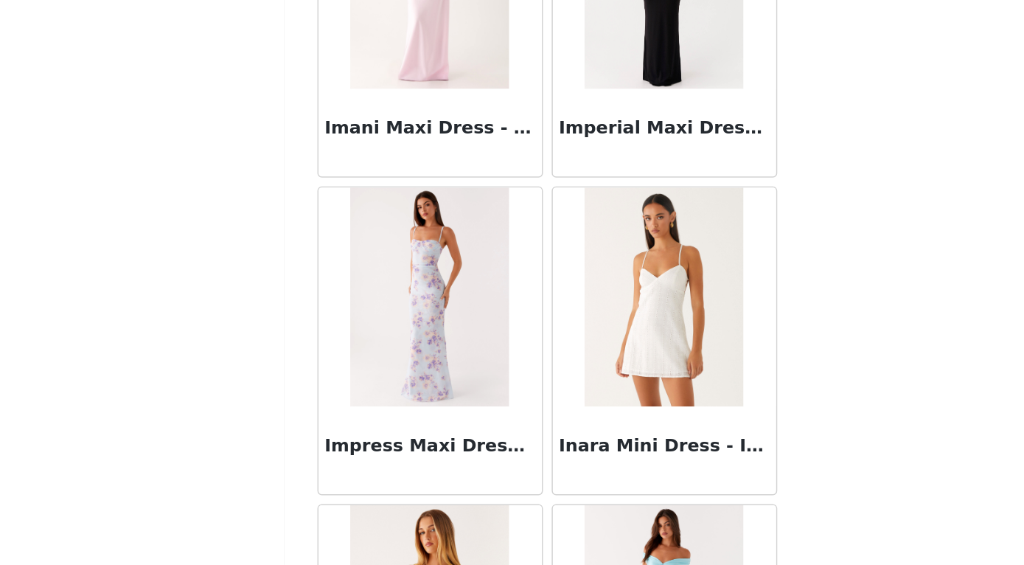
scroll to position [42529, 0]
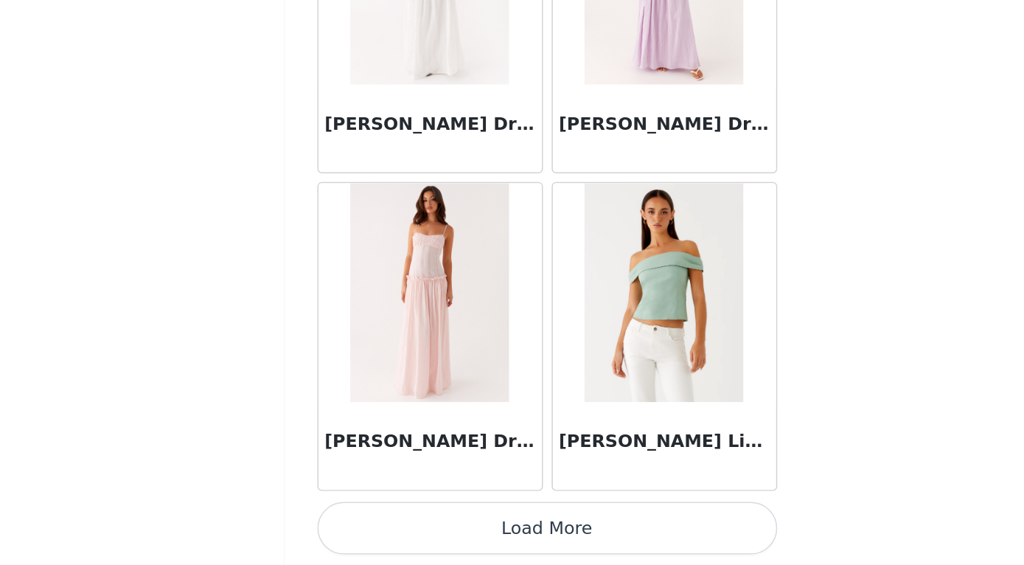
click at [358, 522] on button "Load More" at bounding box center [513, 539] width 310 height 35
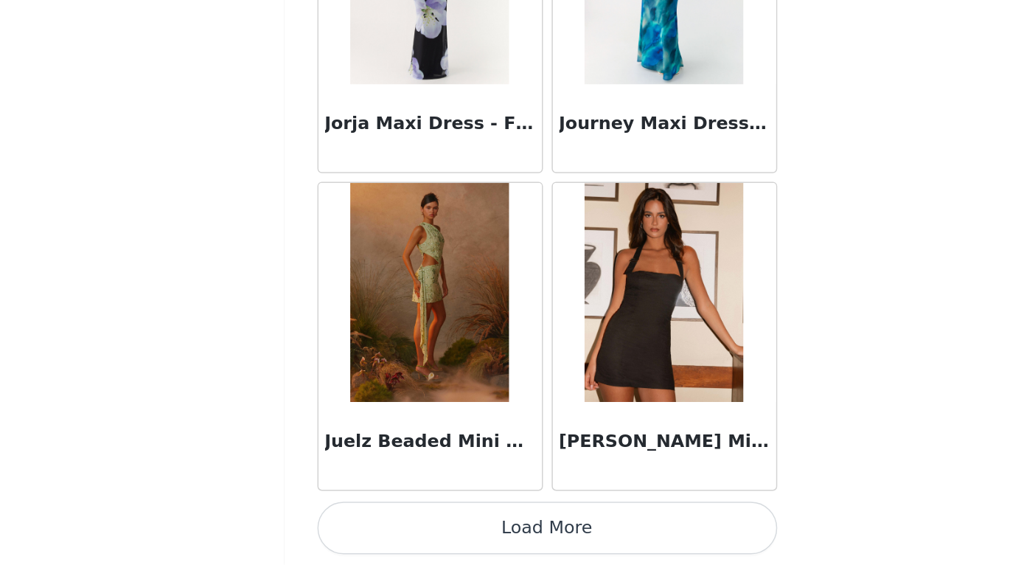
scroll to position [209, 0]
click at [358, 522] on button "Load More" at bounding box center [513, 539] width 310 height 35
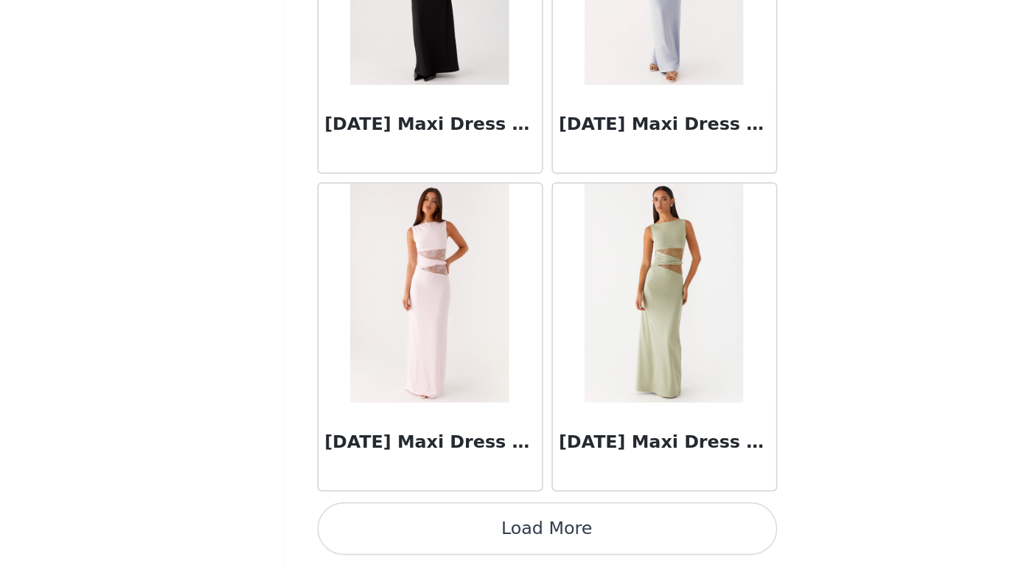
click at [358, 522] on button "Load More" at bounding box center [513, 539] width 310 height 35
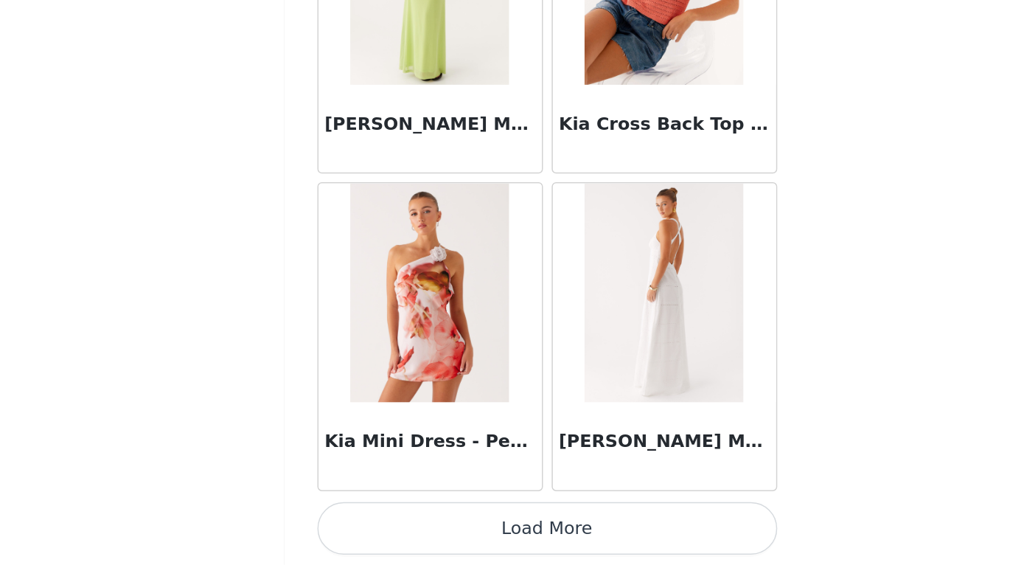
click at [380, 522] on button "Load More" at bounding box center [513, 539] width 310 height 35
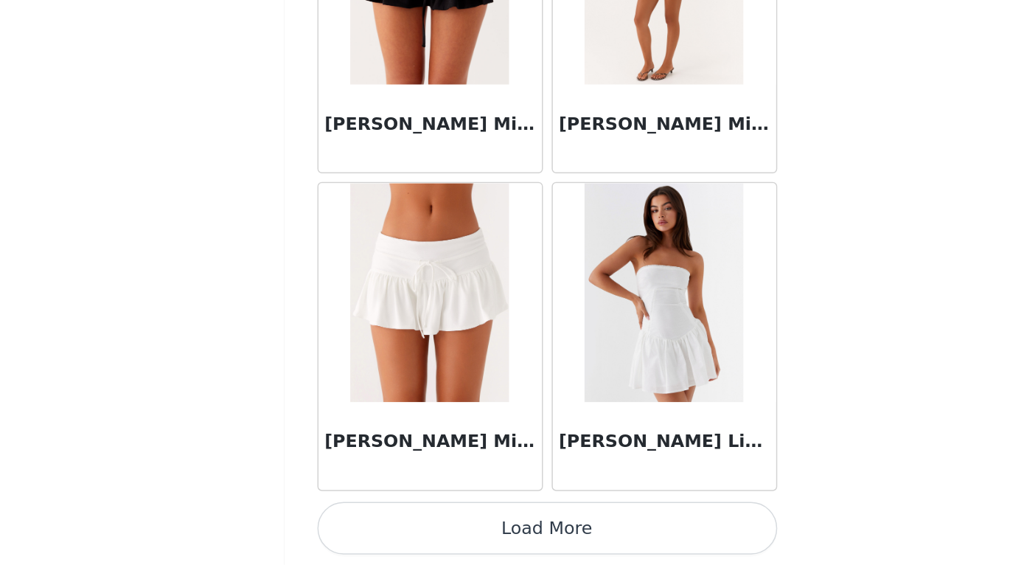
click at [358, 522] on button "Load More" at bounding box center [513, 539] width 310 height 35
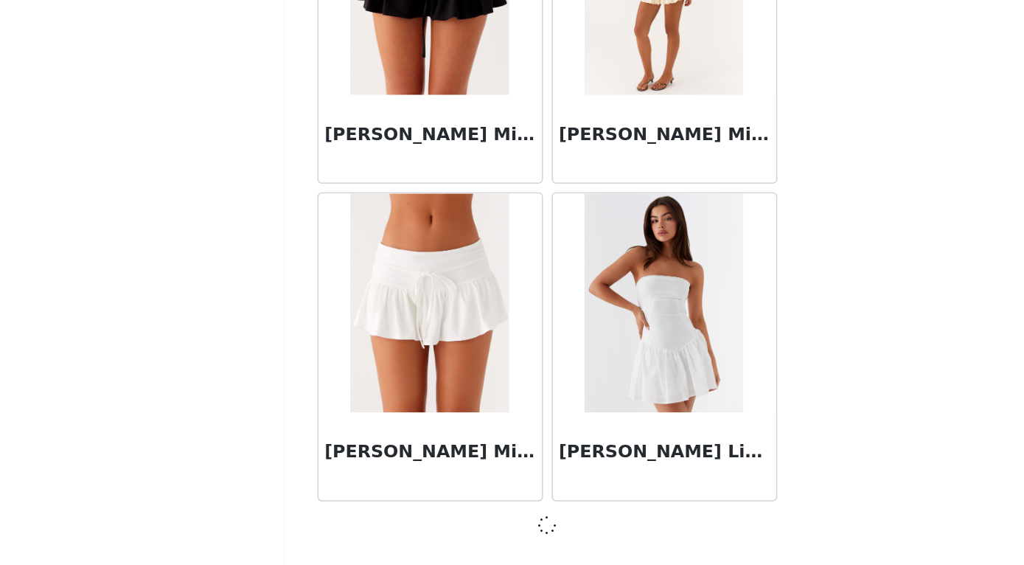
scroll to position [52994, 0]
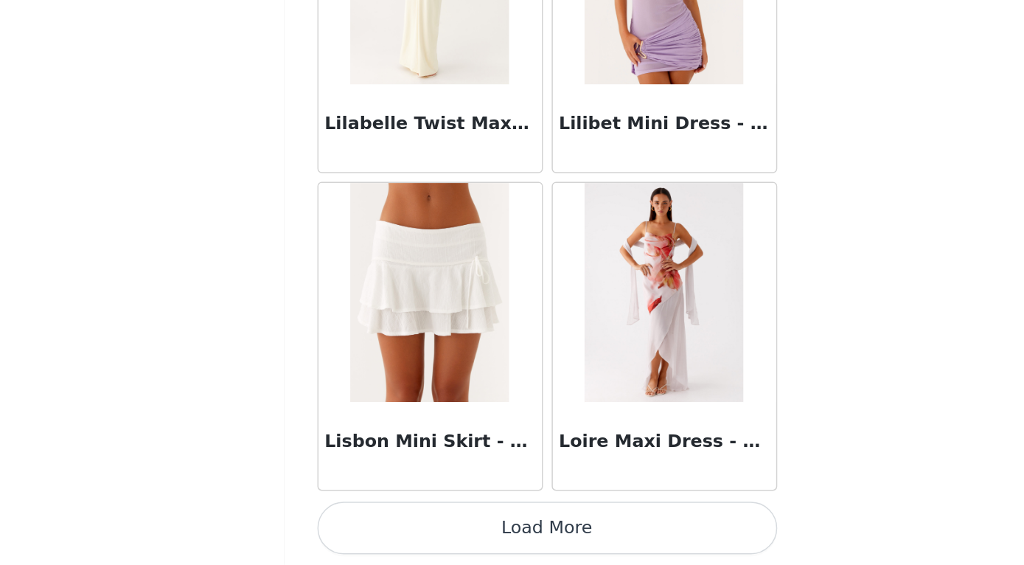
click at [369, 522] on button "Load More" at bounding box center [513, 539] width 310 height 35
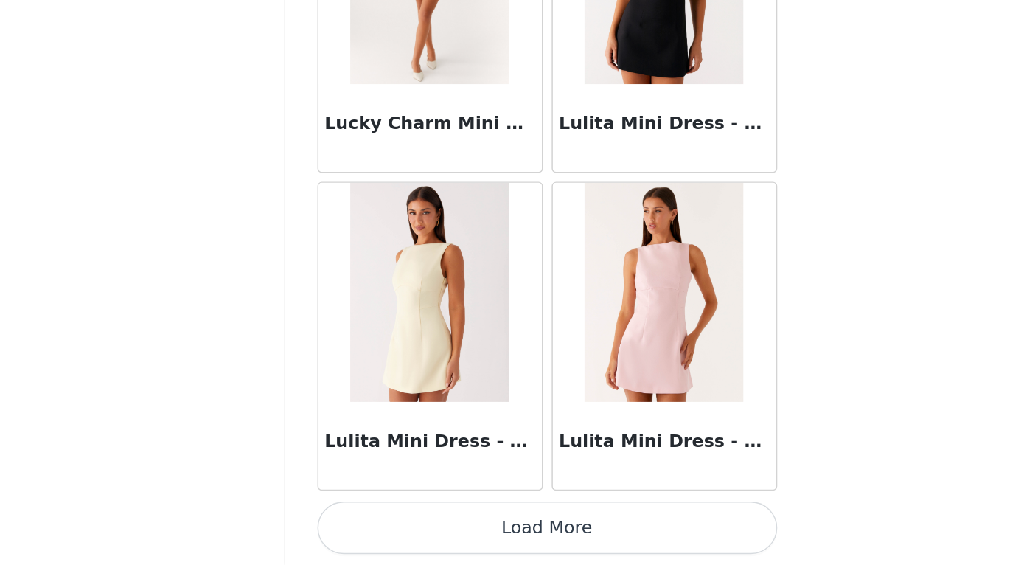
scroll to position [209, 0]
click at [369, 522] on button "Load More" at bounding box center [513, 539] width 310 height 35
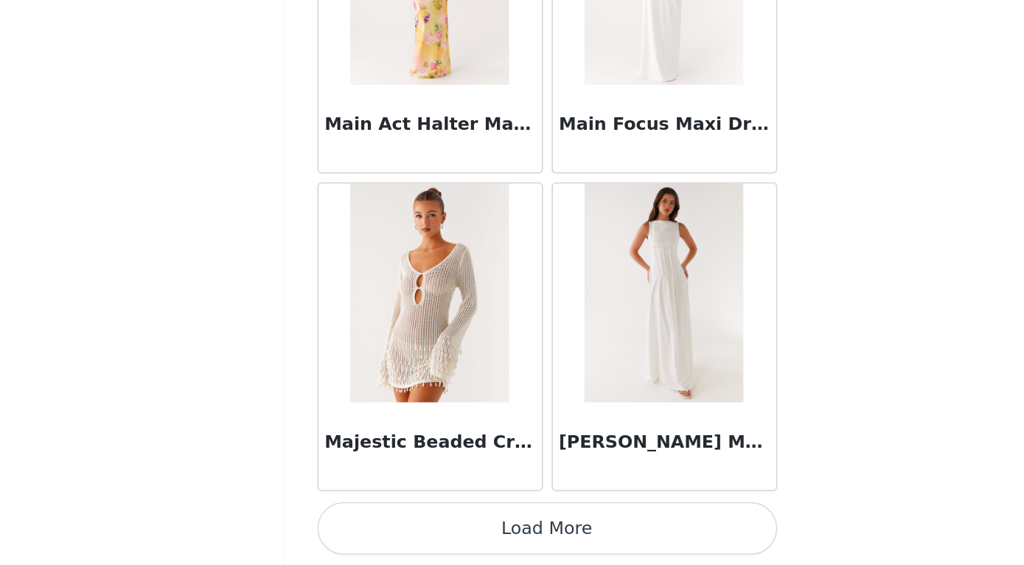
click at [397, 522] on button "Load More" at bounding box center [513, 539] width 310 height 35
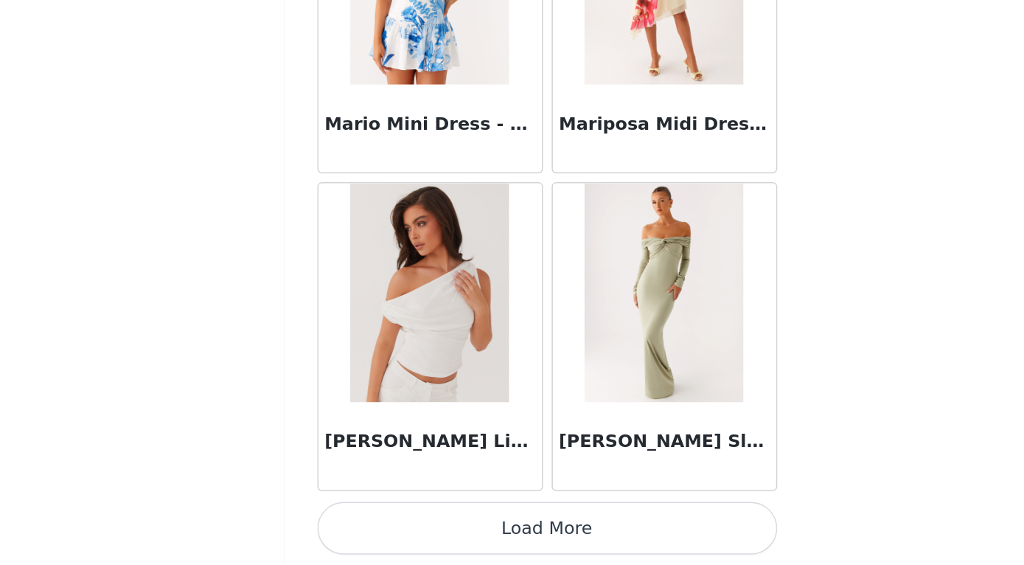
click at [403, 522] on button "Load More" at bounding box center [513, 539] width 310 height 35
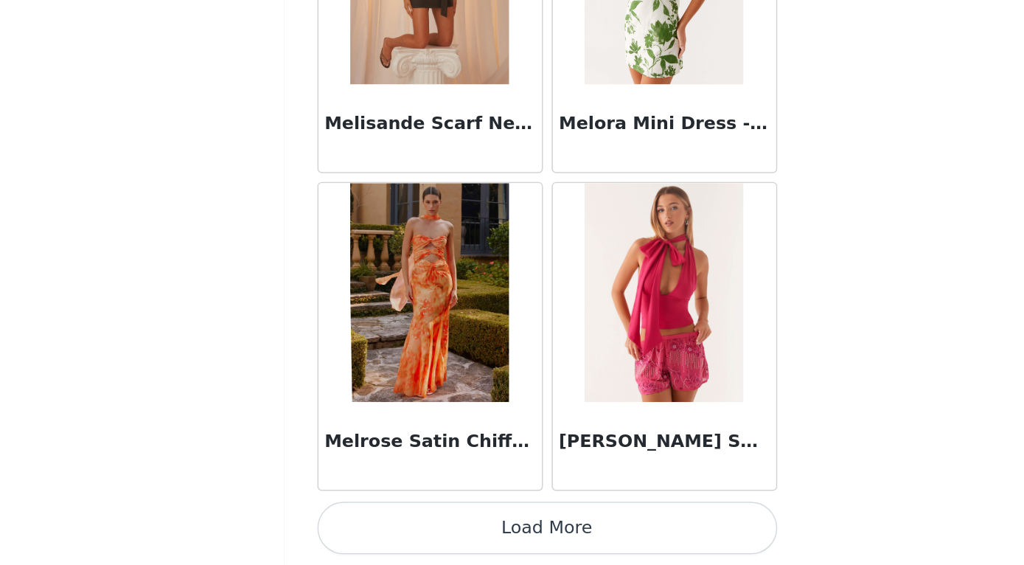
scroll to position [63690, 0]
click at [397, 522] on button "Load More" at bounding box center [513, 539] width 310 height 35
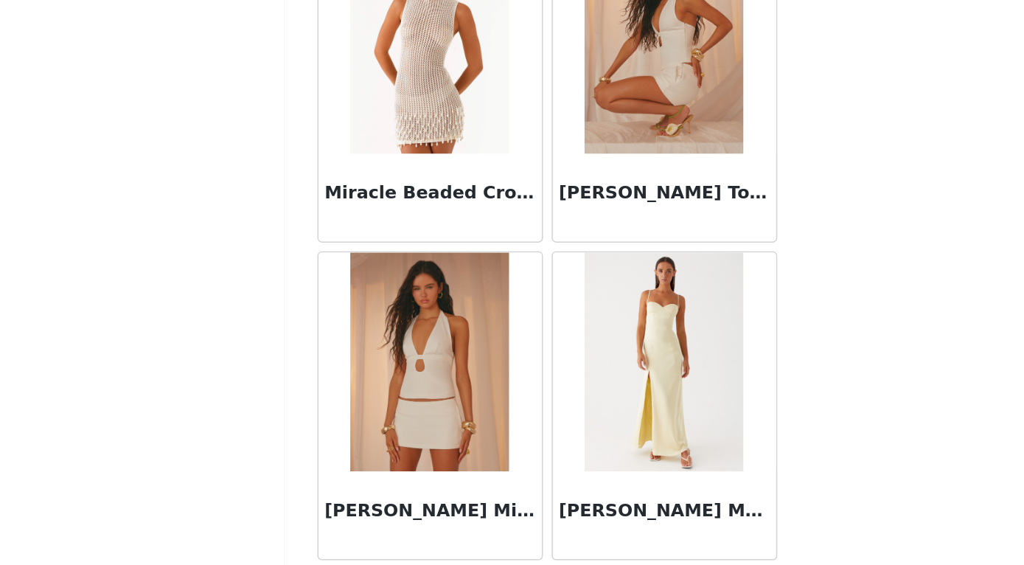
scroll to position [65567, 0]
click at [537, 141] on img at bounding box center [590, 214] width 107 height 147
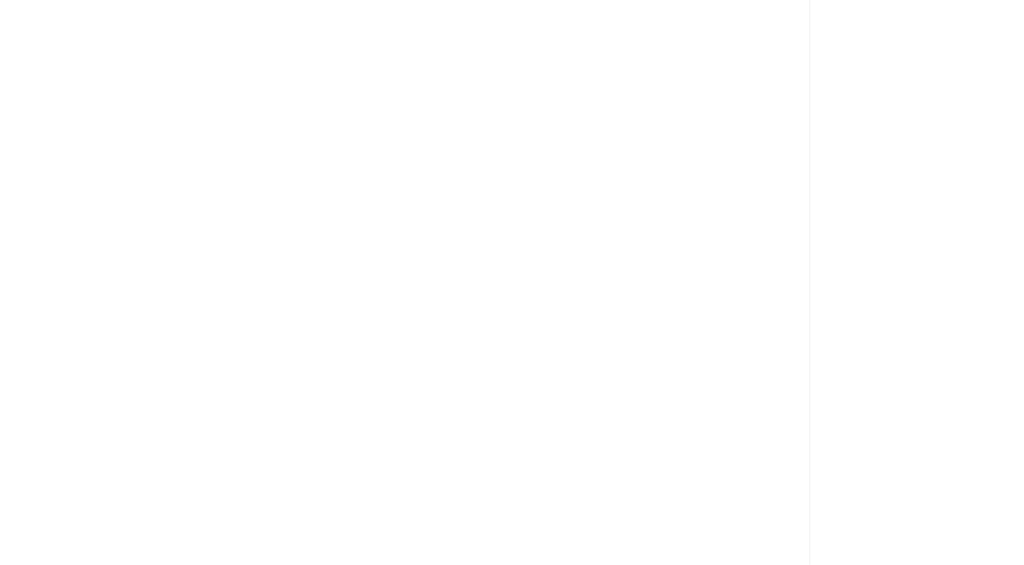
scroll to position [0, 0]
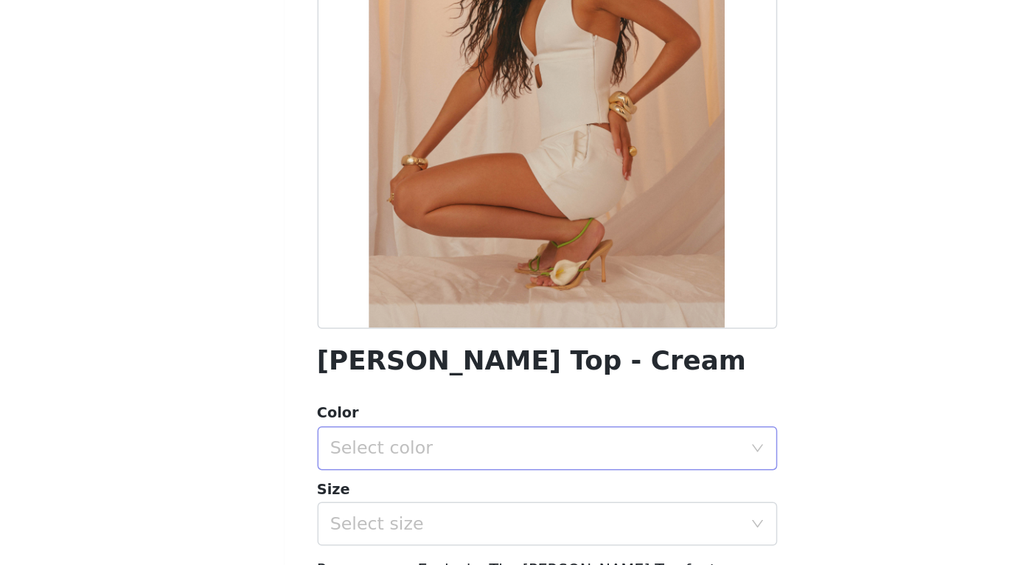
click at [366, 472] on div "Select color" at bounding box center [507, 486] width 282 height 28
click at [357, 506] on li "Cream" at bounding box center [512, 518] width 310 height 24
click at [366, 529] on div "Select size" at bounding box center [504, 536] width 276 height 15
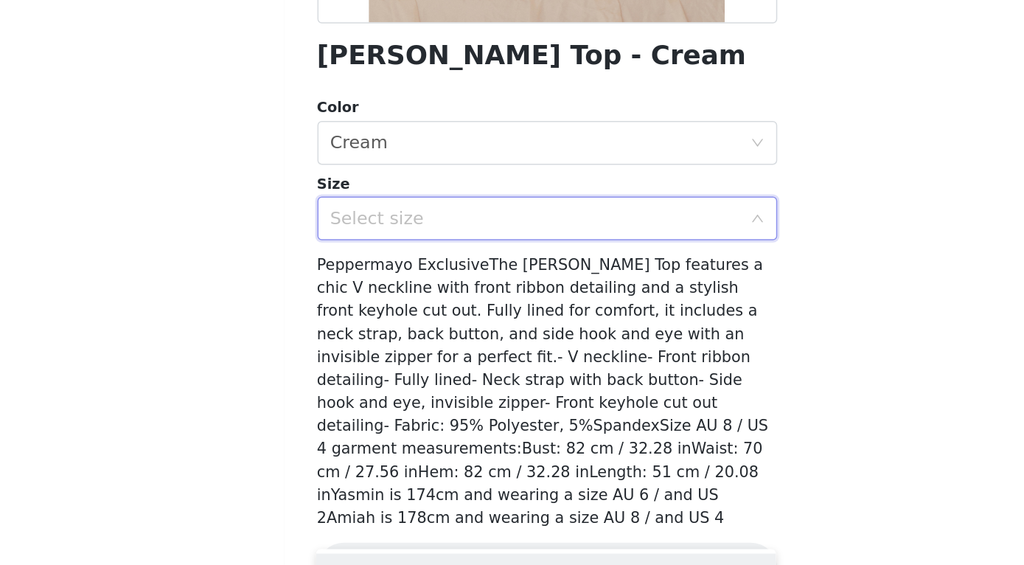
scroll to position [243, 0]
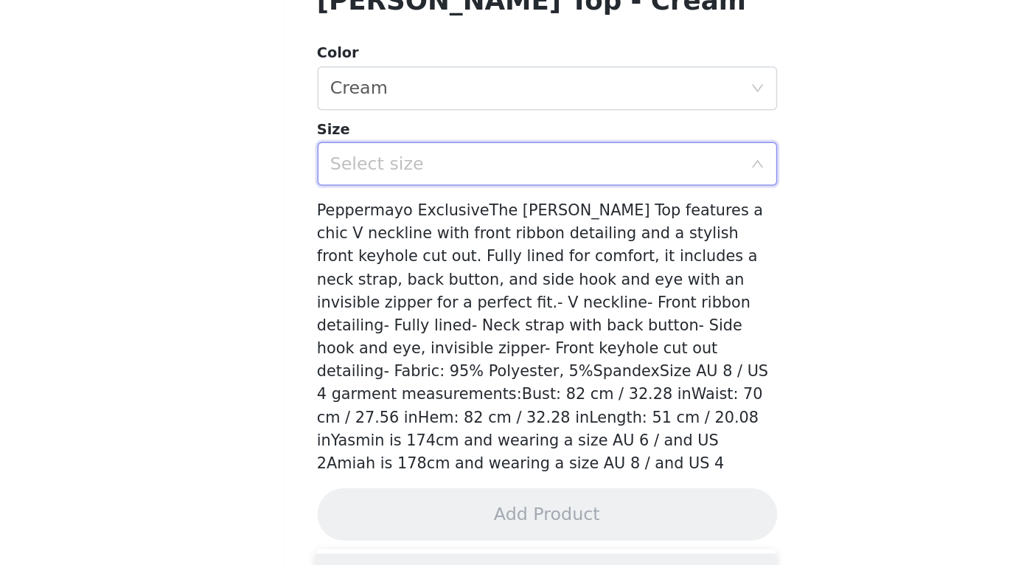
click at [366, 280] on div "Select size" at bounding box center [507, 294] width 282 height 28
click at [366, 287] on div "Select size" at bounding box center [504, 294] width 276 height 15
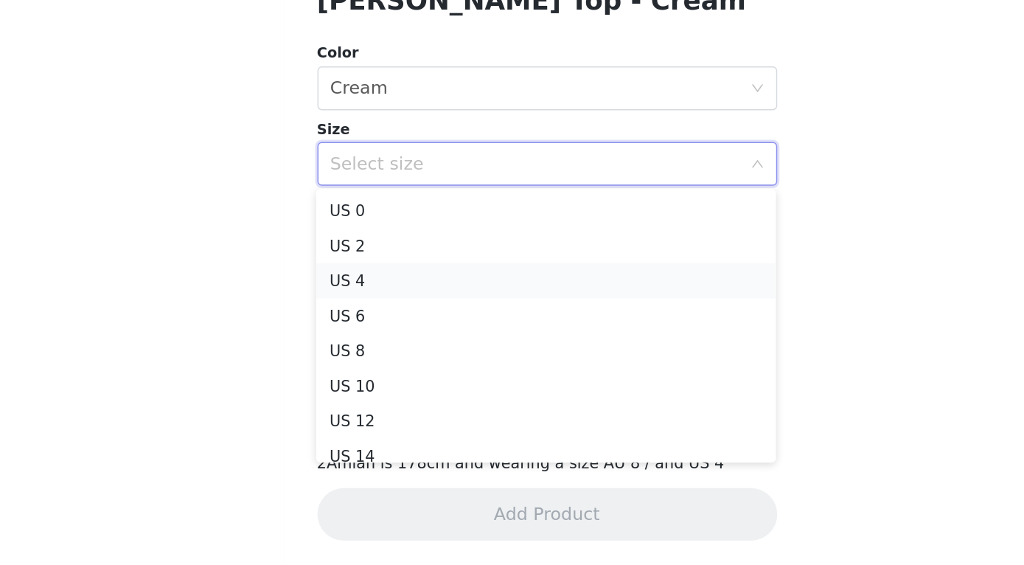
click at [357, 361] on li "US 4" at bounding box center [512, 373] width 310 height 24
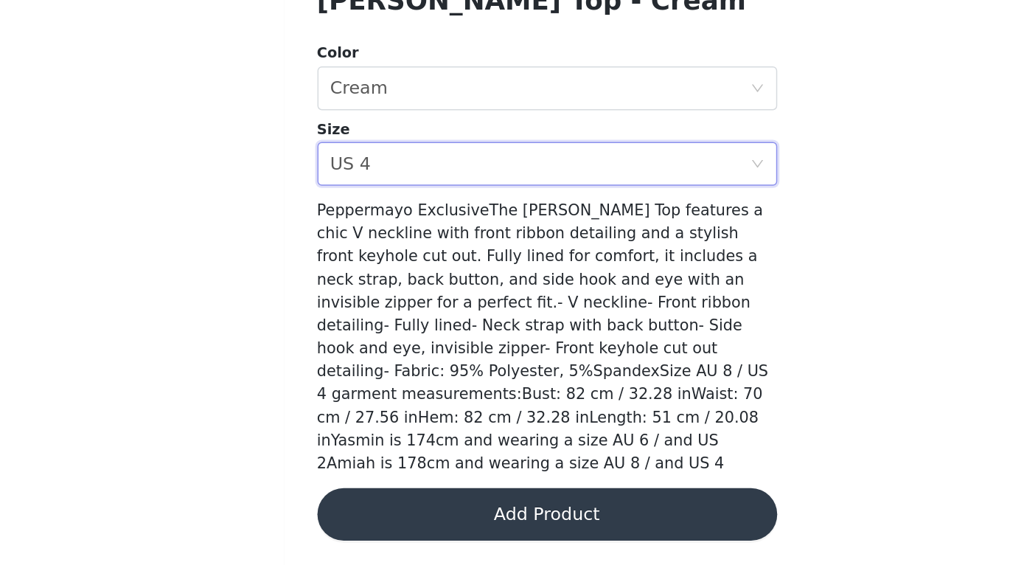
click at [358, 512] on button "Add Product" at bounding box center [513, 529] width 310 height 35
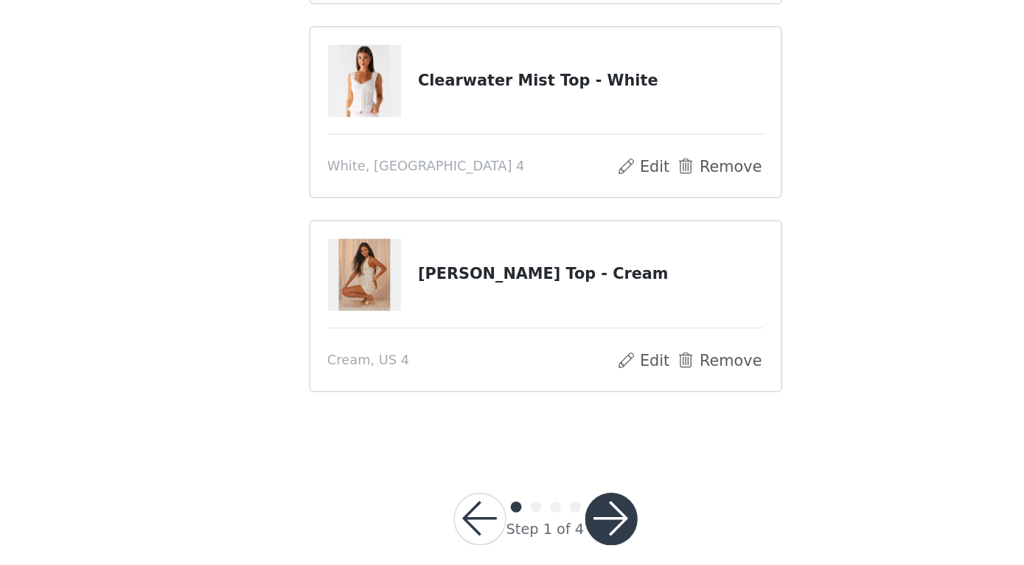
scroll to position [243, 0]
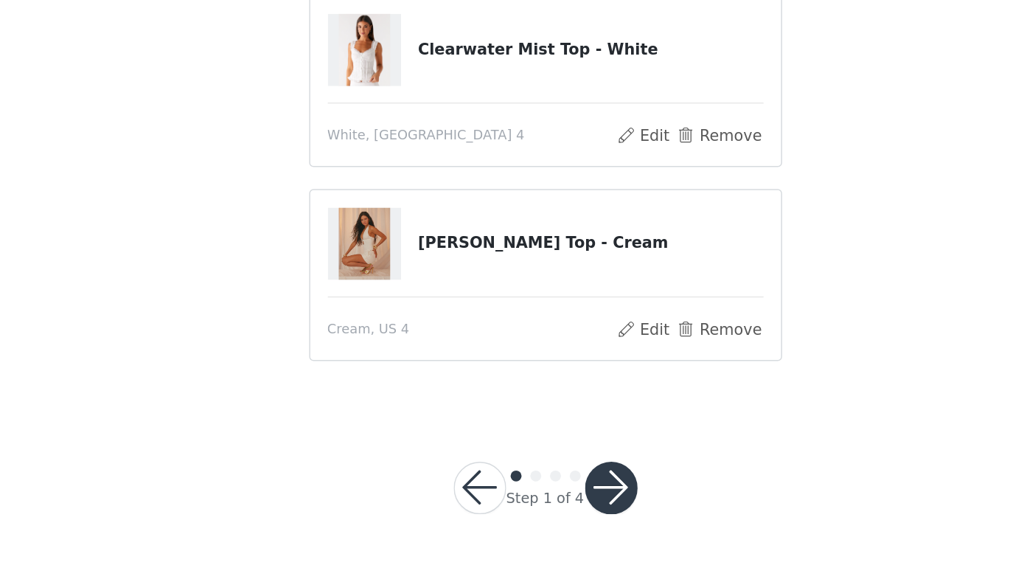
click at [539, 495] on button "button" at bounding box center [556, 512] width 35 height 35
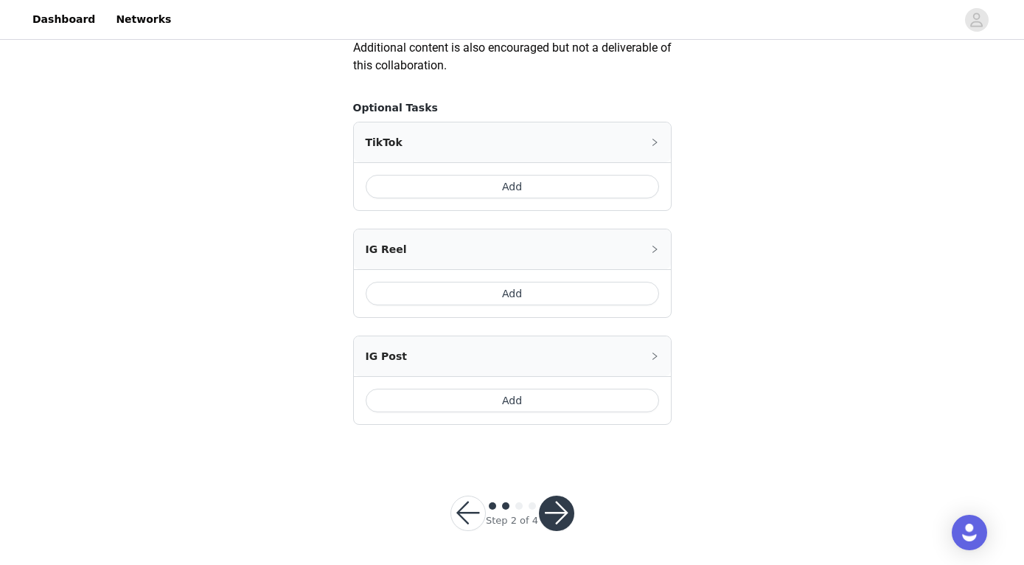
scroll to position [868, 0]
click at [464, 512] on button "button" at bounding box center [467, 514] width 35 height 35
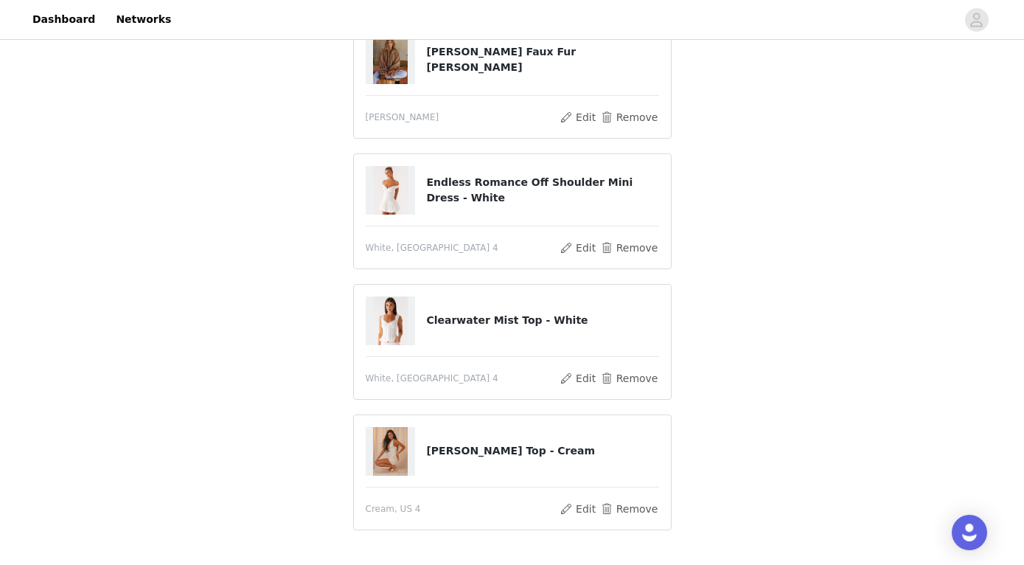
scroll to position [235, 0]
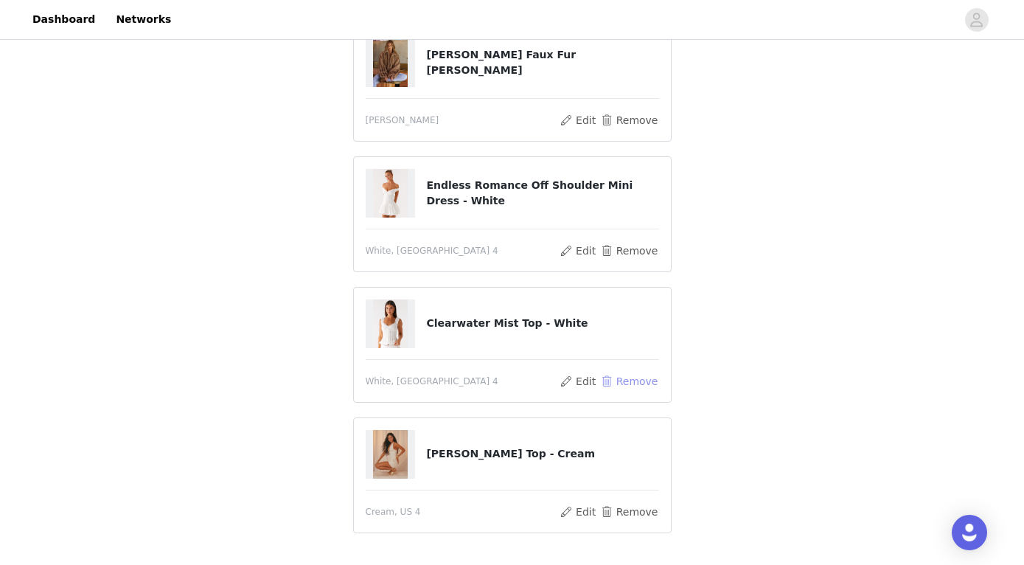
click at [625, 384] on button "Remove" at bounding box center [628, 381] width 59 height 18
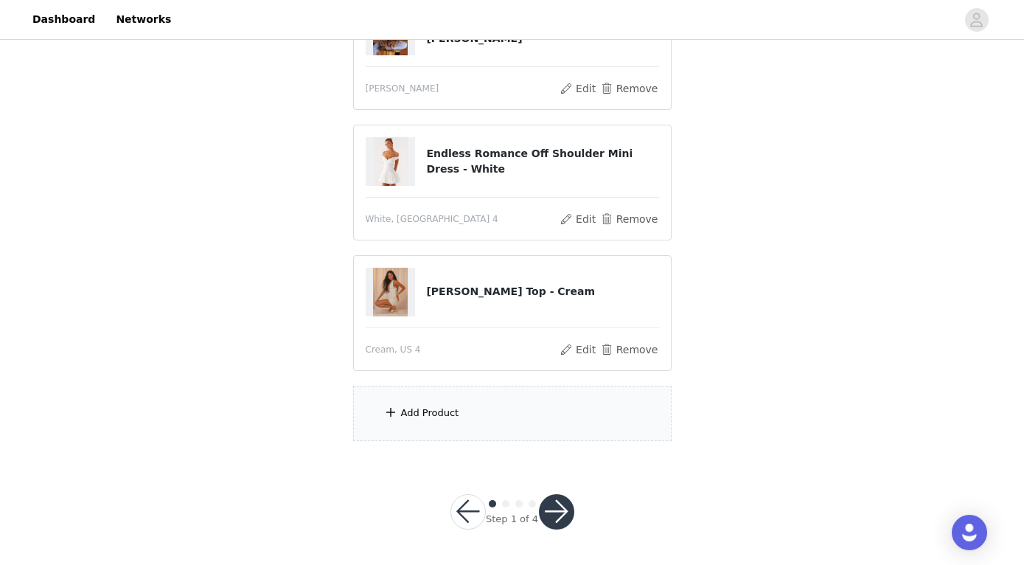
scroll to position [209, 0]
click at [490, 397] on div "Add Product" at bounding box center [512, 413] width 318 height 55
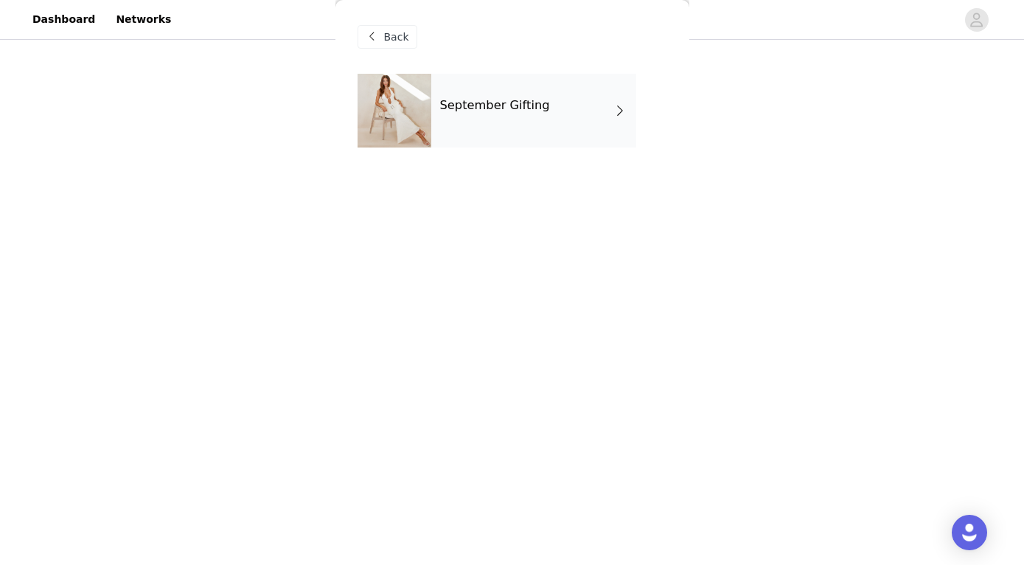
click at [578, 97] on div "September Gifting" at bounding box center [533, 111] width 205 height 74
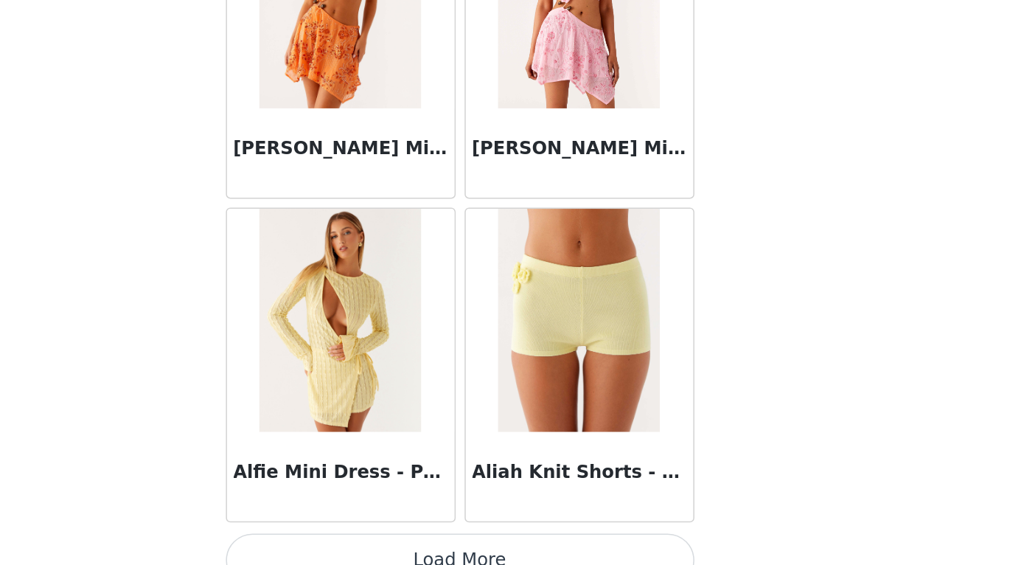
scroll to position [1691, 0]
click at [358, 522] on button "Load More" at bounding box center [513, 539] width 310 height 35
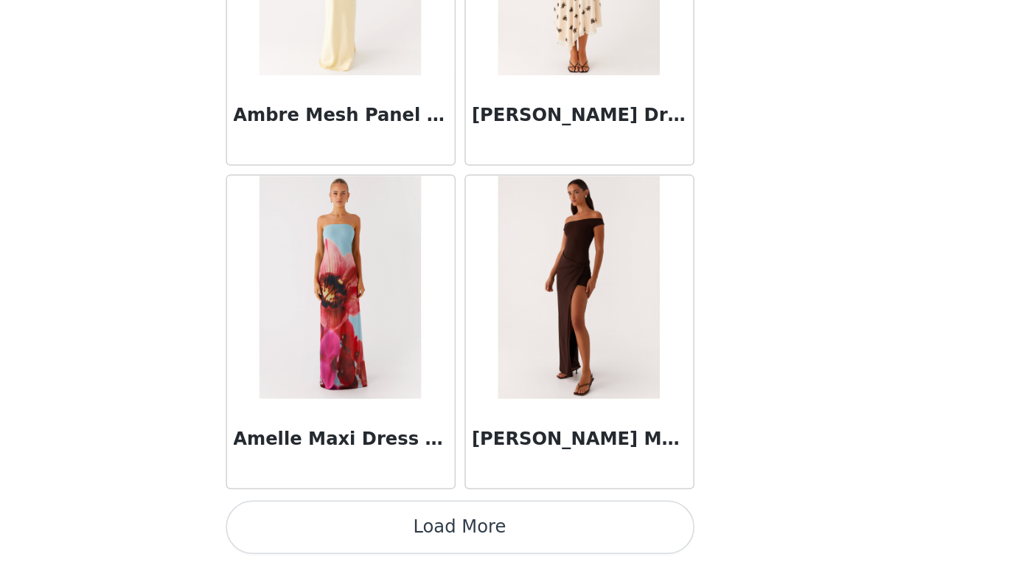
scroll to position [3829, 0]
click at [358, 522] on button "Load More" at bounding box center [513, 539] width 310 height 35
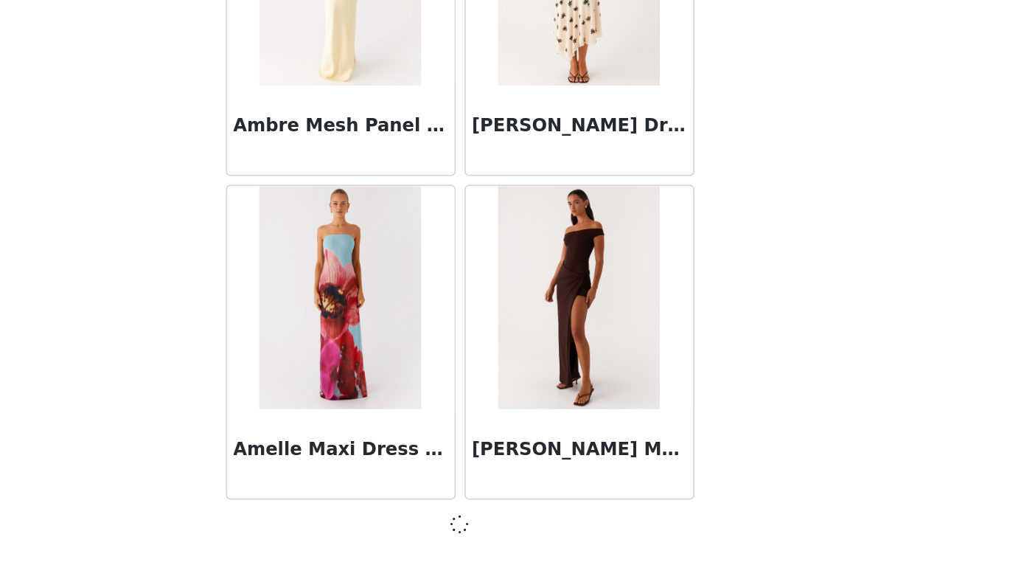
scroll to position [3822, 0]
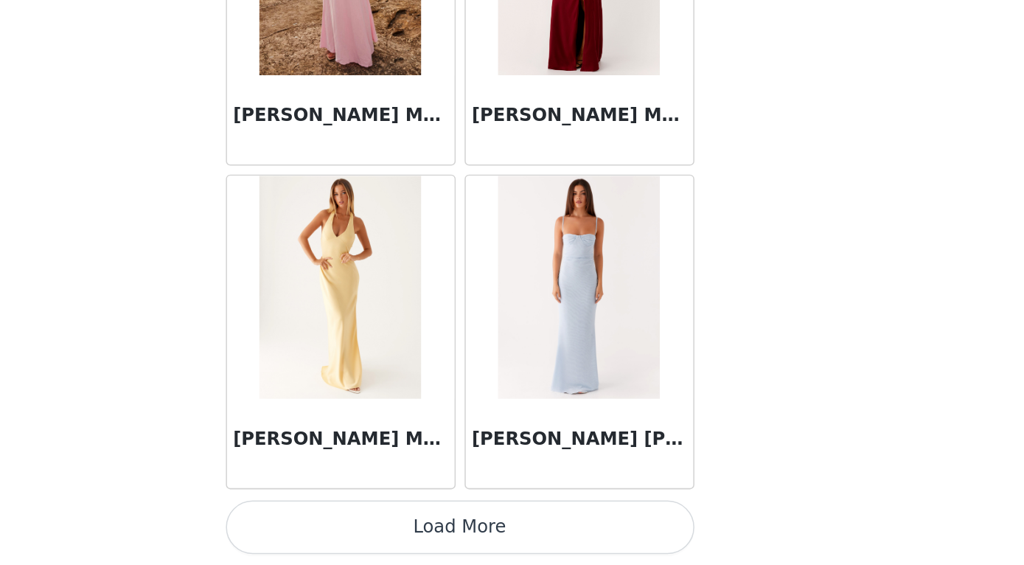
click at [358, 522] on button "Load More" at bounding box center [513, 539] width 310 height 35
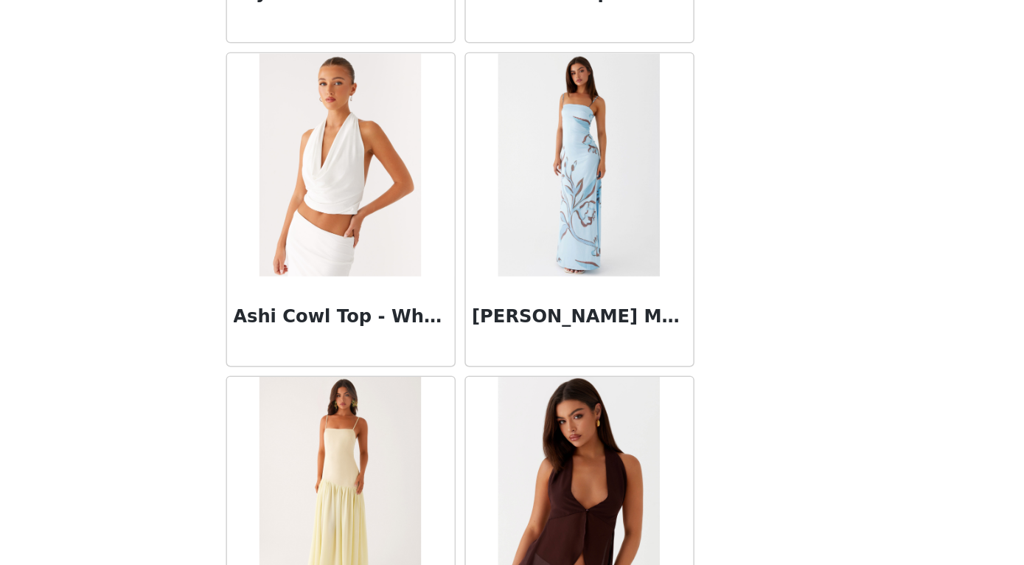
scroll to position [8105, 0]
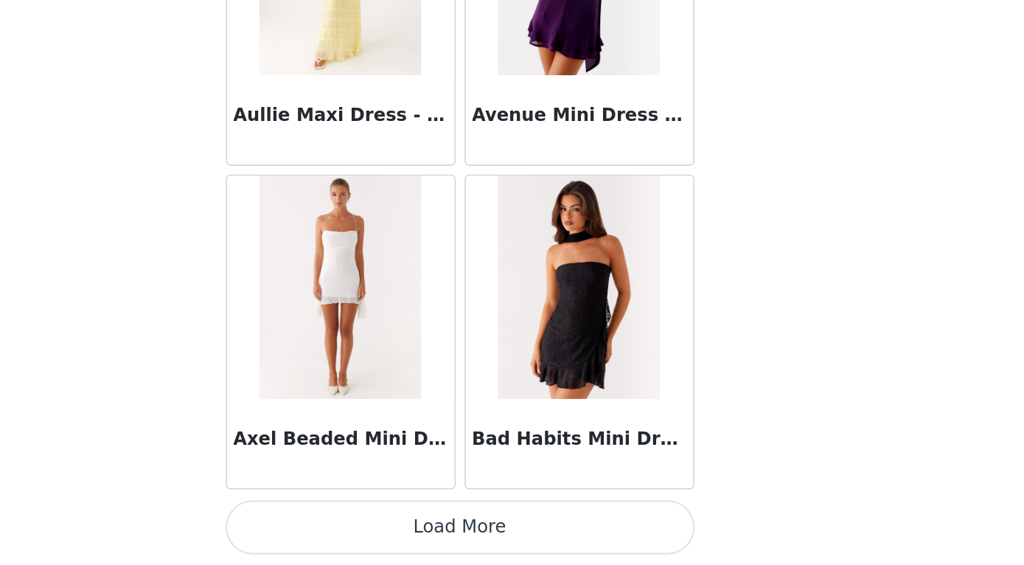
click at [358, 522] on button "Load More" at bounding box center [513, 539] width 310 height 35
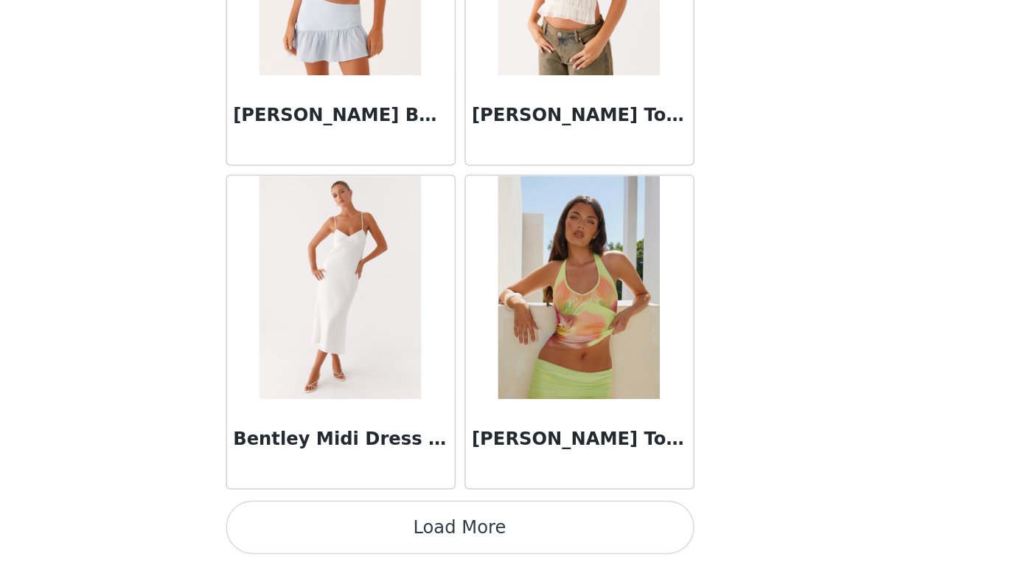
scroll to position [10243, 0]
click at [358, 522] on button "Load More" at bounding box center [513, 539] width 310 height 35
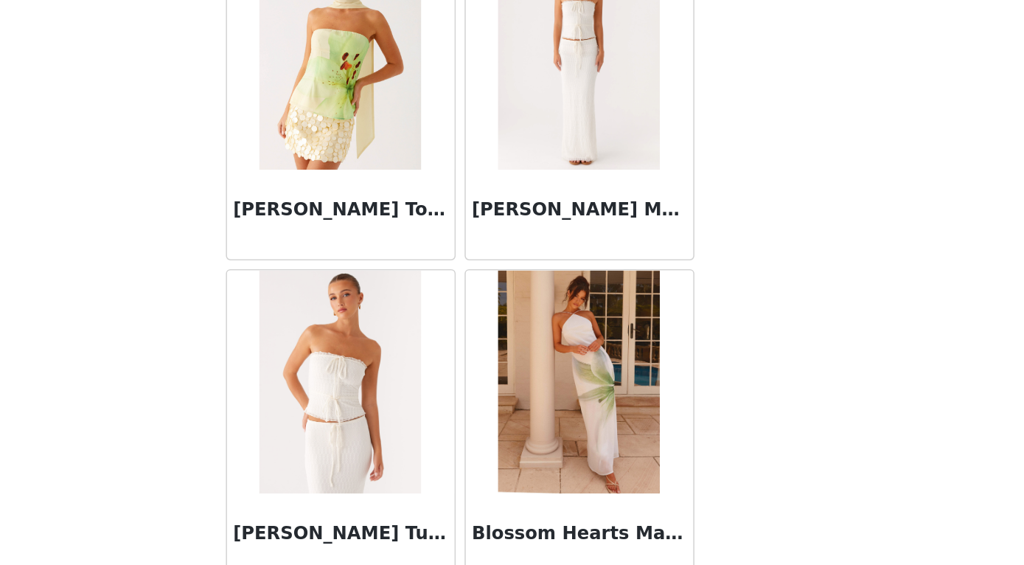
scroll to position [11180, 0]
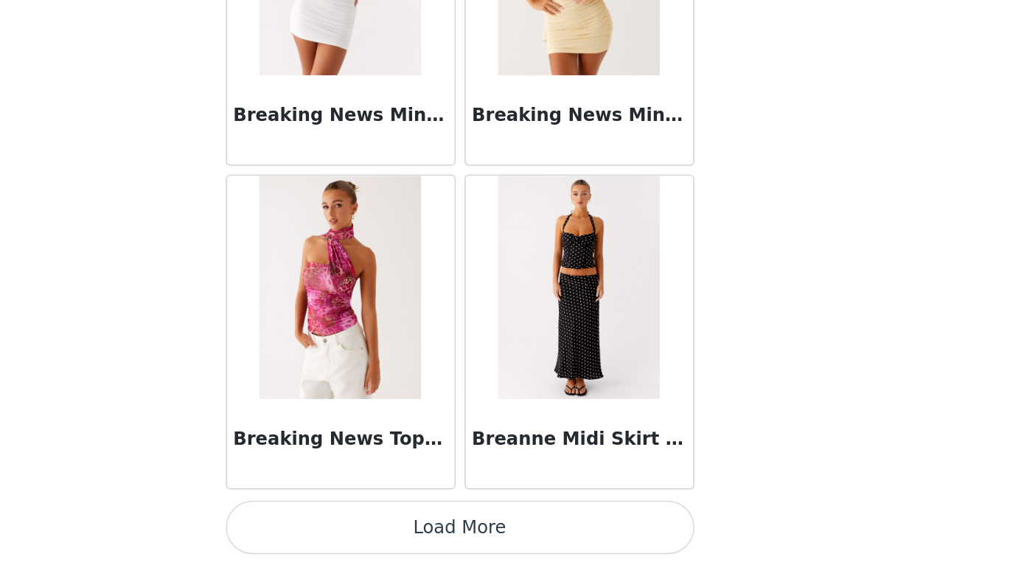
click at [358, 522] on button "Load More" at bounding box center [513, 539] width 310 height 35
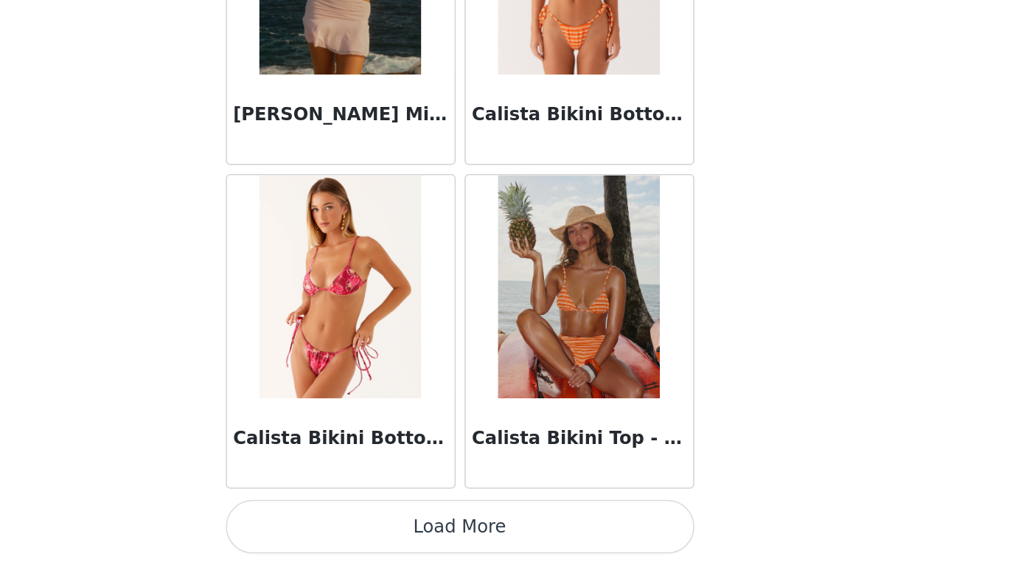
scroll to position [209, 0]
click at [358, 522] on button "Load More" at bounding box center [513, 539] width 310 height 35
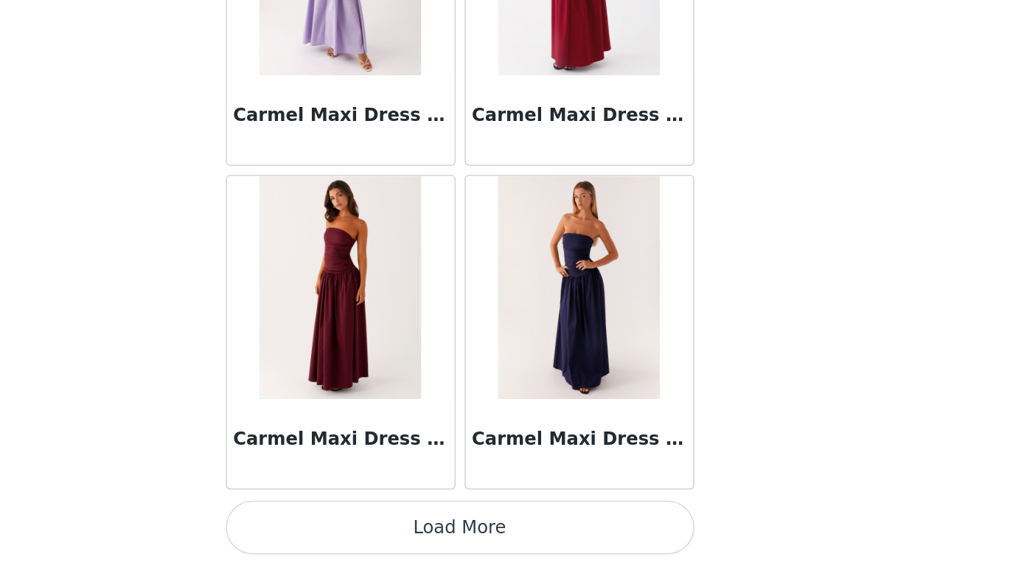
click at [358, 522] on button "Load More" at bounding box center [513, 539] width 310 height 35
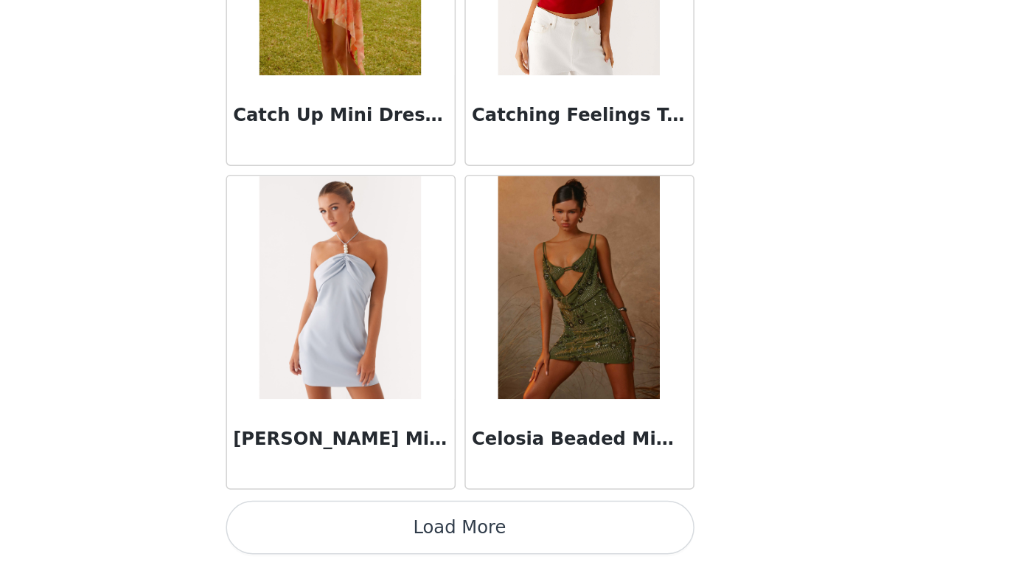
click at [358, 522] on button "Load More" at bounding box center [513, 539] width 310 height 35
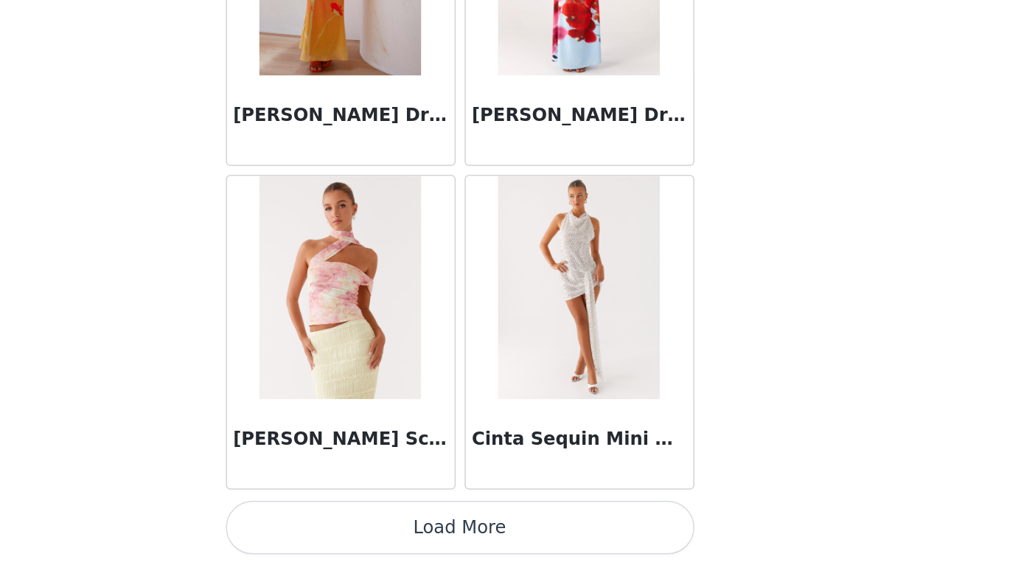
click at [358, 522] on button "Load More" at bounding box center [513, 539] width 310 height 35
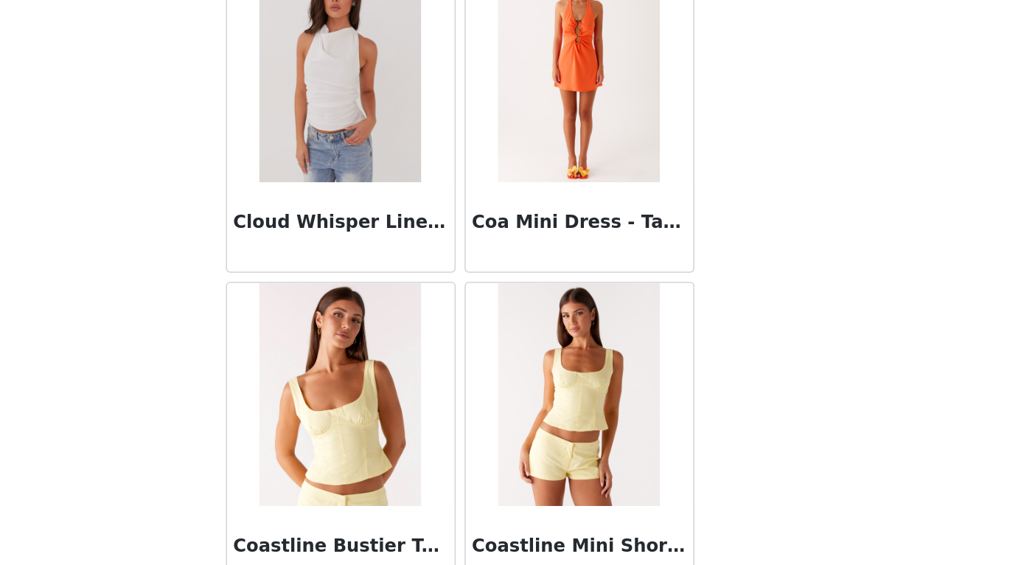
scroll to position [22147, 0]
